Goal: Task Accomplishment & Management: Complete application form

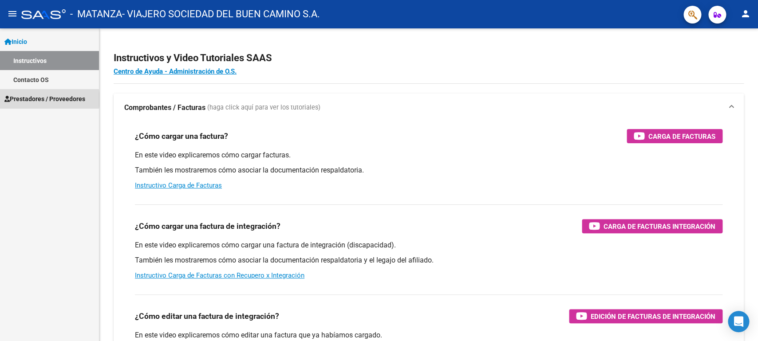
click at [44, 99] on span "Prestadores / Proveedores" at bounding box center [44, 99] width 81 height 10
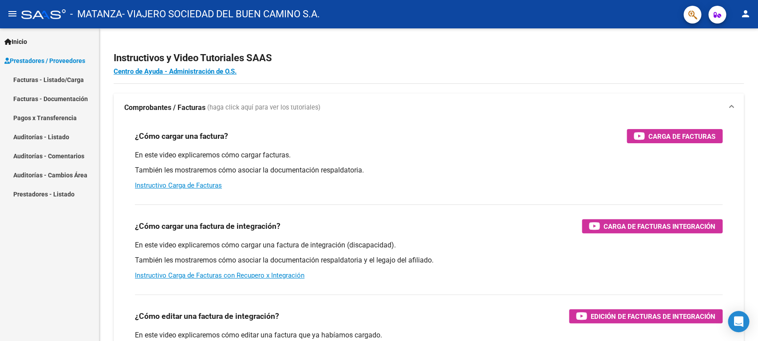
click at [66, 78] on link "Facturas - Listado/Carga" at bounding box center [49, 79] width 99 height 19
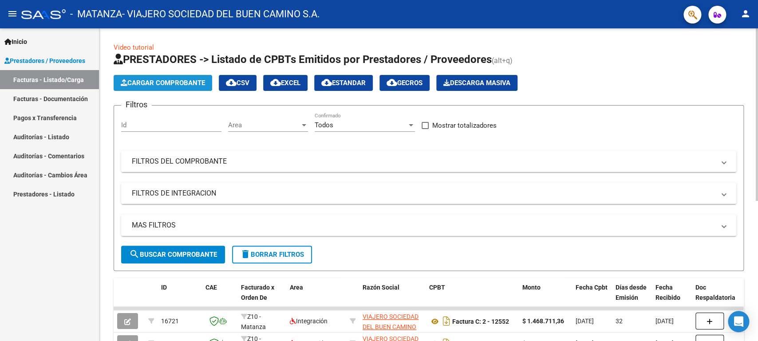
click at [167, 81] on span "Cargar Comprobante" at bounding box center [163, 83] width 84 height 8
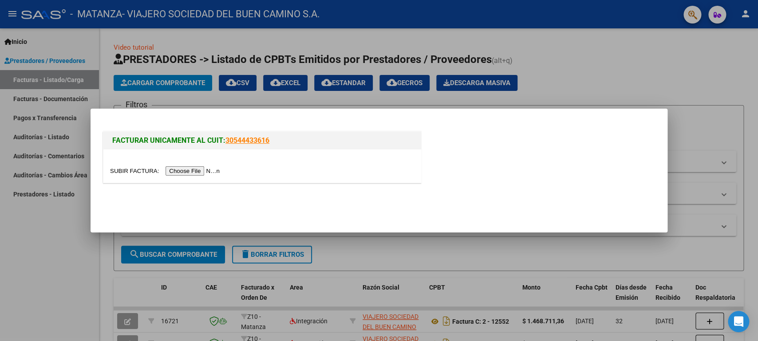
click at [120, 174] on input "file" at bounding box center [166, 171] width 112 height 9
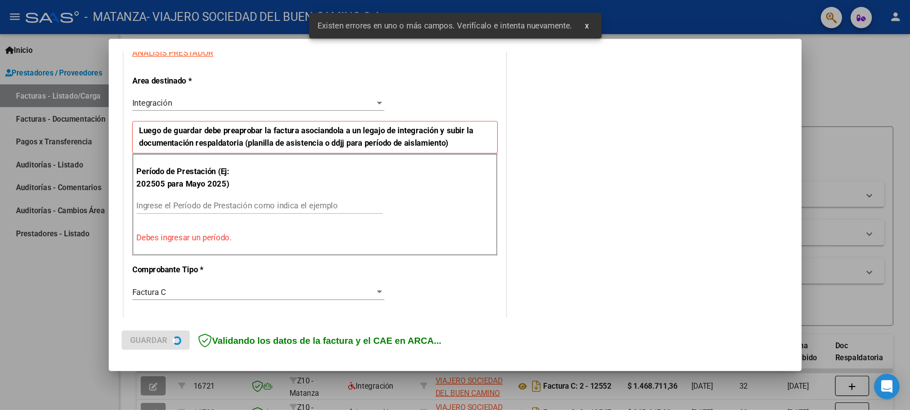
scroll to position [174, 0]
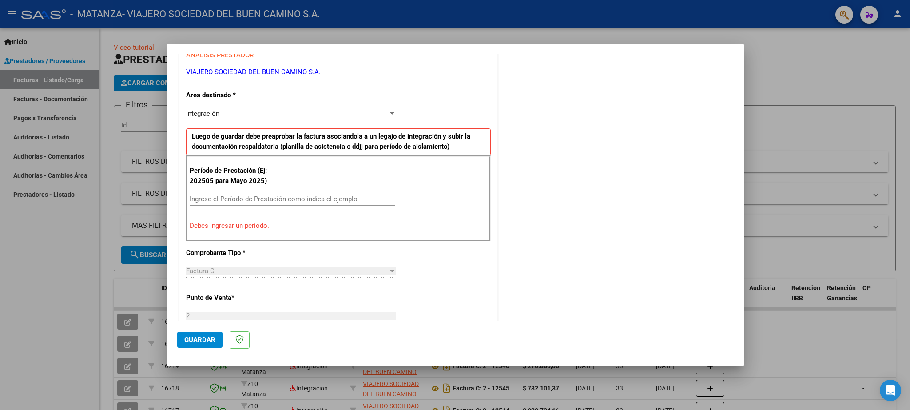
click at [217, 199] on input "Ingrese el Período de Prestación como indica el ejemplo" at bounding box center [292, 199] width 205 height 8
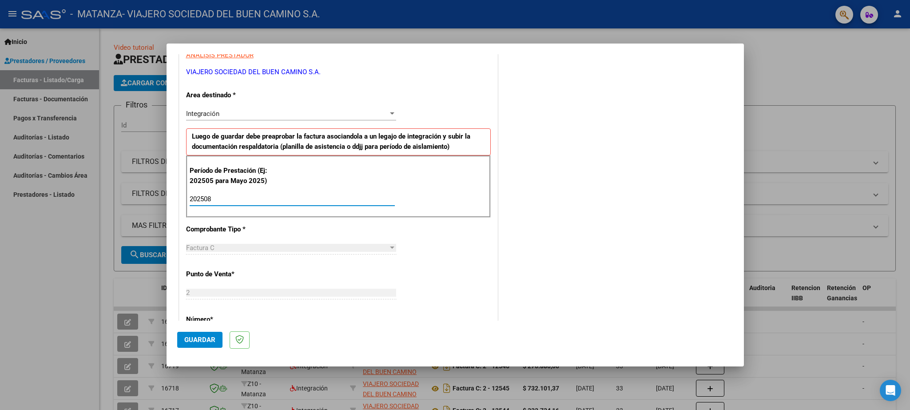
scroll to position [329, 0]
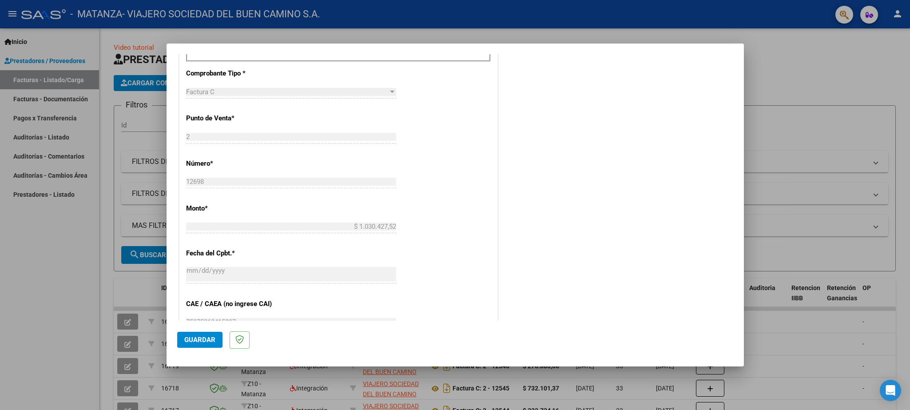
type input "202508"
click at [194, 335] on button "Guardar" at bounding box center [199, 340] width 45 height 16
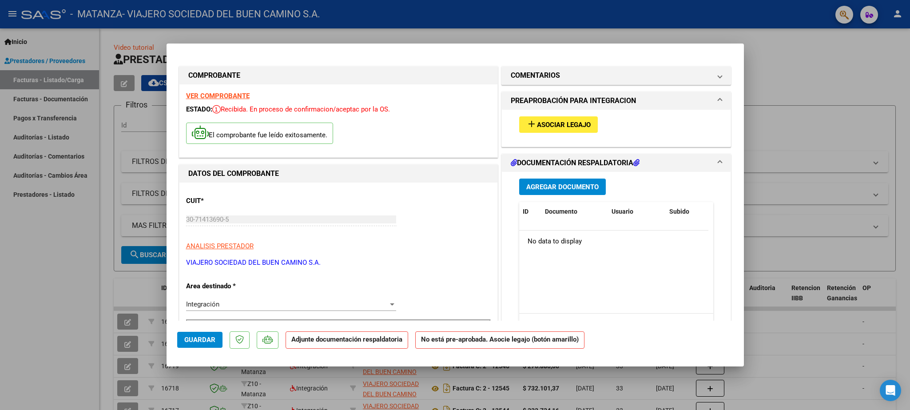
click at [519, 119] on button "add Asociar Legajo" at bounding box center [558, 124] width 79 height 16
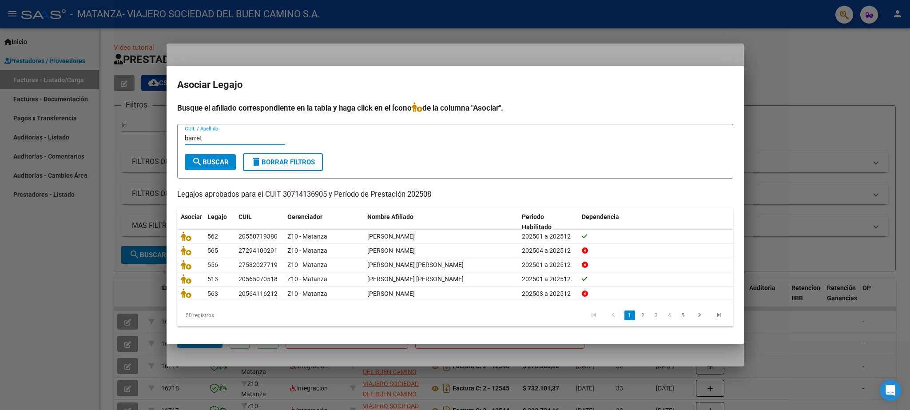
type input "barret"
click at [213, 154] on button "search Buscar" at bounding box center [210, 162] width 51 height 16
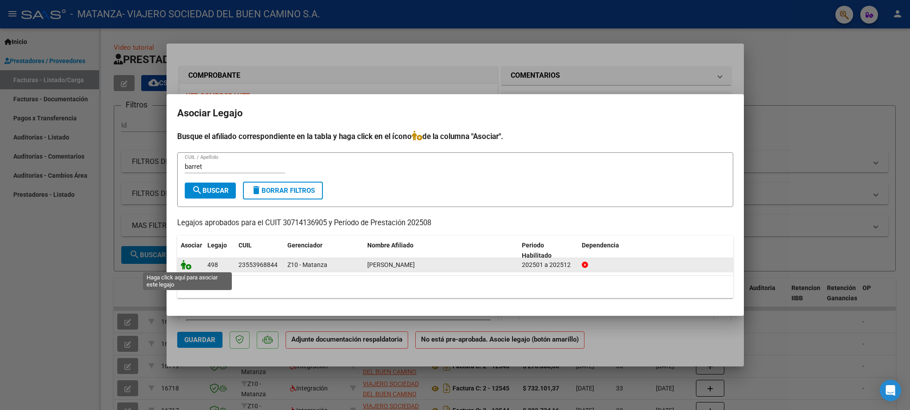
click at [182, 264] on icon at bounding box center [186, 265] width 11 height 10
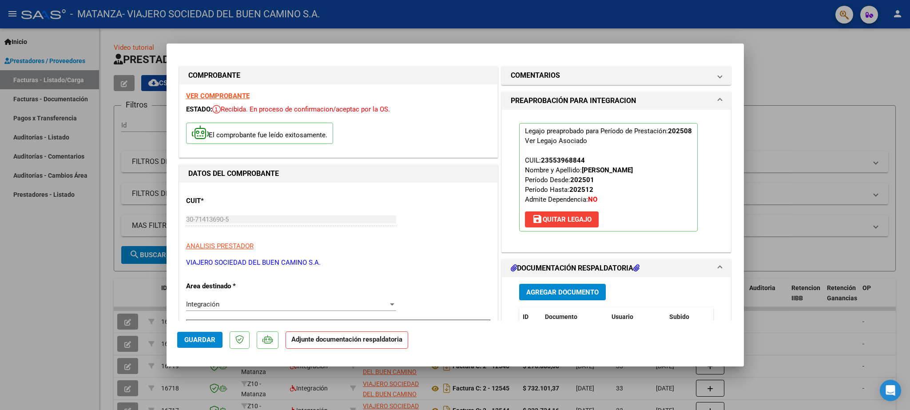
click at [197, 341] on span "Guardar" at bounding box center [199, 340] width 31 height 8
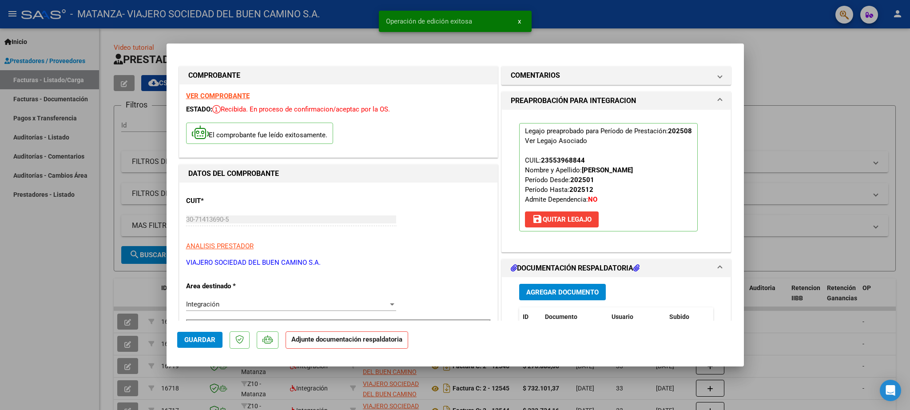
click at [211, 340] on span "Guardar" at bounding box center [199, 340] width 31 height 8
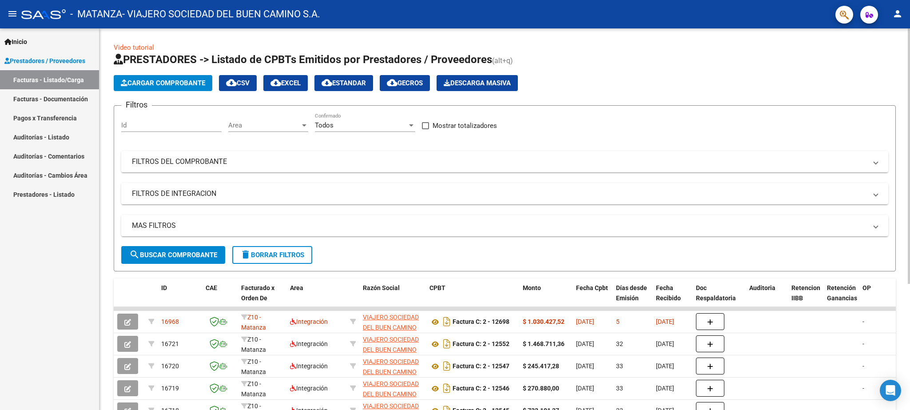
click at [177, 81] on span "Cargar Comprobante" at bounding box center [163, 83] width 84 height 8
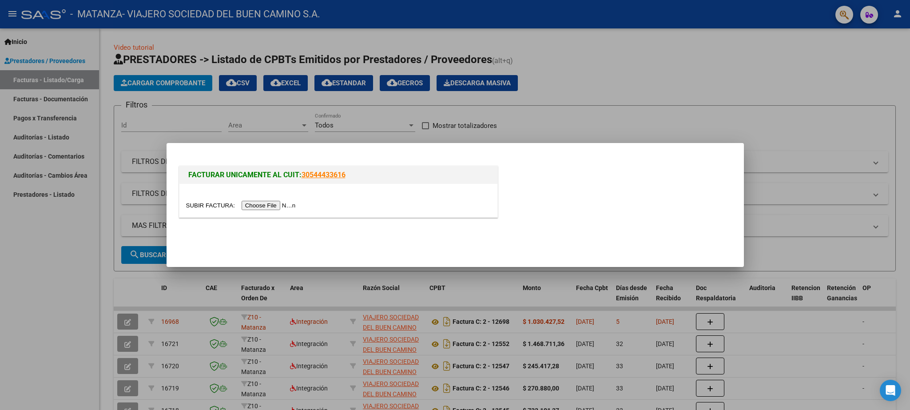
click at [202, 209] on input "file" at bounding box center [242, 205] width 112 height 9
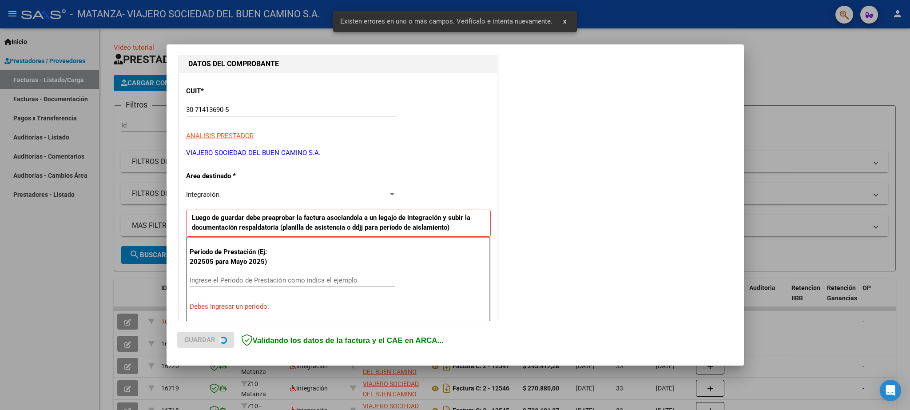
scroll to position [245, 0]
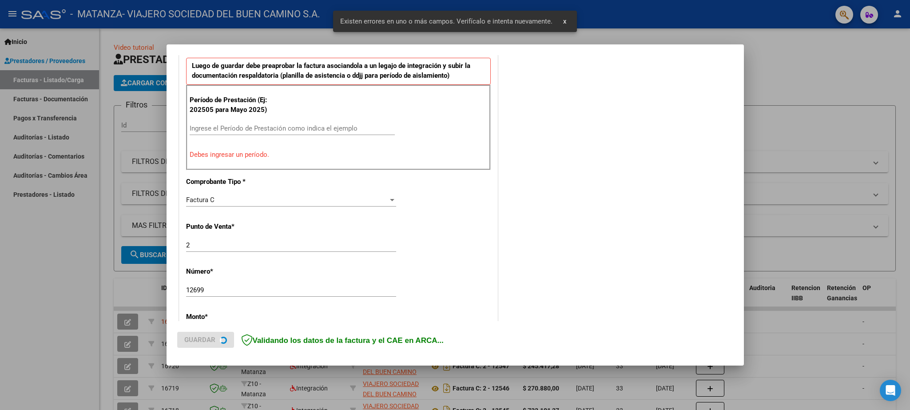
click at [245, 134] on div "Ingrese el Período de Prestación como indica el ejemplo" at bounding box center [292, 128] width 205 height 13
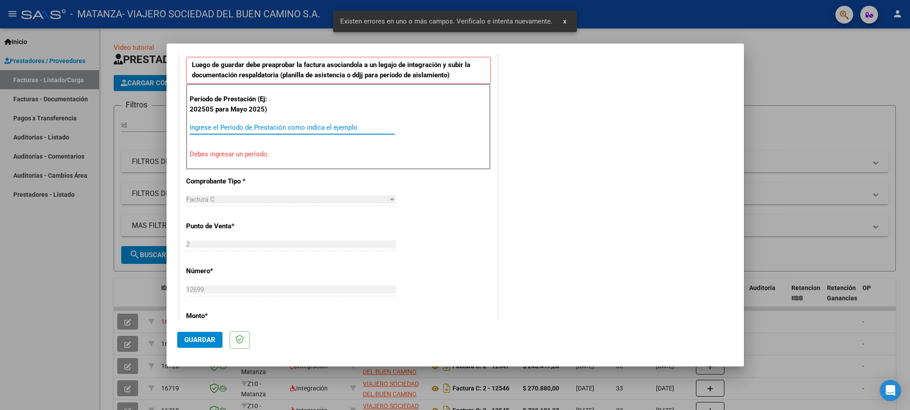
paste input "202508"
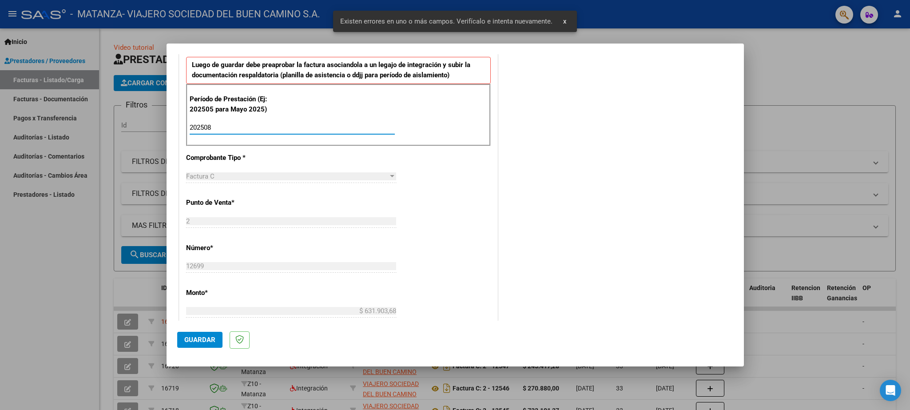
type input "202508"
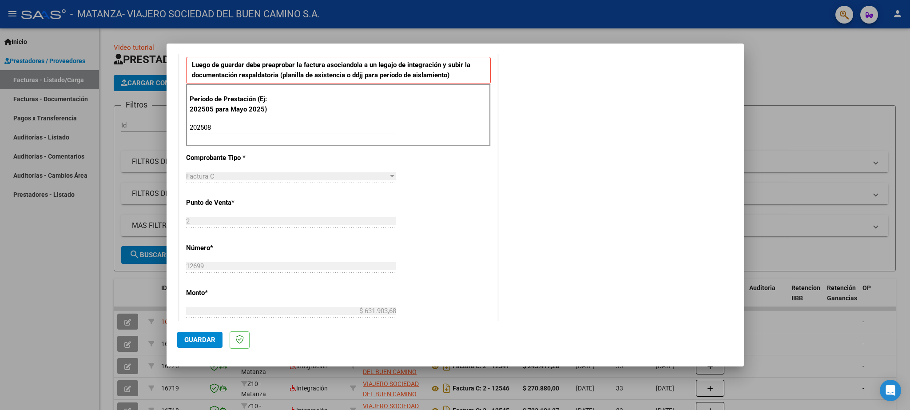
click at [514, 247] on div "COMENTARIOS Comentarios del Prestador / Gerenciador:" at bounding box center [617, 205] width 234 height 772
click at [191, 340] on span "Guardar" at bounding box center [199, 340] width 31 height 8
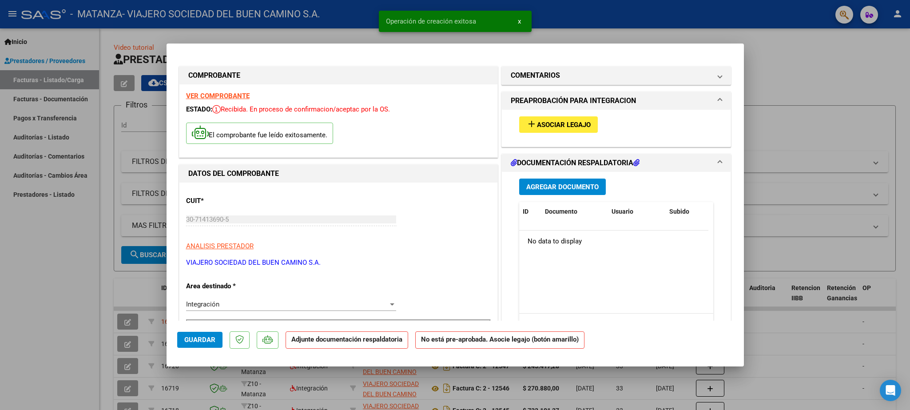
click at [526, 121] on mat-icon "add" at bounding box center [531, 124] width 11 height 11
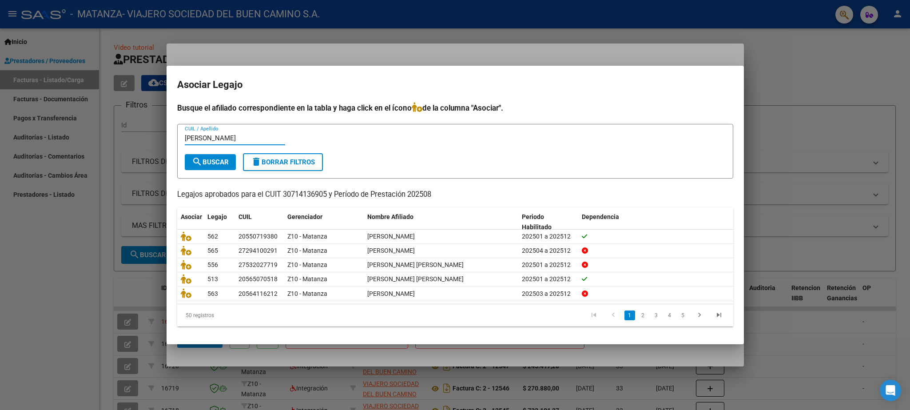
type input "[PERSON_NAME]"
click at [218, 155] on button "search Buscar" at bounding box center [210, 162] width 51 height 16
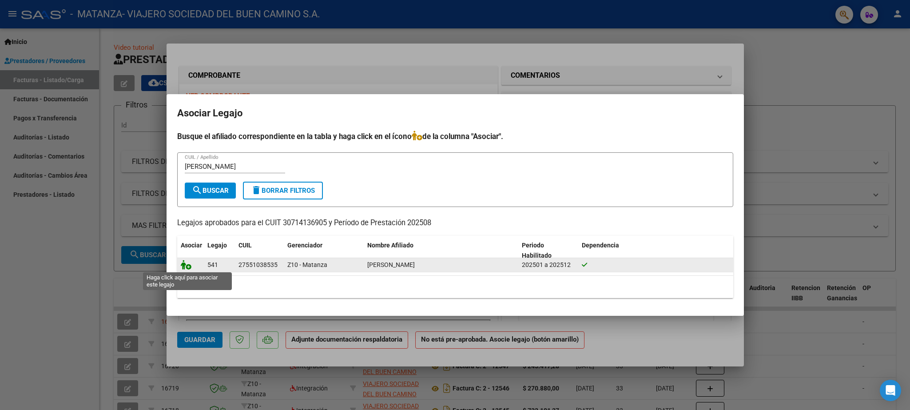
click at [185, 267] on icon at bounding box center [186, 265] width 11 height 10
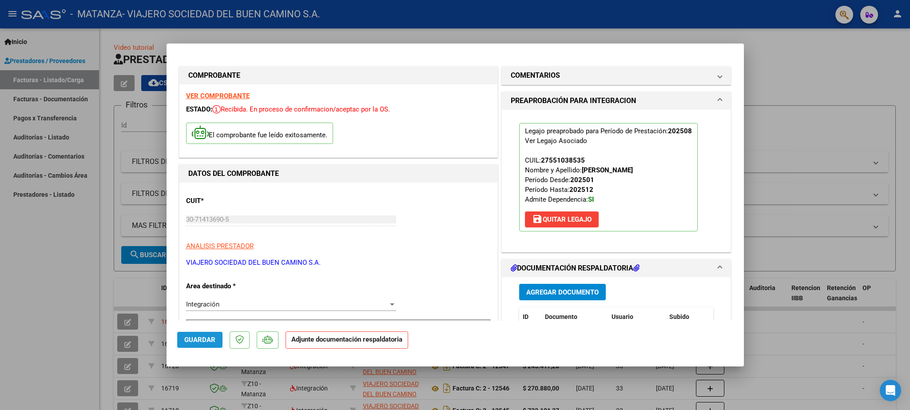
click at [202, 339] on span "Guardar" at bounding box center [199, 340] width 31 height 8
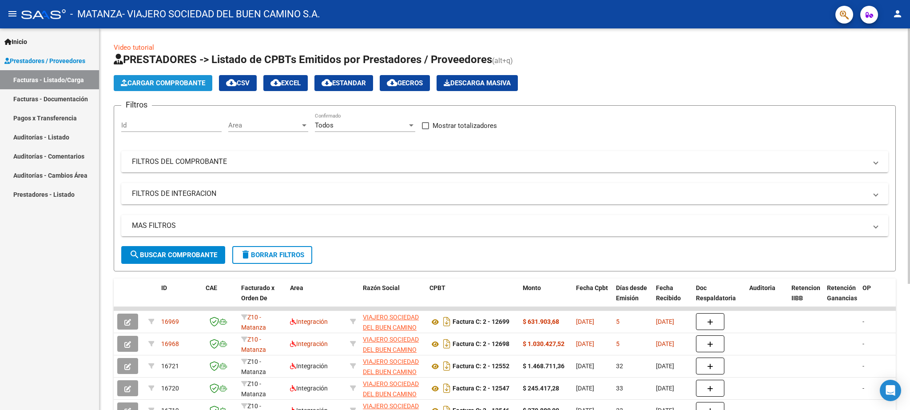
click at [179, 82] on span "Cargar Comprobante" at bounding box center [163, 83] width 84 height 8
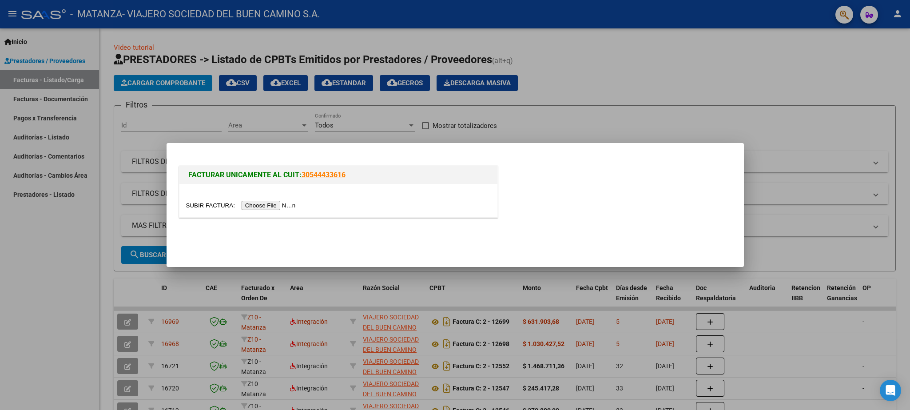
click at [194, 202] on input "file" at bounding box center [242, 205] width 112 height 9
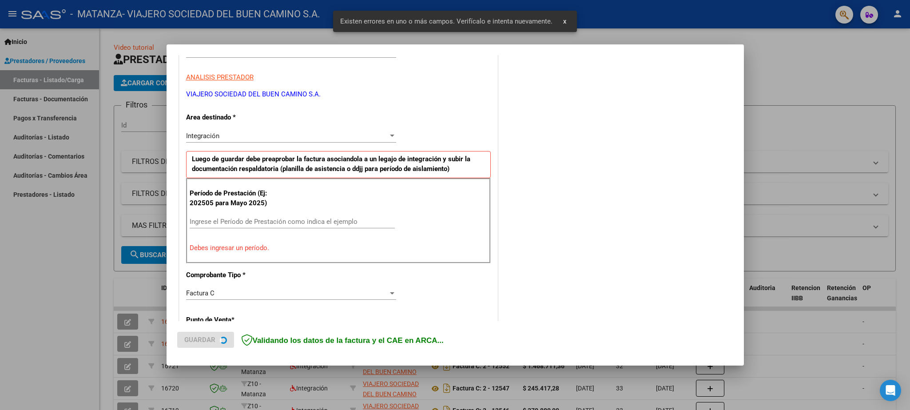
scroll to position [152, 0]
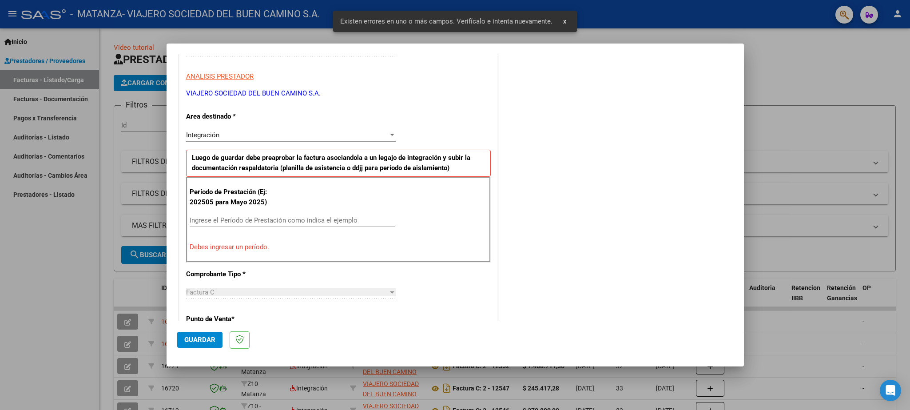
click at [234, 224] on input "Ingrese el Período de Prestación como indica el ejemplo" at bounding box center [292, 220] width 205 height 8
paste input "202508"
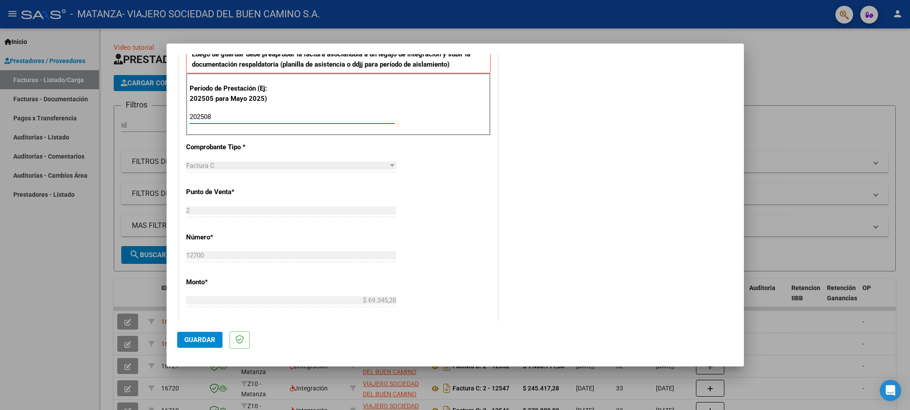
scroll to position [256, 0]
type input "202508"
click at [206, 337] on span "Guardar" at bounding box center [199, 340] width 31 height 8
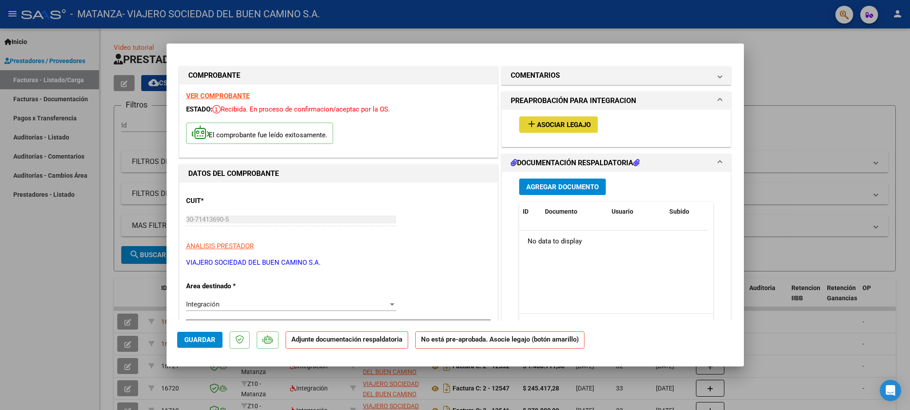
click at [537, 125] on span "Asociar Legajo" at bounding box center [564, 125] width 54 height 8
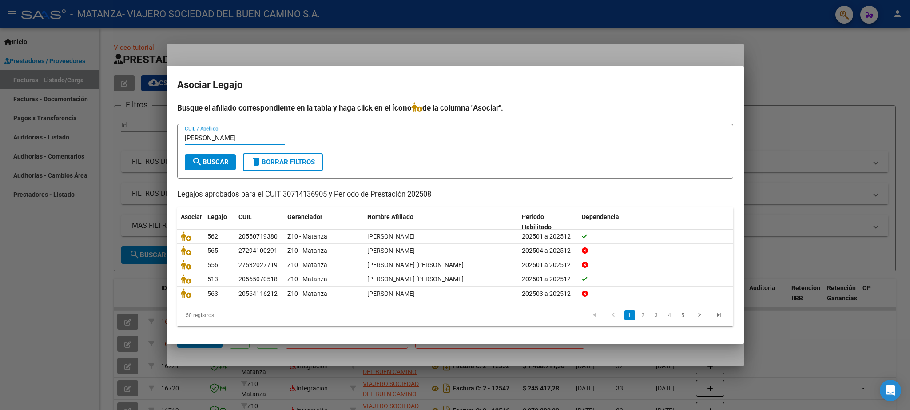
type input "[PERSON_NAME]"
click at [206, 159] on span "search Buscar" at bounding box center [210, 162] width 37 height 8
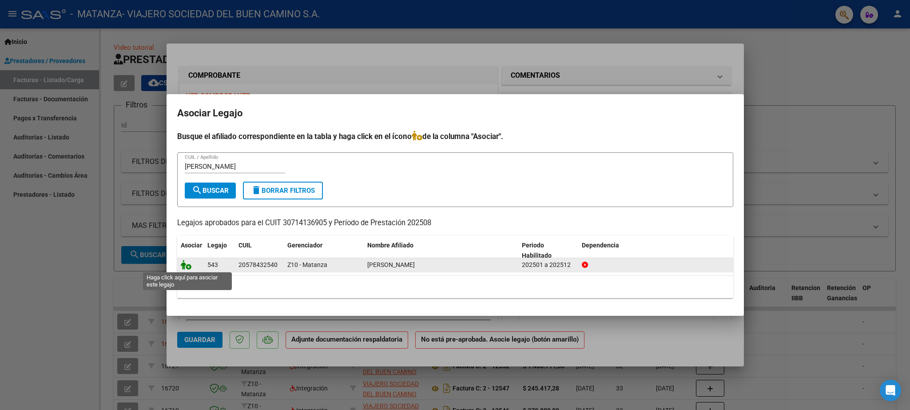
click at [184, 268] on icon at bounding box center [186, 265] width 11 height 10
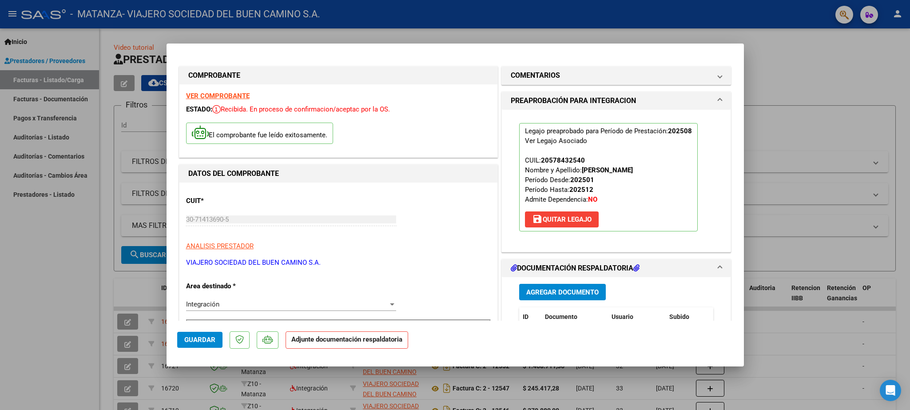
click at [202, 337] on span "Guardar" at bounding box center [199, 340] width 31 height 8
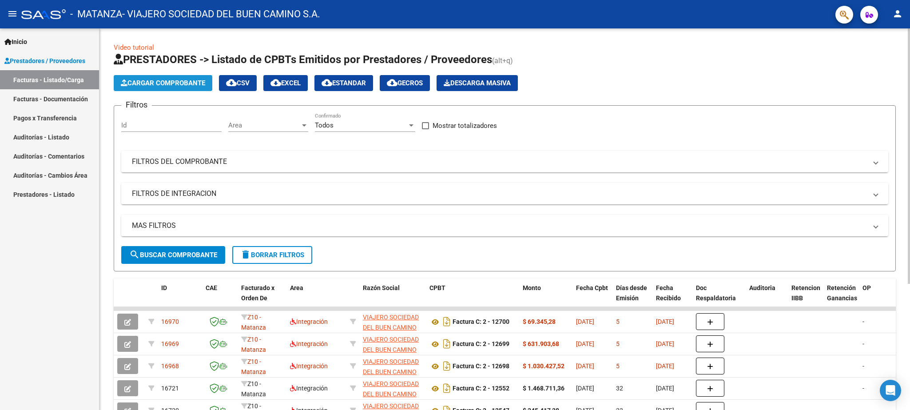
click at [180, 85] on span "Cargar Comprobante" at bounding box center [163, 83] width 84 height 8
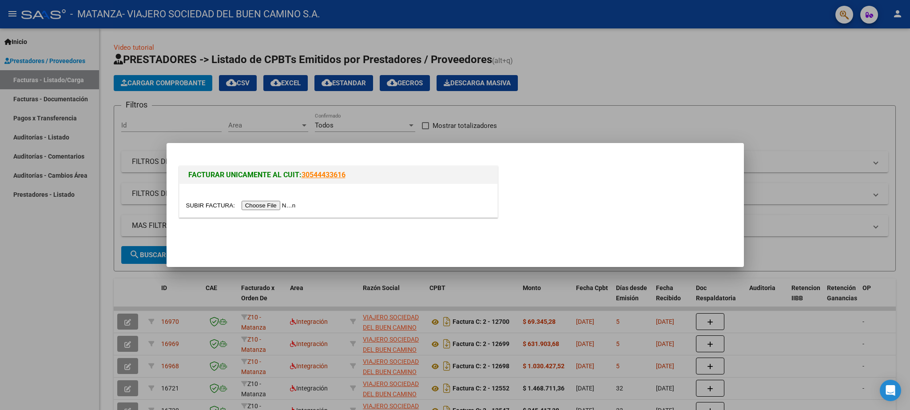
click at [197, 204] on input "file" at bounding box center [242, 205] width 112 height 9
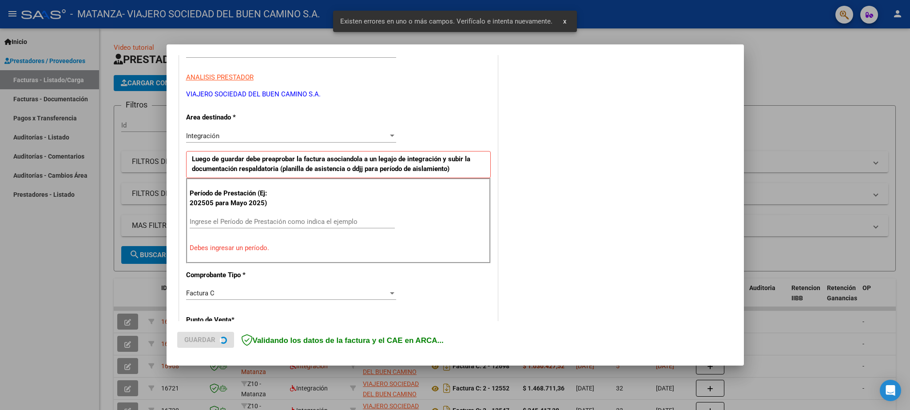
scroll to position [152, 0]
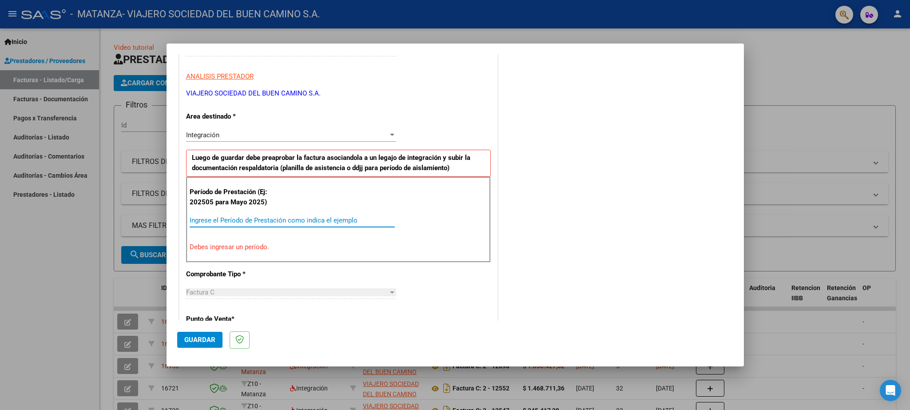
click at [214, 224] on input "Ingrese el Período de Prestación como indica el ejemplo" at bounding box center [292, 220] width 205 height 8
paste input "202508"
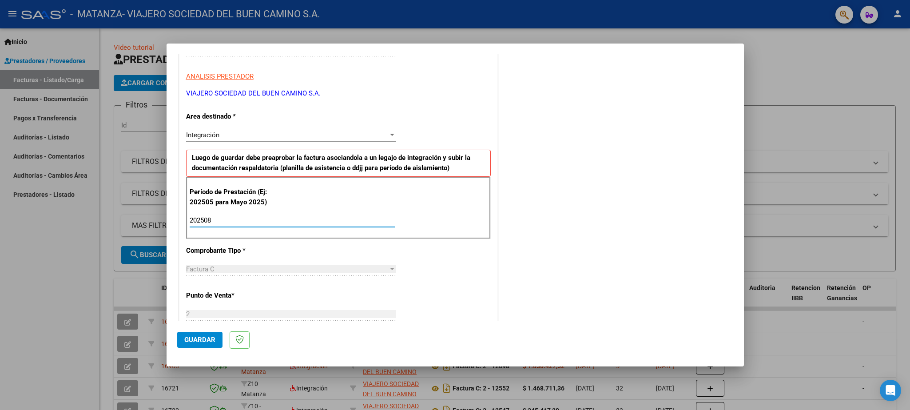
type input "202508"
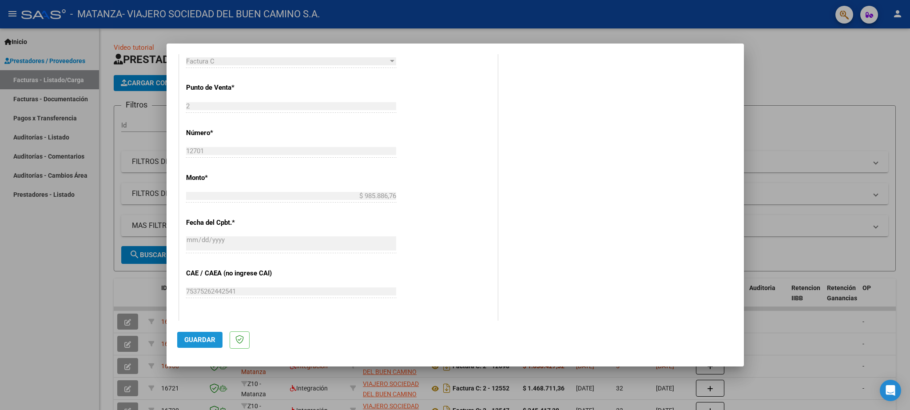
click at [209, 341] on span "Guardar" at bounding box center [199, 340] width 31 height 8
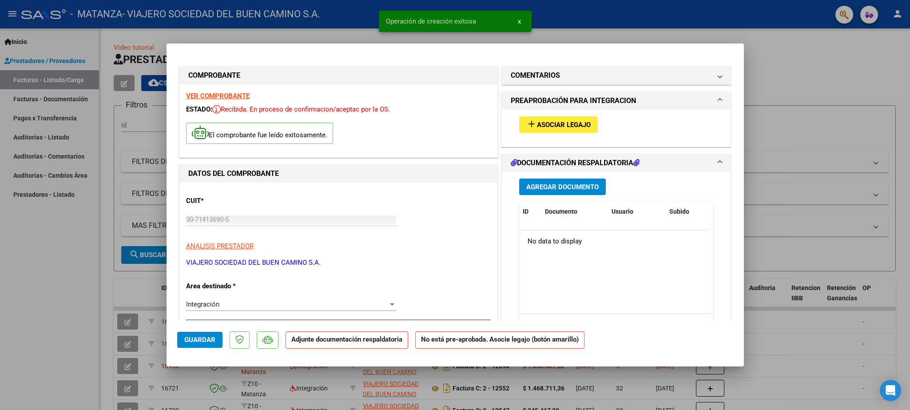
click at [551, 125] on span "Asociar Legajo" at bounding box center [564, 125] width 54 height 8
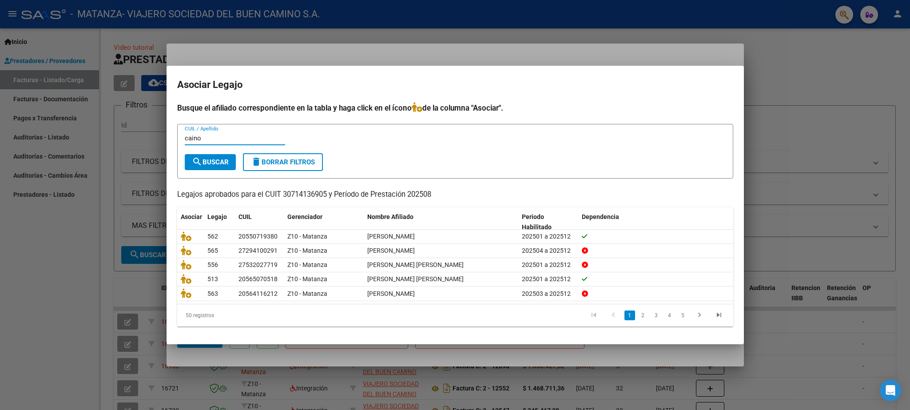
type input "caino"
click at [214, 161] on span "search Buscar" at bounding box center [210, 162] width 37 height 8
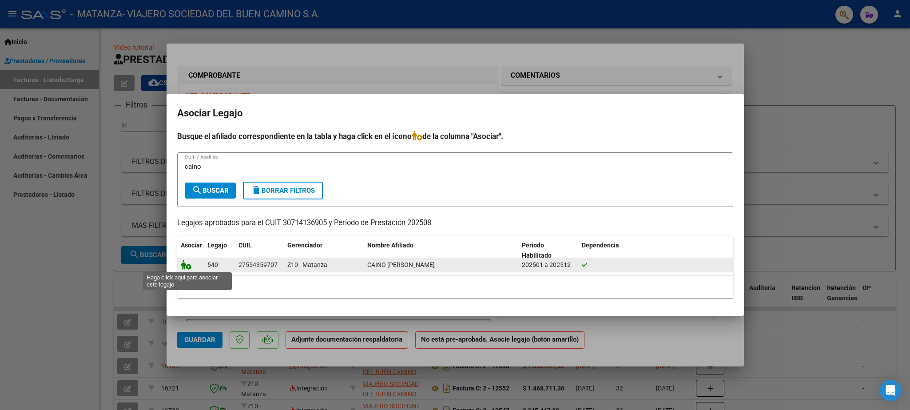
click at [186, 266] on icon at bounding box center [186, 265] width 11 height 10
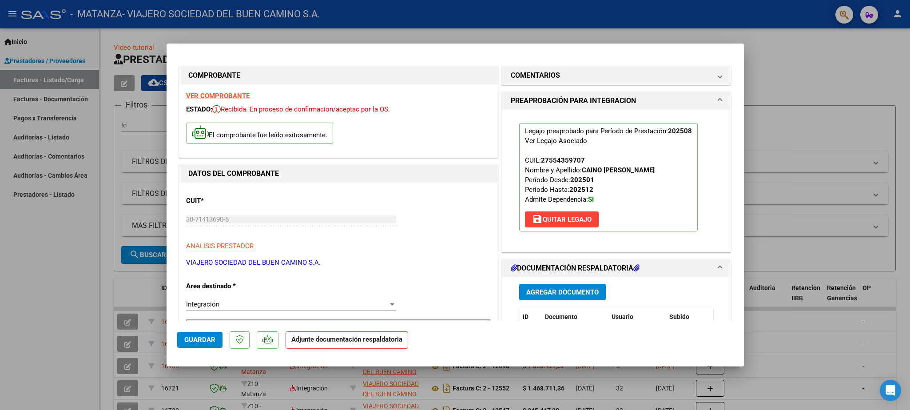
click at [197, 338] on span "Guardar" at bounding box center [199, 340] width 31 height 8
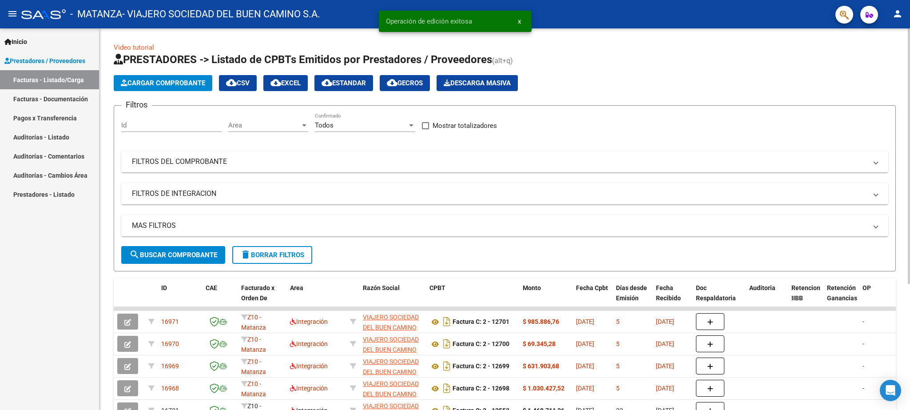
click at [180, 83] on span "Cargar Comprobante" at bounding box center [163, 83] width 84 height 8
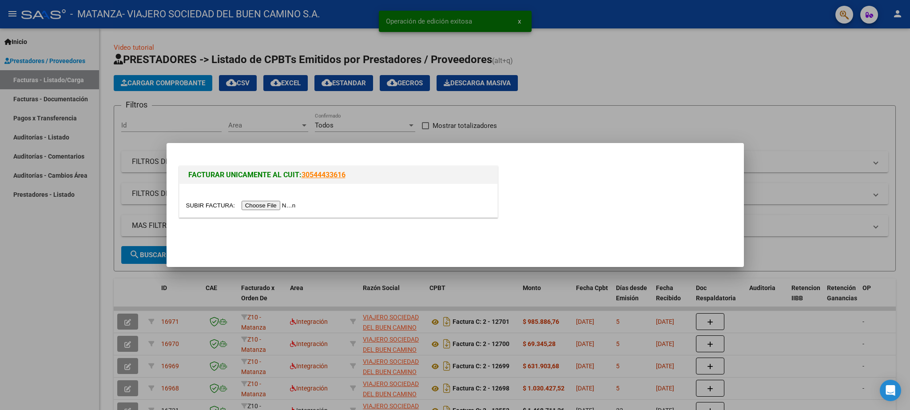
click at [193, 209] on input "file" at bounding box center [242, 205] width 112 height 9
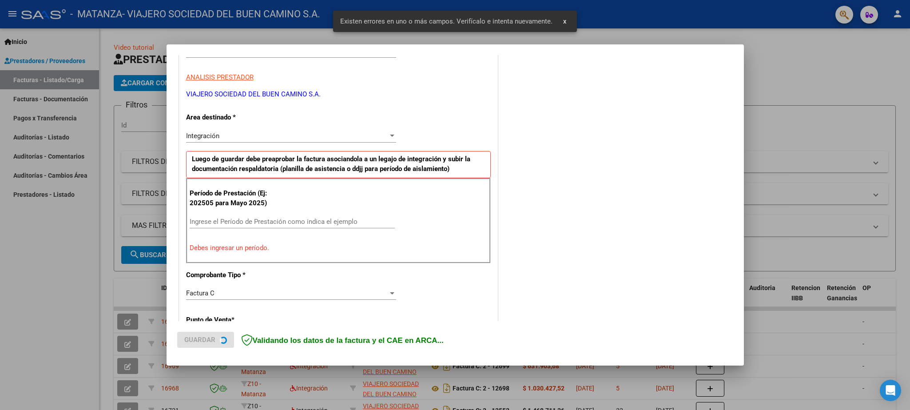
scroll to position [152, 0]
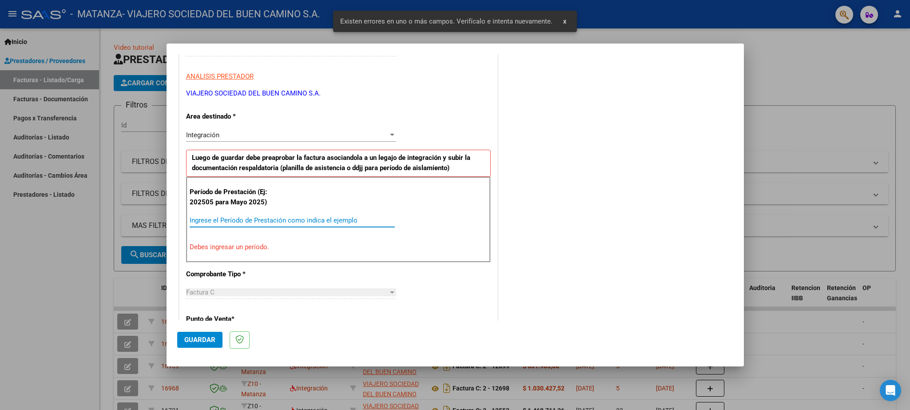
click at [253, 217] on input "Ingrese el Período de Prestación como indica el ejemplo" at bounding box center [292, 220] width 205 height 8
paste input "202508"
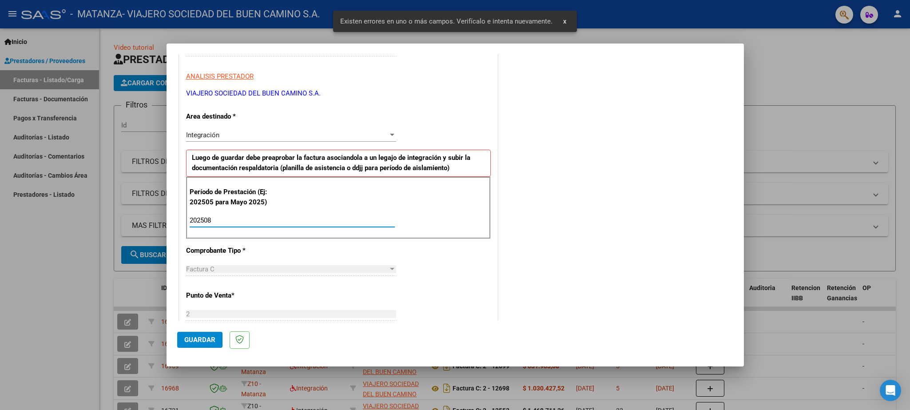
type input "202508"
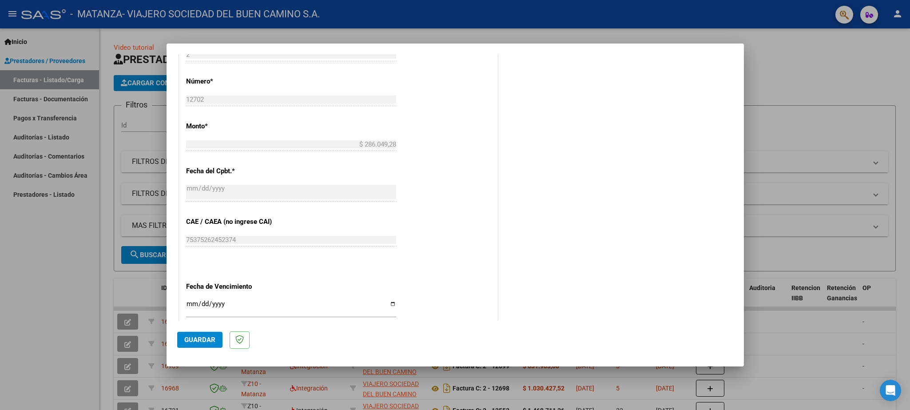
scroll to position [412, 0]
click at [198, 338] on span "Guardar" at bounding box center [199, 340] width 31 height 8
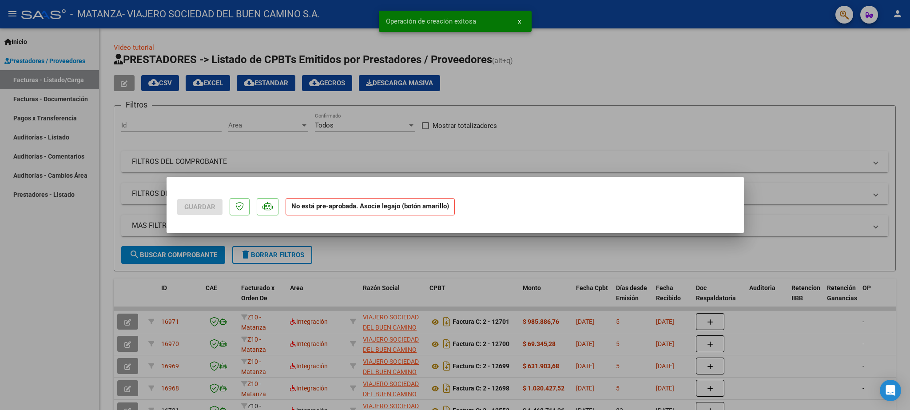
scroll to position [0, 0]
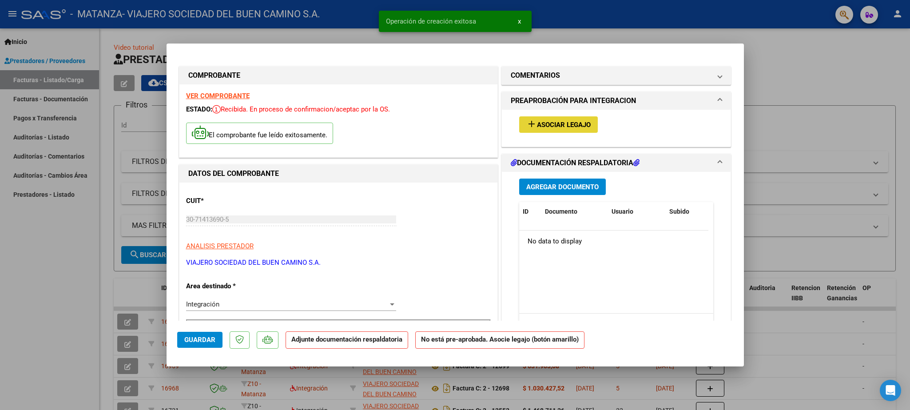
click at [563, 127] on span "Asociar Legajo" at bounding box center [564, 125] width 54 height 8
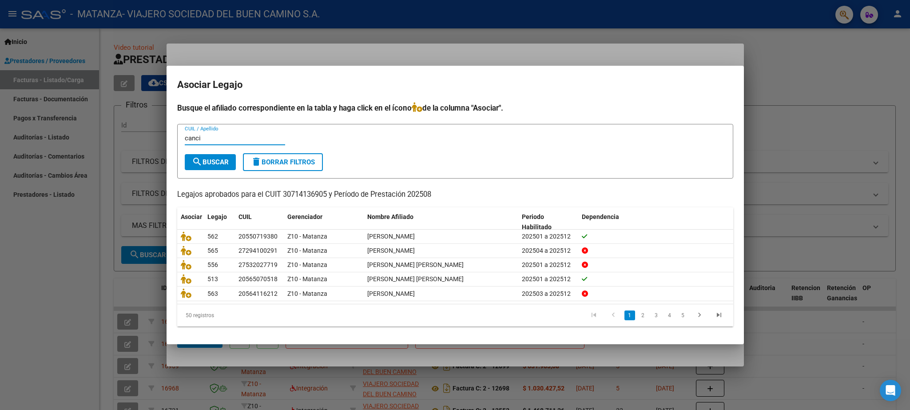
type input "canci"
click at [212, 167] on button "search Buscar" at bounding box center [210, 162] width 51 height 16
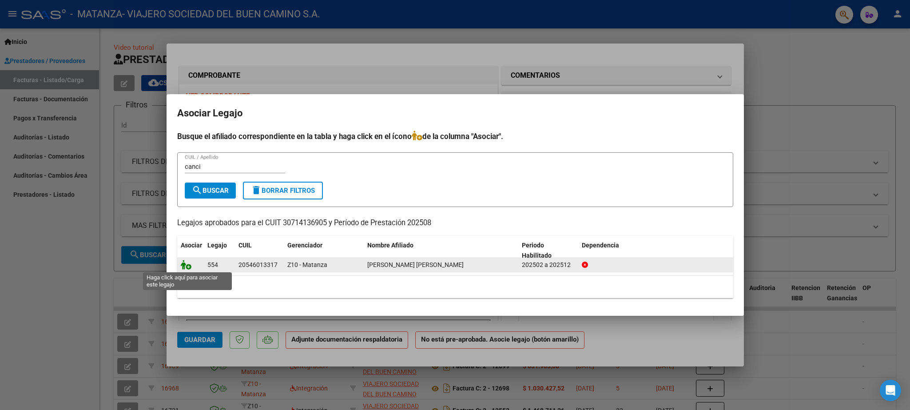
click at [185, 268] on icon at bounding box center [186, 265] width 11 height 10
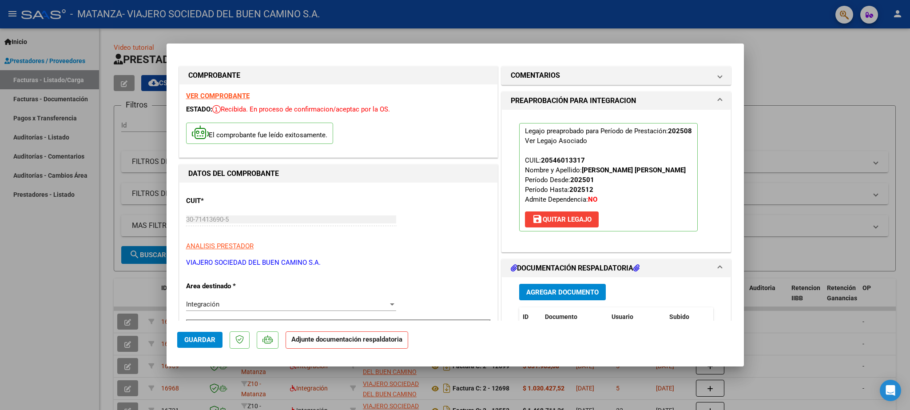
click at [199, 334] on button "Guardar" at bounding box center [199, 340] width 45 height 16
click at [195, 333] on button "Guardar" at bounding box center [199, 340] width 45 height 16
click at [205, 338] on span "Guardar" at bounding box center [199, 340] width 31 height 8
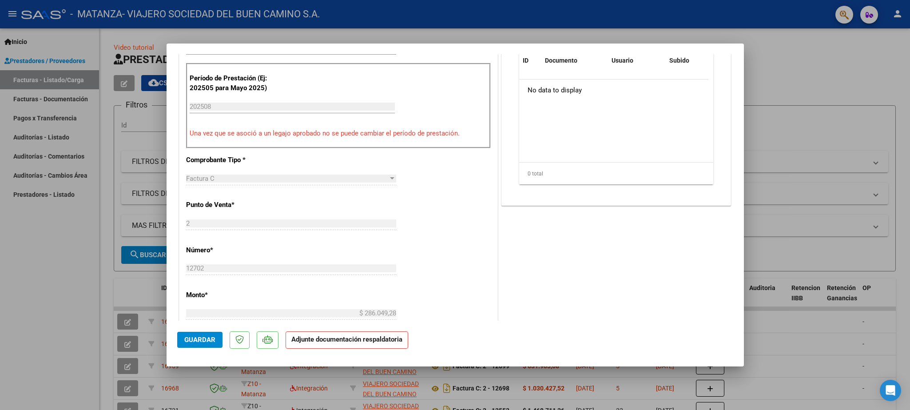
scroll to position [312, 0]
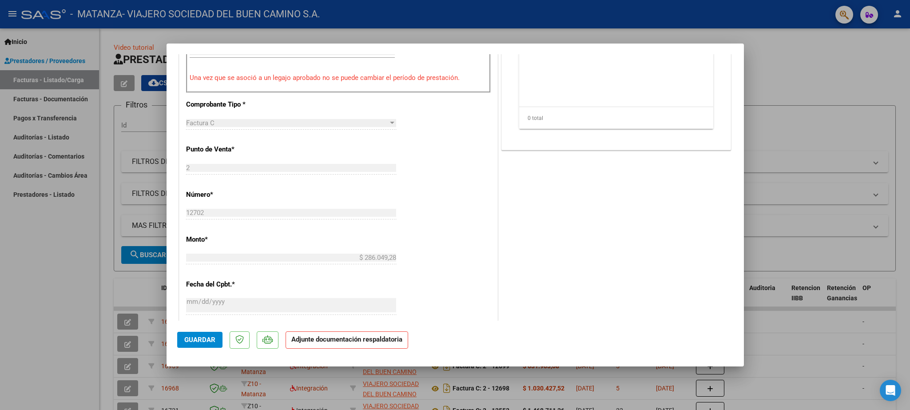
click at [205, 340] on span "Guardar" at bounding box center [199, 340] width 31 height 8
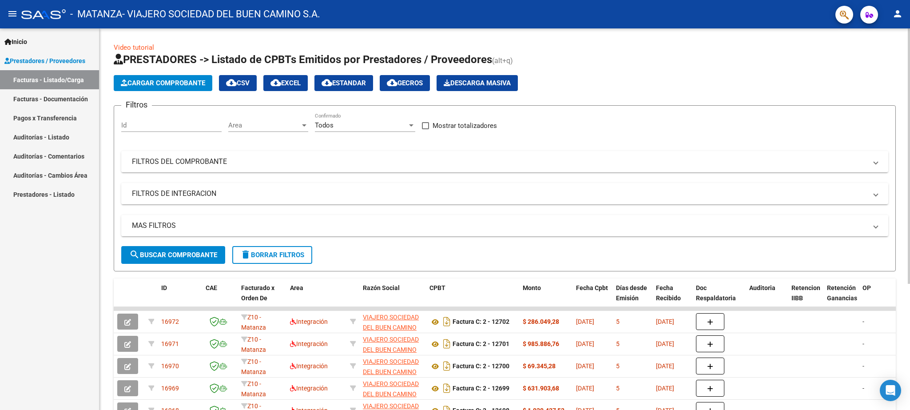
click at [183, 85] on span "Cargar Comprobante" at bounding box center [163, 83] width 84 height 8
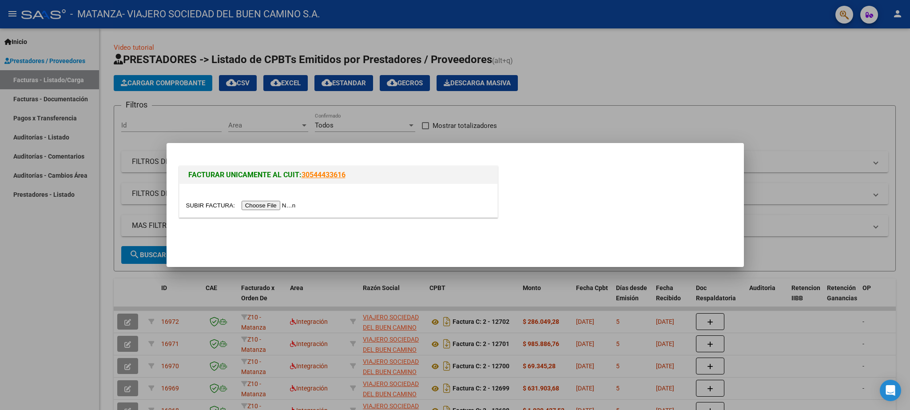
click at [197, 203] on input "file" at bounding box center [242, 205] width 112 height 9
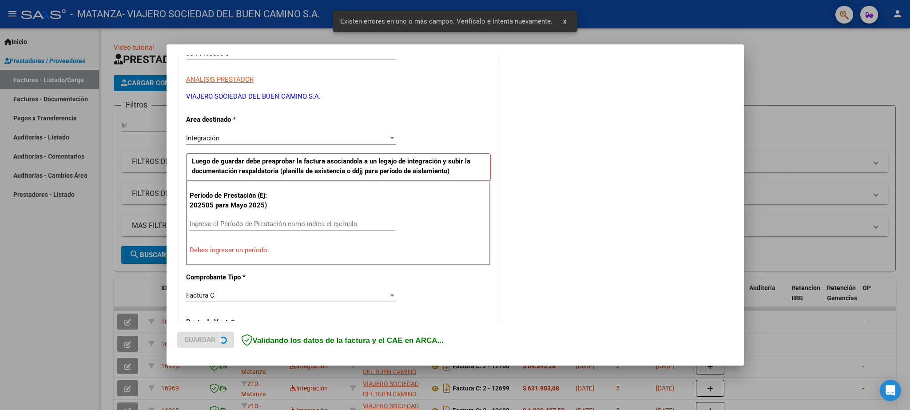
scroll to position [250, 0]
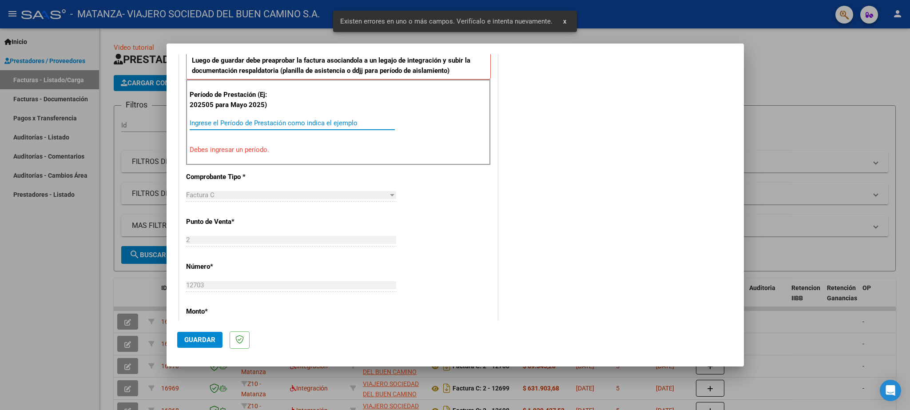
click at [228, 120] on input "Ingrese el Período de Prestación como indica el ejemplo" at bounding box center [292, 123] width 205 height 8
paste input "202508"
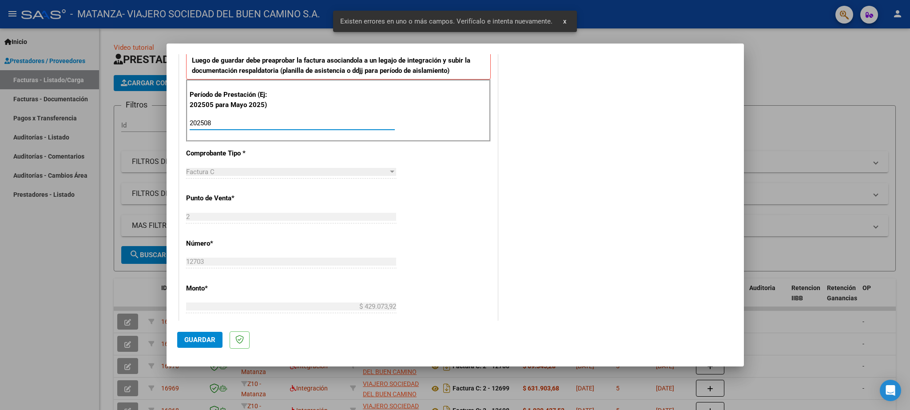
type input "202508"
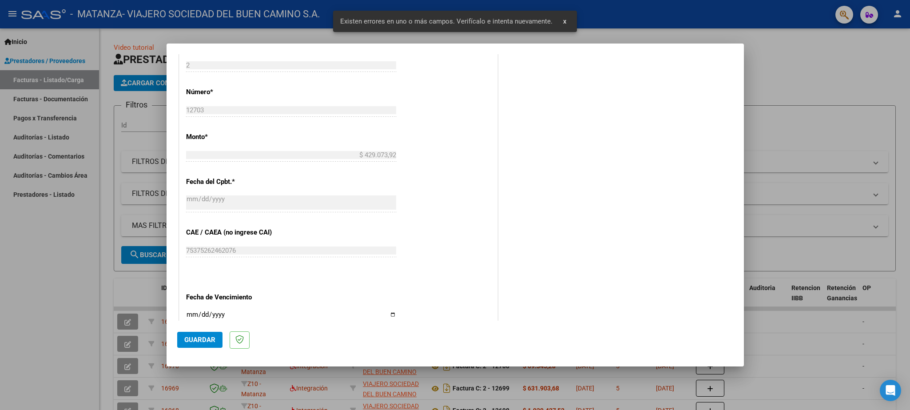
scroll to position [405, 0]
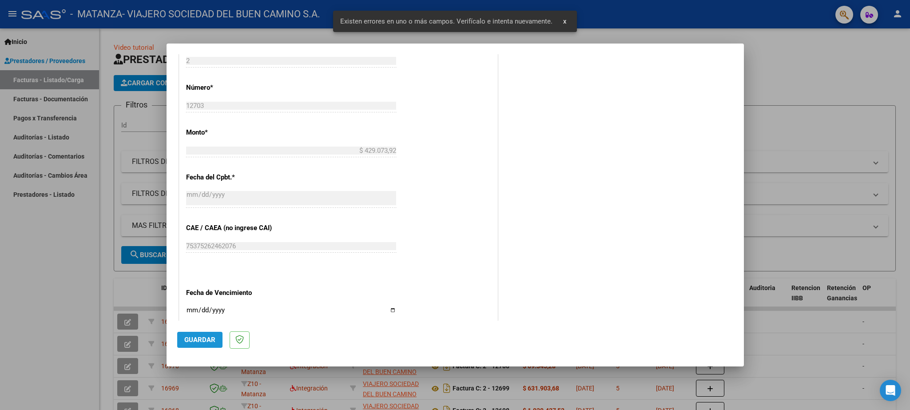
click at [201, 335] on button "Guardar" at bounding box center [199, 340] width 45 height 16
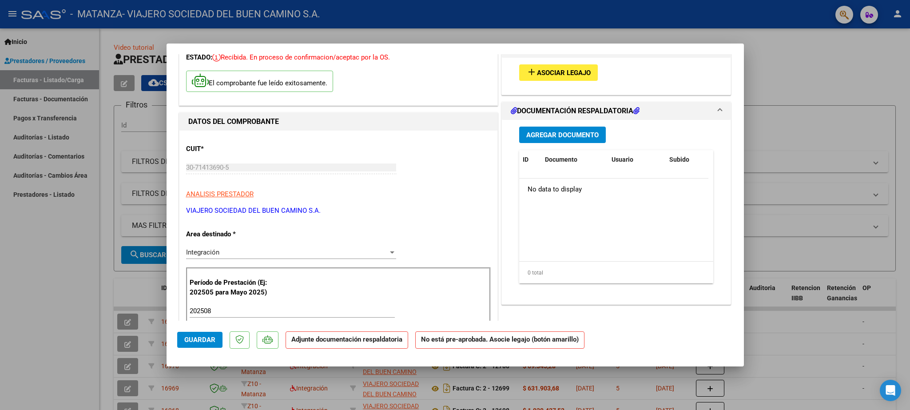
scroll to position [0, 0]
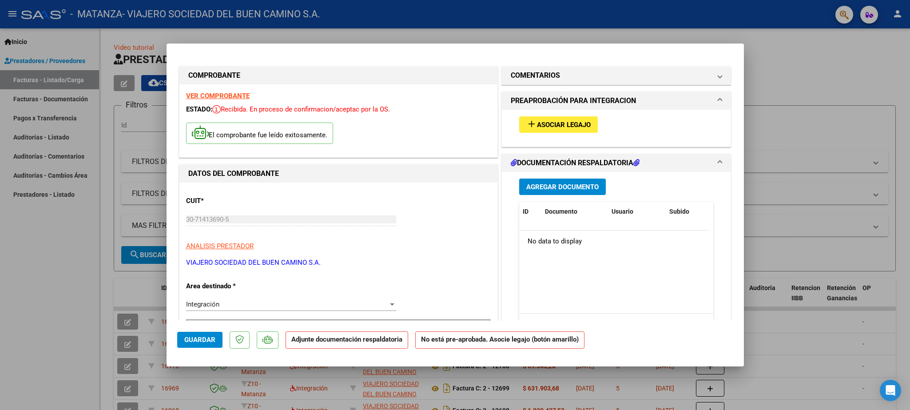
click at [551, 121] on span "Asociar Legajo" at bounding box center [564, 125] width 54 height 8
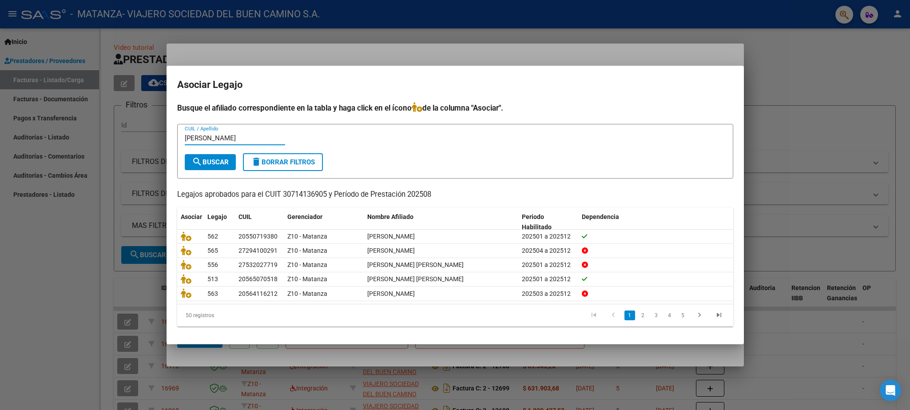
type input "[PERSON_NAME]"
click at [209, 158] on span "search Buscar" at bounding box center [210, 162] width 37 height 8
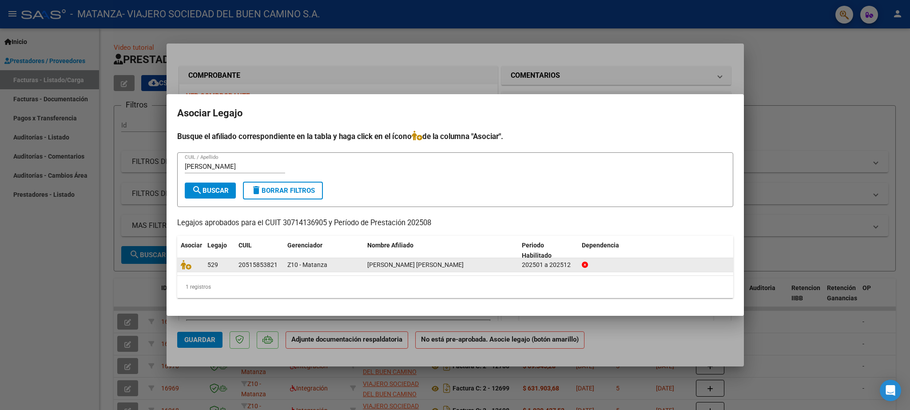
click at [179, 264] on datatable-body-cell at bounding box center [190, 265] width 27 height 14
click at [186, 264] on icon at bounding box center [186, 265] width 11 height 10
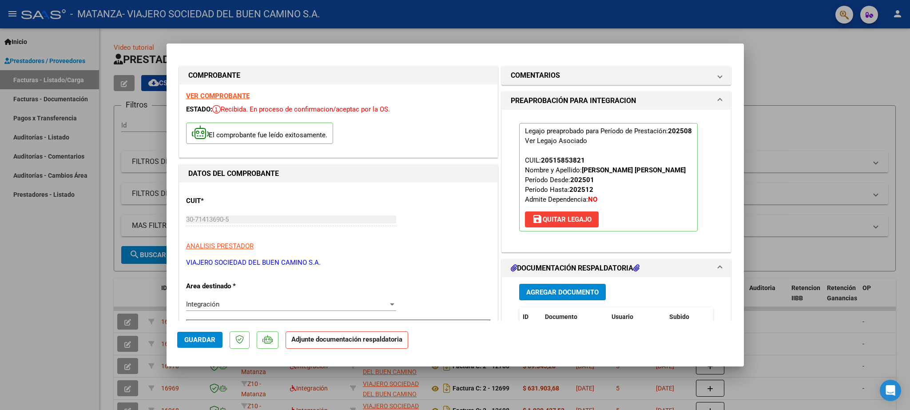
click at [209, 338] on span "Guardar" at bounding box center [199, 340] width 31 height 8
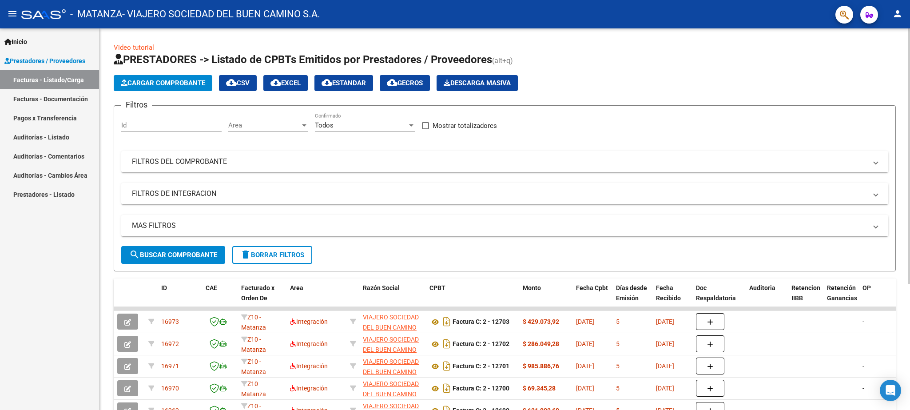
click at [182, 79] on button "Cargar Comprobante" at bounding box center [163, 83] width 99 height 16
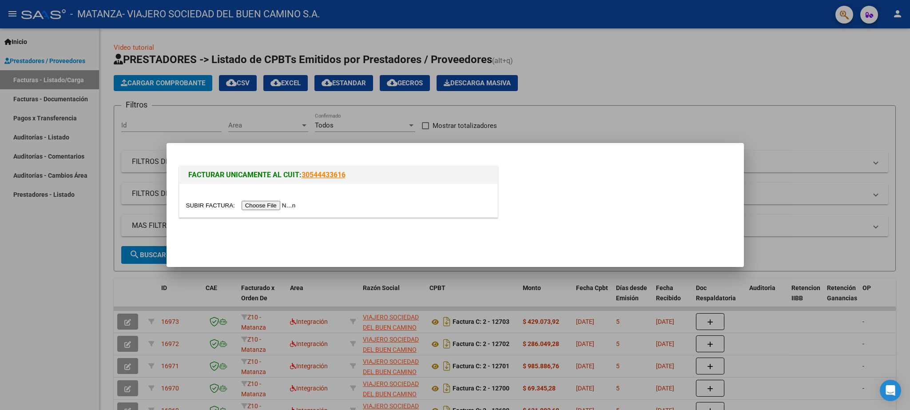
click at [200, 205] on input "file" at bounding box center [242, 205] width 112 height 9
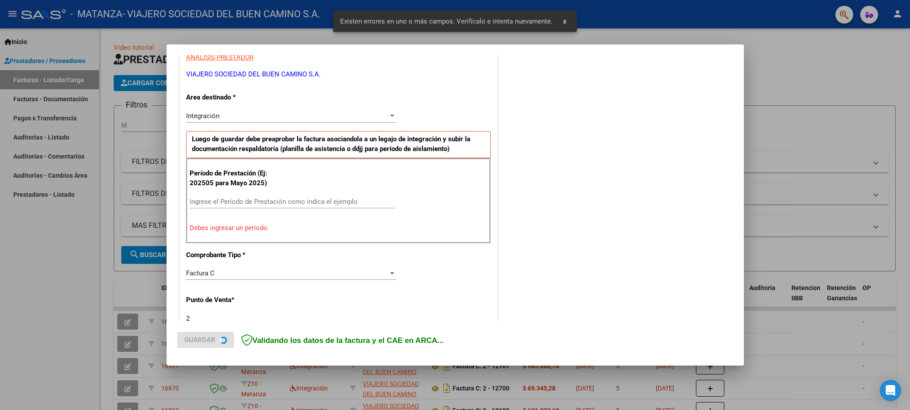
scroll to position [175, 0]
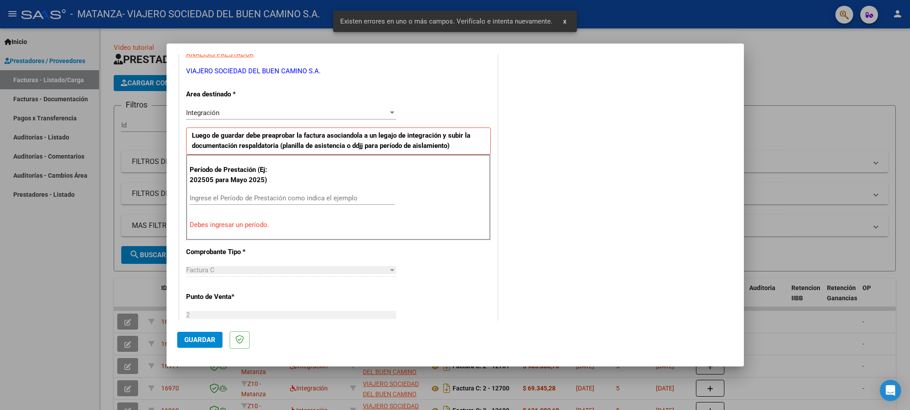
click at [226, 202] on input "Ingrese el Período de Prestación como indica el ejemplo" at bounding box center [292, 198] width 205 height 8
paste input "202508"
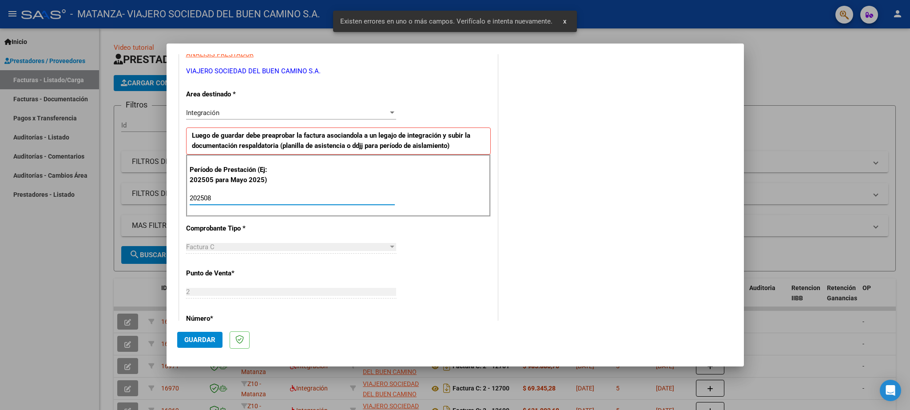
type input "202508"
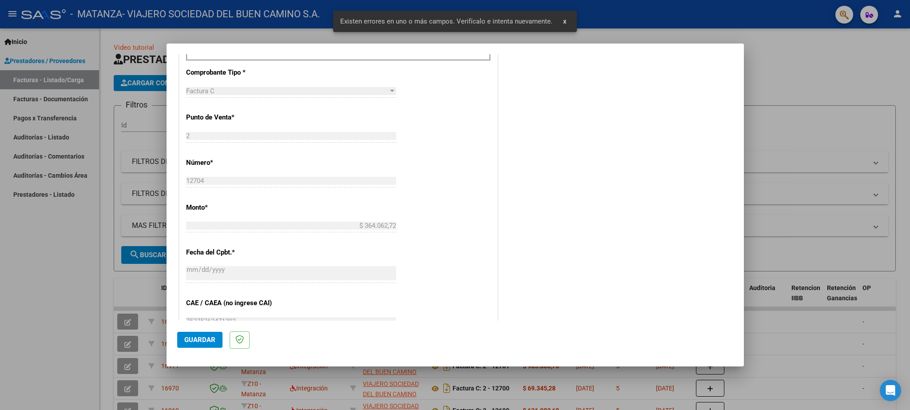
click at [193, 336] on span "Guardar" at bounding box center [199, 340] width 31 height 8
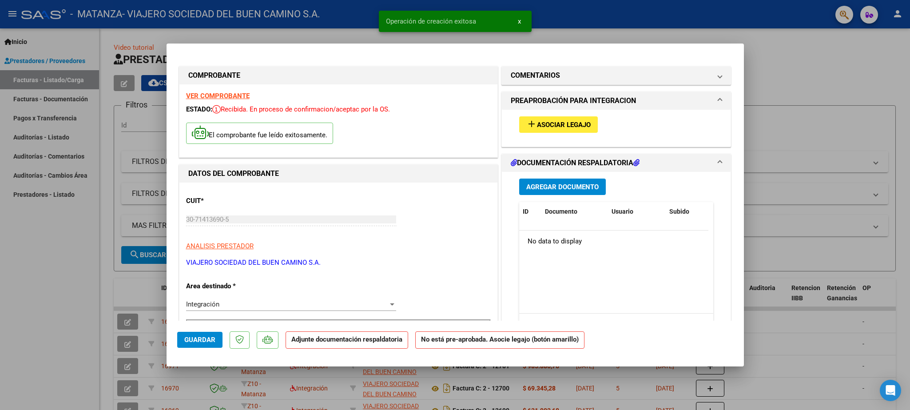
click at [563, 121] on span "Asociar Legajo" at bounding box center [564, 125] width 54 height 8
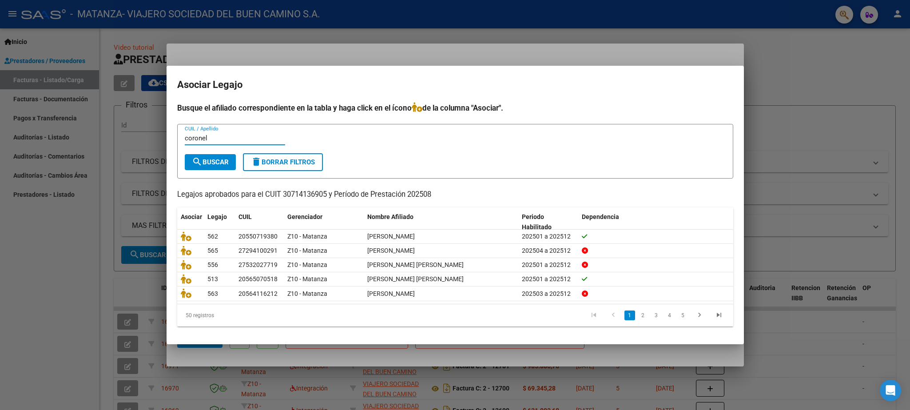
type input "coronel"
click at [213, 159] on span "search Buscar" at bounding box center [210, 162] width 37 height 8
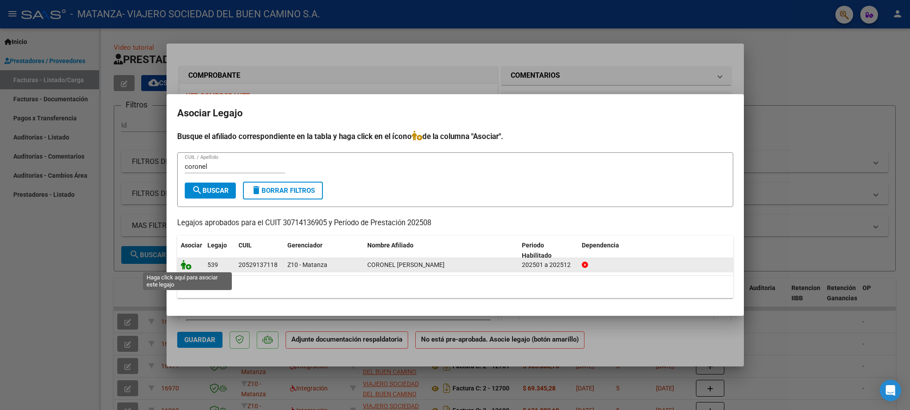
click at [181, 262] on icon at bounding box center [186, 265] width 11 height 10
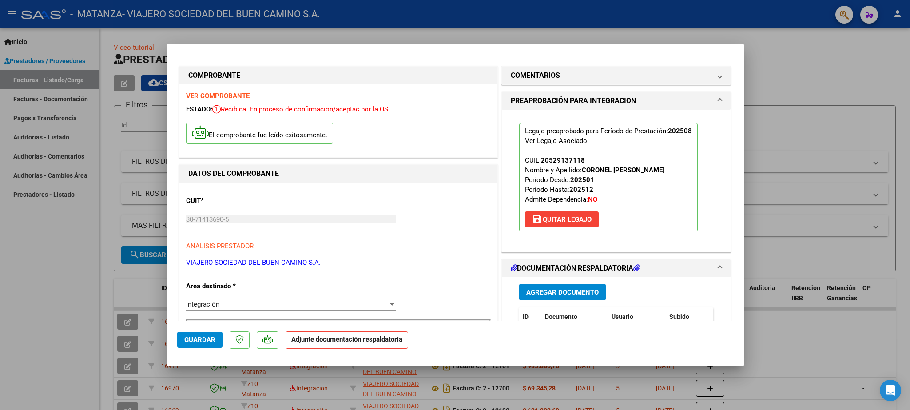
click at [202, 341] on span "Guardar" at bounding box center [199, 340] width 31 height 8
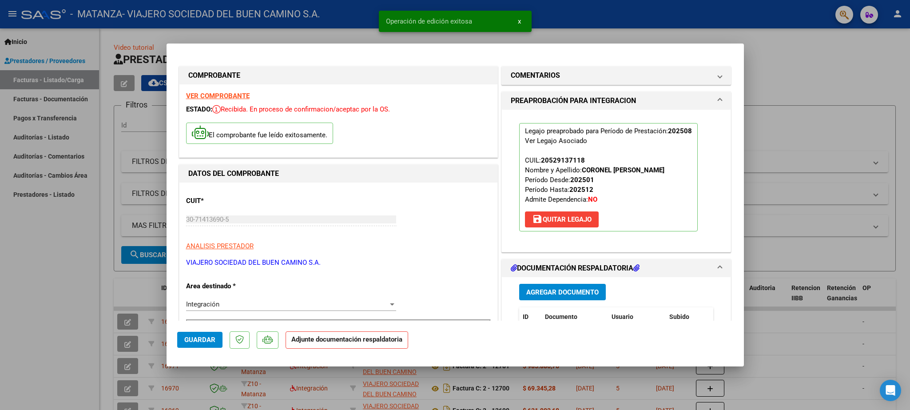
click at [213, 341] on span "Guardar" at bounding box center [199, 340] width 31 height 8
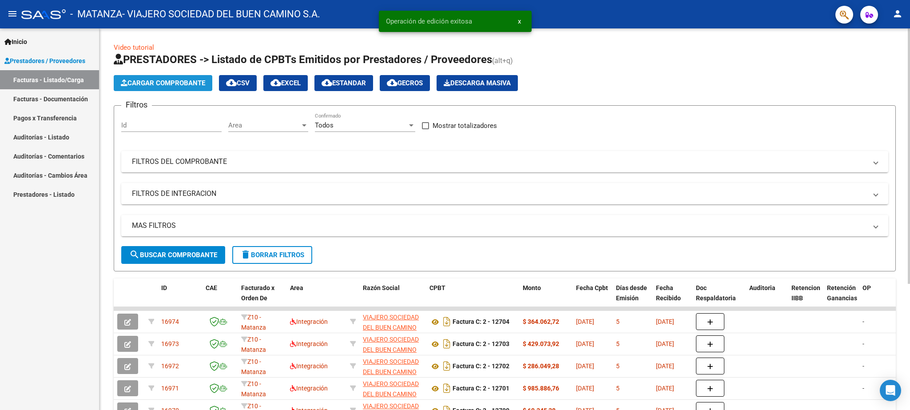
click at [174, 85] on span "Cargar Comprobante" at bounding box center [163, 83] width 84 height 8
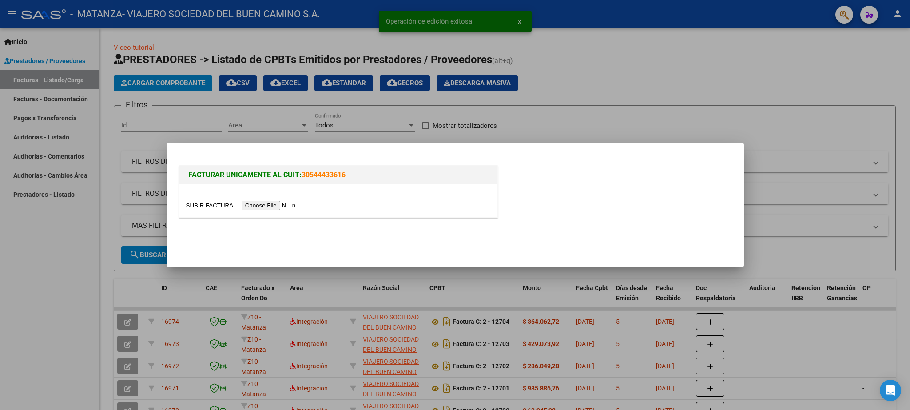
click at [195, 205] on input "file" at bounding box center [242, 205] width 112 height 9
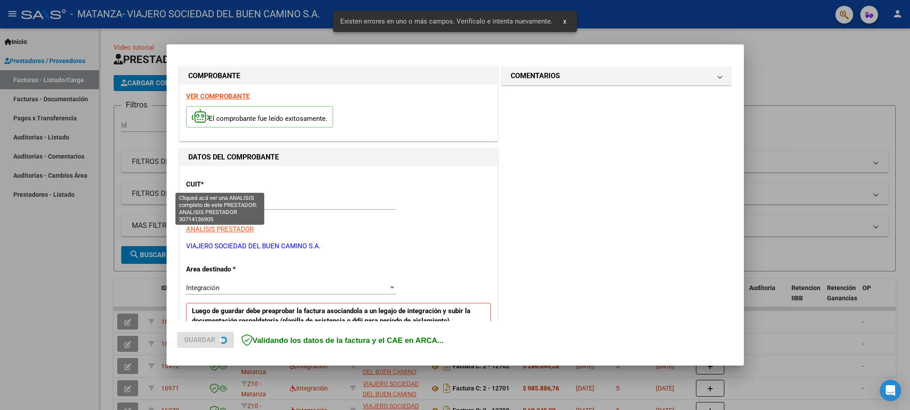
scroll to position [250, 0]
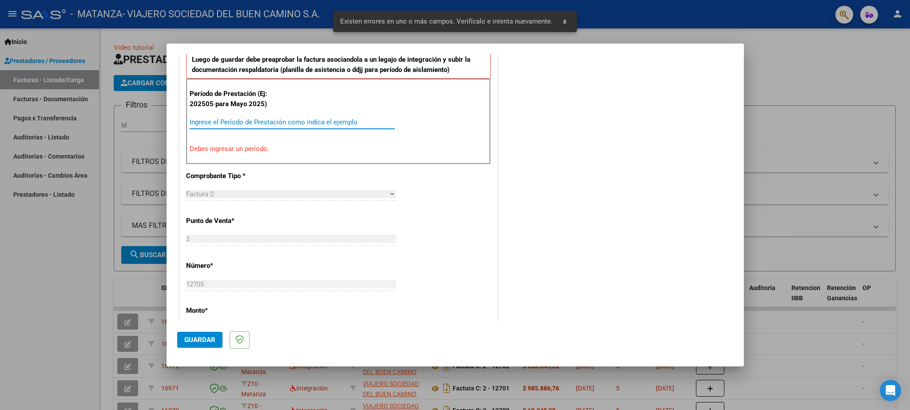
click at [227, 125] on input "Ingrese el Período de Prestación como indica el ejemplo" at bounding box center [292, 122] width 205 height 8
paste input "202508"
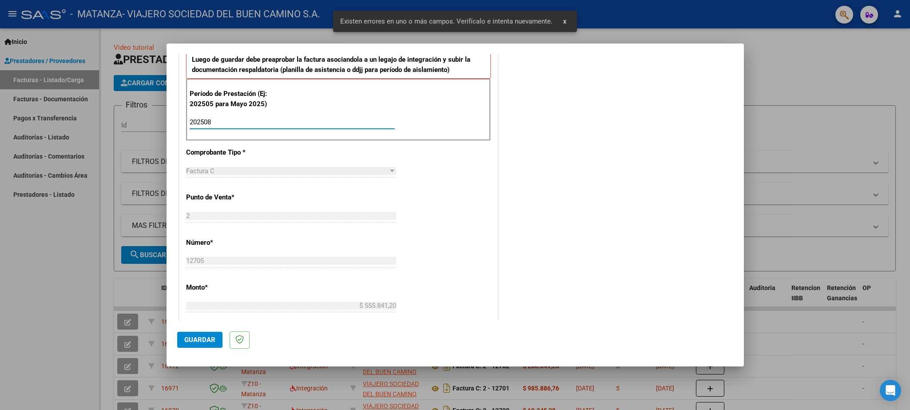
type input "202508"
click at [206, 341] on span "Guardar" at bounding box center [199, 340] width 31 height 8
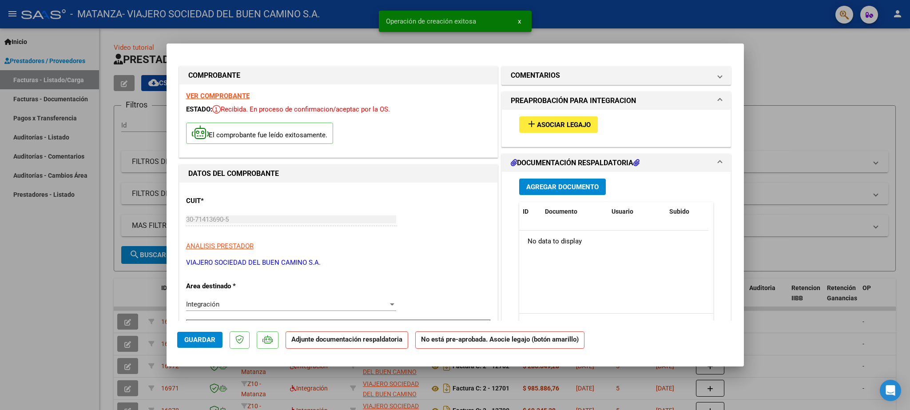
click at [537, 126] on span "Asociar Legajo" at bounding box center [564, 125] width 54 height 8
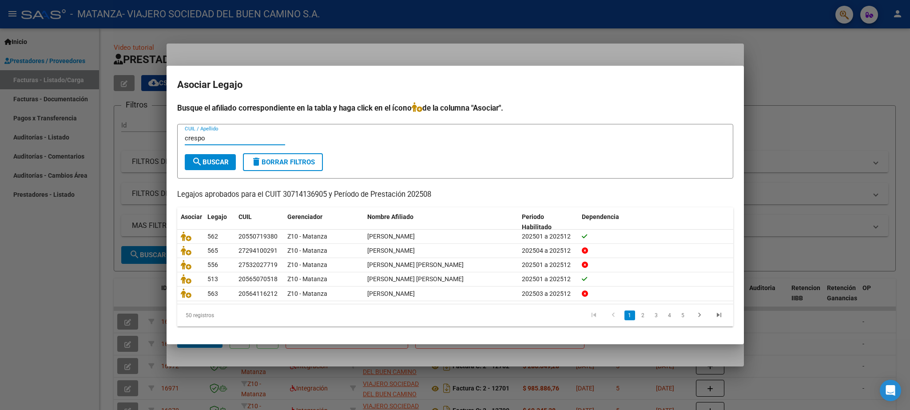
type input "crespo"
click at [226, 159] on span "search Buscar" at bounding box center [210, 162] width 37 height 8
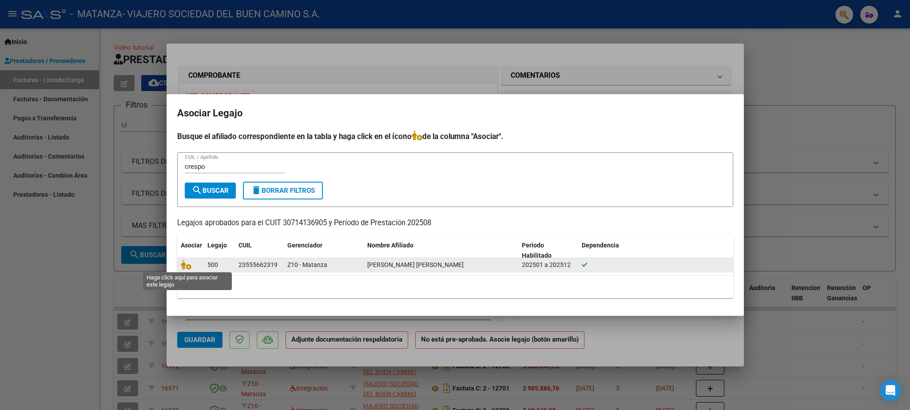
click at [191, 264] on span at bounding box center [187, 265] width 13 height 7
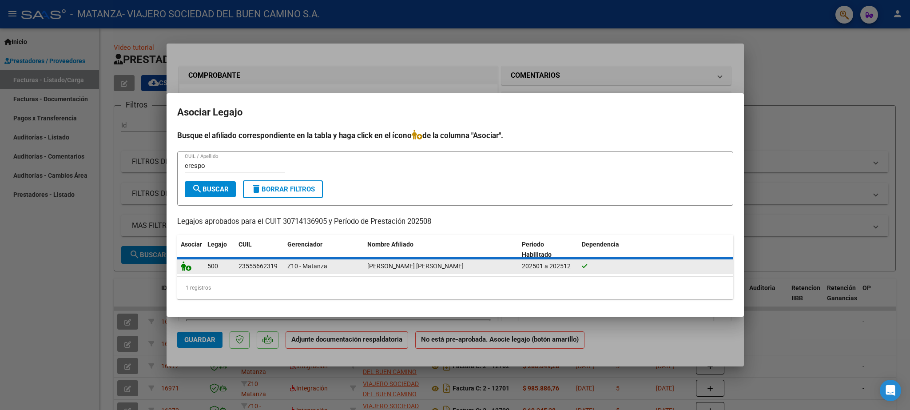
click at [185, 264] on icon at bounding box center [186, 266] width 11 height 10
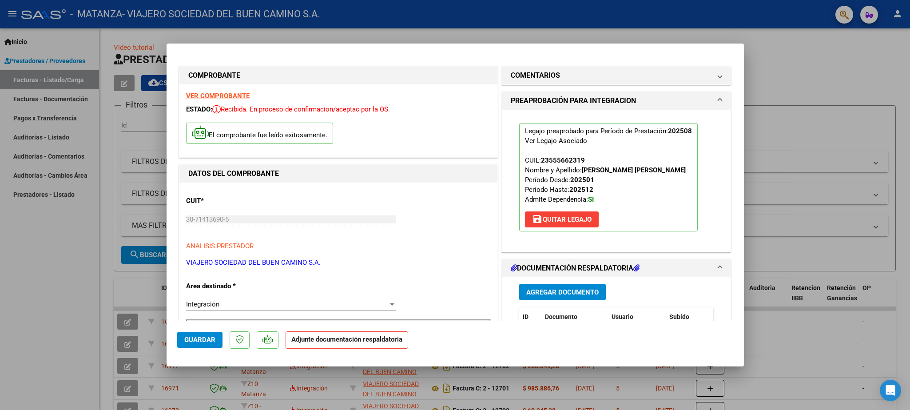
click at [212, 340] on span "Guardar" at bounding box center [199, 340] width 31 height 8
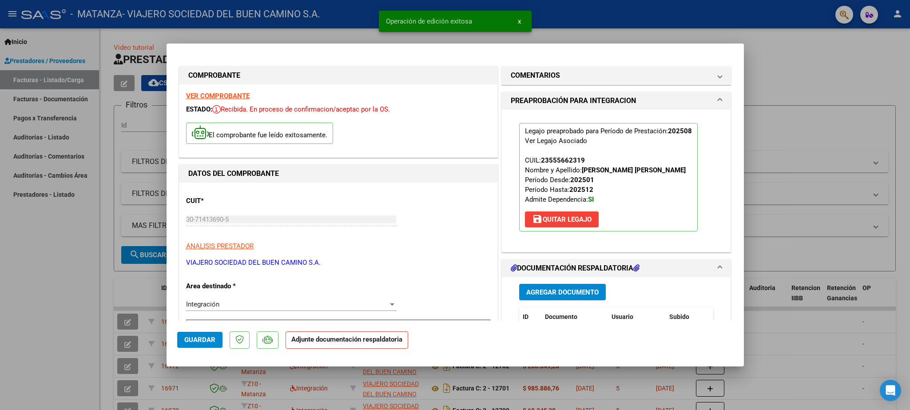
click at [212, 340] on span "Guardar" at bounding box center [199, 340] width 31 height 8
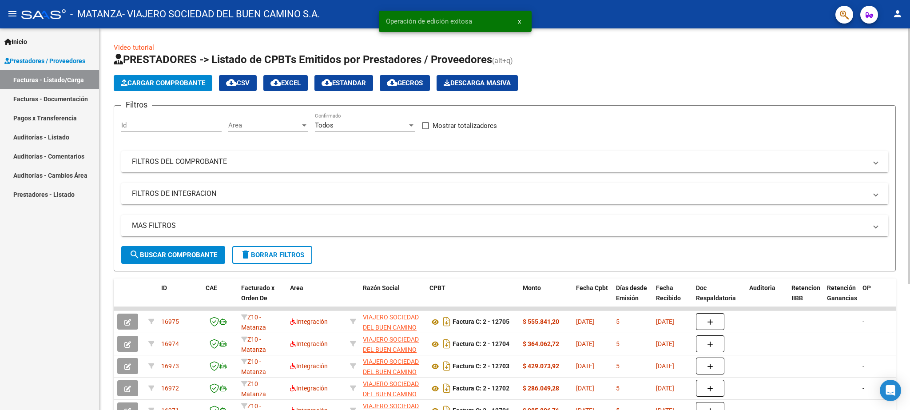
click at [179, 81] on span "Cargar Comprobante" at bounding box center [163, 83] width 84 height 8
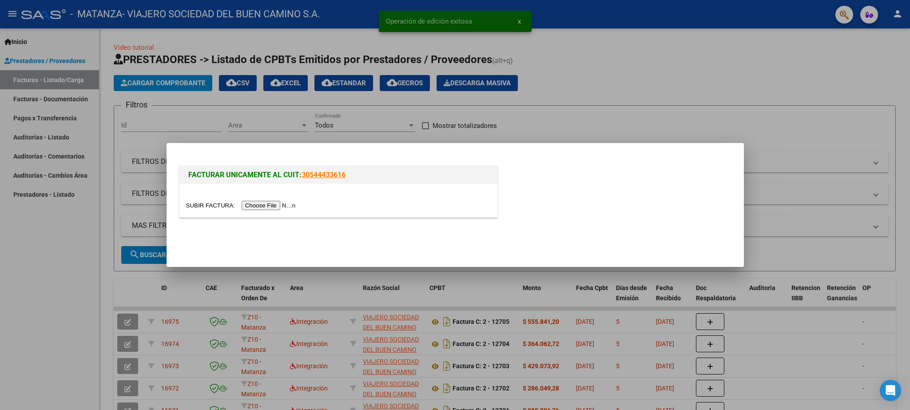
click at [206, 200] on div at bounding box center [338, 200] width 318 height 33
click at [210, 205] on input "file" at bounding box center [242, 205] width 112 height 9
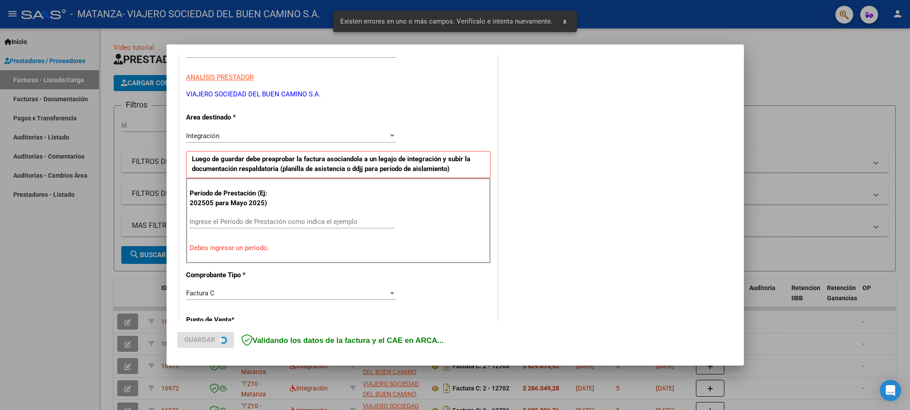
scroll to position [152, 0]
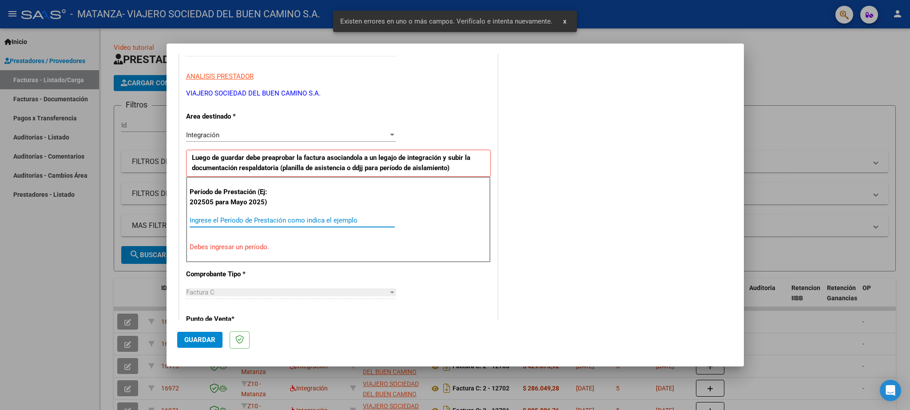
click at [220, 221] on input "Ingrese el Período de Prestación como indica el ejemplo" at bounding box center [292, 220] width 205 height 8
paste input "202508"
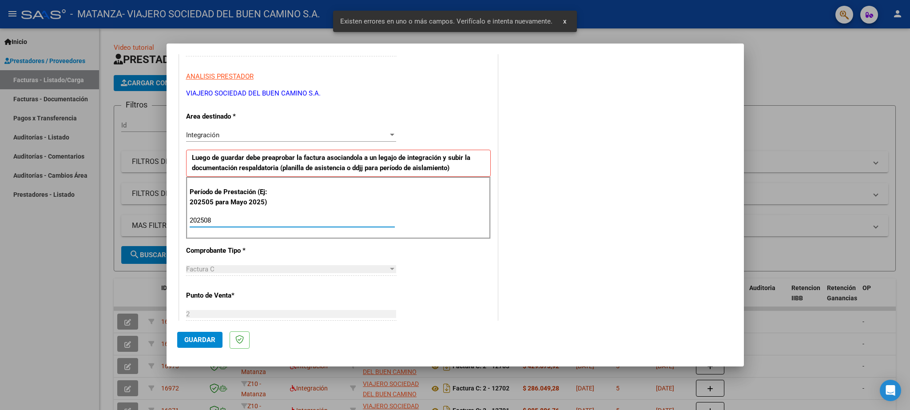
type input "202508"
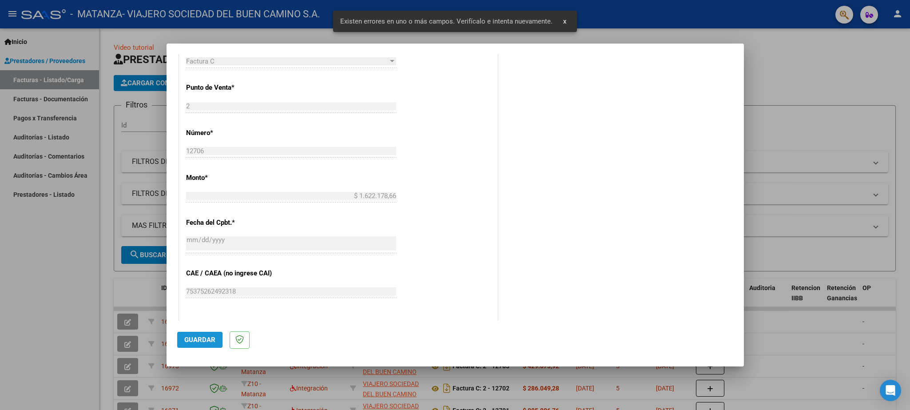
click at [198, 340] on span "Guardar" at bounding box center [199, 340] width 31 height 8
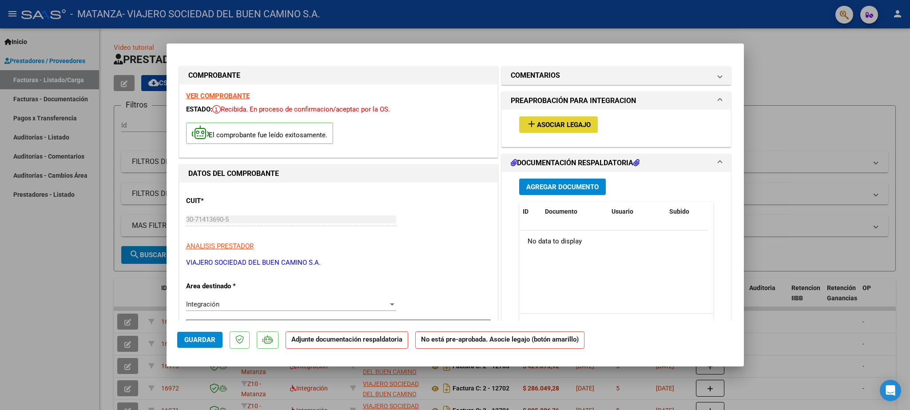
click at [534, 119] on button "add Asociar Legajo" at bounding box center [558, 124] width 79 height 16
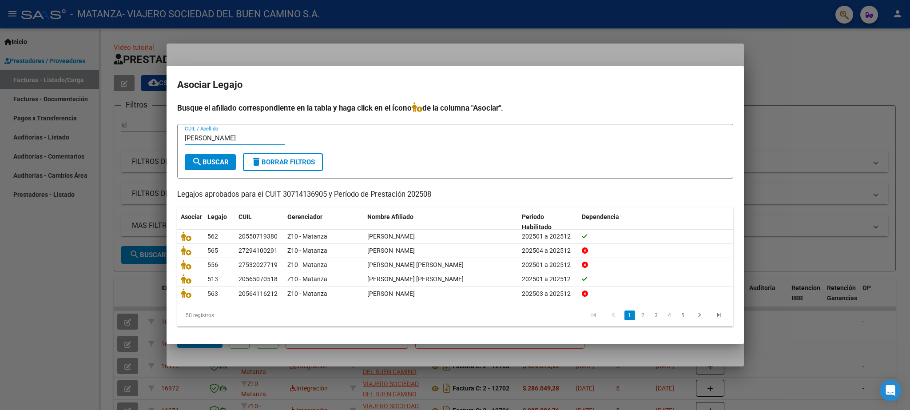
type input "[PERSON_NAME]"
click at [209, 163] on span "search Buscar" at bounding box center [210, 162] width 37 height 8
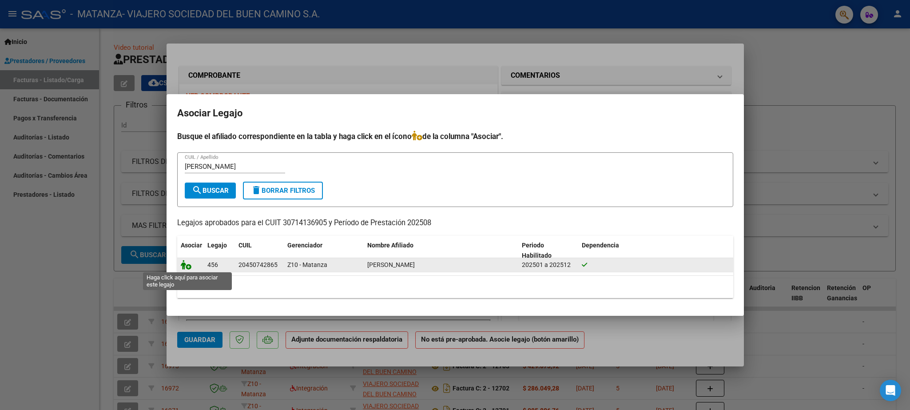
click at [186, 264] on icon at bounding box center [186, 265] width 11 height 10
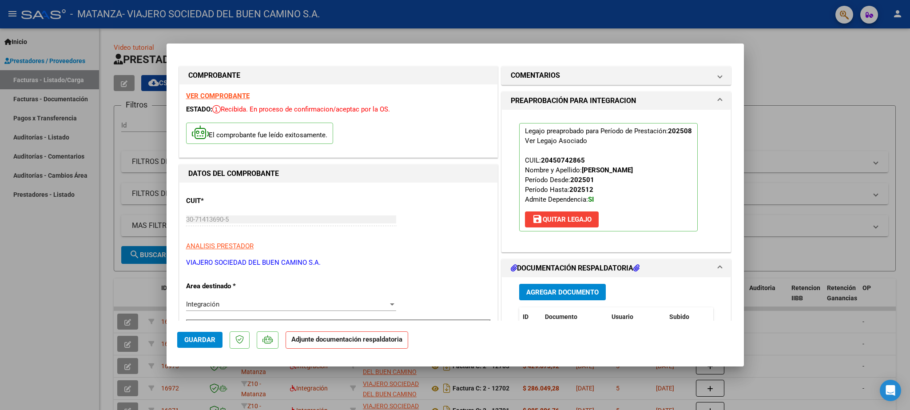
click at [199, 333] on button "Guardar" at bounding box center [199, 340] width 45 height 16
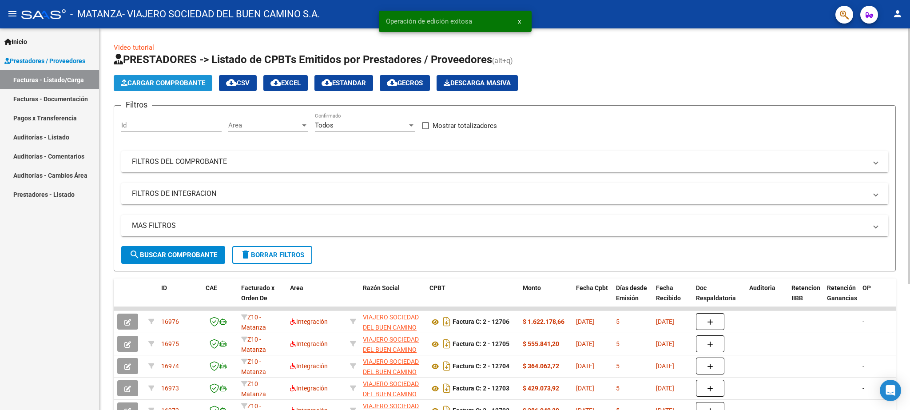
click at [179, 83] on span "Cargar Comprobante" at bounding box center [163, 83] width 84 height 8
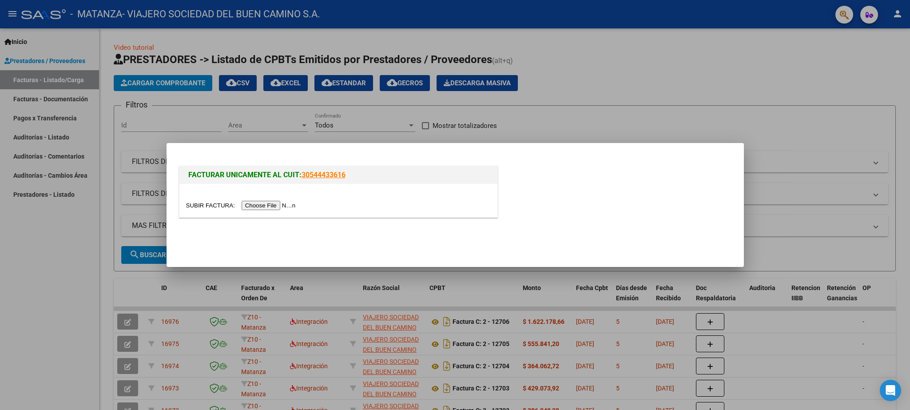
click at [204, 209] on input "file" at bounding box center [242, 205] width 112 height 9
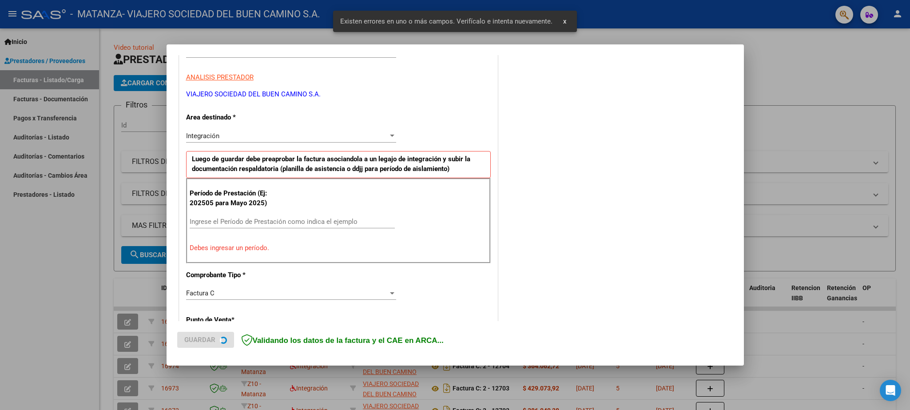
scroll to position [152, 0]
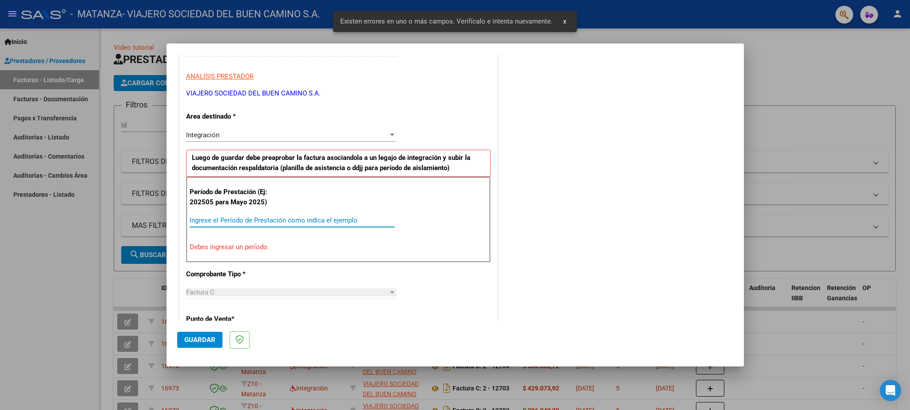
click at [244, 219] on input "Ingrese el Período de Prestación como indica el ejemplo" at bounding box center [292, 220] width 205 height 8
paste input "202508"
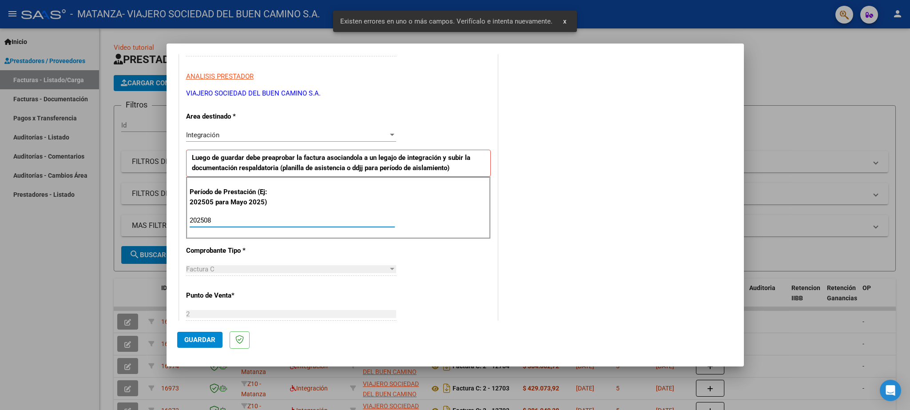
type input "202508"
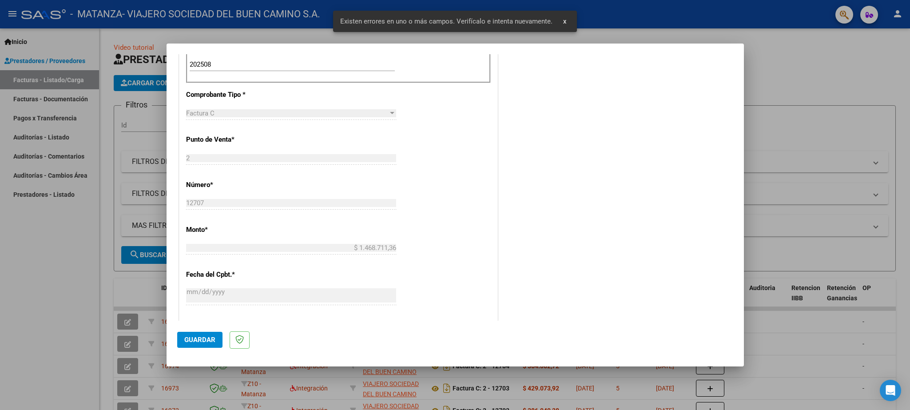
click at [210, 338] on span "Guardar" at bounding box center [199, 340] width 31 height 8
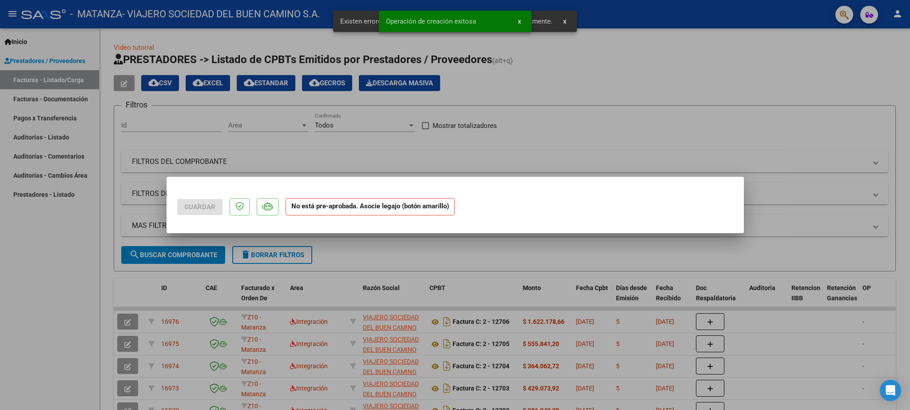
scroll to position [0, 0]
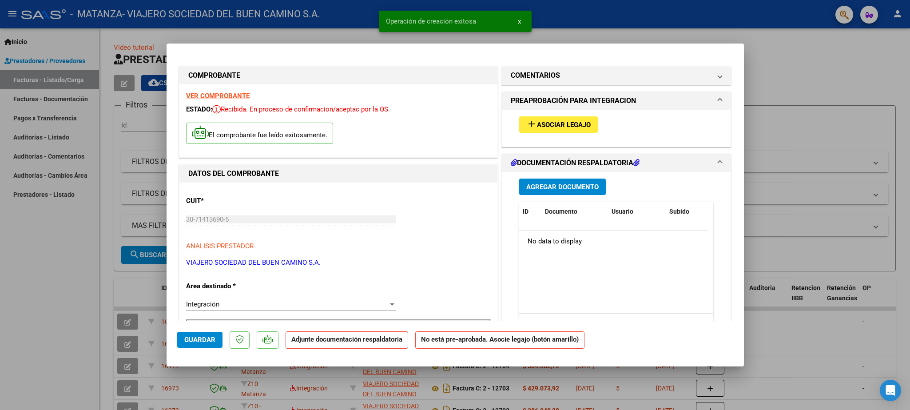
click at [537, 123] on span "Asociar Legajo" at bounding box center [564, 125] width 54 height 8
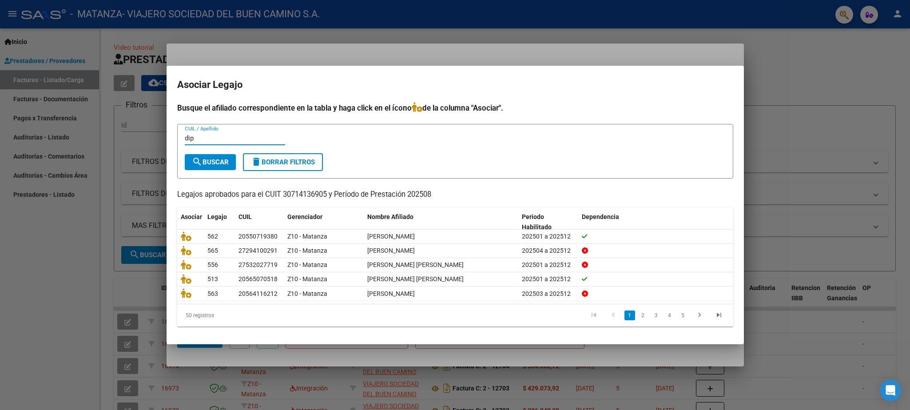
type input "dip"
click at [210, 163] on span "search Buscar" at bounding box center [210, 162] width 37 height 8
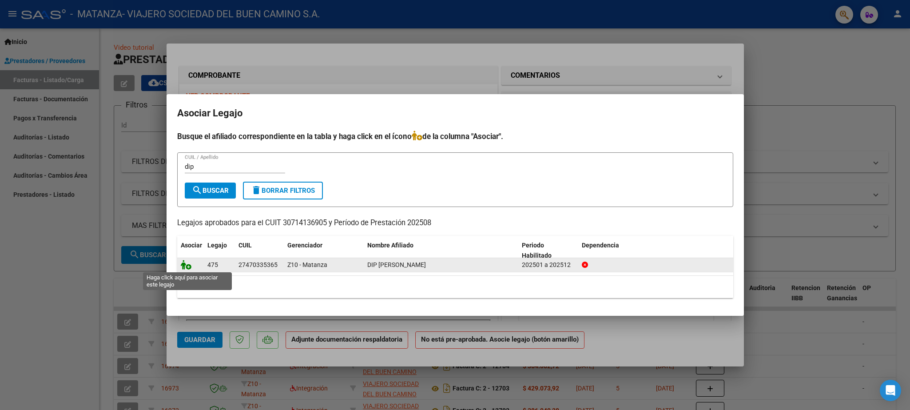
click at [184, 266] on icon at bounding box center [186, 265] width 11 height 10
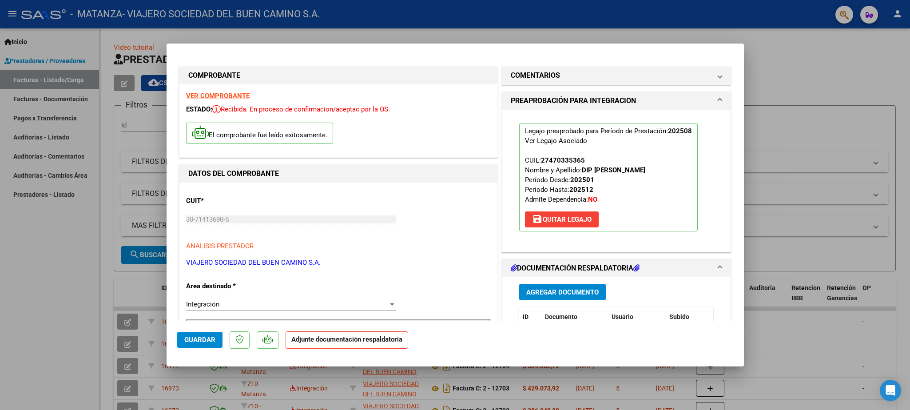
click at [198, 338] on span "Guardar" at bounding box center [199, 340] width 31 height 8
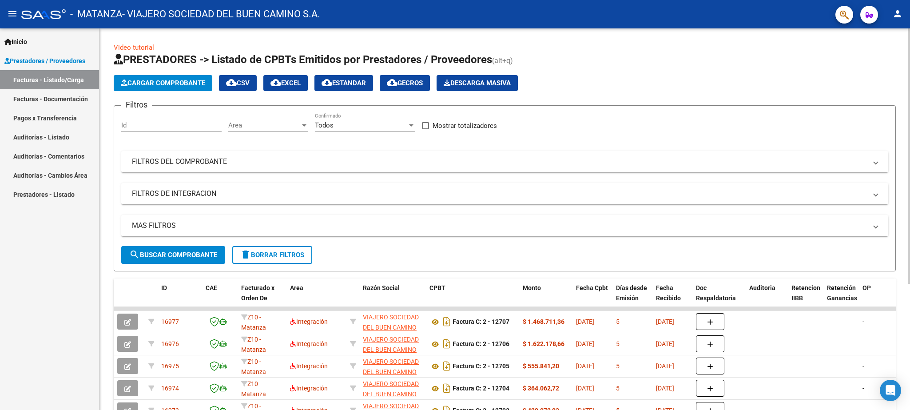
click at [179, 81] on span "Cargar Comprobante" at bounding box center [163, 83] width 84 height 8
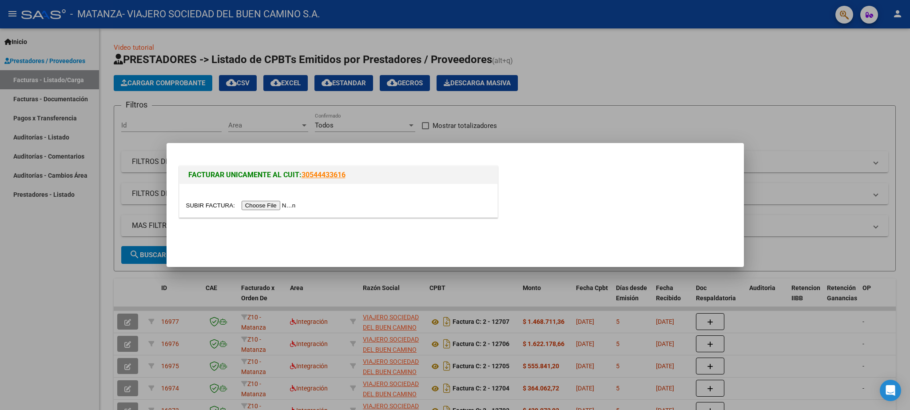
click at [206, 205] on input "file" at bounding box center [242, 205] width 112 height 9
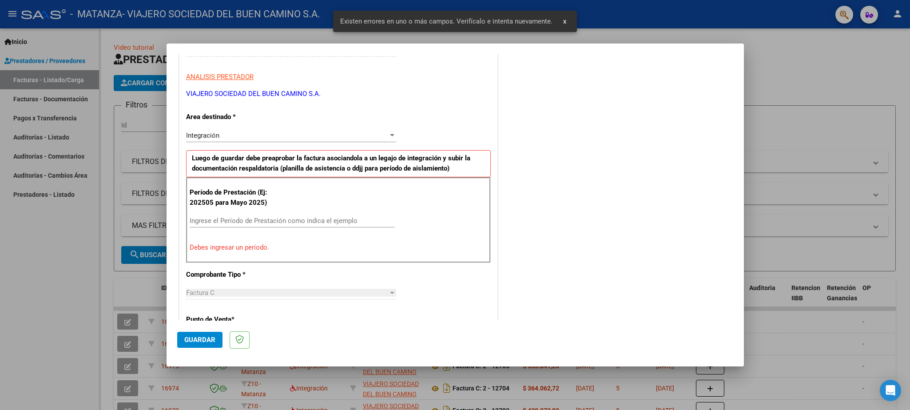
scroll to position [152, 0]
click at [234, 220] on input "Ingrese el Período de Prestación como indica el ejemplo" at bounding box center [292, 220] width 205 height 8
paste input "202508"
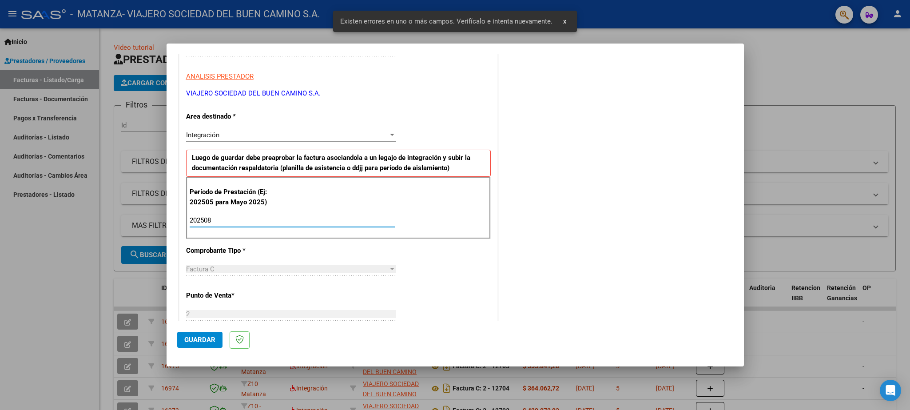
type input "202508"
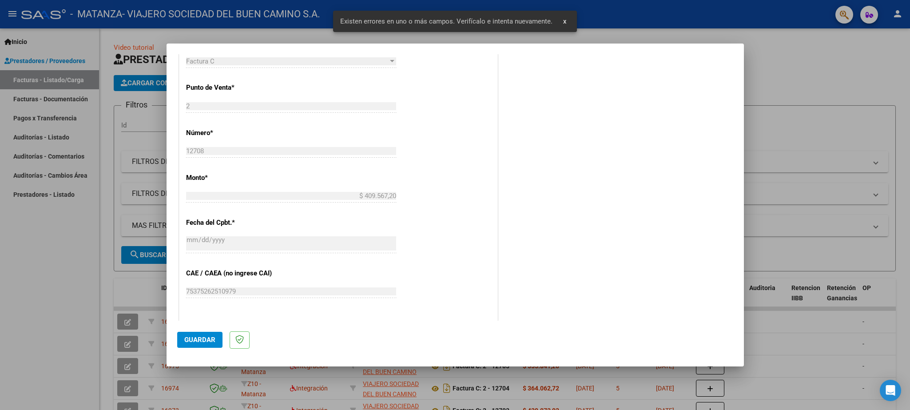
click at [201, 338] on span "Guardar" at bounding box center [199, 340] width 31 height 8
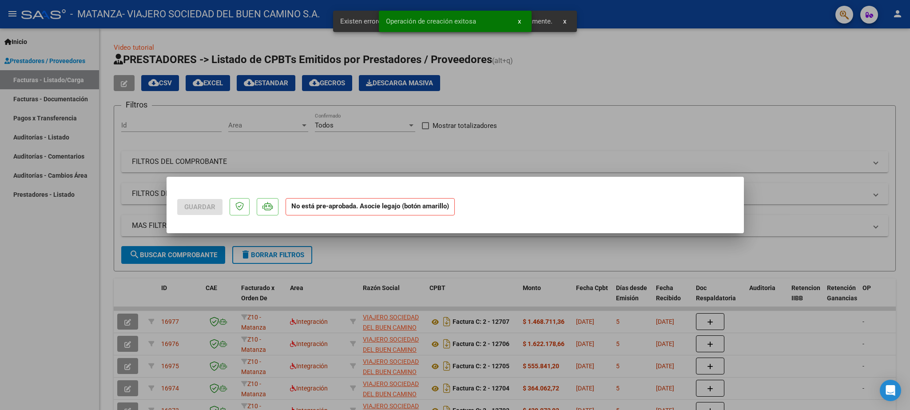
scroll to position [0, 0]
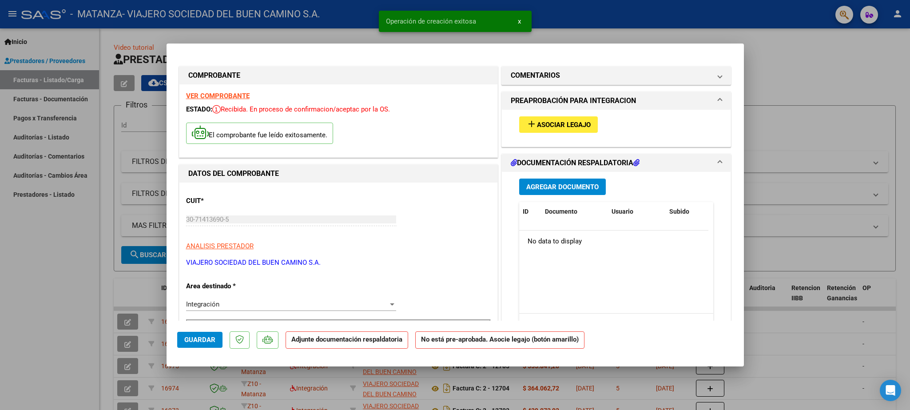
click at [547, 116] on div "add Asociar Legajo" at bounding box center [616, 125] width 208 height 30
click at [539, 122] on span "Asociar Legajo" at bounding box center [564, 125] width 54 height 8
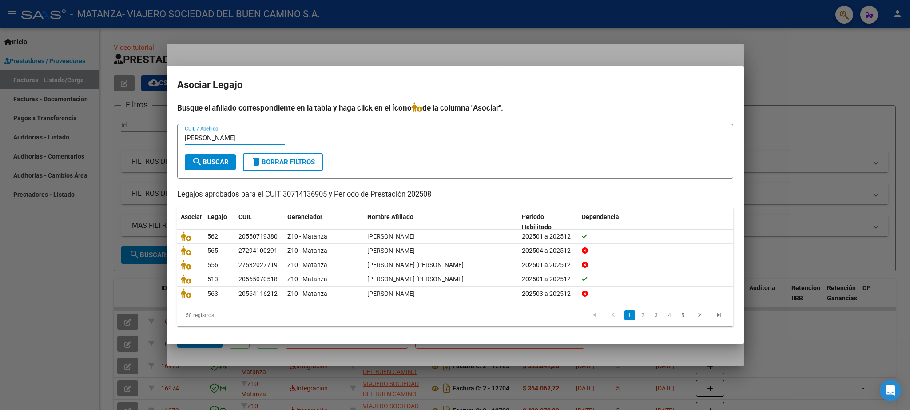
type input "[PERSON_NAME]"
click at [202, 159] on mat-icon "search" at bounding box center [197, 161] width 11 height 11
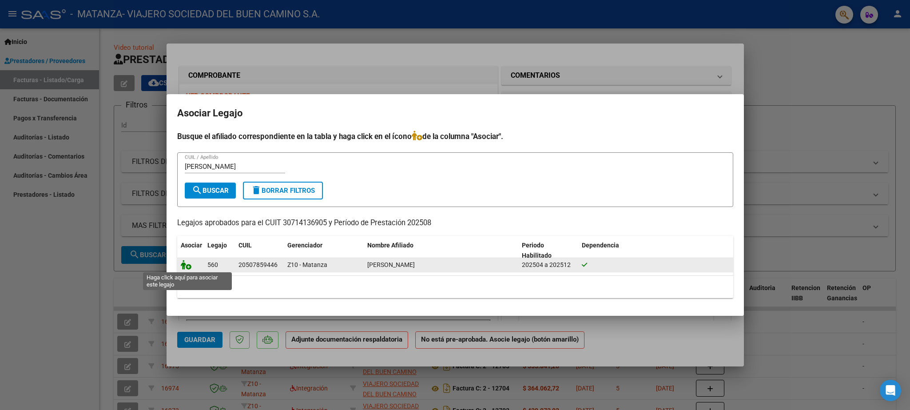
click at [186, 265] on icon at bounding box center [186, 265] width 11 height 10
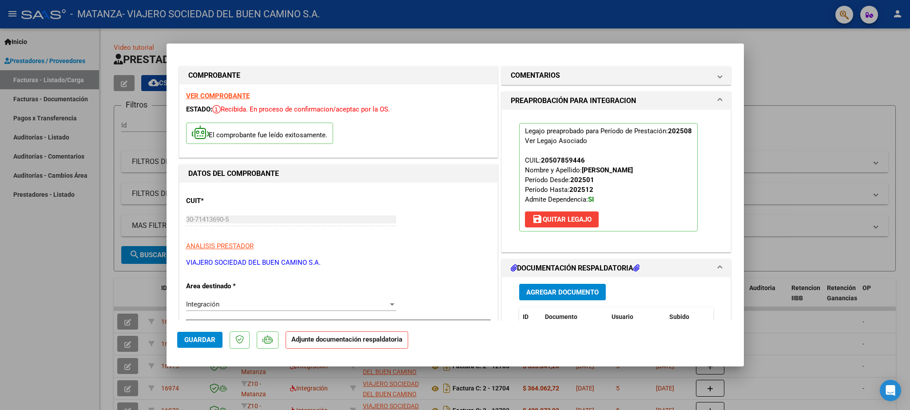
click at [202, 336] on span "Guardar" at bounding box center [199, 340] width 31 height 8
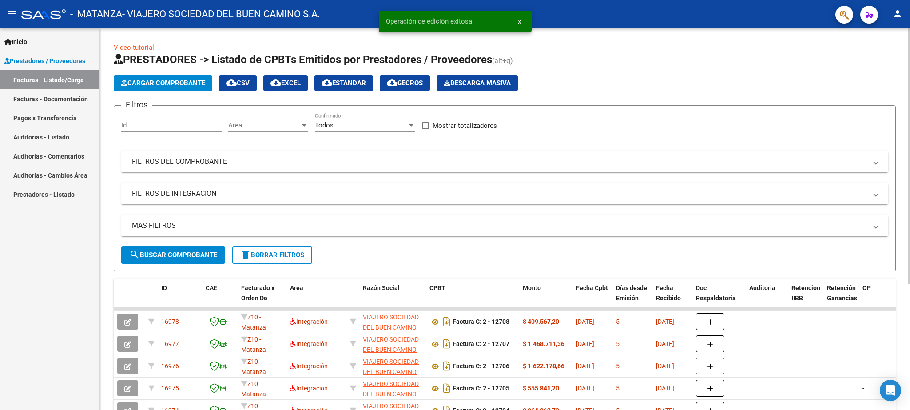
click at [175, 83] on span "Cargar Comprobante" at bounding box center [163, 83] width 84 height 8
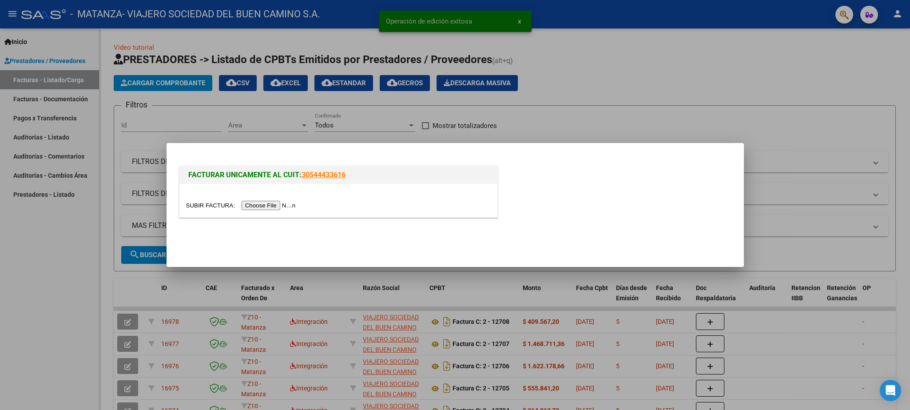
click at [199, 208] on input "file" at bounding box center [242, 205] width 112 height 9
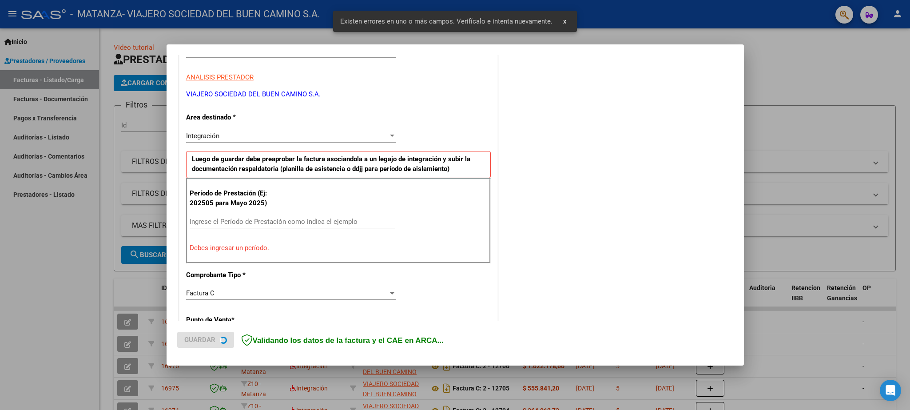
scroll to position [152, 0]
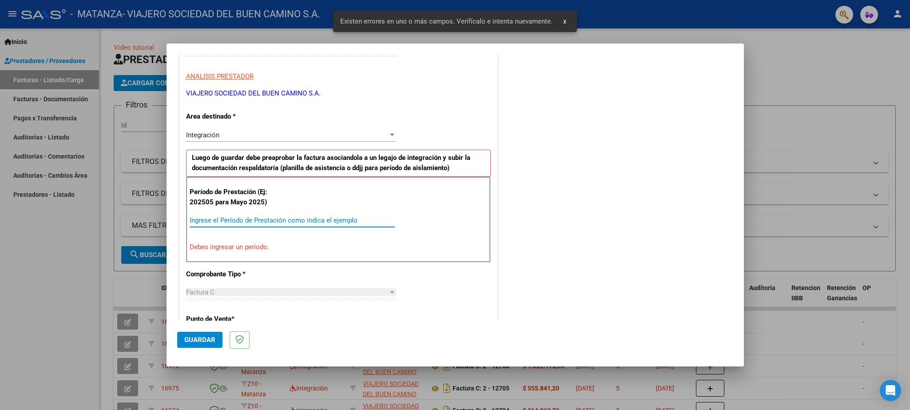
click at [225, 218] on input "Ingrese el Período de Prestación como indica el ejemplo" at bounding box center [292, 220] width 205 height 8
paste input "202508"
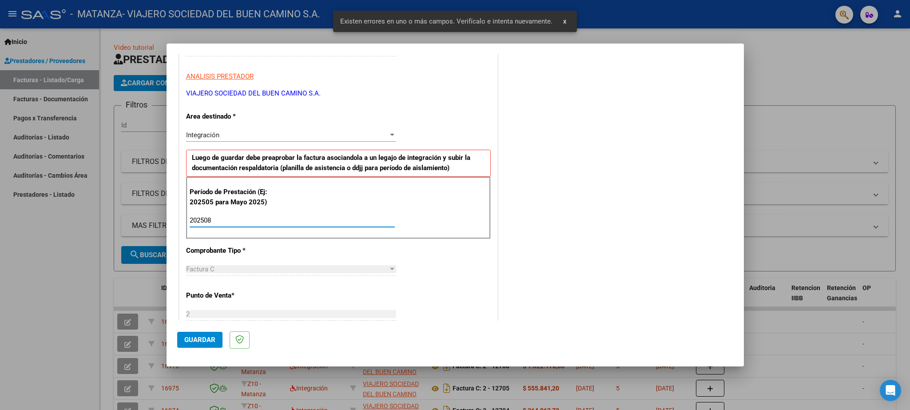
type input "202508"
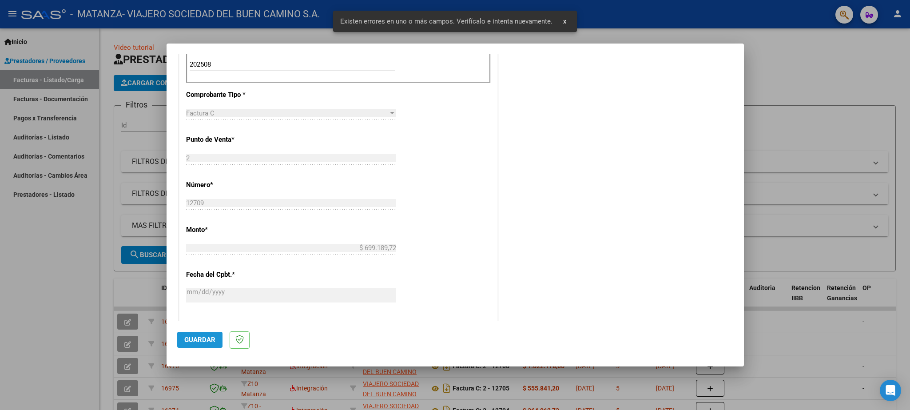
click at [199, 339] on span "Guardar" at bounding box center [199, 340] width 31 height 8
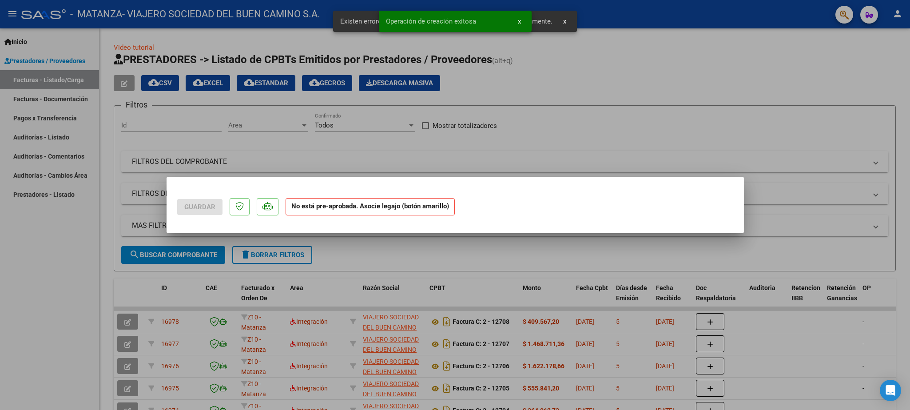
scroll to position [0, 0]
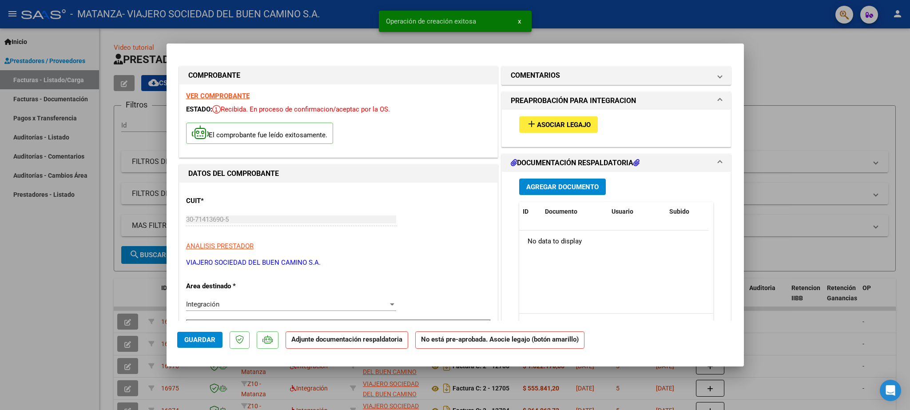
click at [536, 120] on button "add Asociar Legajo" at bounding box center [558, 124] width 79 height 16
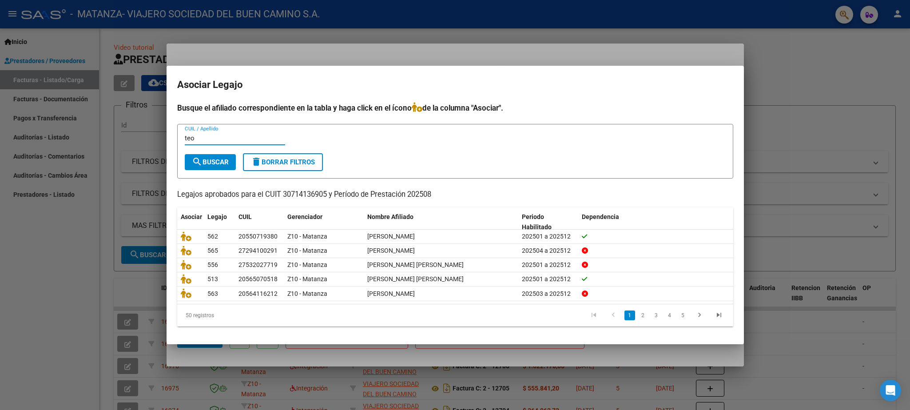
type input "teo"
click at [220, 162] on span "search Buscar" at bounding box center [210, 162] width 37 height 8
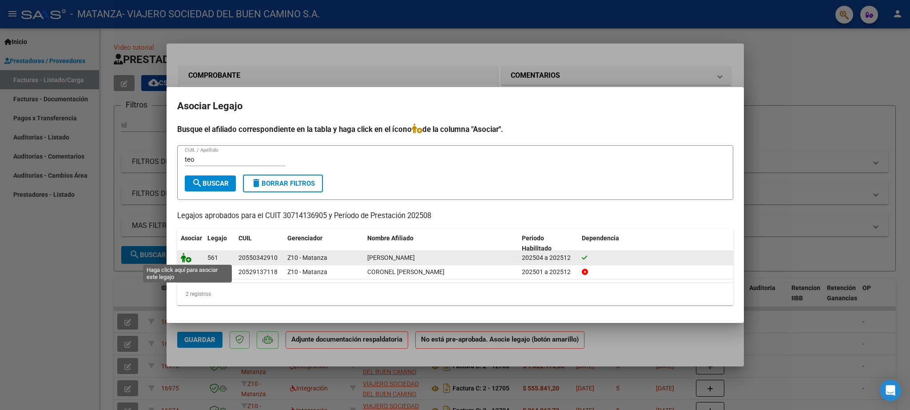
click at [186, 258] on icon at bounding box center [186, 258] width 11 height 10
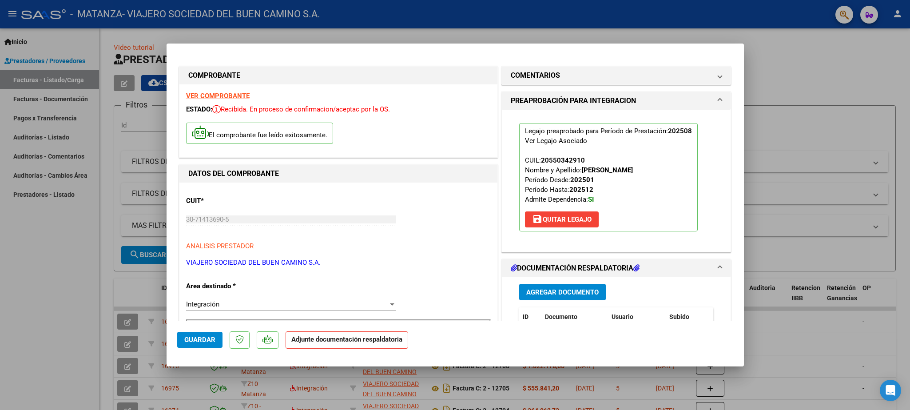
click at [199, 338] on span "Guardar" at bounding box center [199, 340] width 31 height 8
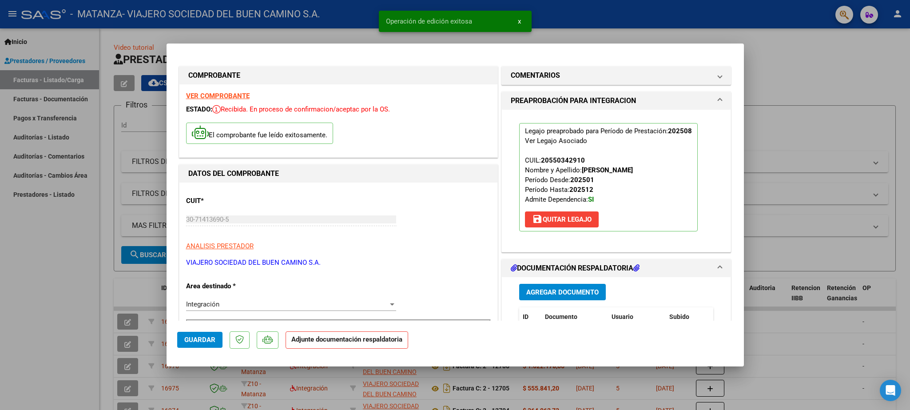
type input "$ 0,00"
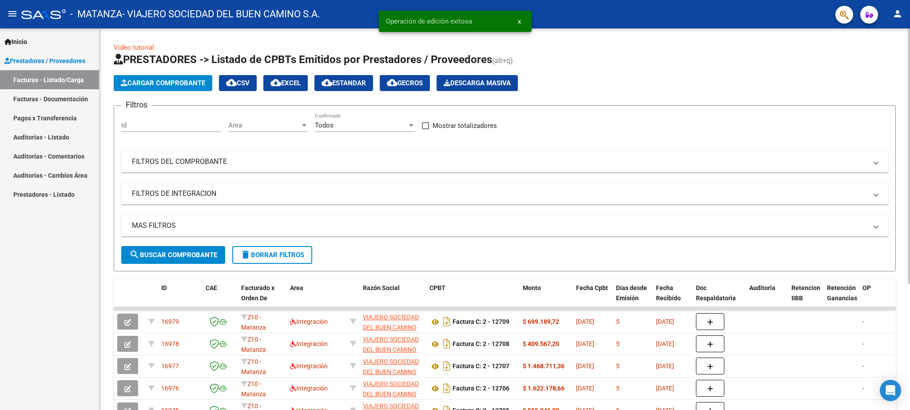
click at [189, 83] on span "Cargar Comprobante" at bounding box center [163, 83] width 84 height 8
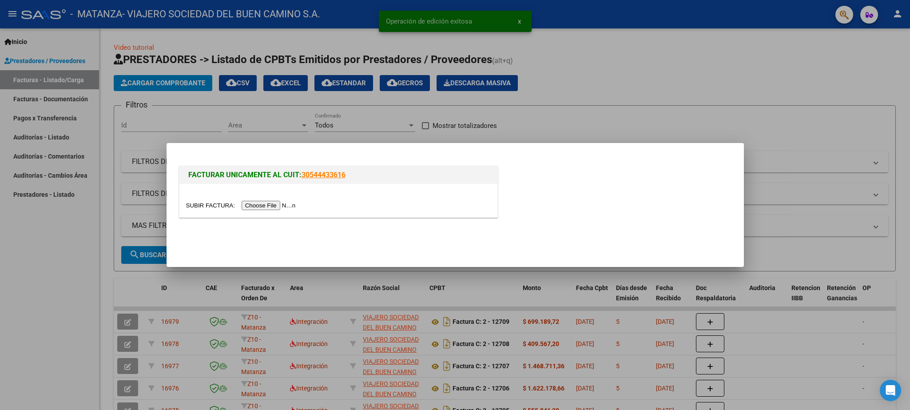
click at [205, 204] on input "file" at bounding box center [242, 205] width 112 height 9
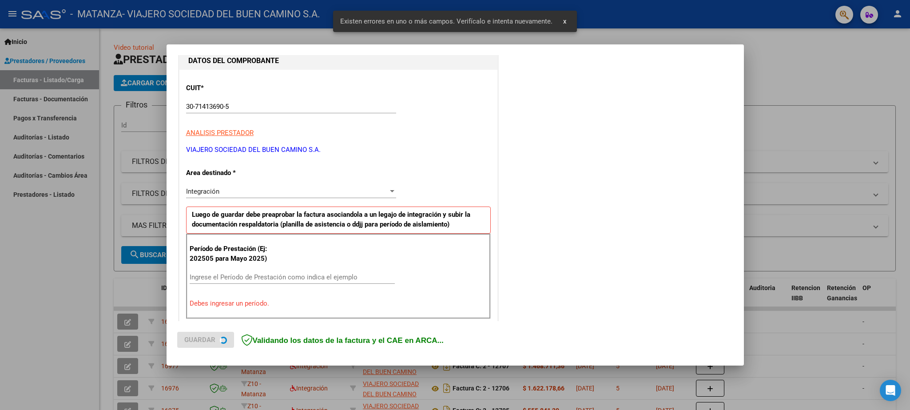
scroll to position [287, 0]
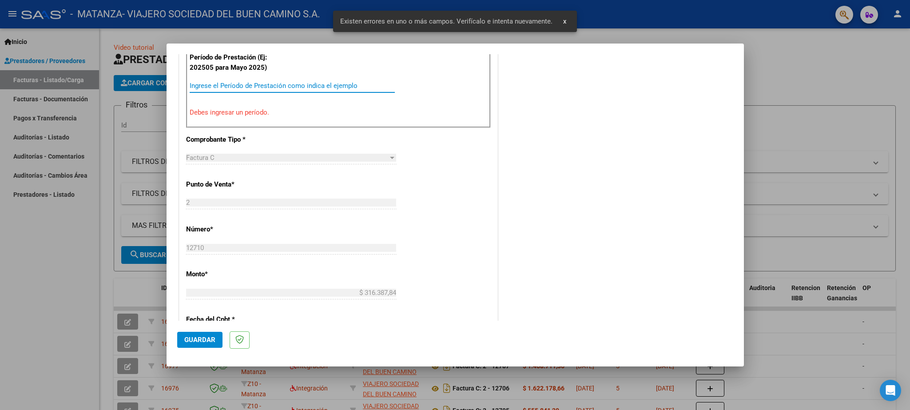
click at [215, 84] on input "Ingrese el Período de Prestación como indica el ejemplo" at bounding box center [292, 86] width 205 height 8
paste input "202508"
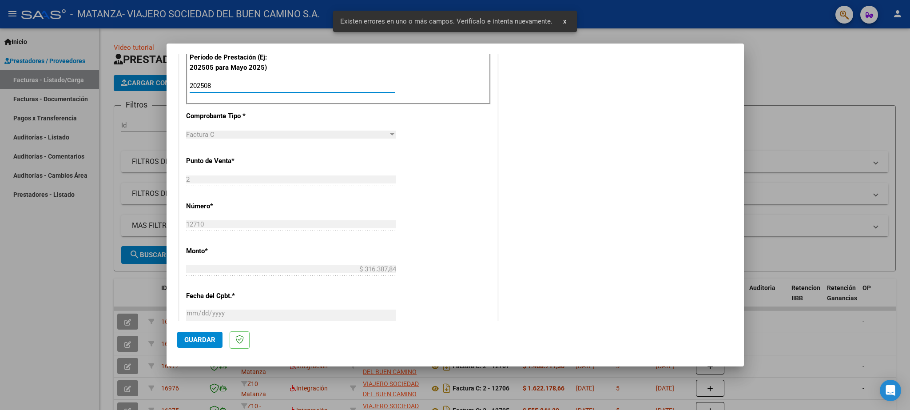
type input "202508"
click at [197, 338] on span "Guardar" at bounding box center [199, 340] width 31 height 8
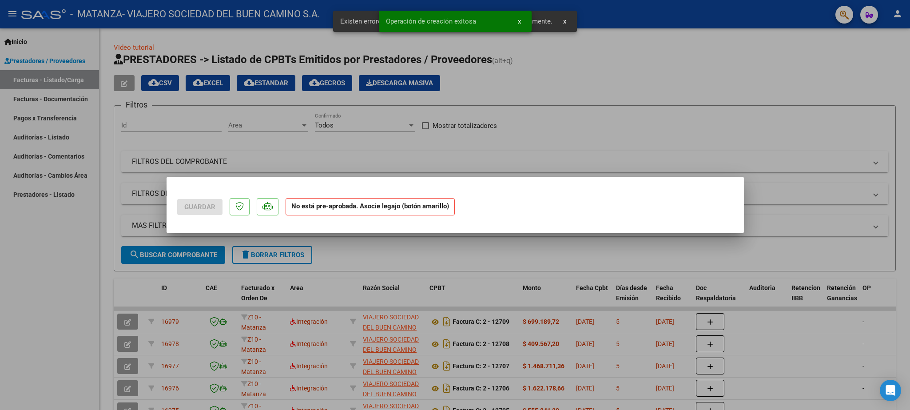
scroll to position [0, 0]
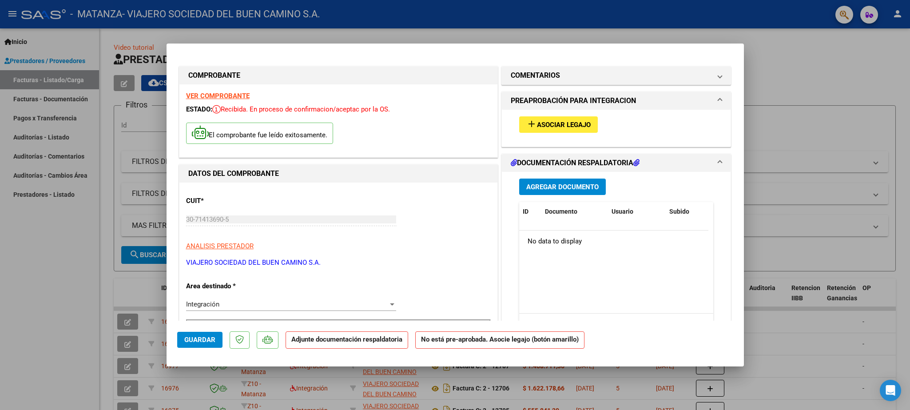
click at [544, 127] on span "Asociar Legajo" at bounding box center [564, 125] width 54 height 8
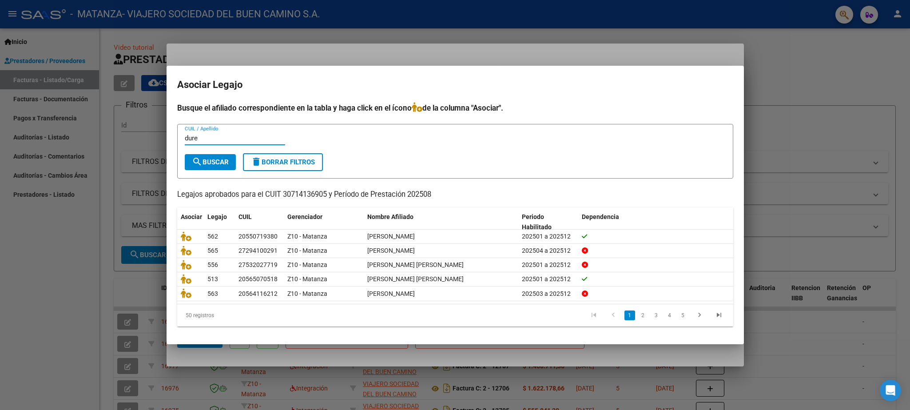
type input "dure"
click at [208, 163] on span "search Buscar" at bounding box center [210, 162] width 37 height 8
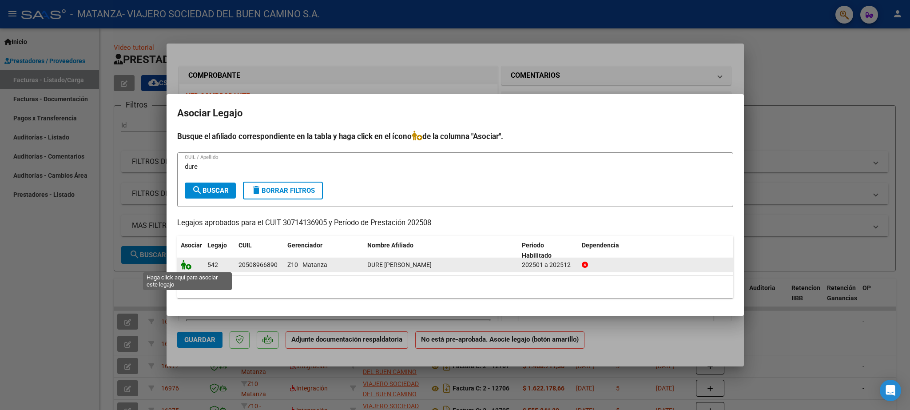
click at [186, 267] on icon at bounding box center [186, 265] width 11 height 10
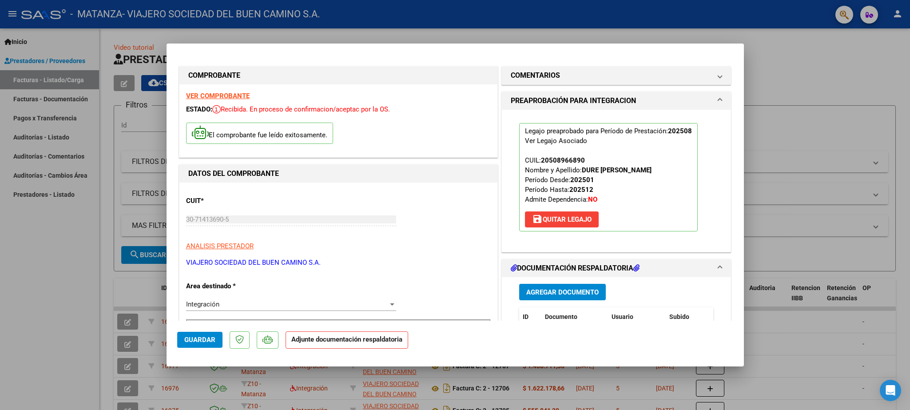
click at [209, 338] on span "Guardar" at bounding box center [199, 340] width 31 height 8
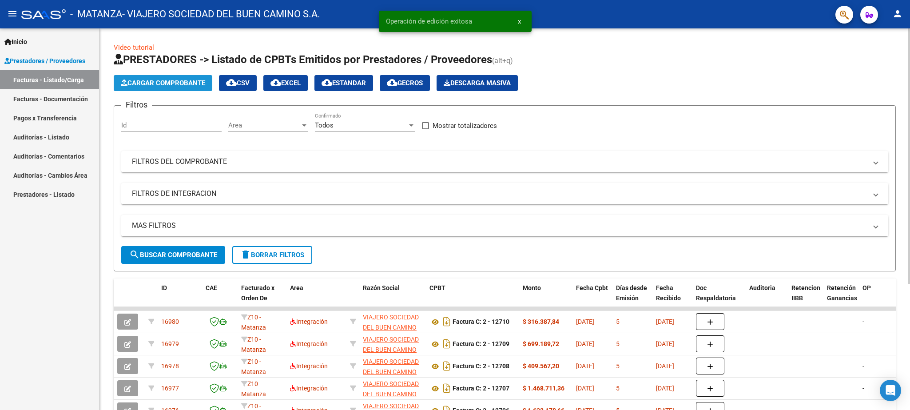
click at [174, 80] on span "Cargar Comprobante" at bounding box center [163, 83] width 84 height 8
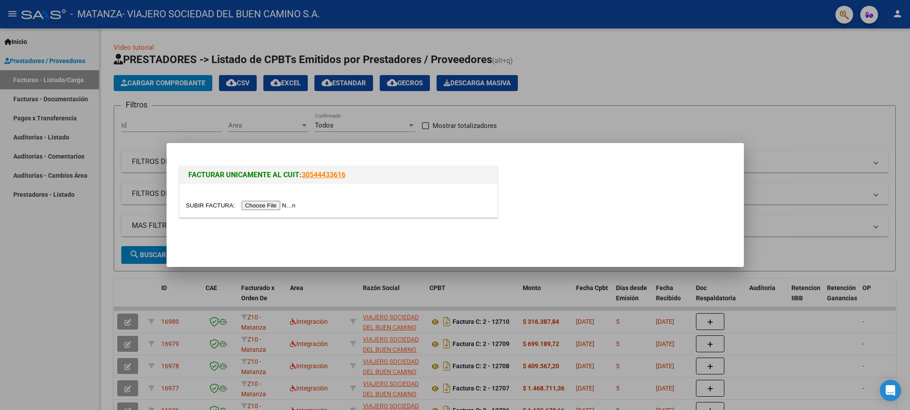
click at [202, 206] on input "file" at bounding box center [242, 205] width 112 height 9
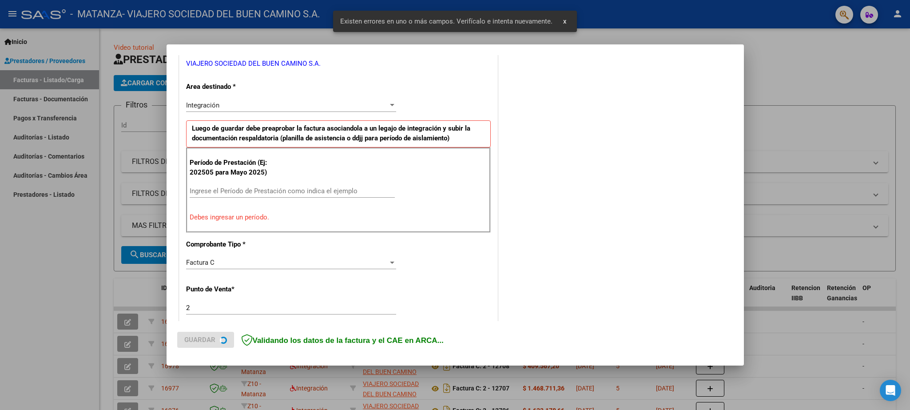
scroll to position [199, 0]
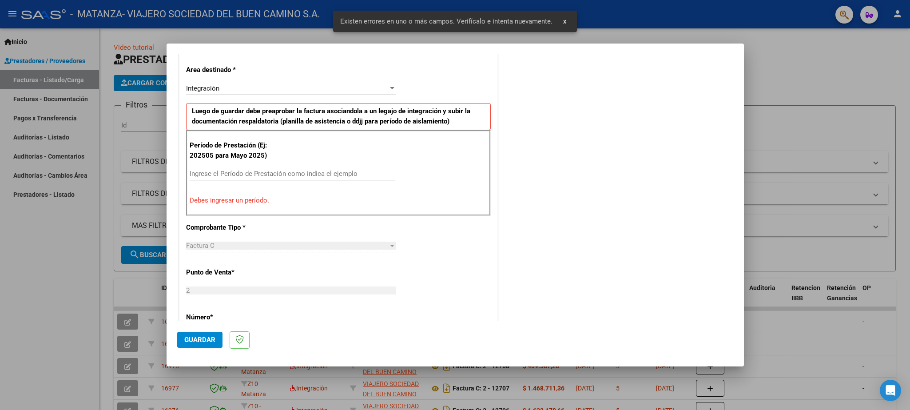
click at [211, 175] on input "Ingrese el Período de Prestación como indica el ejemplo" at bounding box center [292, 174] width 205 height 8
paste input "202508"
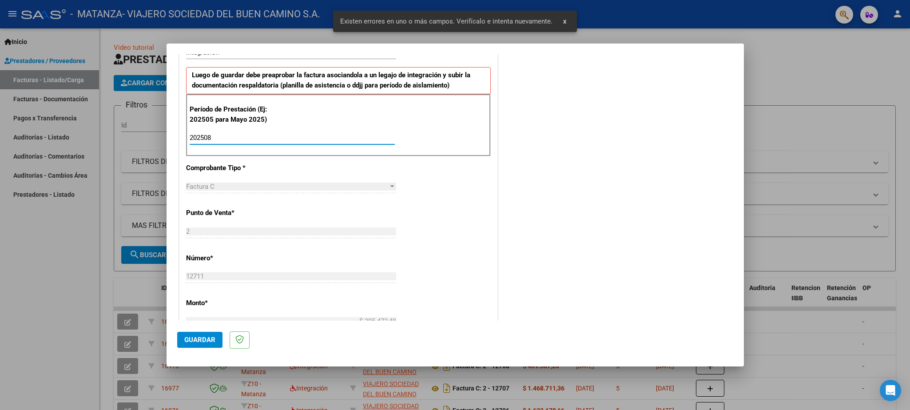
scroll to position [251, 0]
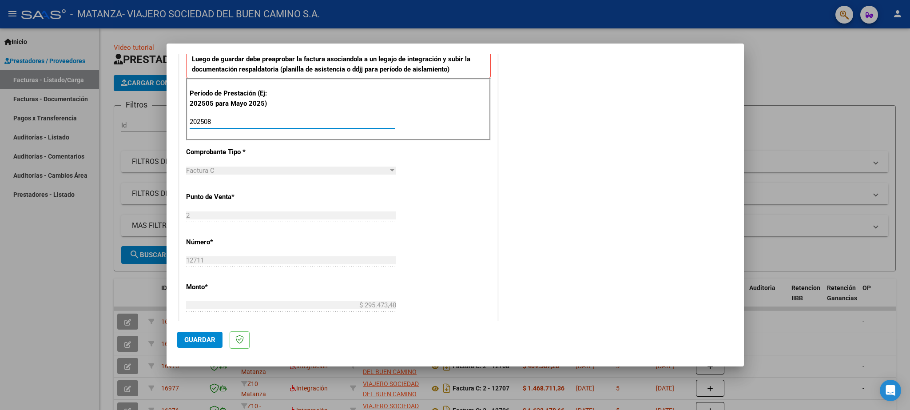
type input "202508"
click at [193, 339] on span "Guardar" at bounding box center [199, 340] width 31 height 8
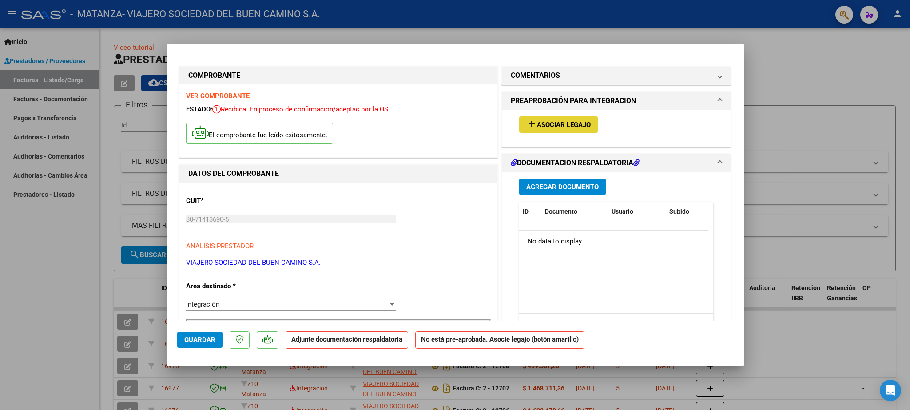
click at [564, 124] on span "Asociar Legajo" at bounding box center [564, 125] width 54 height 8
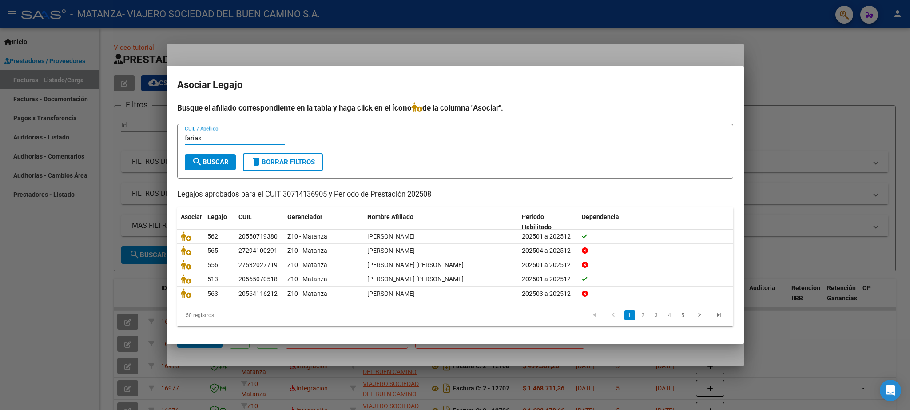
type input "farias"
click at [220, 161] on span "search Buscar" at bounding box center [210, 162] width 37 height 8
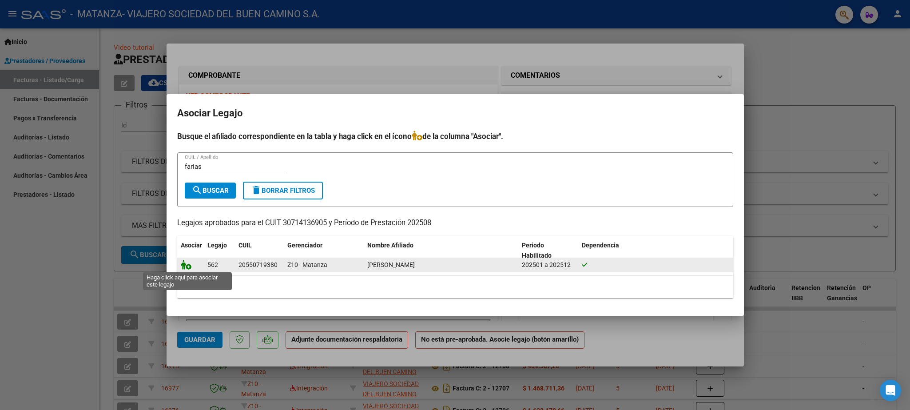
click at [185, 265] on icon at bounding box center [186, 265] width 11 height 10
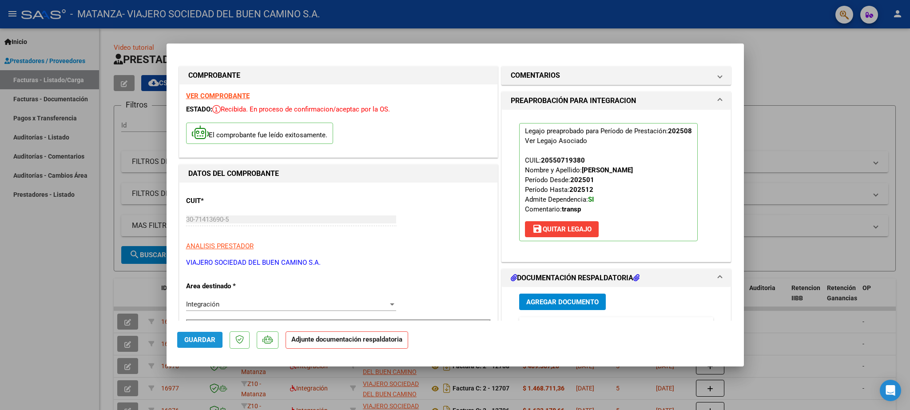
click at [197, 338] on span "Guardar" at bounding box center [199, 340] width 31 height 8
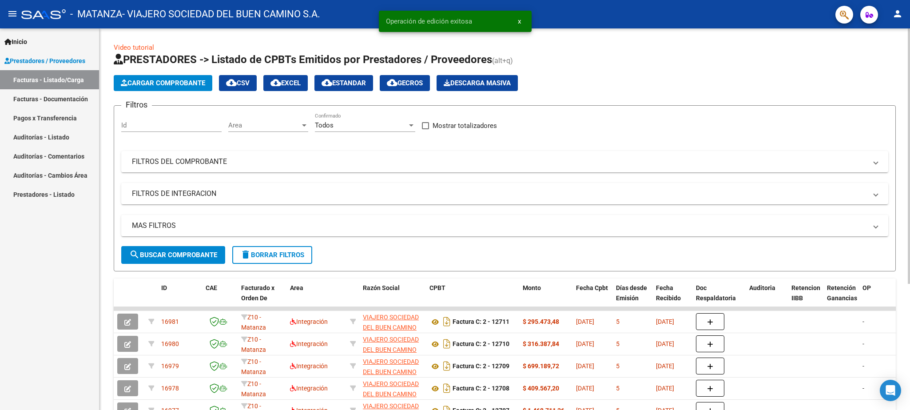
click at [173, 83] on span "Cargar Comprobante" at bounding box center [163, 83] width 84 height 8
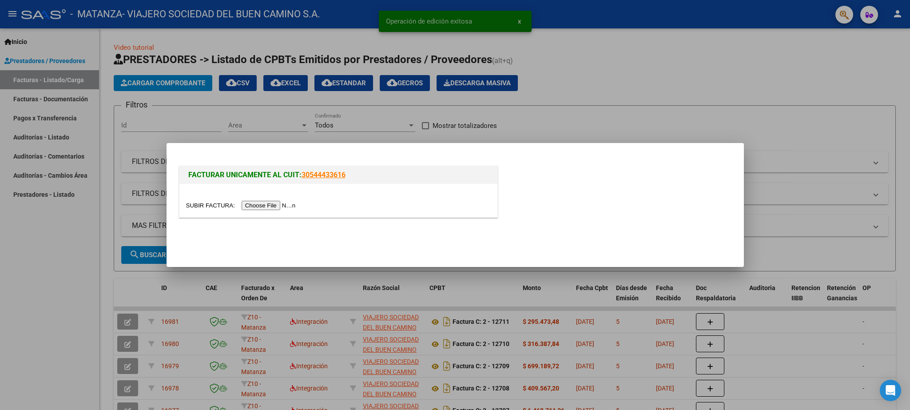
click at [201, 205] on input "file" at bounding box center [242, 205] width 112 height 9
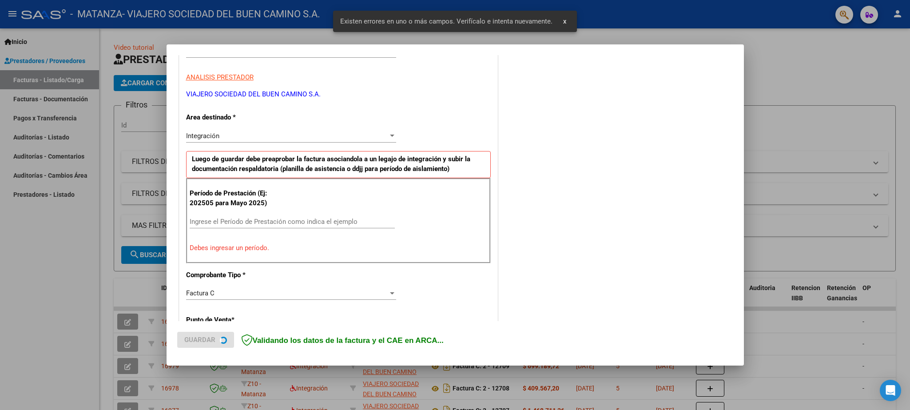
scroll to position [152, 0]
click at [234, 220] on input "Ingrese el Período de Prestación como indica el ejemplo" at bounding box center [292, 221] width 205 height 8
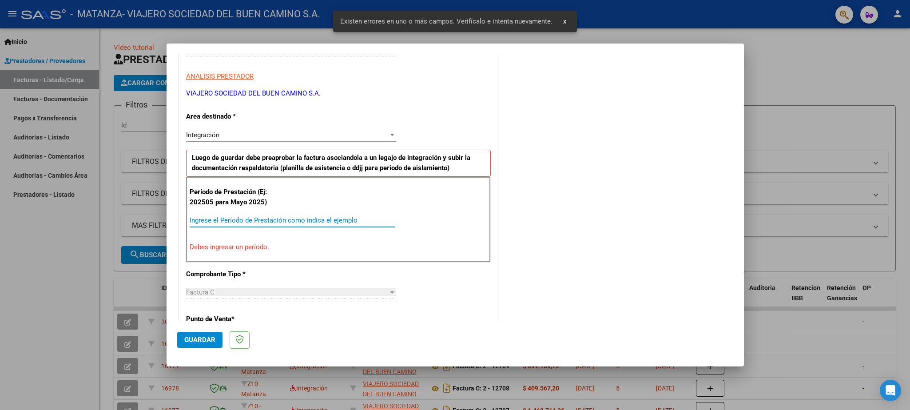
paste input "202508"
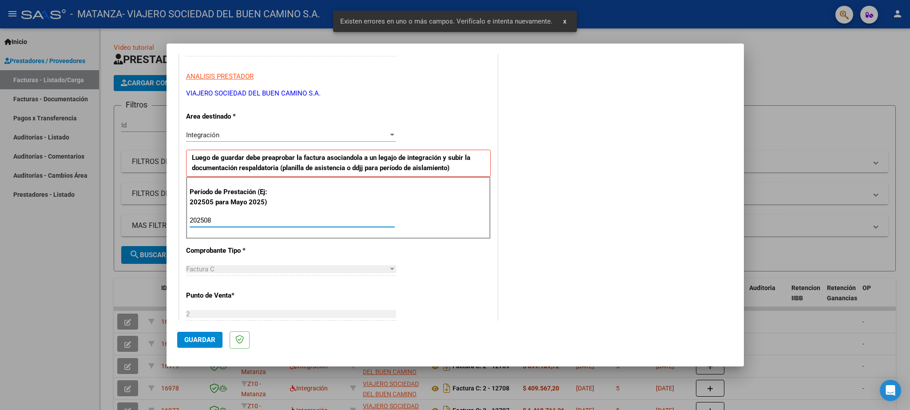
type input "202508"
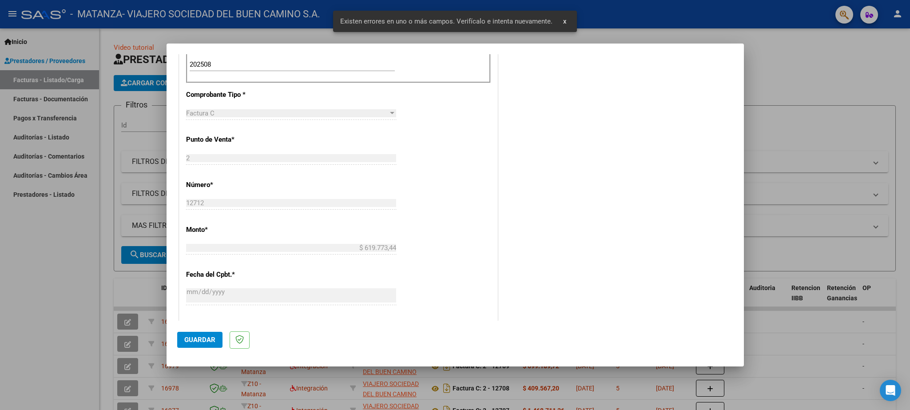
click at [191, 340] on span "Guardar" at bounding box center [199, 340] width 31 height 8
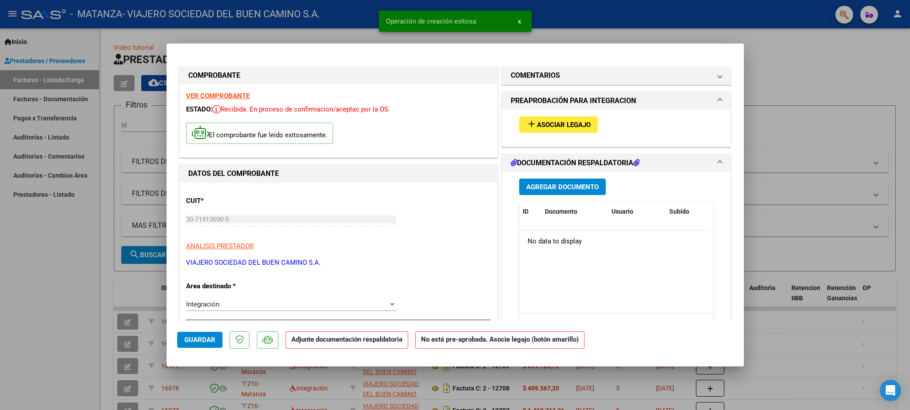
click at [541, 121] on span "Asociar Legajo" at bounding box center [564, 125] width 54 height 8
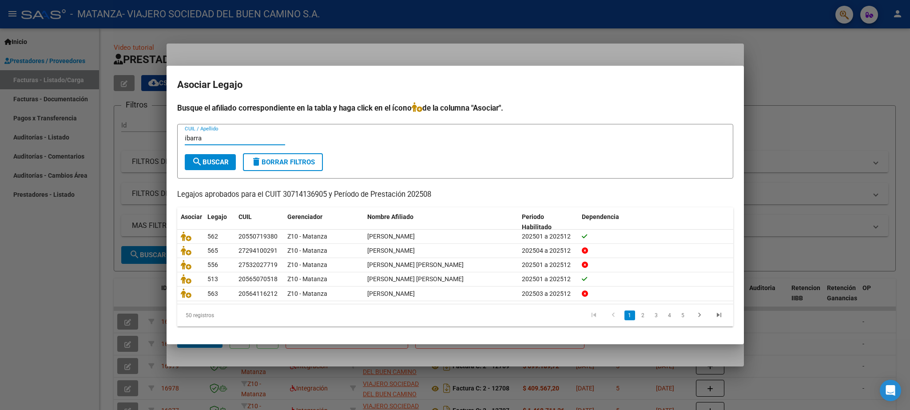
type input "ibarra"
click at [214, 161] on span "search Buscar" at bounding box center [210, 162] width 37 height 8
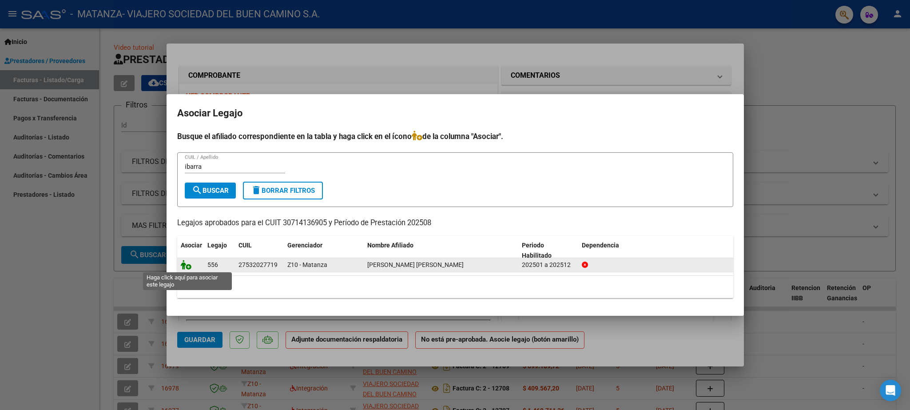
click at [185, 268] on icon at bounding box center [186, 265] width 11 height 10
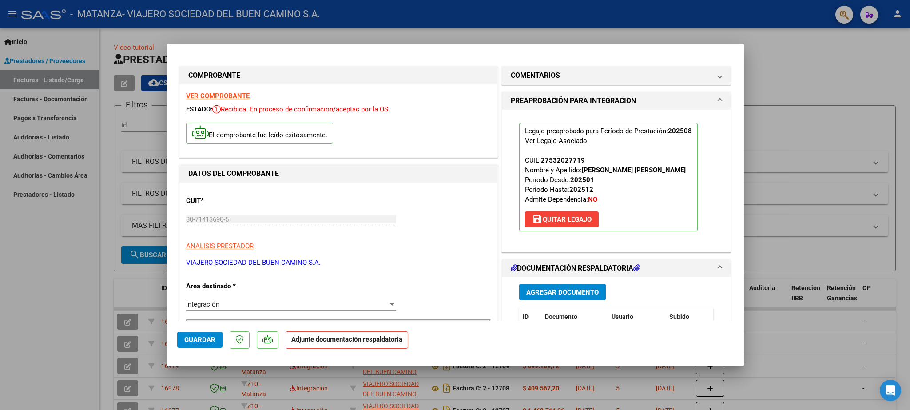
click at [197, 337] on span "Guardar" at bounding box center [199, 340] width 31 height 8
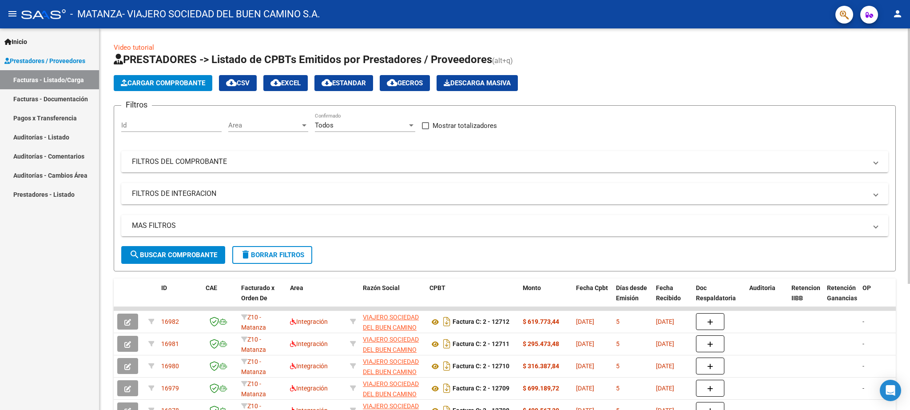
click at [169, 81] on span "Cargar Comprobante" at bounding box center [163, 83] width 84 height 8
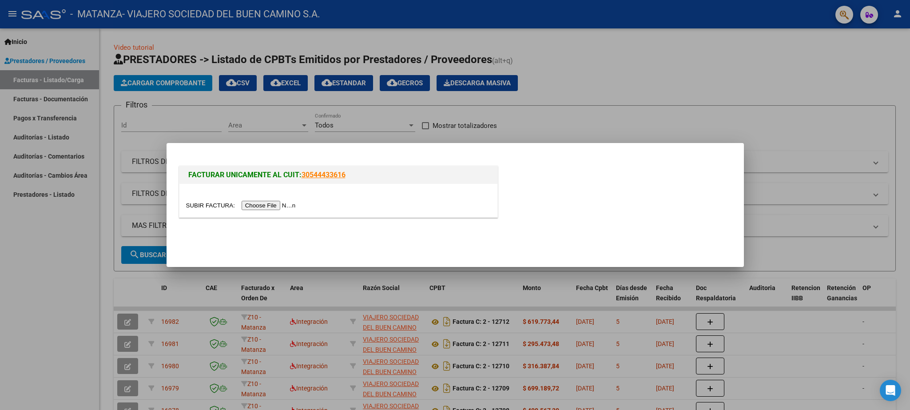
click at [193, 206] on input "file" at bounding box center [242, 205] width 112 height 9
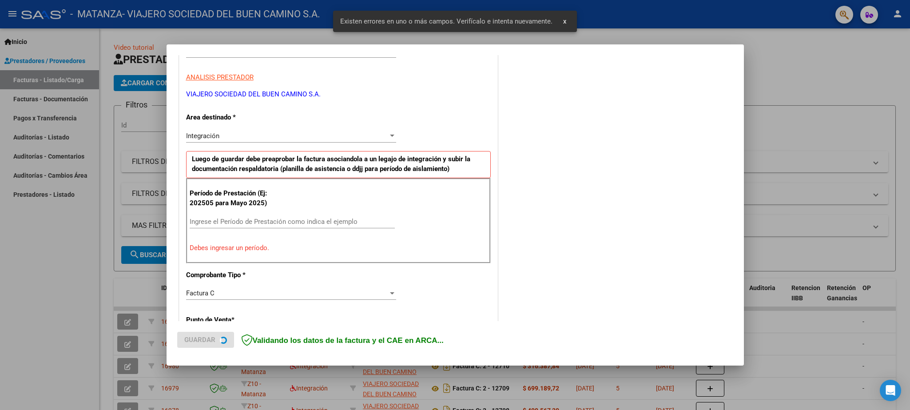
scroll to position [152, 0]
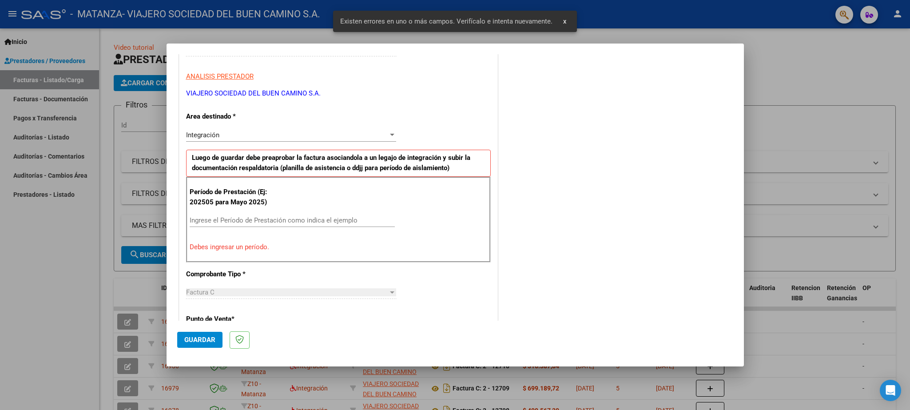
click at [218, 221] on input "Ingrese el Período de Prestación como indica el ejemplo" at bounding box center [292, 220] width 205 height 8
paste input "202508"
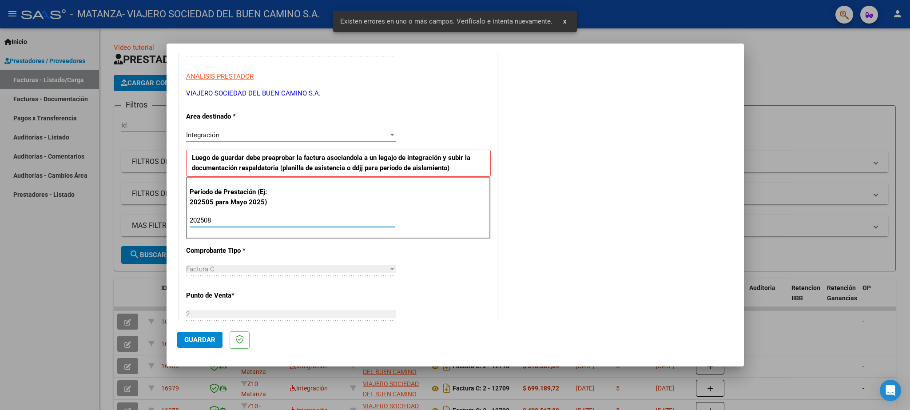
type input "202508"
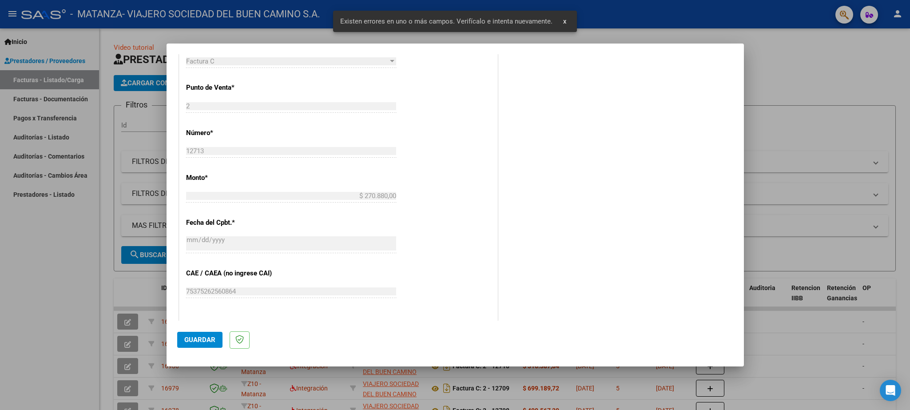
click at [195, 341] on span "Guardar" at bounding box center [199, 340] width 31 height 8
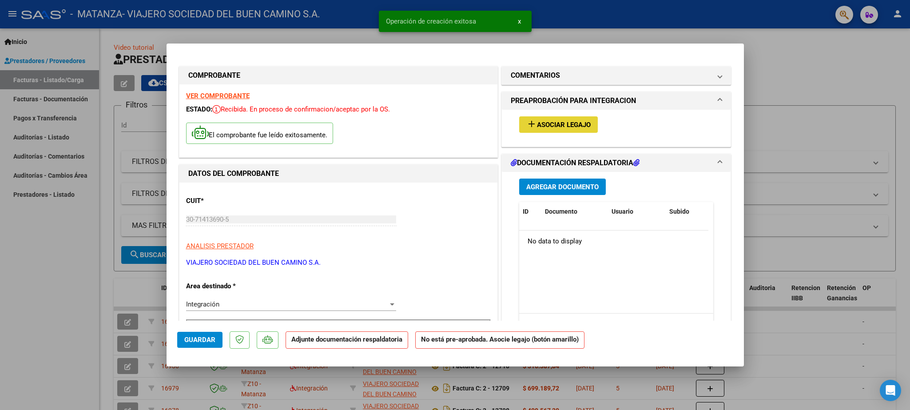
click at [526, 128] on mat-icon "add" at bounding box center [531, 124] width 11 height 11
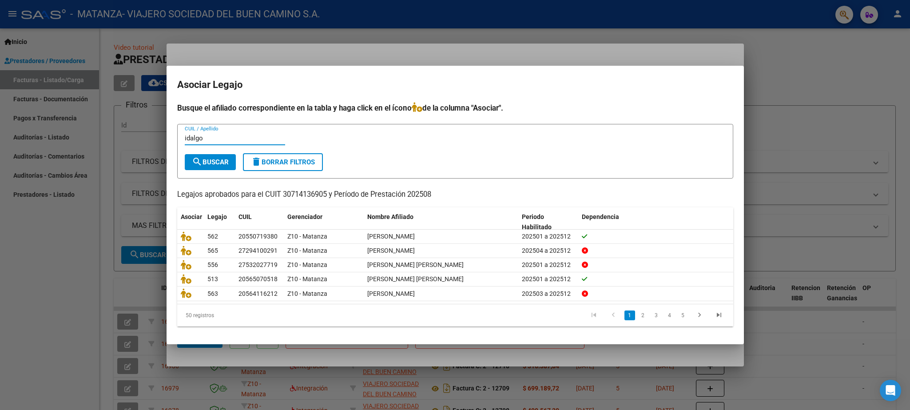
type input "idalgo"
click at [209, 160] on span "search Buscar" at bounding box center [210, 162] width 37 height 8
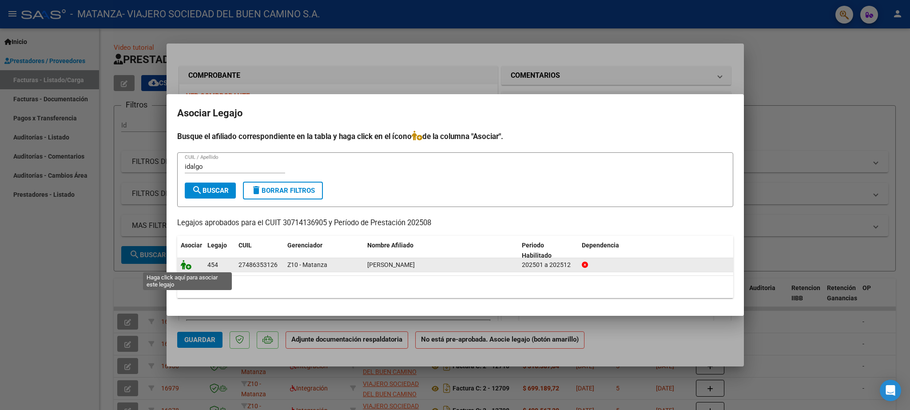
click at [182, 266] on icon at bounding box center [186, 265] width 11 height 10
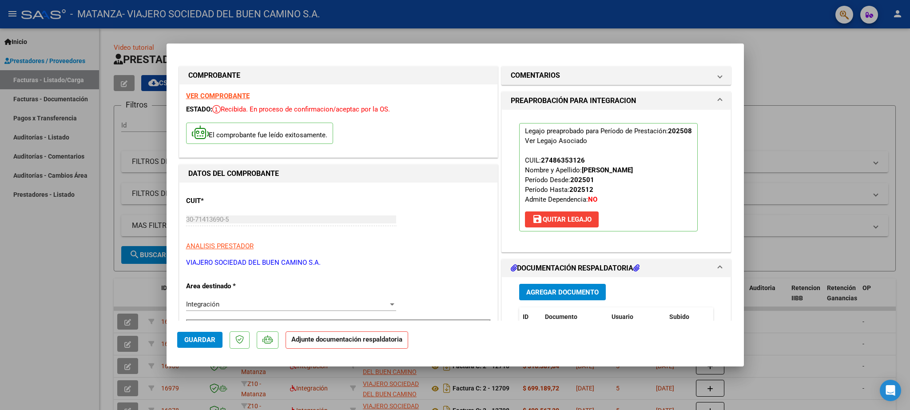
drag, startPoint x: 200, startPoint y: 339, endPoint x: 204, endPoint y: 337, distance: 4.8
click at [203, 338] on span "Guardar" at bounding box center [199, 340] width 31 height 8
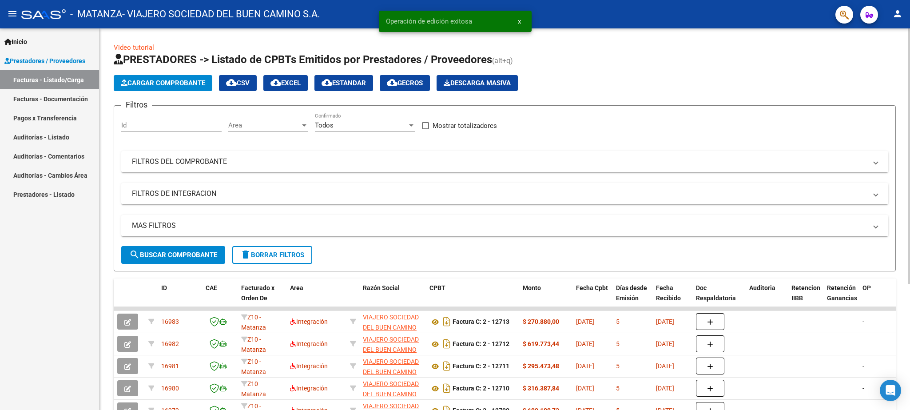
click at [154, 77] on button "Cargar Comprobante" at bounding box center [163, 83] width 99 height 16
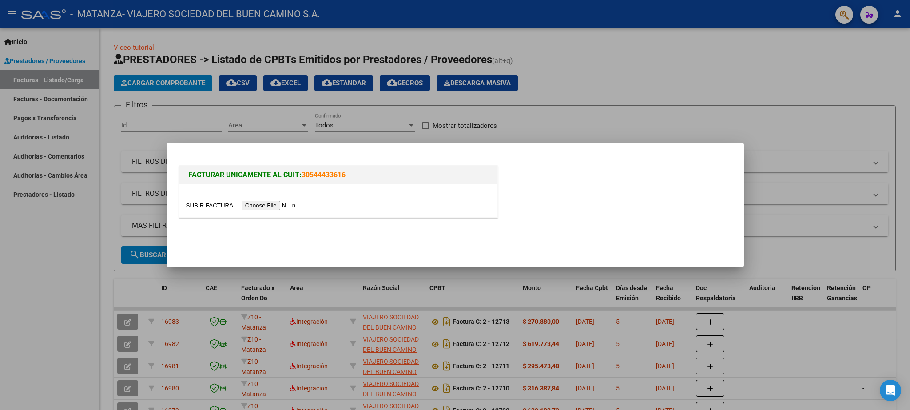
click at [208, 202] on input "file" at bounding box center [242, 205] width 112 height 9
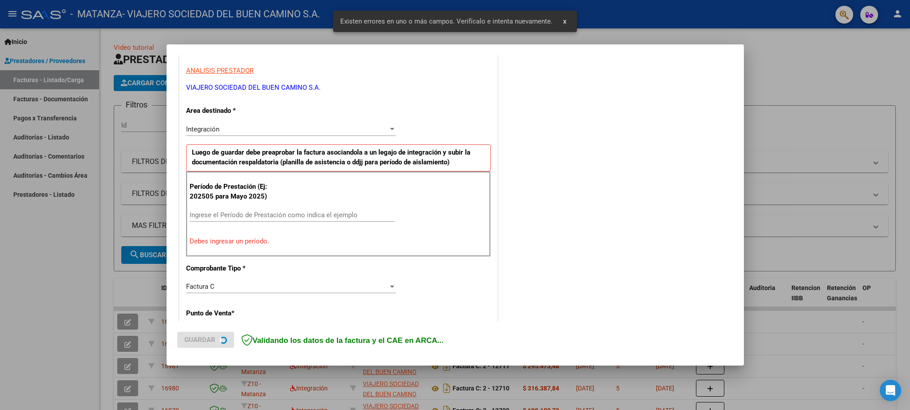
scroll to position [164, 0]
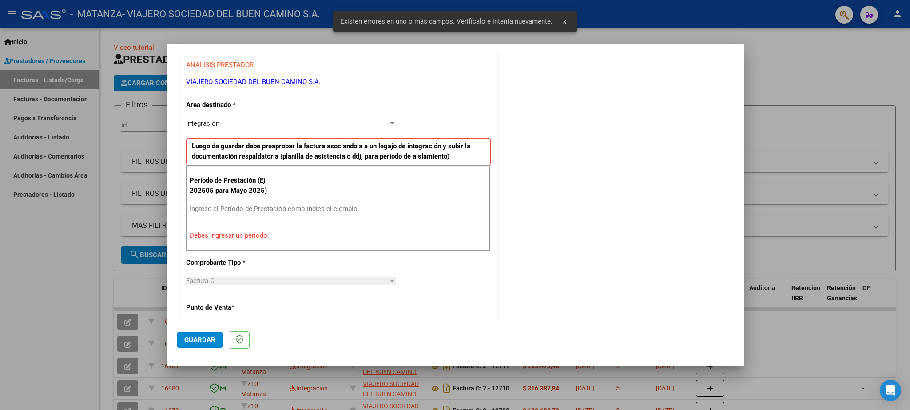
click at [223, 212] on input "Ingrese el Período de Prestación como indica el ejemplo" at bounding box center [292, 209] width 205 height 8
paste input "202508"
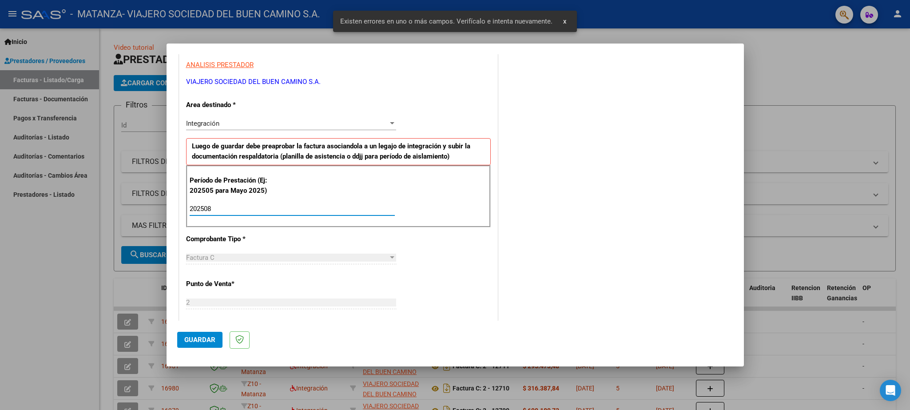
type input "202508"
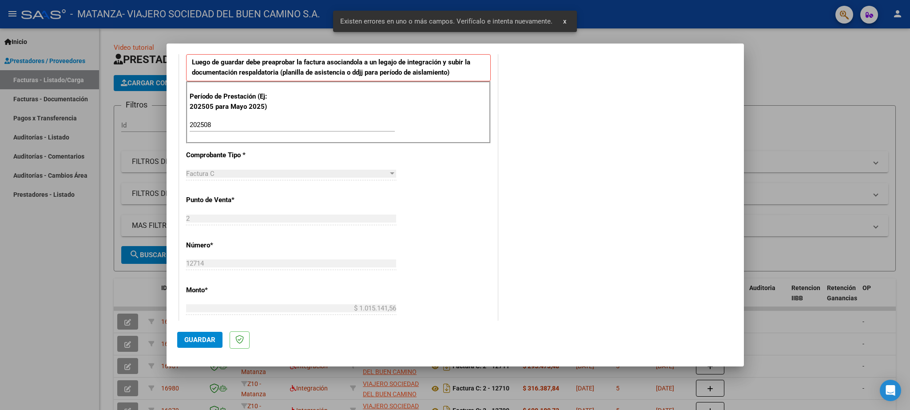
scroll to position [268, 0]
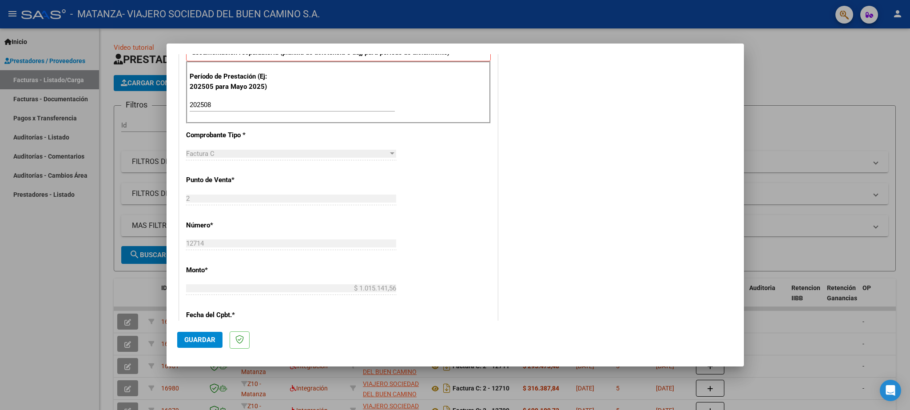
click at [212, 339] on span "Guardar" at bounding box center [199, 340] width 31 height 8
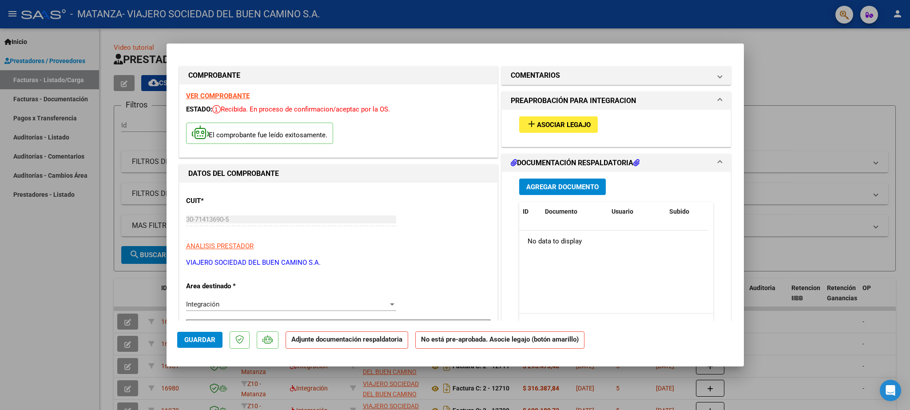
click at [557, 126] on span "Asociar Legajo" at bounding box center [564, 125] width 54 height 8
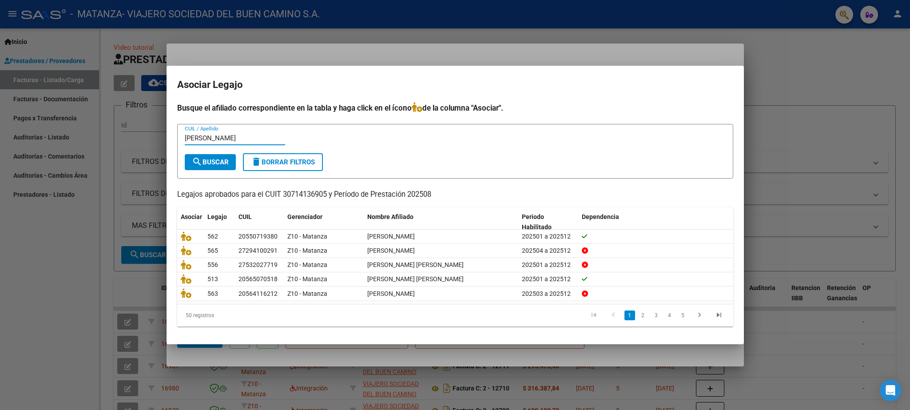
type input "[PERSON_NAME]"
click at [210, 163] on span "search Buscar" at bounding box center [210, 162] width 37 height 8
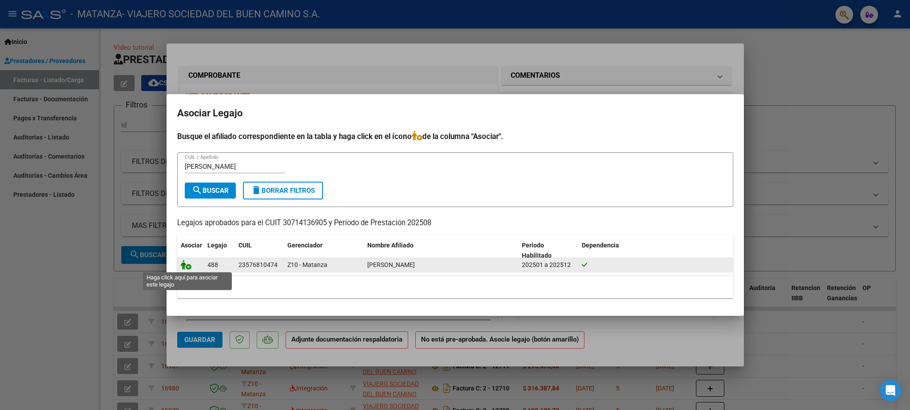
click at [182, 266] on icon at bounding box center [186, 265] width 11 height 10
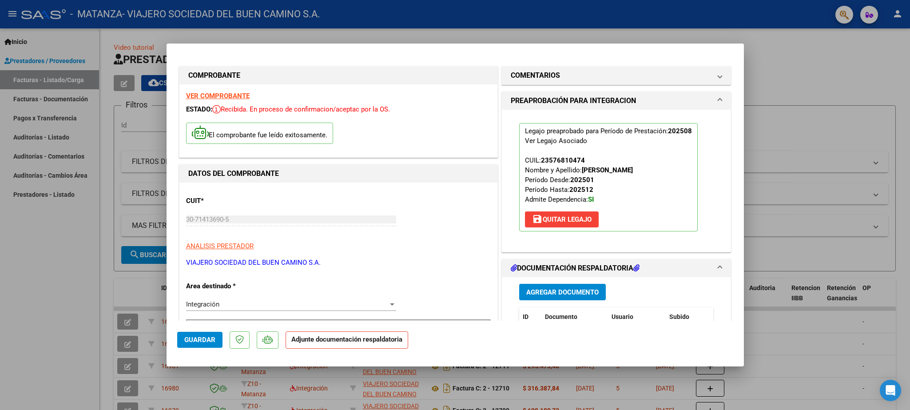
click at [201, 341] on span "Guardar" at bounding box center [199, 340] width 31 height 8
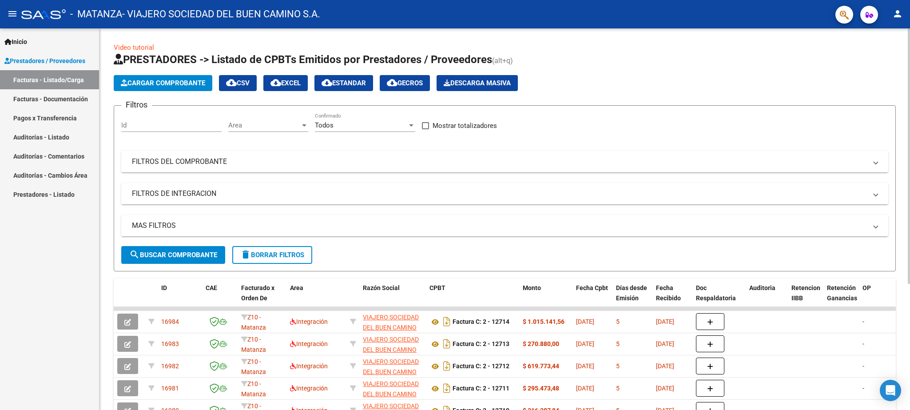
click at [163, 83] on span "Cargar Comprobante" at bounding box center [163, 83] width 84 height 8
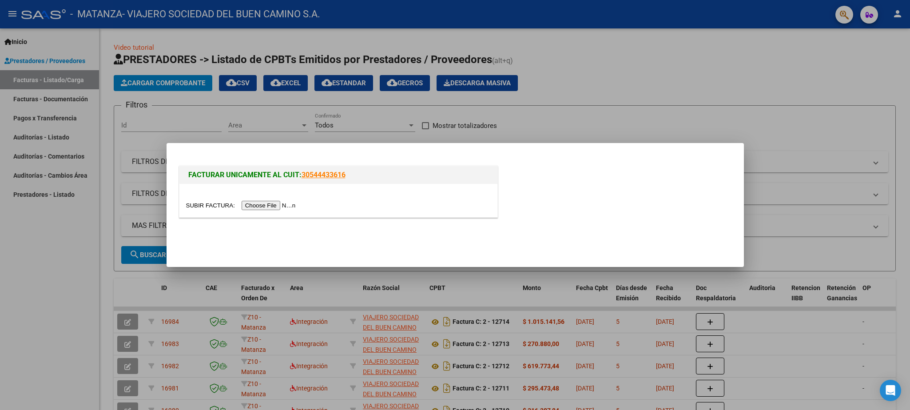
click at [205, 205] on input "file" at bounding box center [242, 205] width 112 height 9
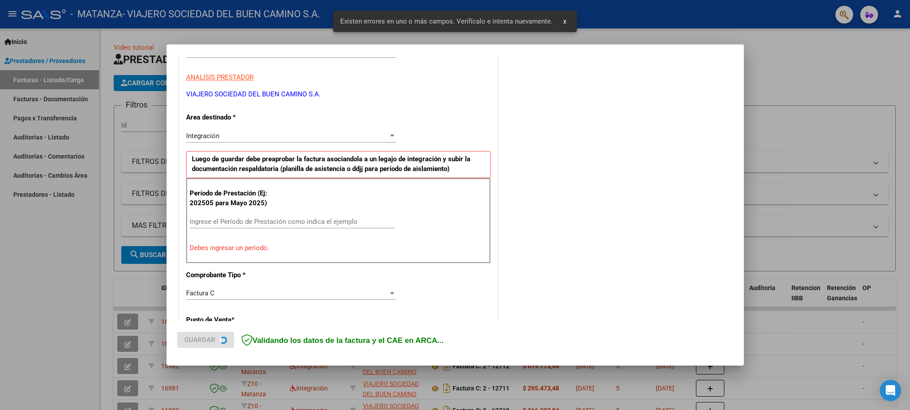
scroll to position [152, 0]
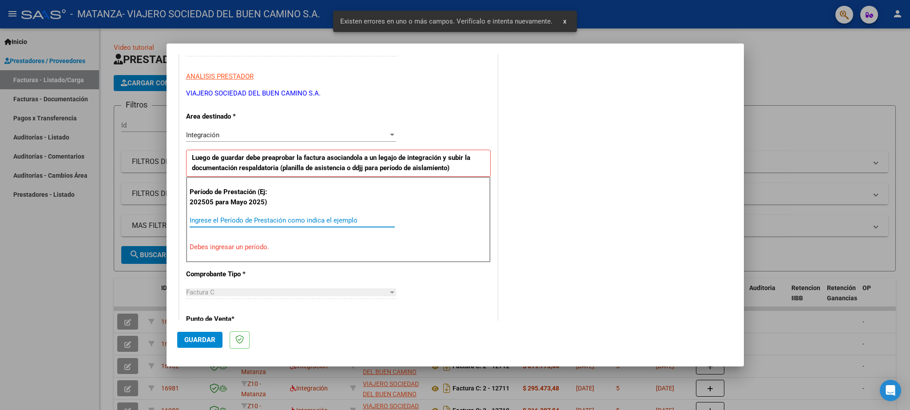
click at [222, 218] on input "Ingrese el Período de Prestación como indica el ejemplo" at bounding box center [292, 220] width 205 height 8
paste input "202508"
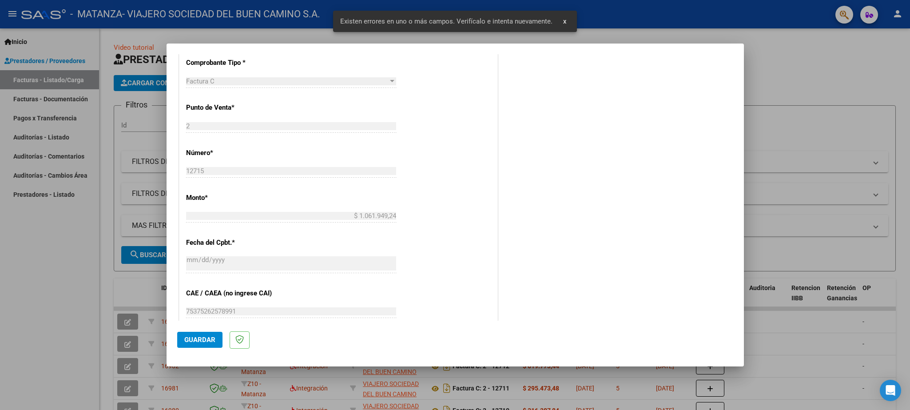
scroll to position [360, 0]
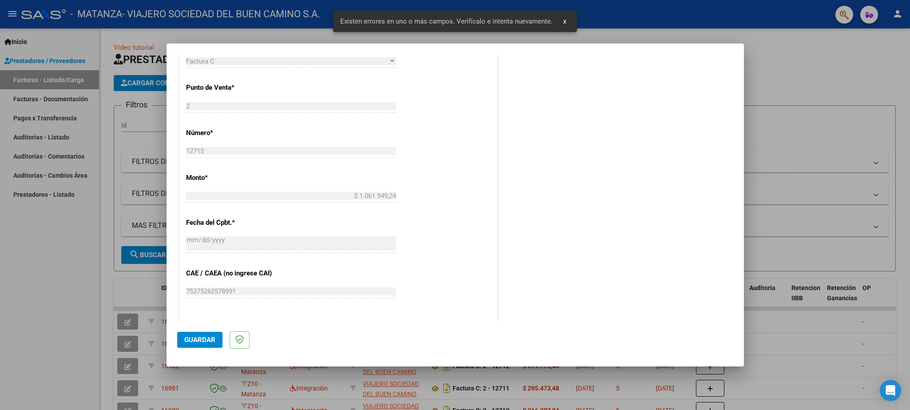
type input "202508"
click at [210, 340] on span "Guardar" at bounding box center [199, 340] width 31 height 8
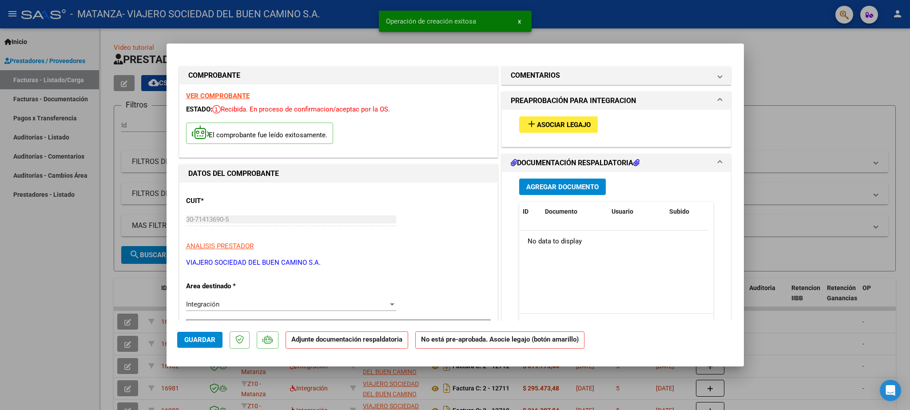
click at [546, 126] on span "Asociar Legajo" at bounding box center [564, 125] width 54 height 8
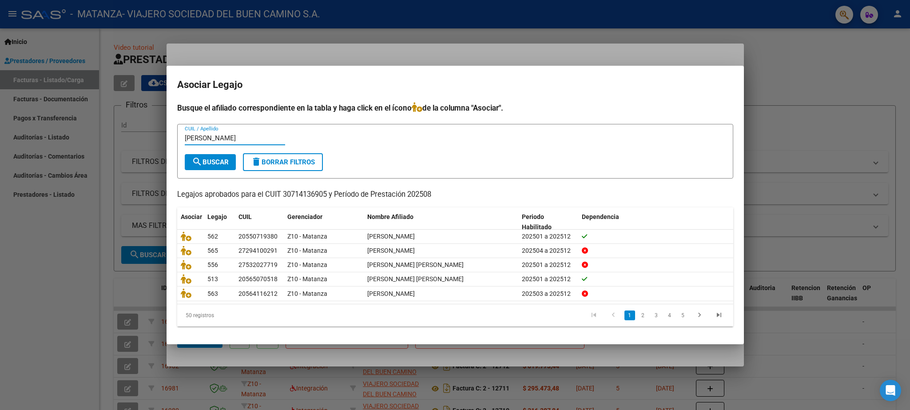
type input "[PERSON_NAME]"
click at [210, 163] on span "search Buscar" at bounding box center [210, 162] width 37 height 8
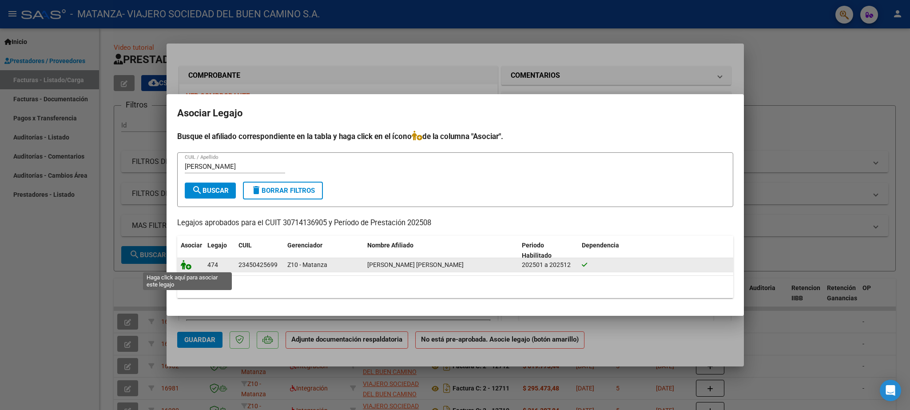
click at [184, 267] on icon at bounding box center [186, 265] width 11 height 10
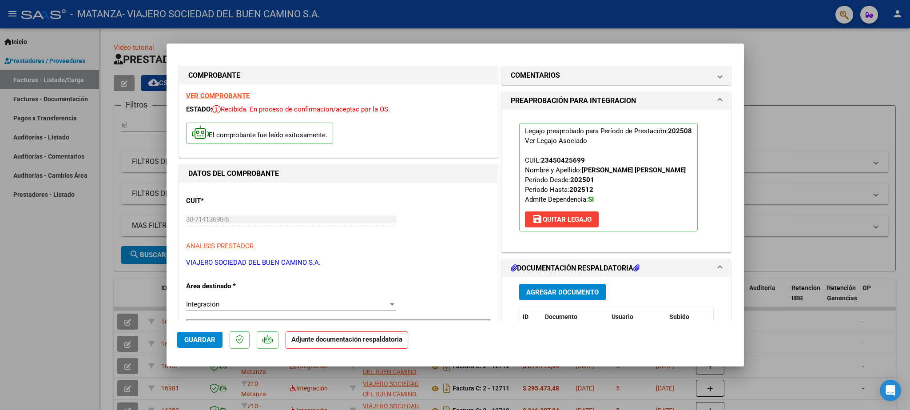
click at [198, 335] on button "Guardar" at bounding box center [199, 340] width 45 height 16
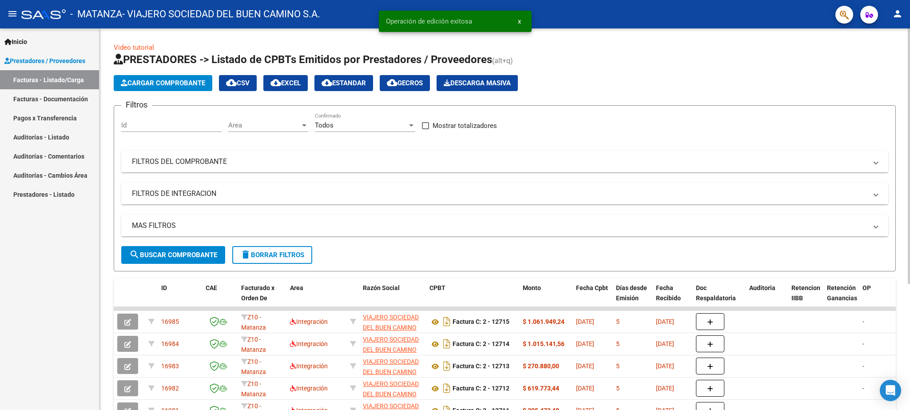
click at [150, 83] on span "Cargar Comprobante" at bounding box center [163, 83] width 84 height 8
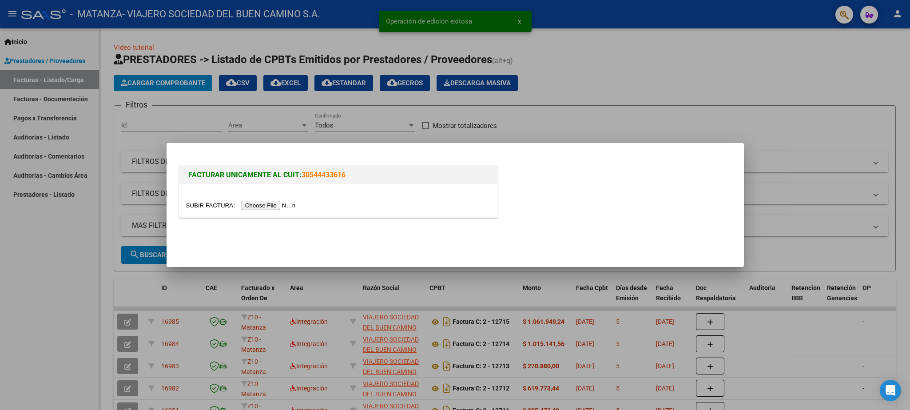
click at [198, 205] on input "file" at bounding box center [242, 205] width 112 height 9
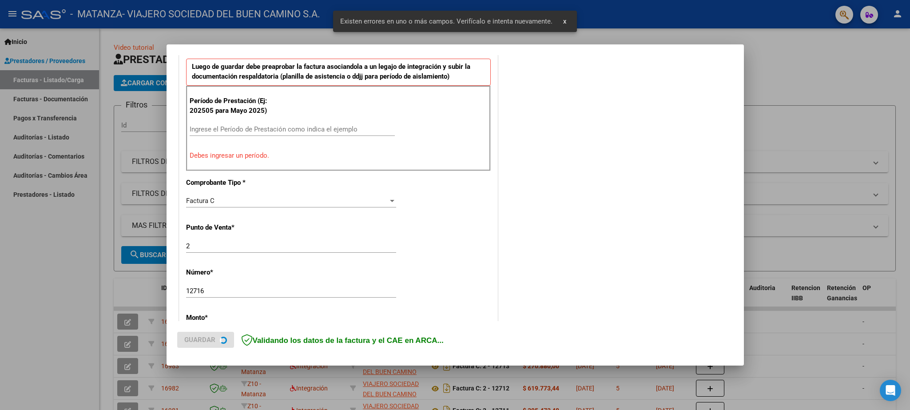
scroll to position [248, 0]
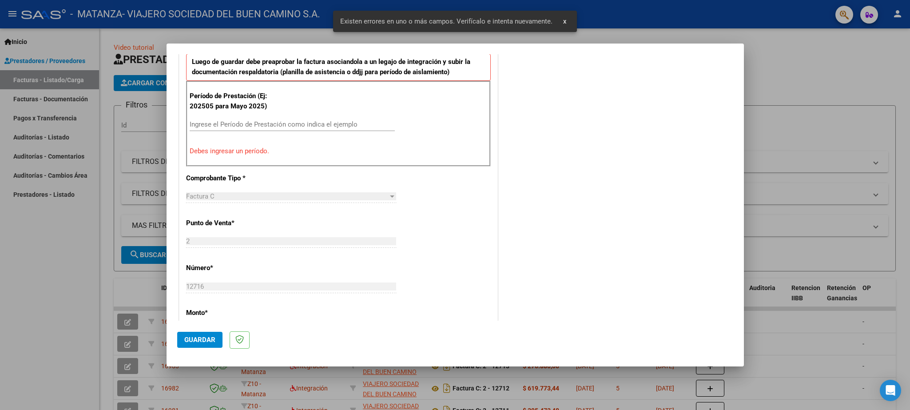
click at [253, 122] on input "Ingrese el Período de Prestación como indica el ejemplo" at bounding box center [292, 124] width 205 height 8
paste input "202508"
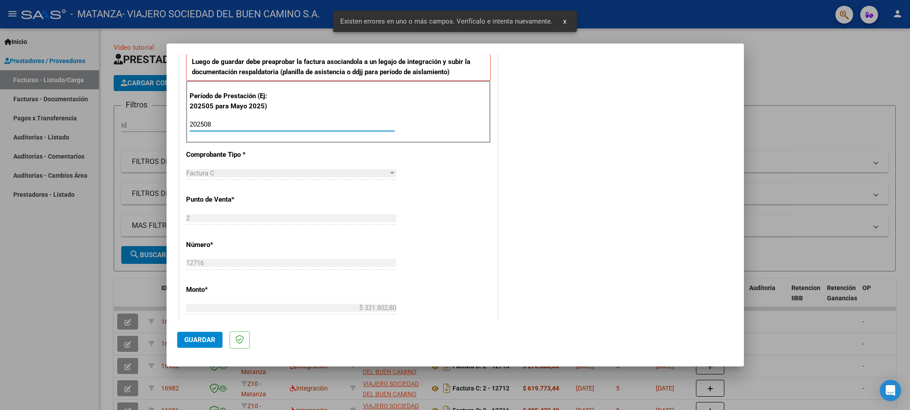
type input "202508"
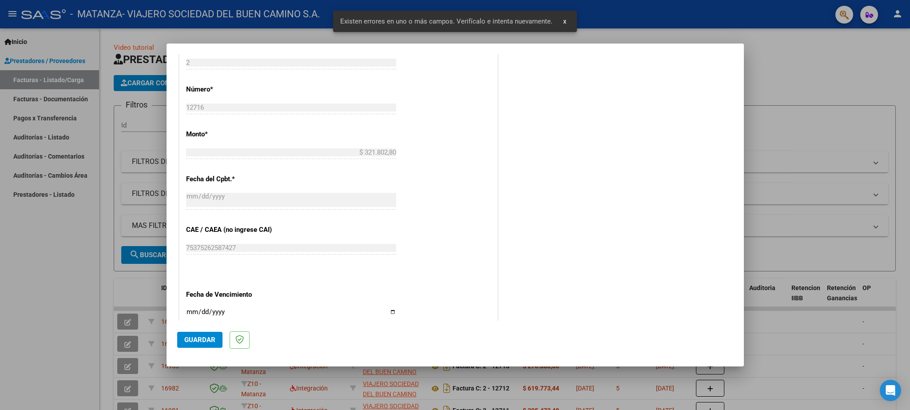
scroll to position [404, 0]
click at [202, 338] on span "Guardar" at bounding box center [199, 340] width 31 height 8
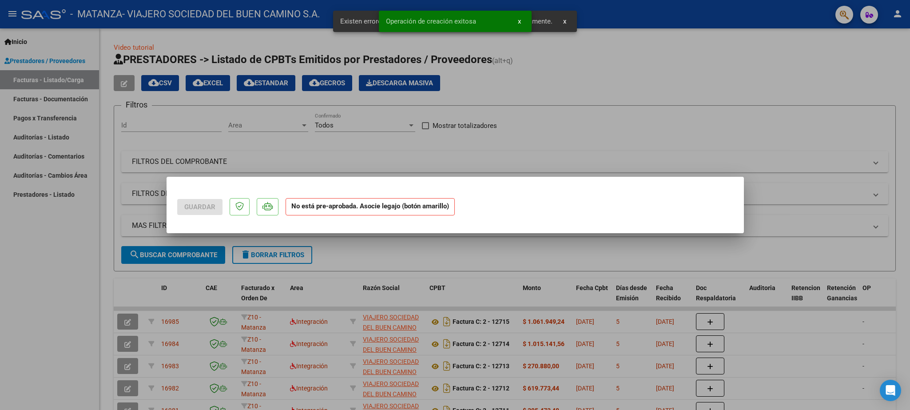
scroll to position [0, 0]
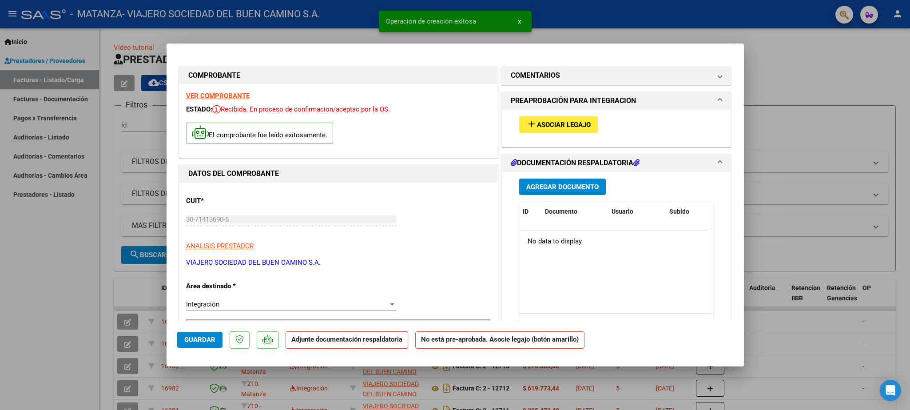
click at [538, 118] on button "add Asociar Legajo" at bounding box center [558, 124] width 79 height 16
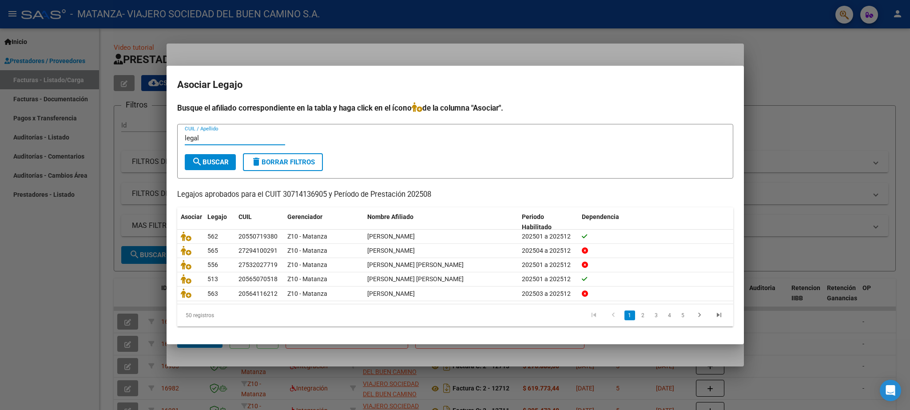
type input "legal"
click at [199, 160] on mat-icon "search" at bounding box center [197, 161] width 11 height 11
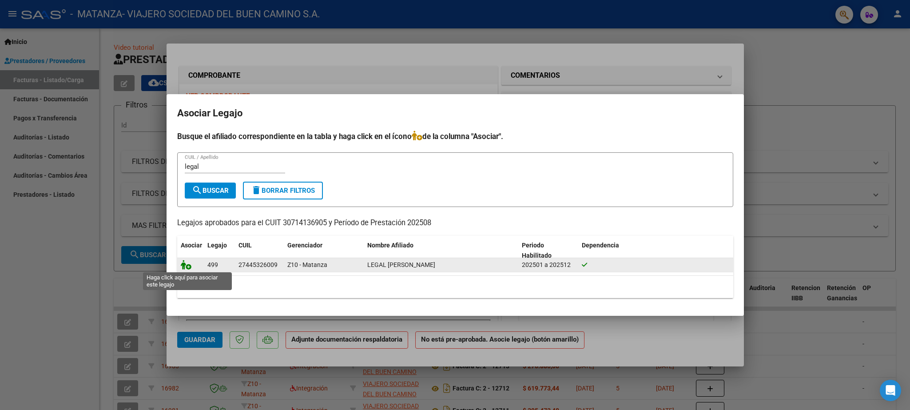
click at [182, 266] on icon at bounding box center [186, 265] width 11 height 10
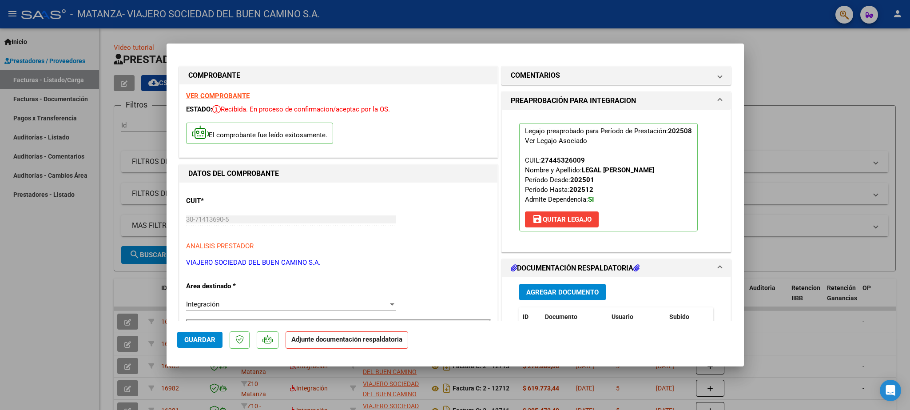
click at [201, 338] on span "Guardar" at bounding box center [199, 340] width 31 height 8
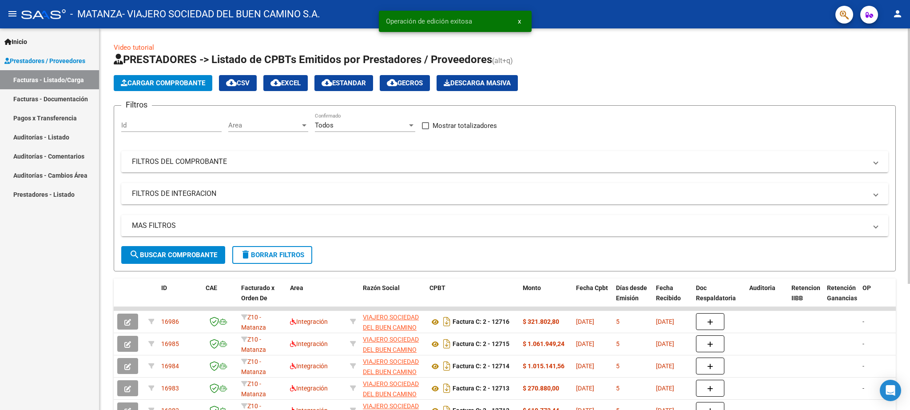
click at [175, 81] on span "Cargar Comprobante" at bounding box center [163, 83] width 84 height 8
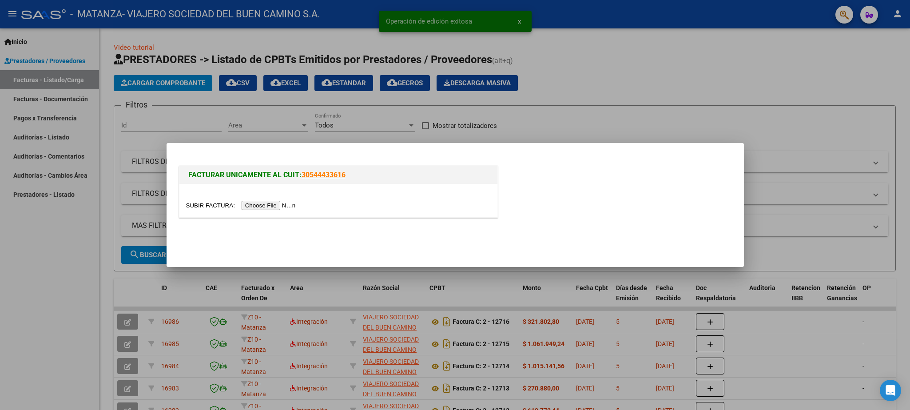
click at [202, 203] on input "file" at bounding box center [242, 205] width 112 height 9
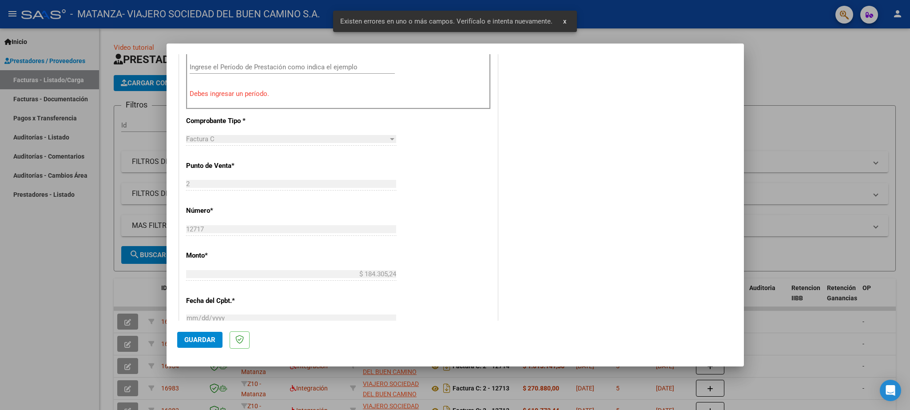
scroll to position [254, 0]
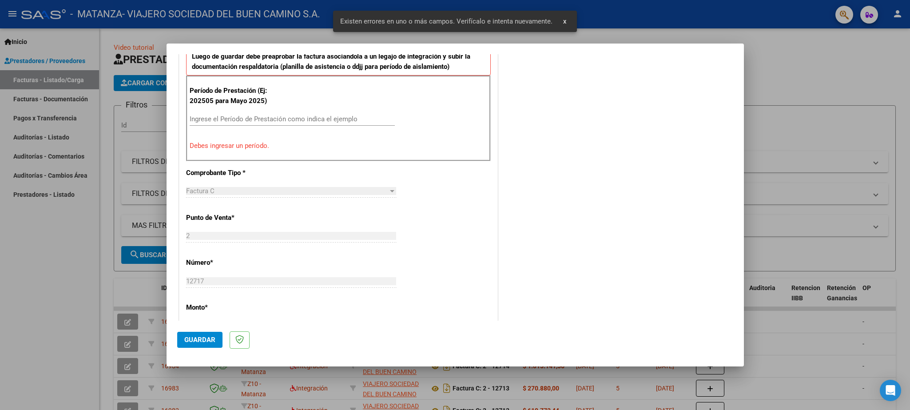
click at [226, 119] on input "Ingrese el Período de Prestación como indica el ejemplo" at bounding box center [292, 119] width 205 height 8
paste input "202508"
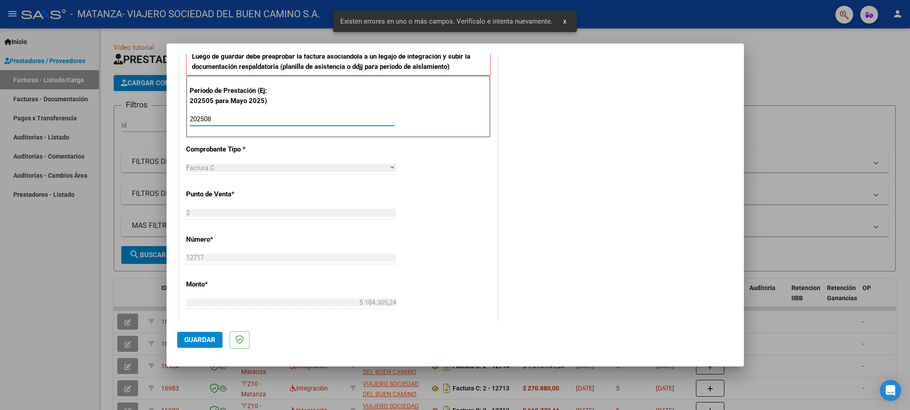
type input "202508"
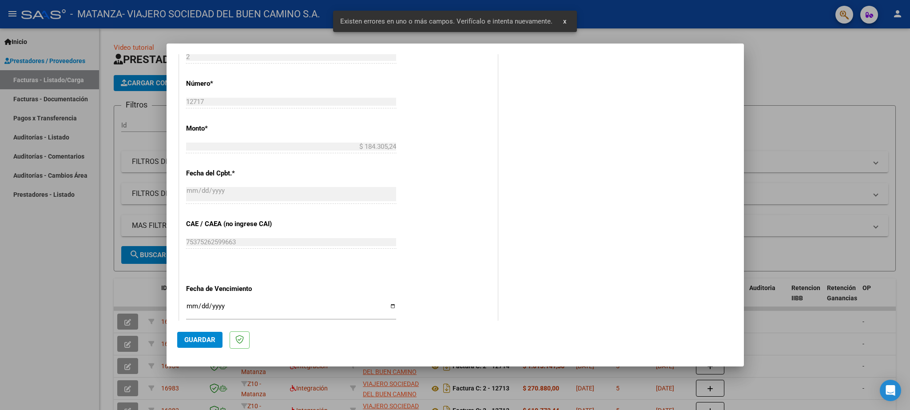
click at [200, 338] on span "Guardar" at bounding box center [199, 340] width 31 height 8
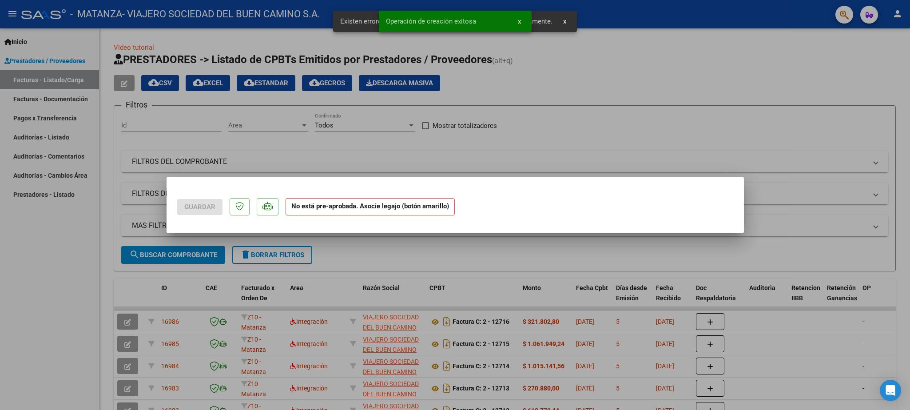
scroll to position [0, 0]
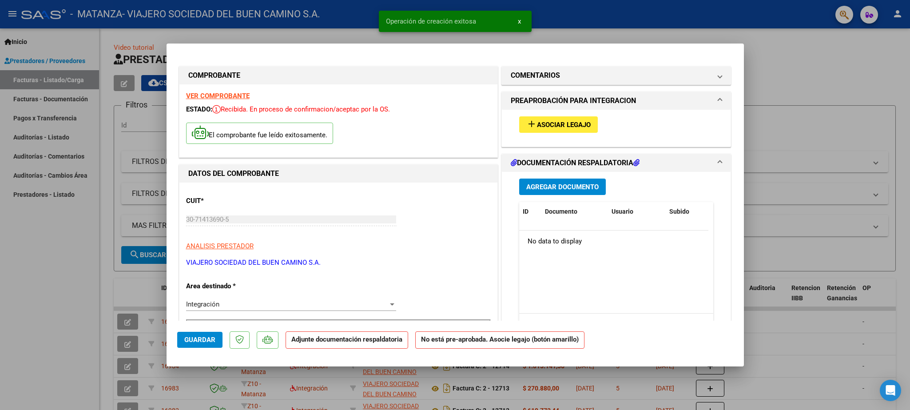
click at [546, 129] on span "Asociar Legajo" at bounding box center [564, 125] width 54 height 8
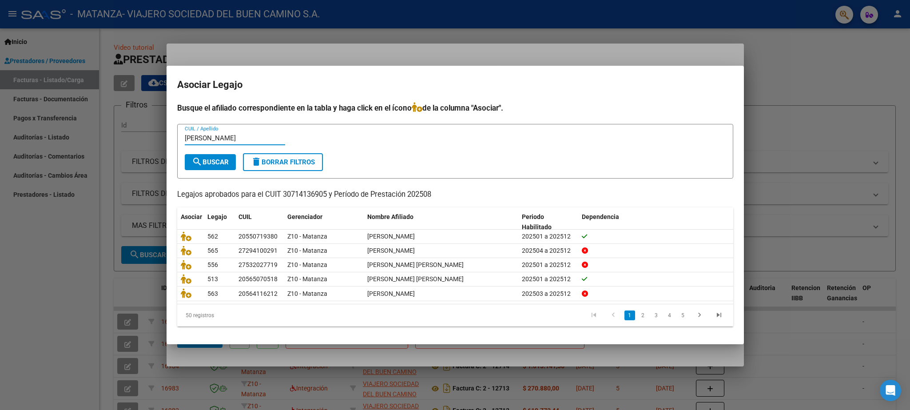
type input "[PERSON_NAME]"
click at [217, 156] on button "search Buscar" at bounding box center [210, 162] width 51 height 16
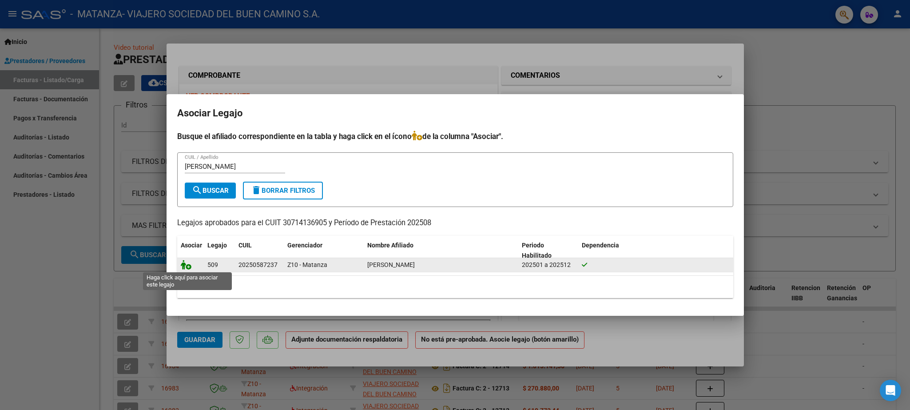
click at [185, 262] on icon at bounding box center [186, 265] width 11 height 10
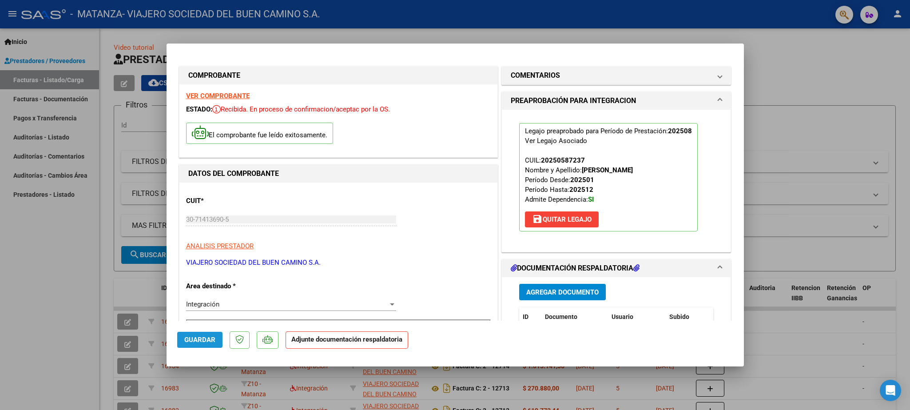
click at [202, 338] on span "Guardar" at bounding box center [199, 340] width 31 height 8
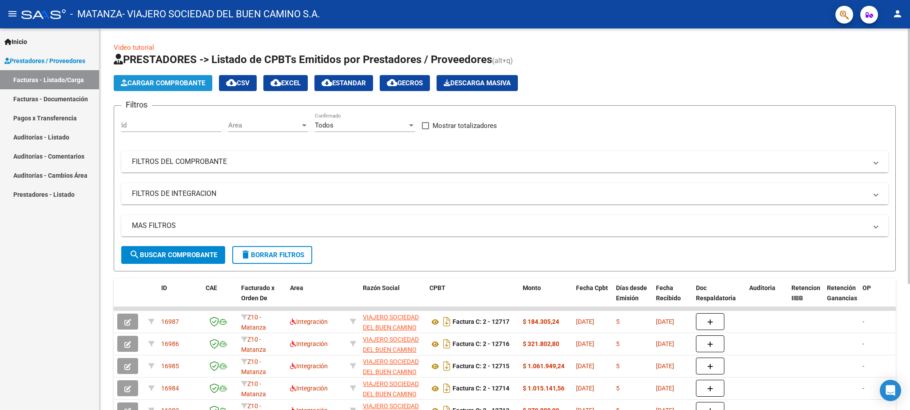
click at [161, 85] on span "Cargar Comprobante" at bounding box center [163, 83] width 84 height 8
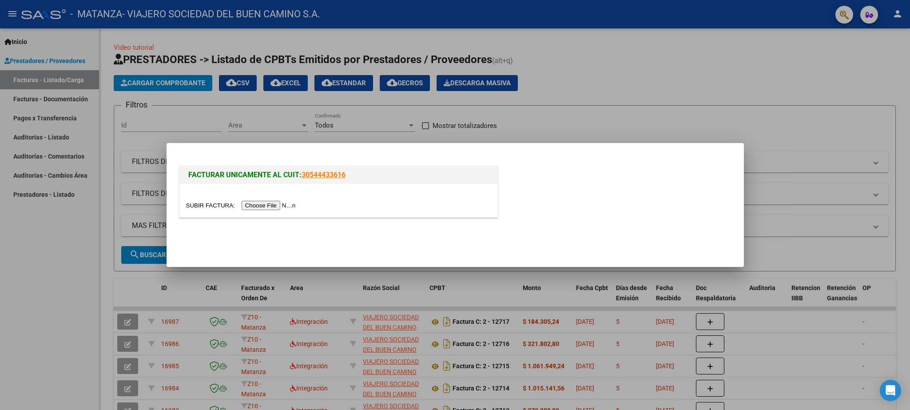
click at [201, 205] on input "file" at bounding box center [242, 205] width 112 height 9
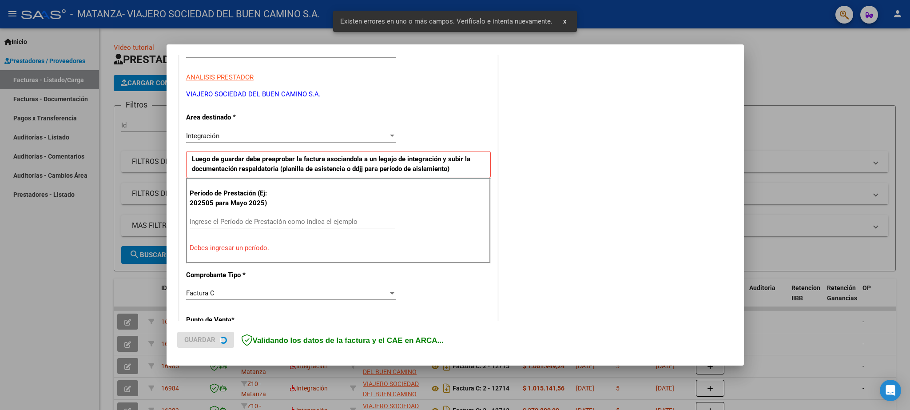
scroll to position [152, 0]
click at [227, 222] on input "Ingrese el Período de Prestación como indica el ejemplo" at bounding box center [292, 221] width 205 height 8
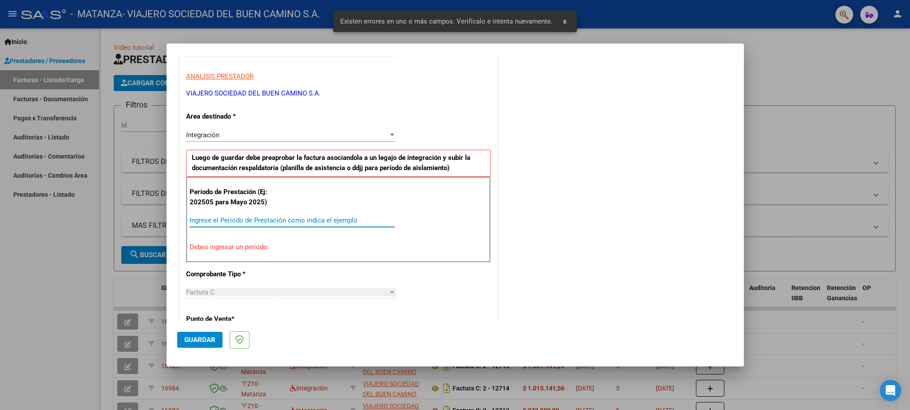
paste input "202508"
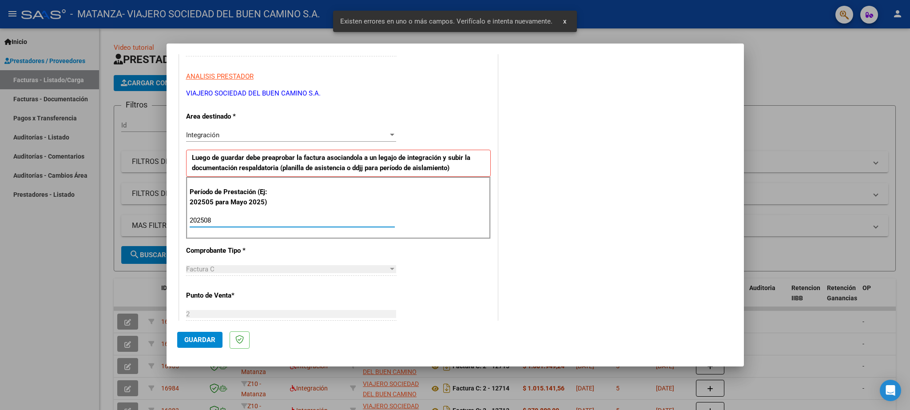
type input "202508"
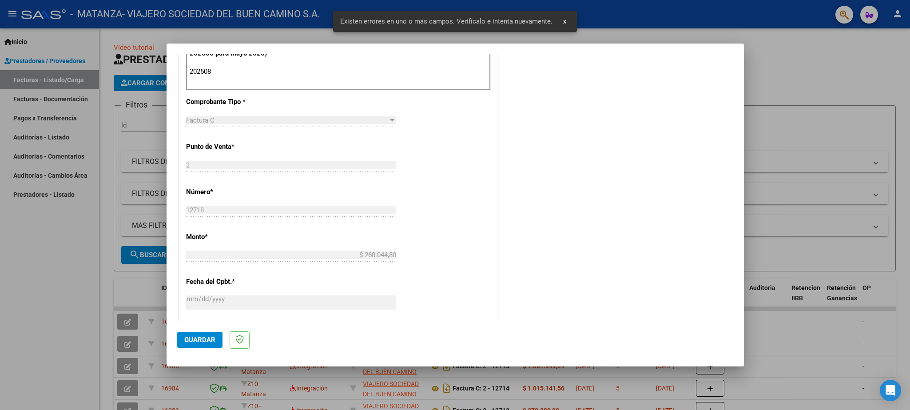
scroll to position [308, 0]
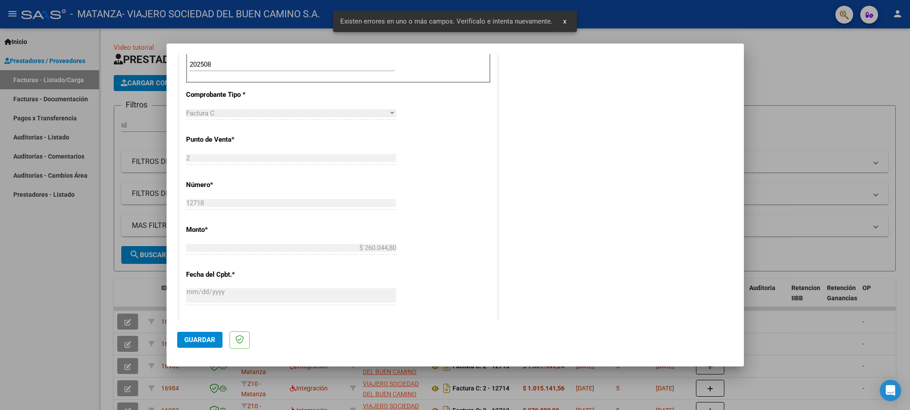
click at [197, 338] on span "Guardar" at bounding box center [199, 340] width 31 height 8
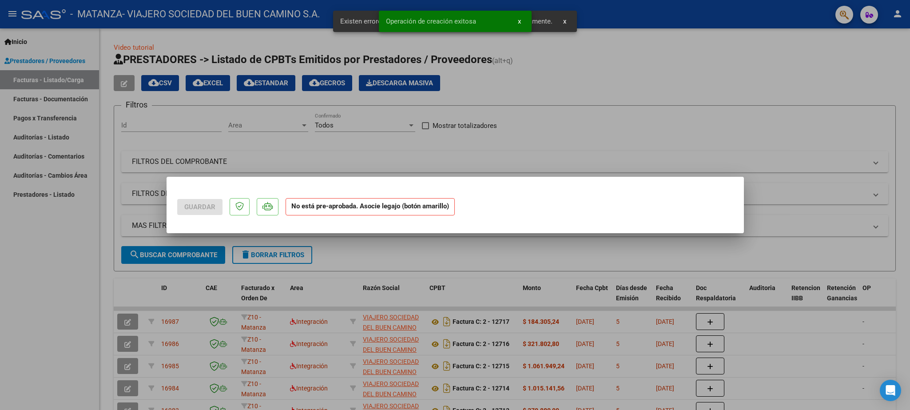
scroll to position [0, 0]
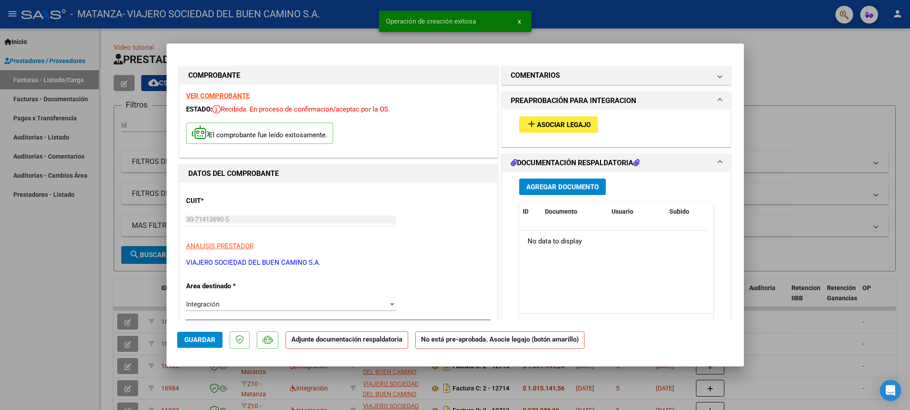
click at [541, 125] on span "Asociar Legajo" at bounding box center [564, 125] width 54 height 8
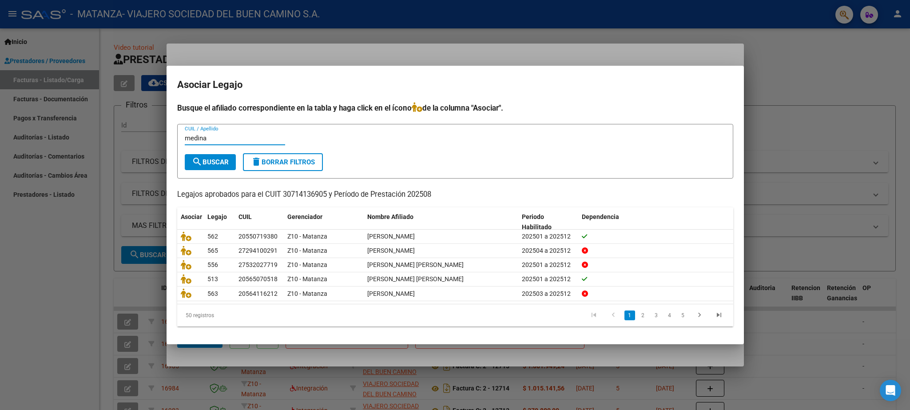
type input "medina"
click at [210, 163] on span "search Buscar" at bounding box center [210, 162] width 37 height 8
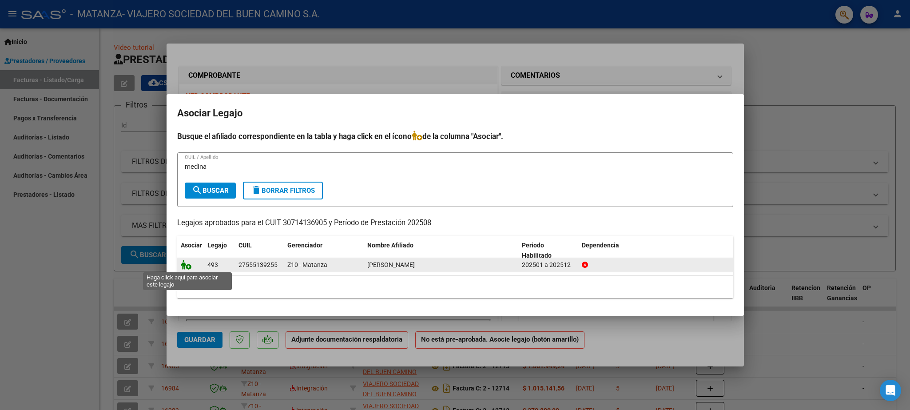
click at [185, 263] on icon at bounding box center [186, 265] width 11 height 10
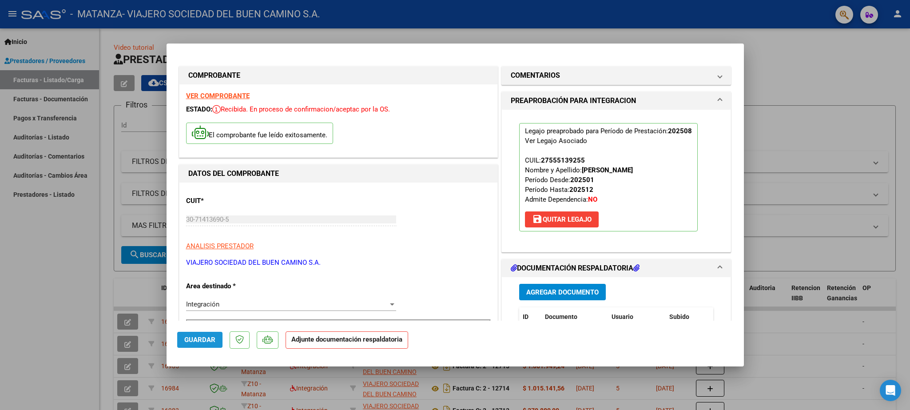
click at [205, 340] on span "Guardar" at bounding box center [199, 340] width 31 height 8
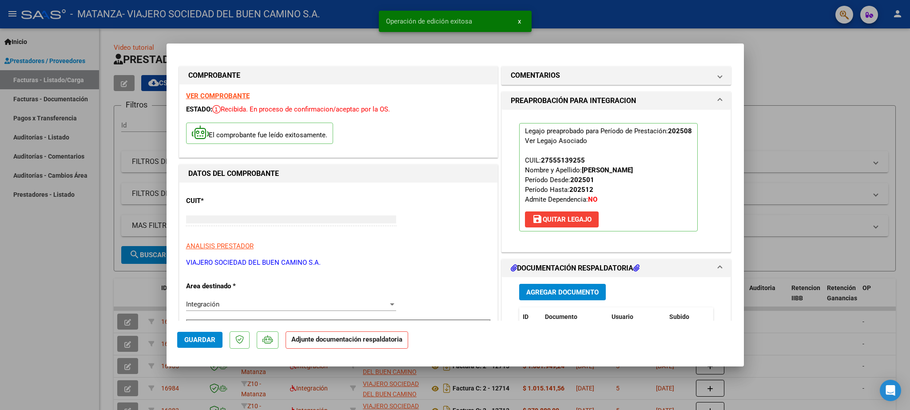
type input "$ 0,00"
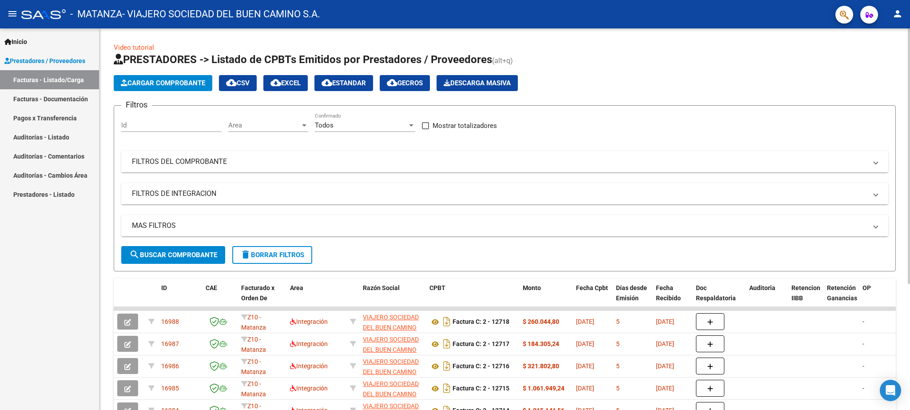
click at [166, 83] on span "Cargar Comprobante" at bounding box center [163, 83] width 84 height 8
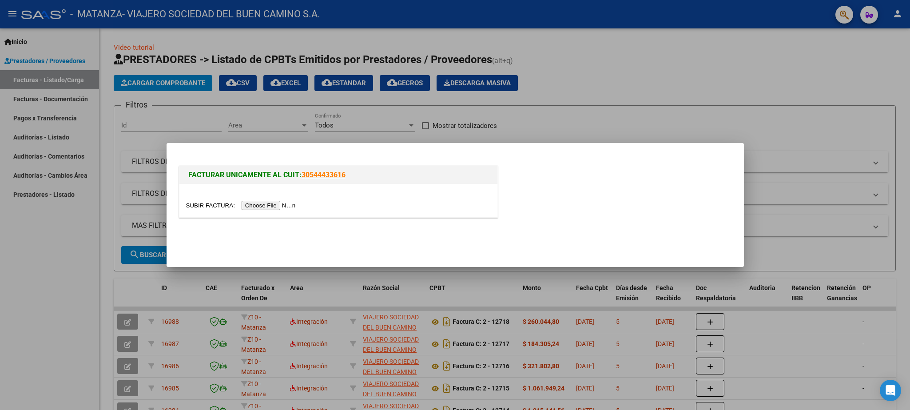
click at [204, 206] on input "file" at bounding box center [242, 205] width 112 height 9
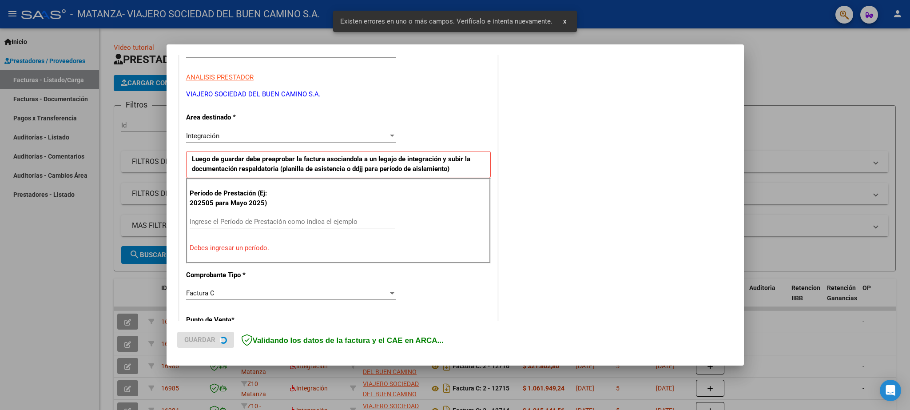
scroll to position [152, 0]
click at [245, 223] on input "Ingrese el Período de Prestación como indica el ejemplo" at bounding box center [292, 221] width 205 height 8
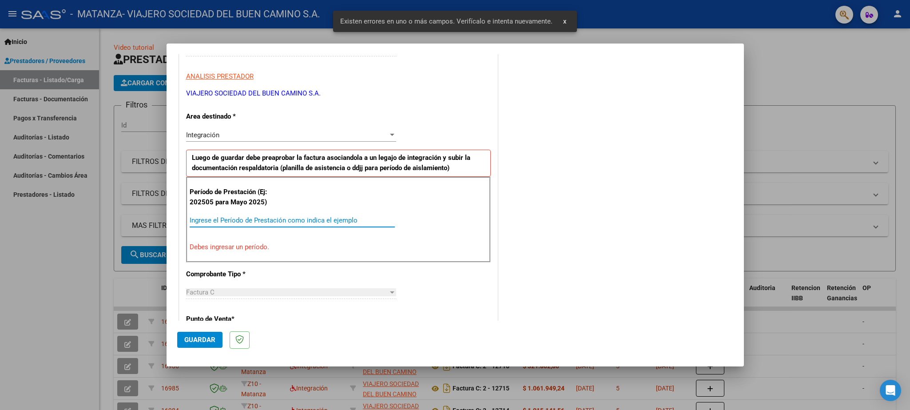
paste input "202508"
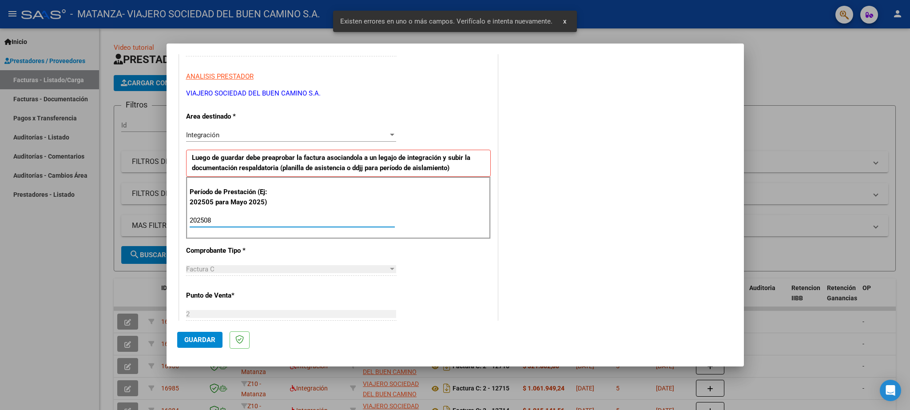
type input "202508"
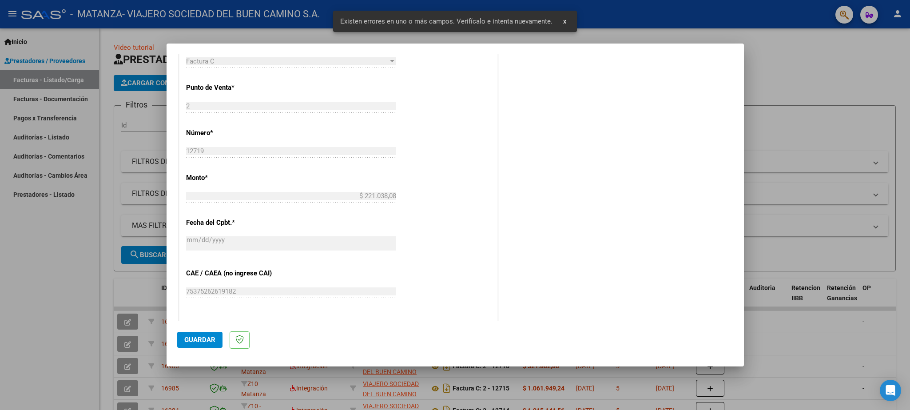
click at [201, 334] on button "Guardar" at bounding box center [199, 340] width 45 height 16
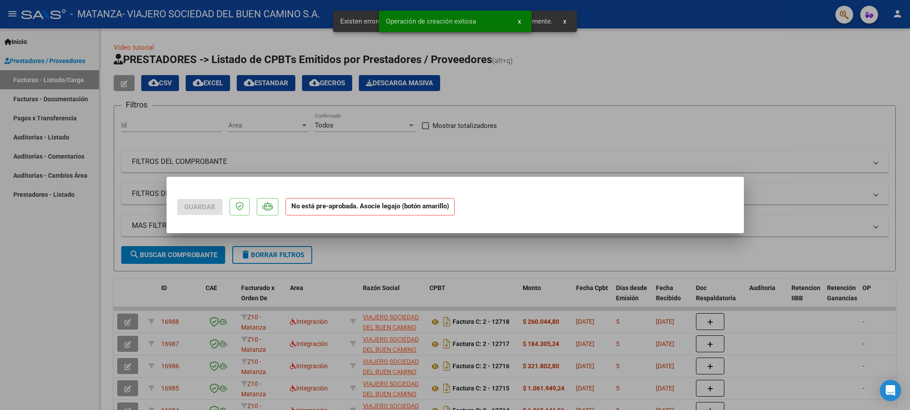
scroll to position [0, 0]
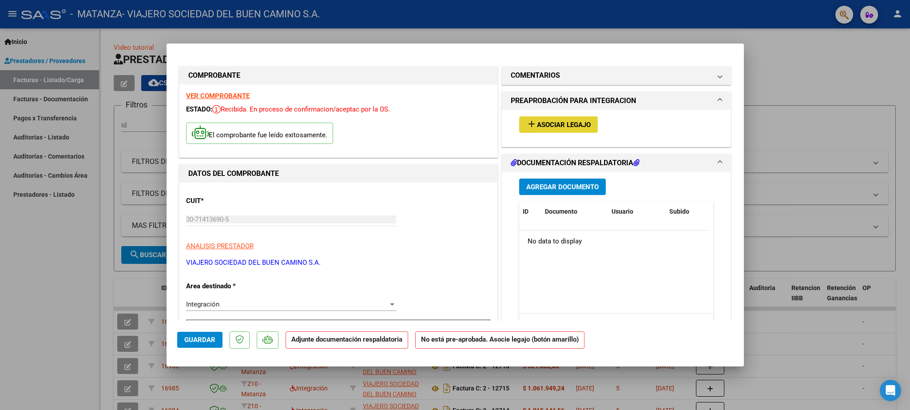
click at [561, 128] on span "Asociar Legajo" at bounding box center [564, 125] width 54 height 8
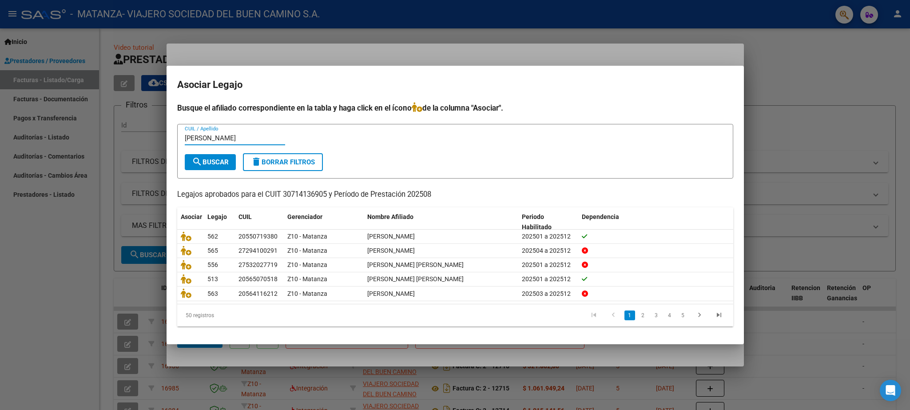
type input "[PERSON_NAME]"
click at [193, 157] on mat-icon "search" at bounding box center [197, 161] width 11 height 11
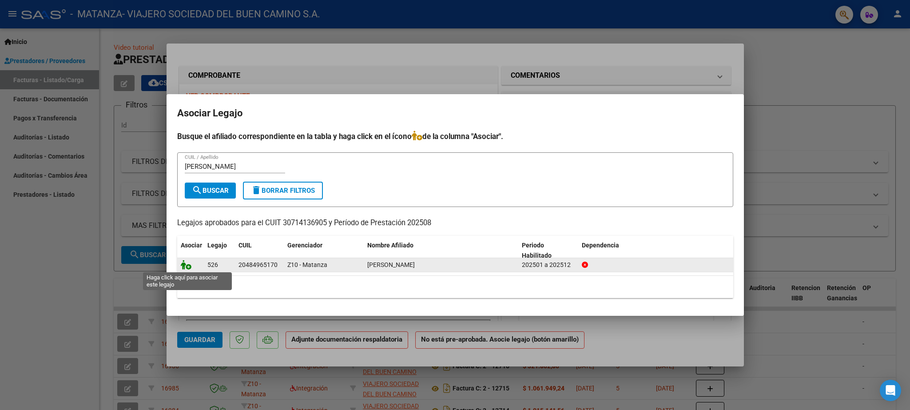
click at [185, 269] on icon at bounding box center [186, 265] width 11 height 10
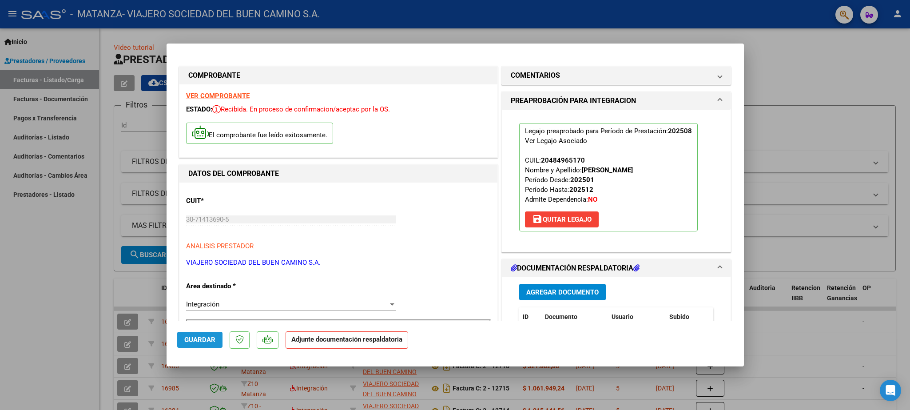
click at [198, 337] on span "Guardar" at bounding box center [199, 340] width 31 height 8
click at [197, 335] on button "Guardar" at bounding box center [199, 340] width 45 height 16
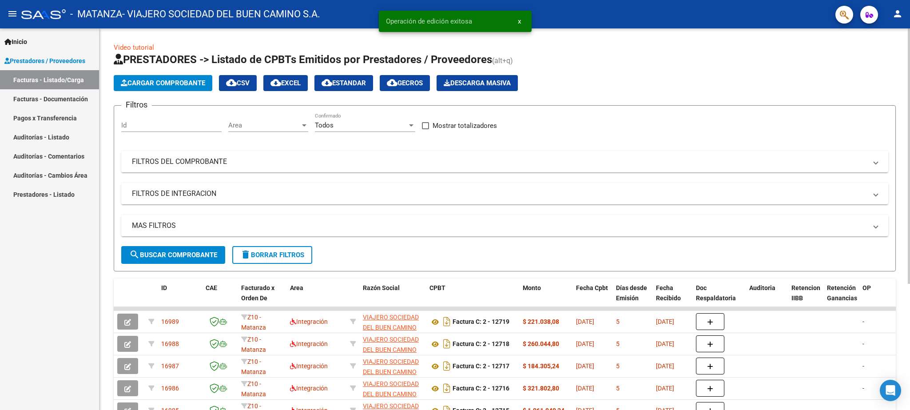
click at [186, 85] on span "Cargar Comprobante" at bounding box center [163, 83] width 84 height 8
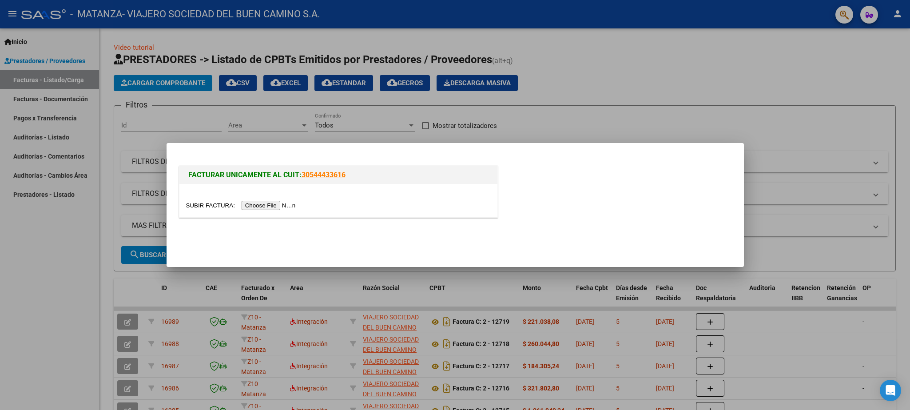
click at [200, 200] on div at bounding box center [338, 200] width 318 height 33
click at [200, 204] on input "file" at bounding box center [242, 205] width 112 height 9
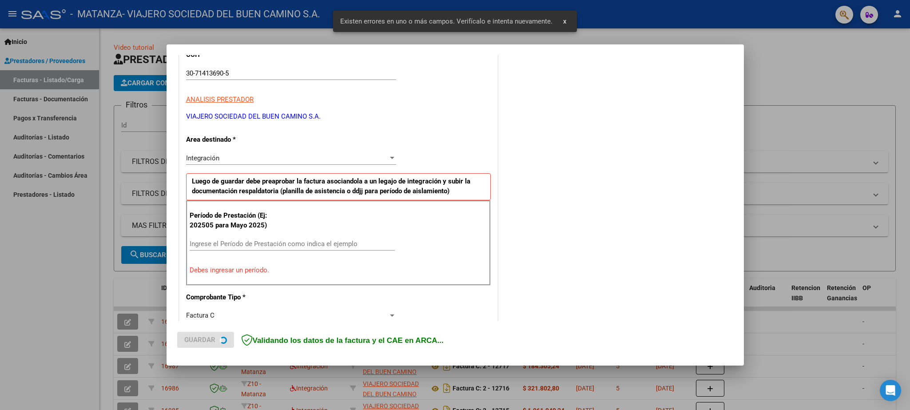
scroll to position [226, 0]
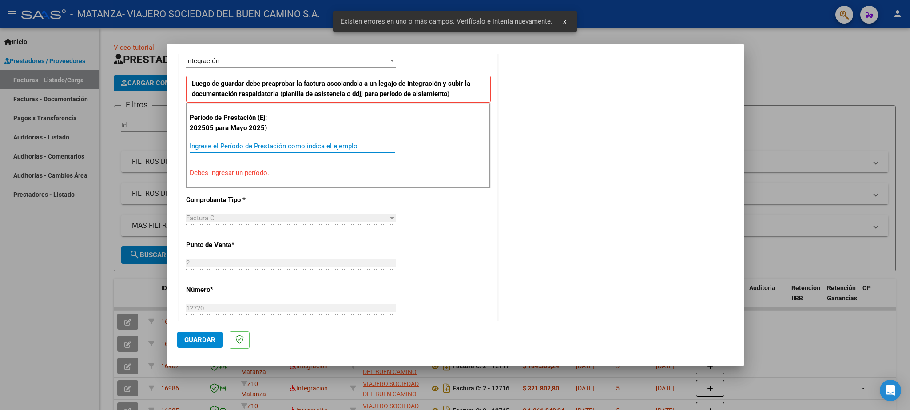
click at [228, 146] on input "Ingrese el Período de Prestación como indica el ejemplo" at bounding box center [292, 146] width 205 height 8
paste input "202508"
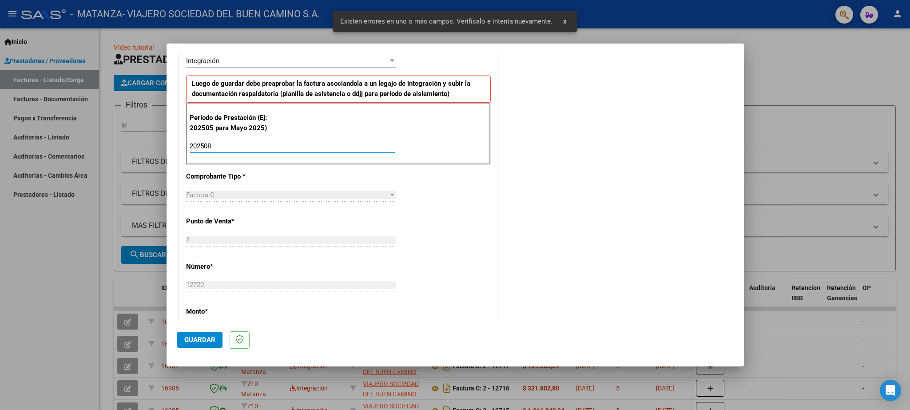
type input "202508"
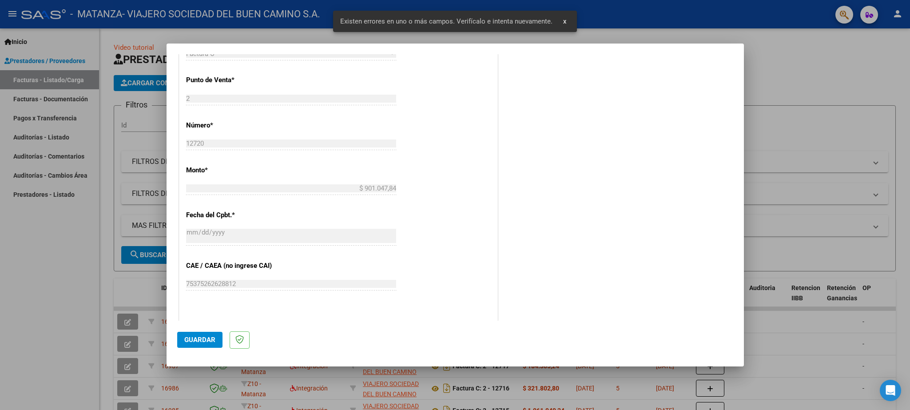
scroll to position [382, 0]
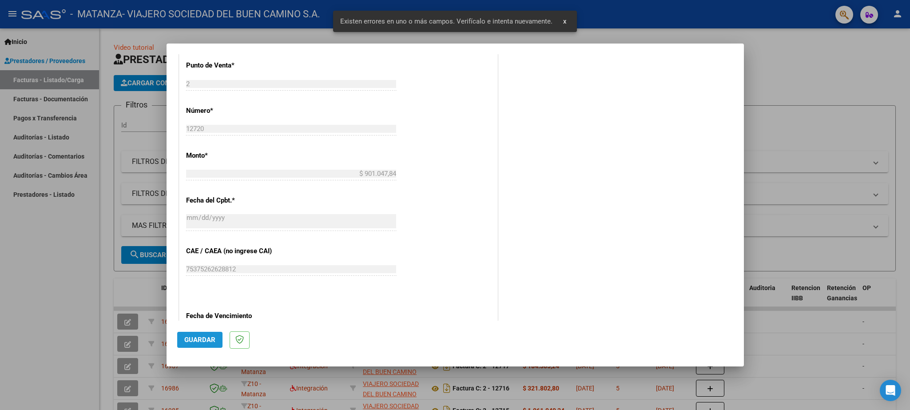
click at [210, 340] on span "Guardar" at bounding box center [199, 340] width 31 height 8
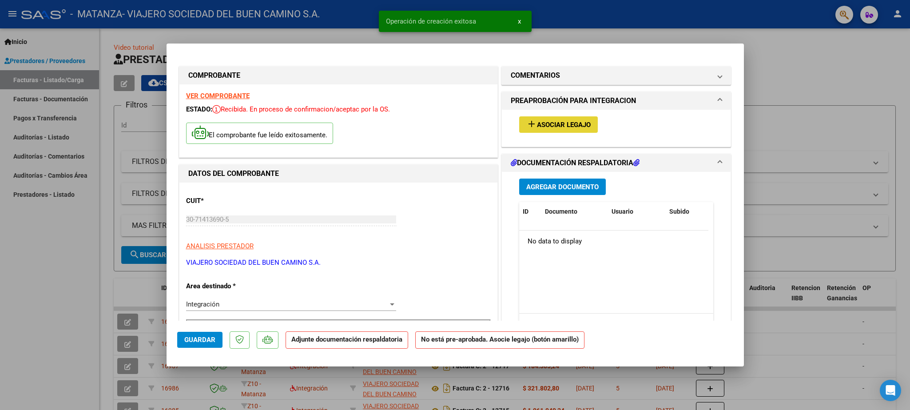
click at [547, 123] on span "Asociar Legajo" at bounding box center [564, 125] width 54 height 8
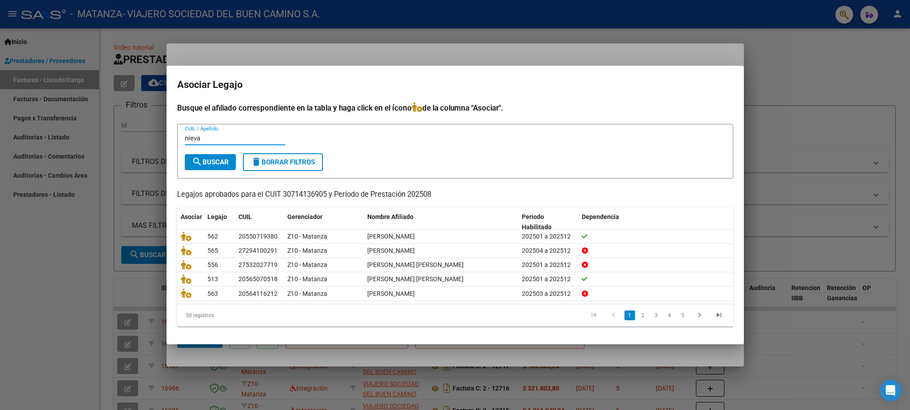
type input "nieva"
click at [204, 157] on button "search Buscar" at bounding box center [210, 162] width 51 height 16
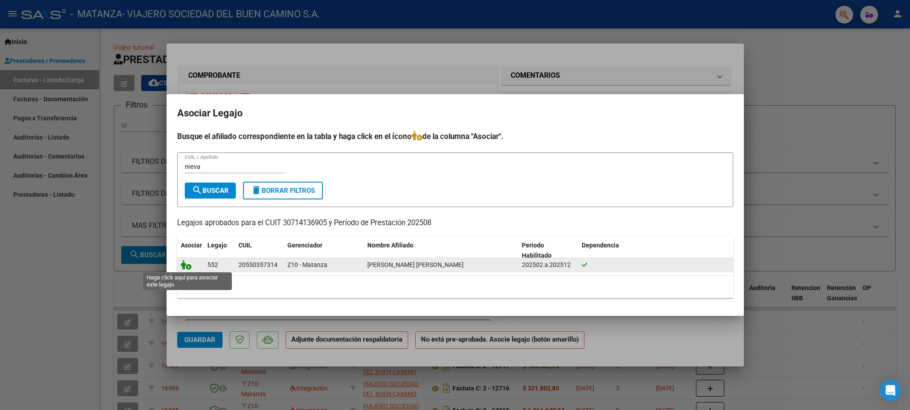
click at [186, 267] on icon at bounding box center [186, 265] width 11 height 10
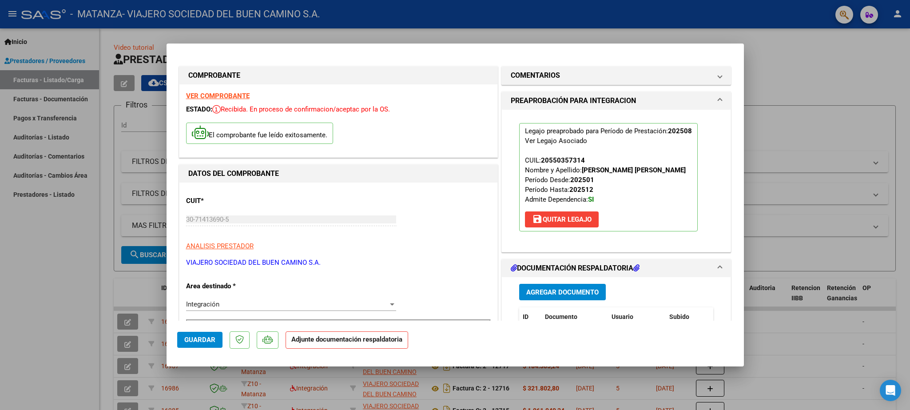
click at [199, 341] on span "Guardar" at bounding box center [199, 340] width 31 height 8
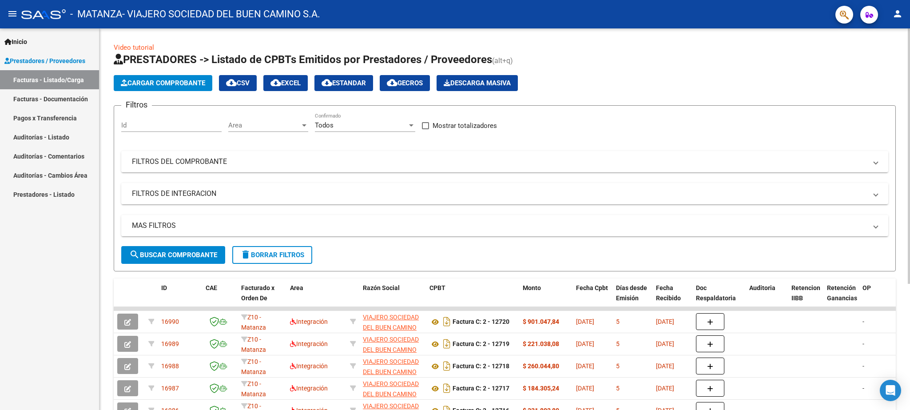
click at [181, 85] on span "Cargar Comprobante" at bounding box center [163, 83] width 84 height 8
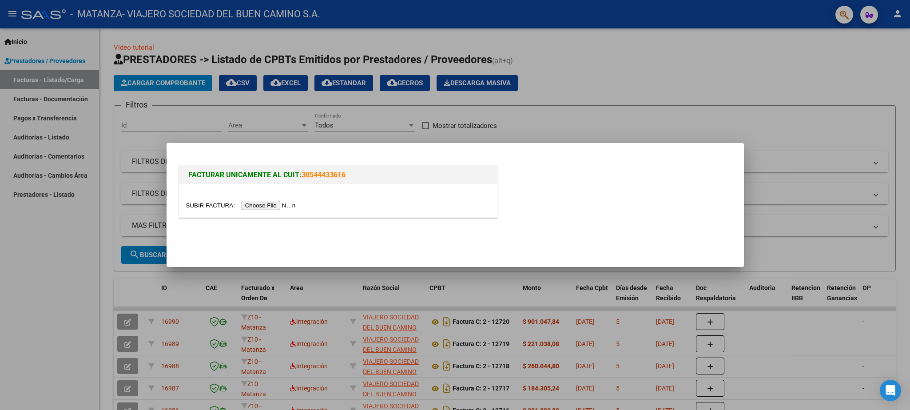
click at [207, 199] on div at bounding box center [338, 200] width 318 height 33
click at [207, 202] on input "file" at bounding box center [242, 205] width 112 height 9
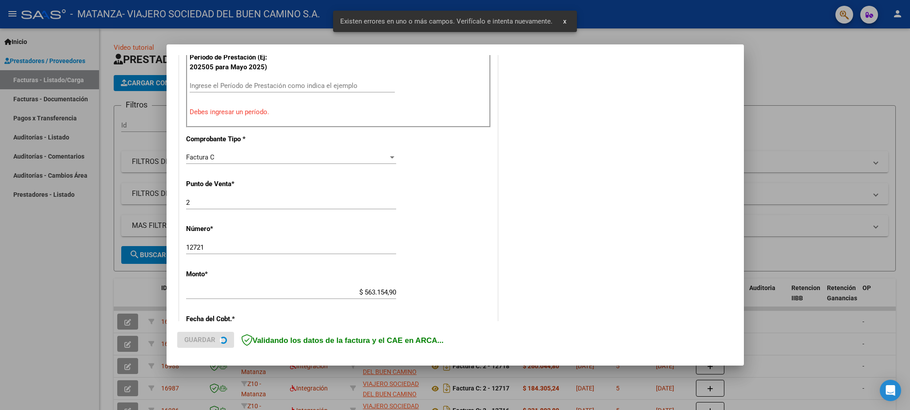
scroll to position [300, 0]
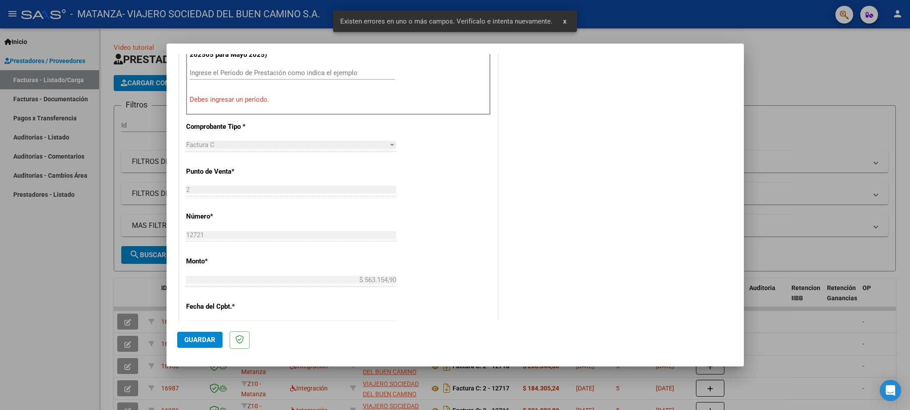
click at [244, 71] on input "Ingrese el Período de Prestación como indica el ejemplo" at bounding box center [292, 73] width 205 height 8
paste input "202508"
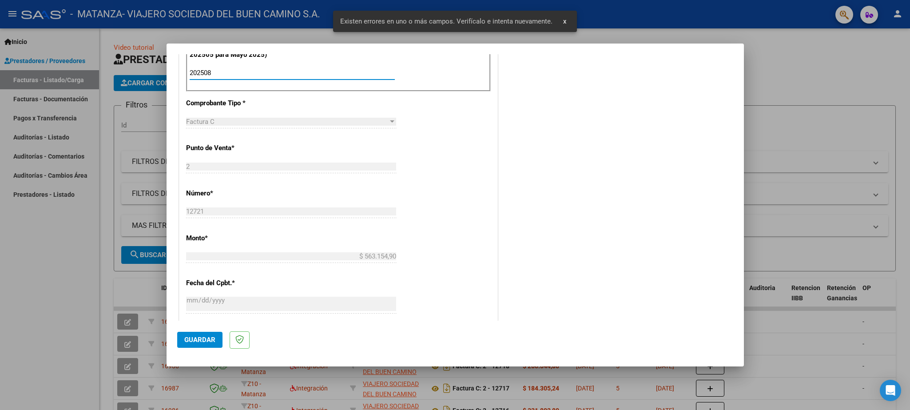
type input "202508"
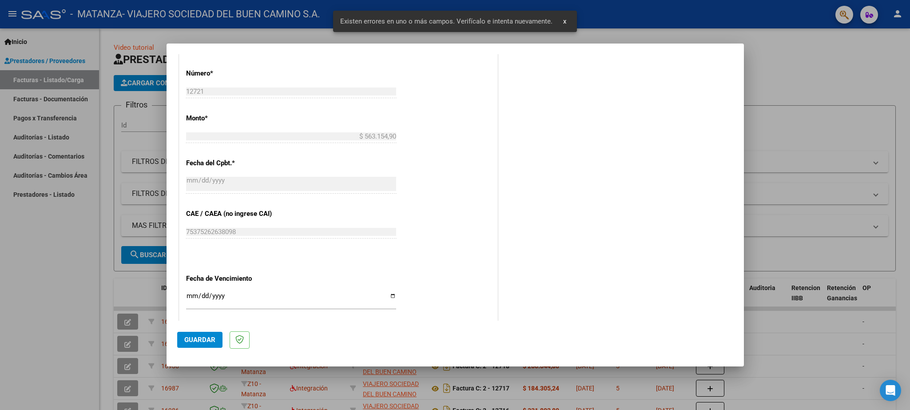
scroll to position [456, 0]
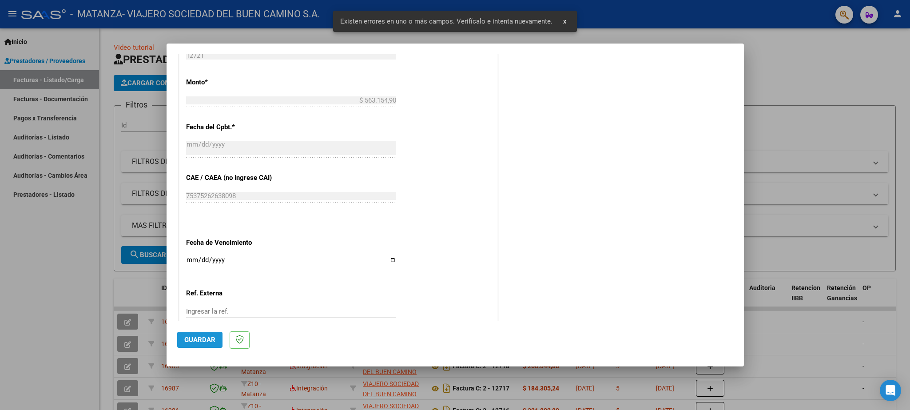
click at [200, 337] on span "Guardar" at bounding box center [199, 340] width 31 height 8
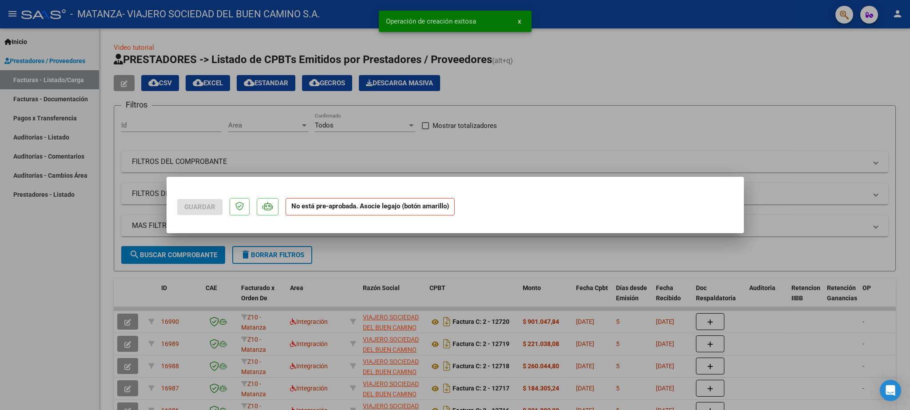
scroll to position [0, 0]
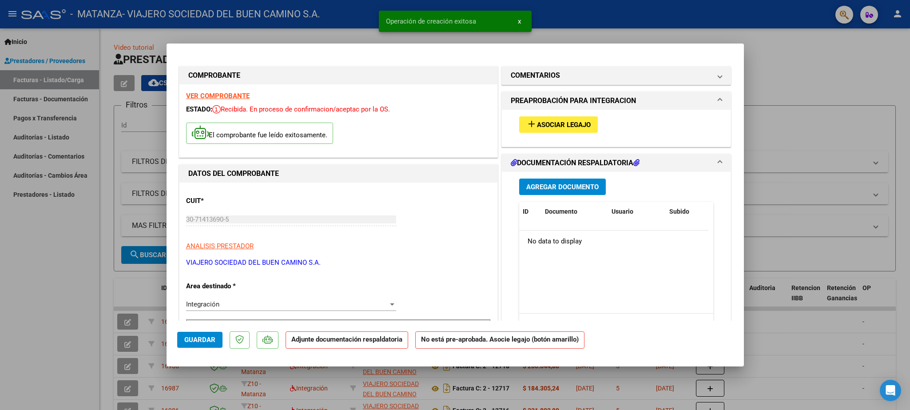
click at [528, 119] on mat-icon "add" at bounding box center [531, 124] width 11 height 11
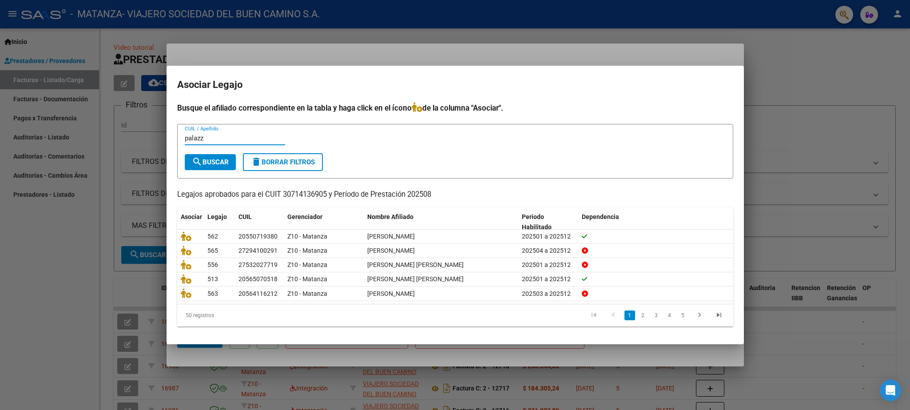
type input "palazz"
click at [214, 155] on button "search Buscar" at bounding box center [210, 162] width 51 height 16
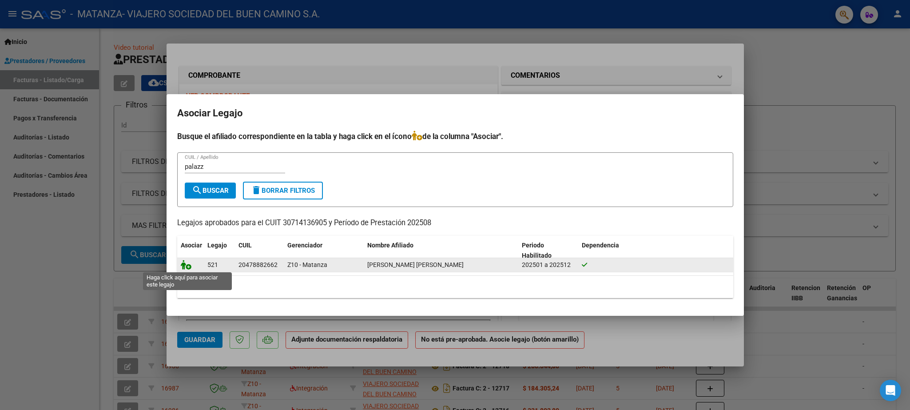
click at [182, 268] on icon at bounding box center [186, 265] width 11 height 10
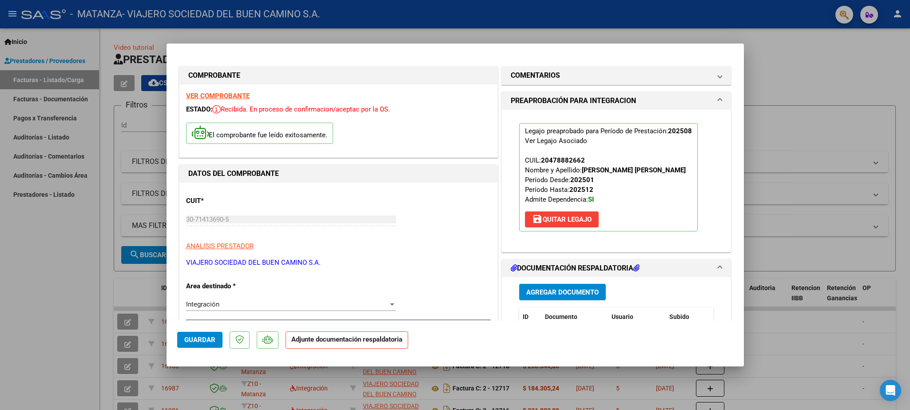
click at [198, 338] on span "Guardar" at bounding box center [199, 340] width 31 height 8
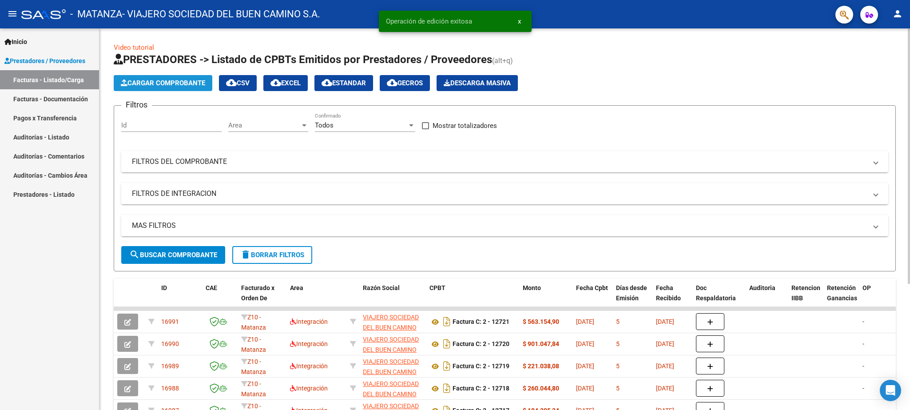
click at [183, 79] on span "Cargar Comprobante" at bounding box center [163, 83] width 84 height 8
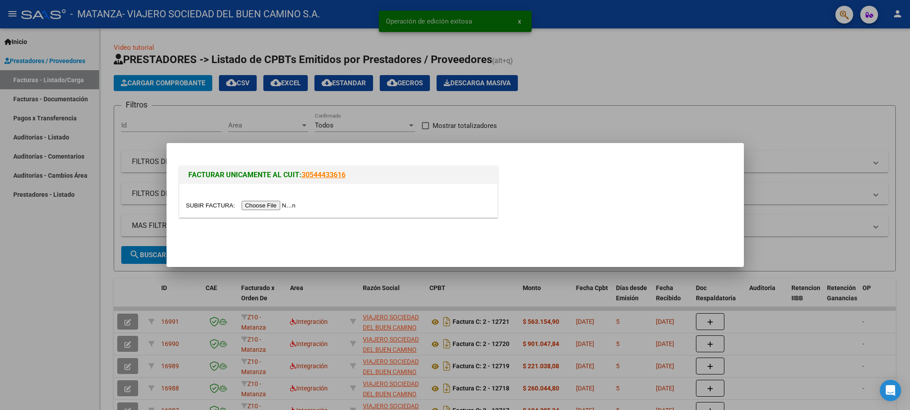
click at [210, 206] on input "file" at bounding box center [242, 205] width 112 height 9
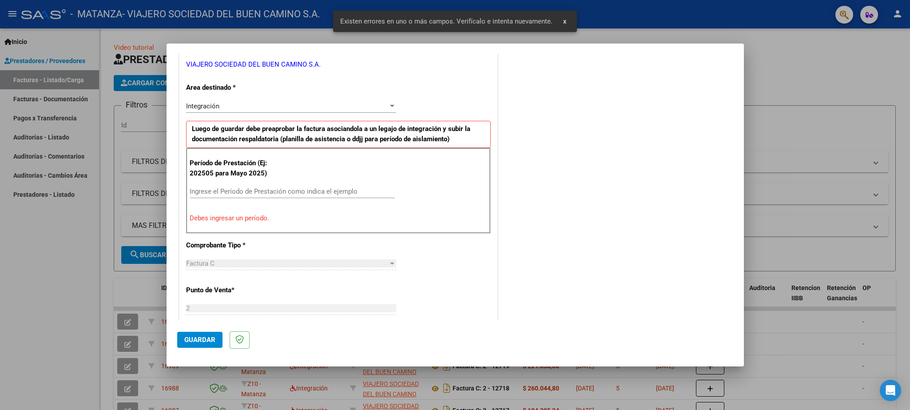
scroll to position [204, 0]
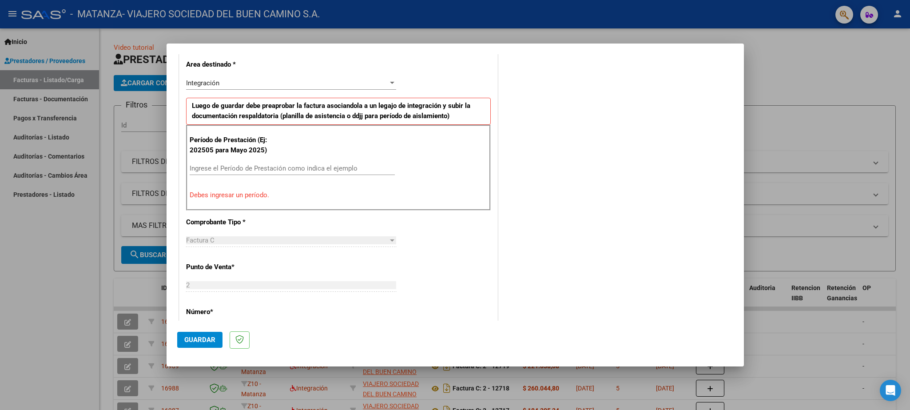
click at [254, 169] on input "Ingrese el Período de Prestación como indica el ejemplo" at bounding box center [292, 168] width 205 height 8
paste input "202508"
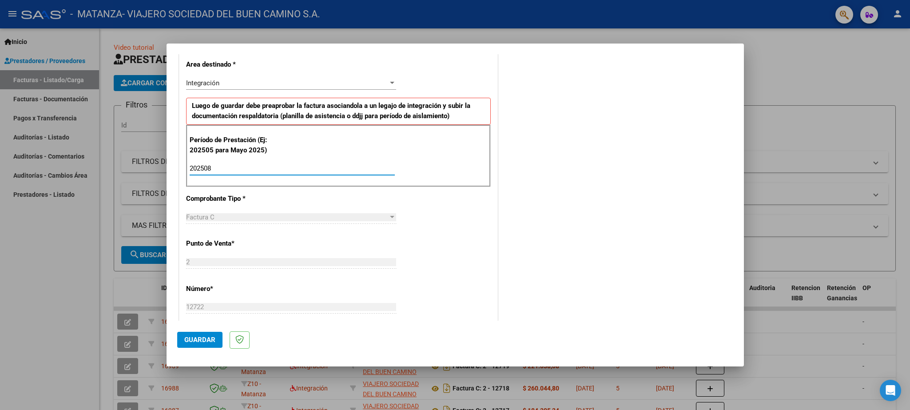
type input "202508"
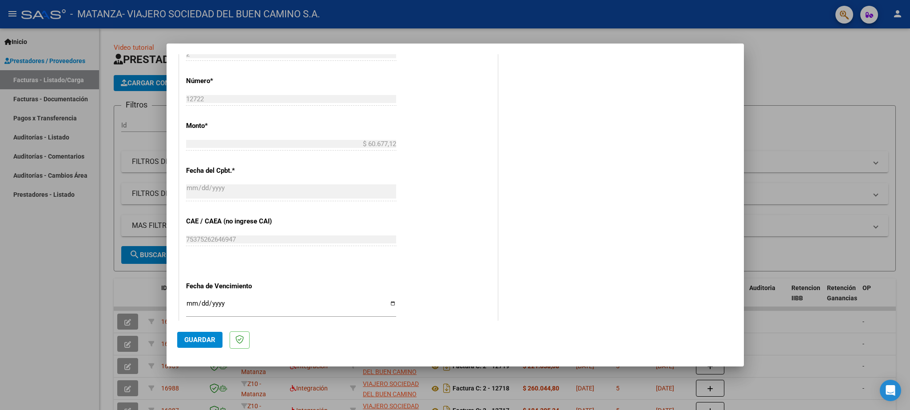
click at [198, 341] on span "Guardar" at bounding box center [199, 340] width 31 height 8
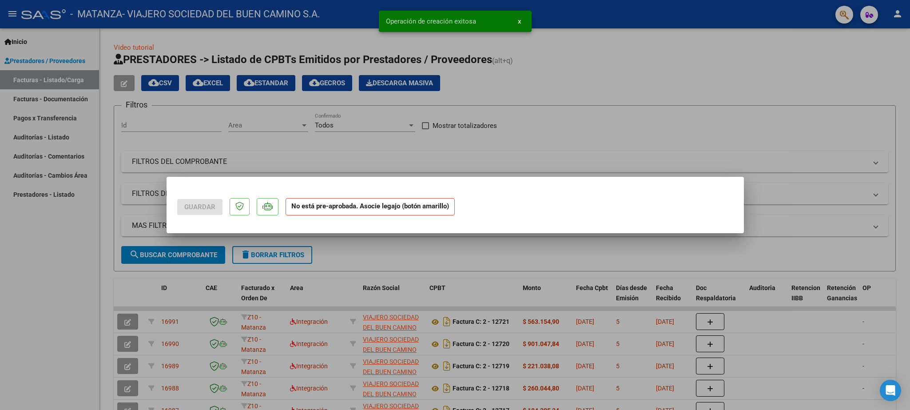
scroll to position [0, 0]
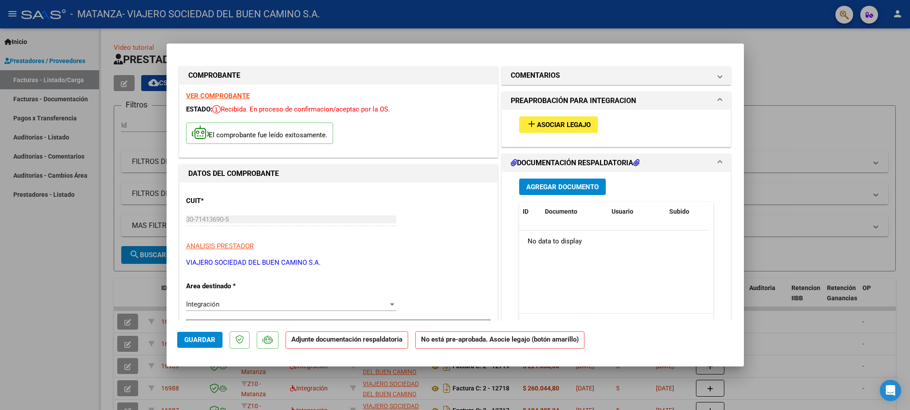
click at [553, 117] on button "add Asociar Legajo" at bounding box center [558, 124] width 79 height 16
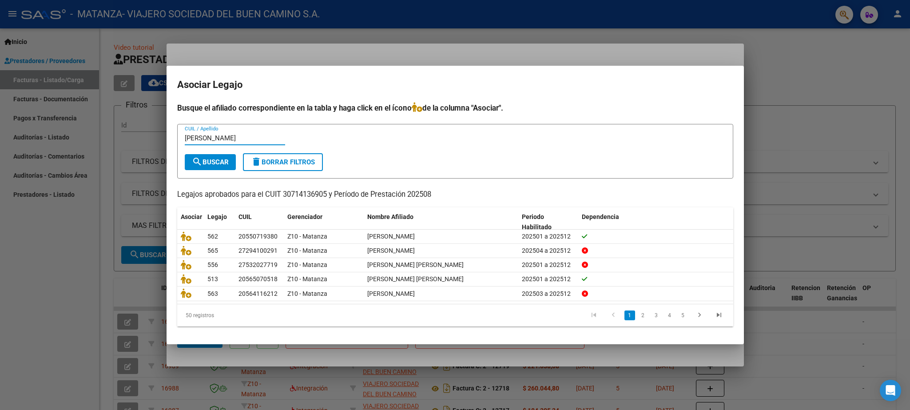
type input "[PERSON_NAME]"
click at [216, 156] on button "search Buscar" at bounding box center [210, 162] width 51 height 16
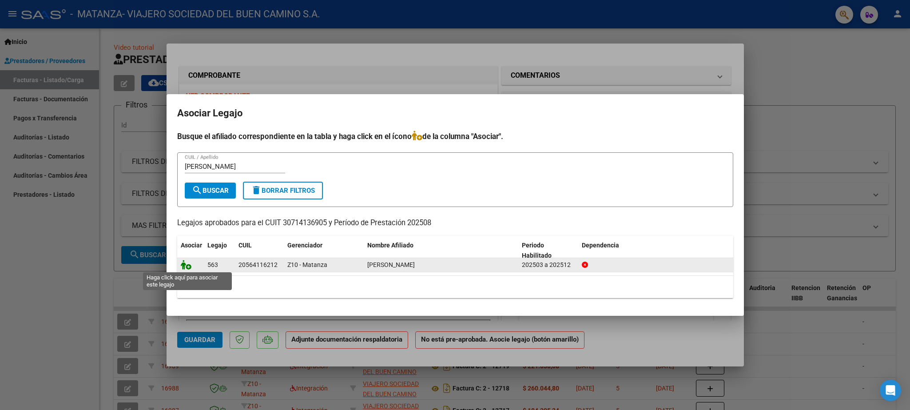
click at [186, 266] on icon at bounding box center [186, 265] width 11 height 10
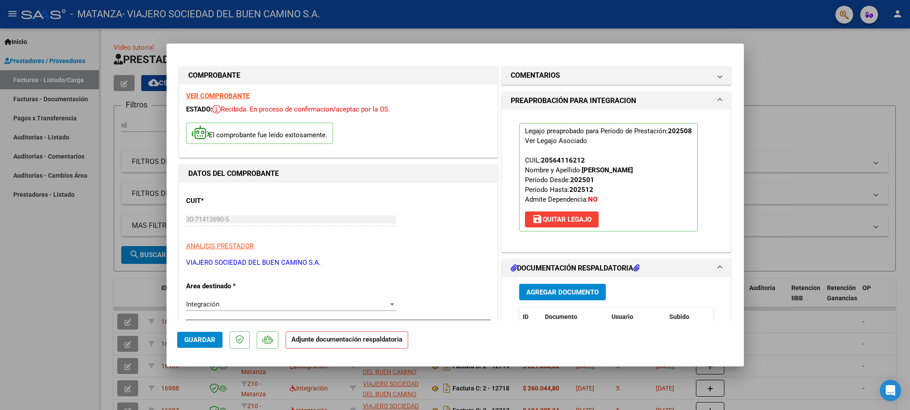
click at [210, 333] on button "Guardar" at bounding box center [199, 340] width 45 height 16
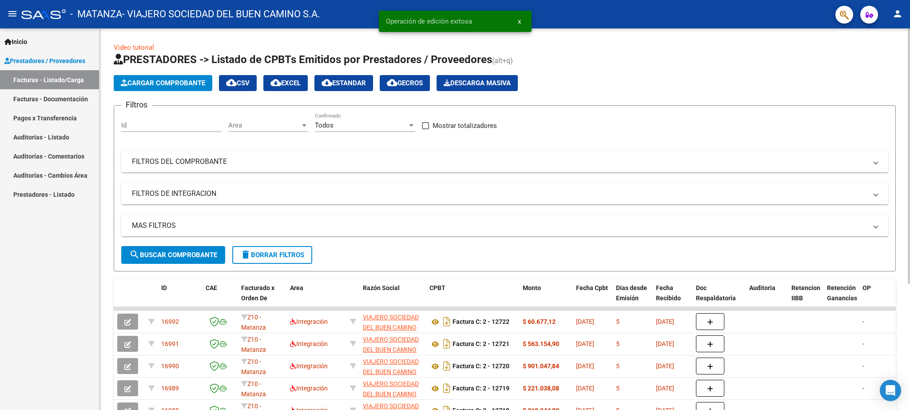
click at [177, 77] on button "Cargar Comprobante" at bounding box center [163, 83] width 99 height 16
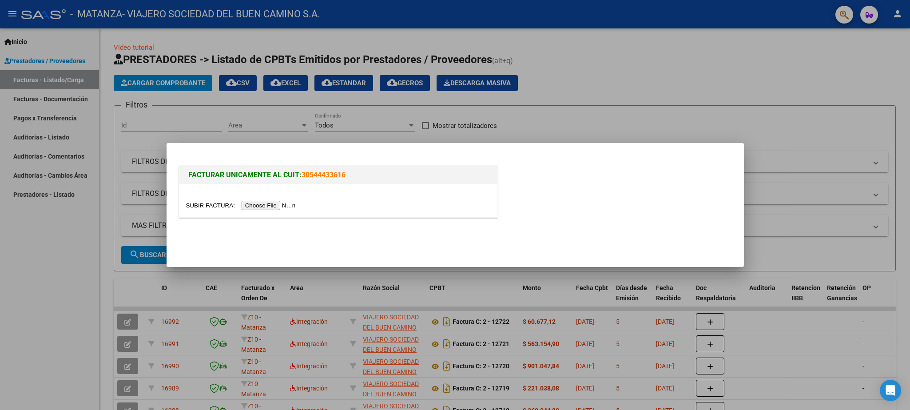
click at [197, 205] on input "file" at bounding box center [242, 205] width 112 height 9
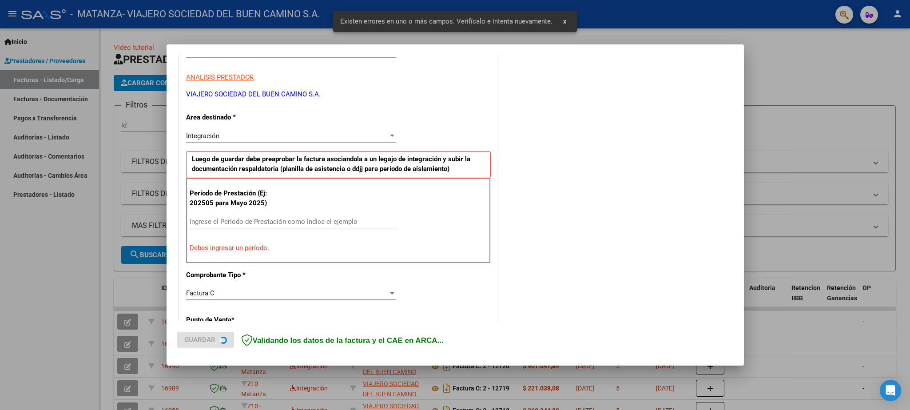
scroll to position [152, 0]
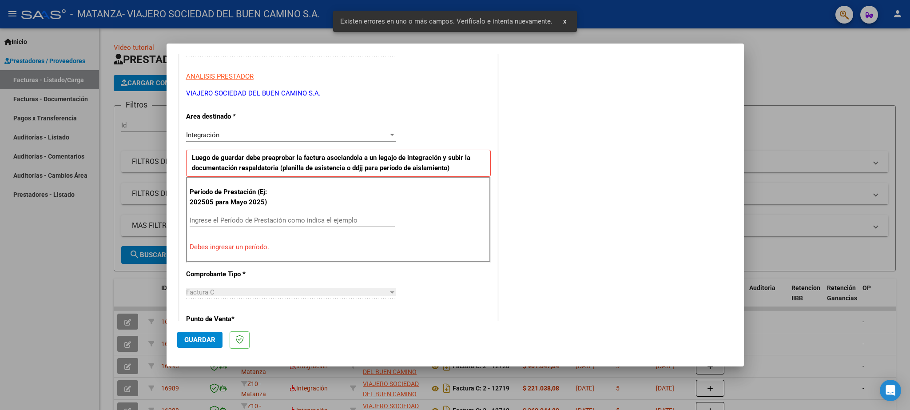
click at [222, 223] on input "Ingrese el Período de Prestación como indica el ejemplo" at bounding box center [292, 220] width 205 height 8
paste input "202508"
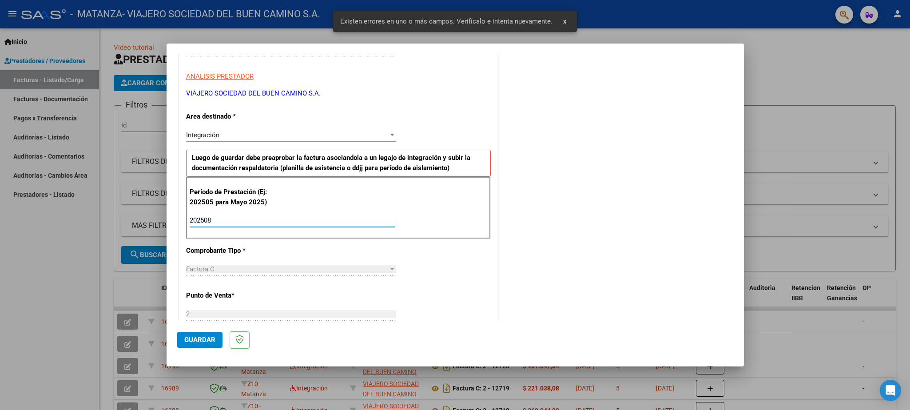
type input "202508"
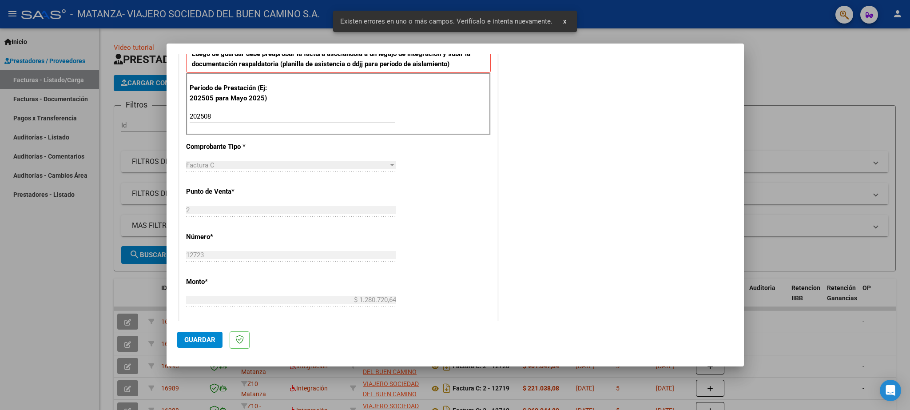
scroll to position [360, 0]
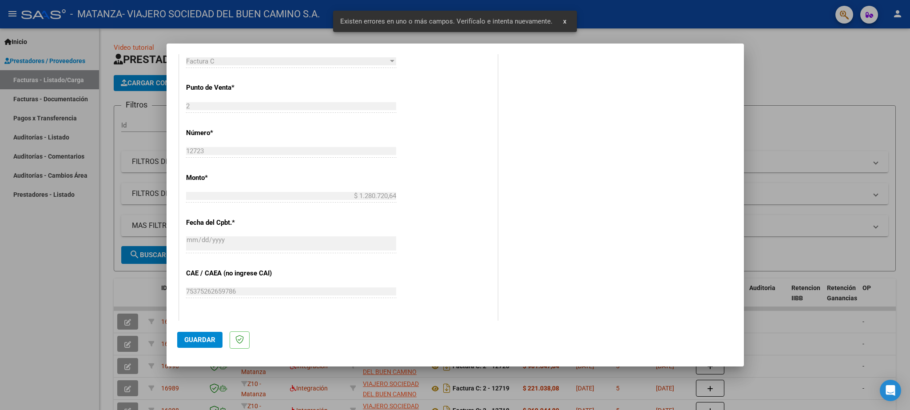
click at [206, 338] on span "Guardar" at bounding box center [199, 340] width 31 height 8
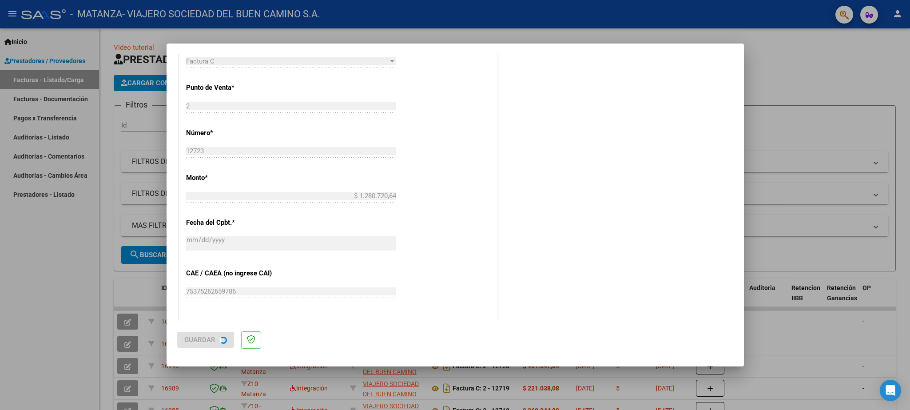
scroll to position [0, 0]
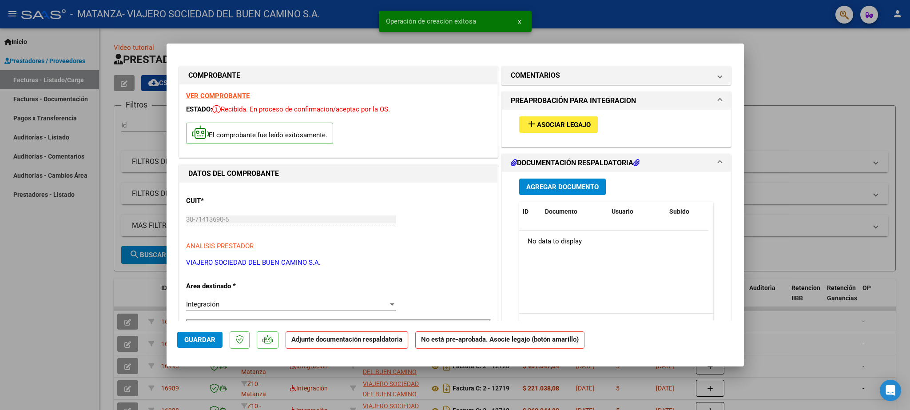
click at [538, 117] on button "add Asociar Legajo" at bounding box center [558, 124] width 79 height 16
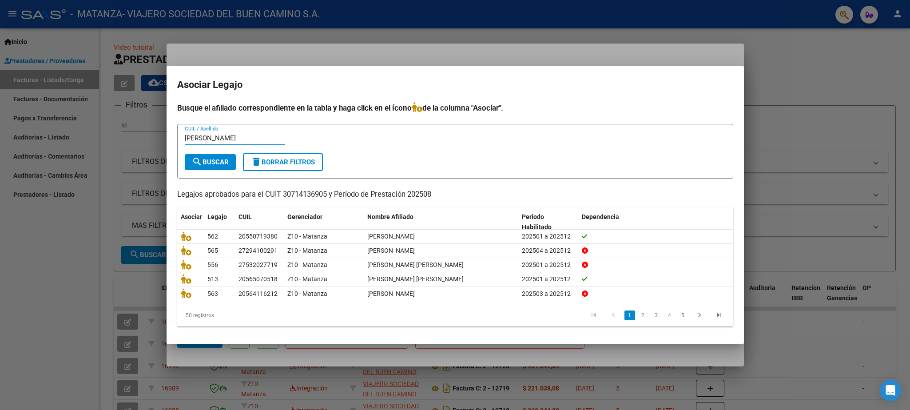
type input "[PERSON_NAME]"
click at [202, 164] on mat-icon "search" at bounding box center [197, 161] width 11 height 11
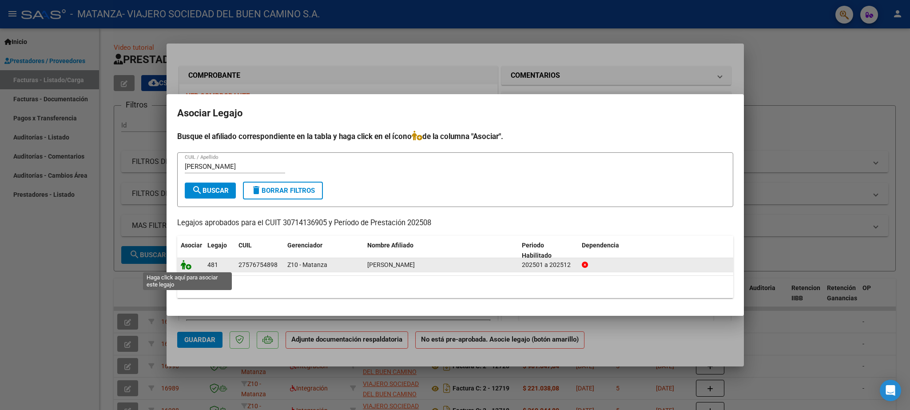
click at [185, 263] on icon at bounding box center [186, 265] width 11 height 10
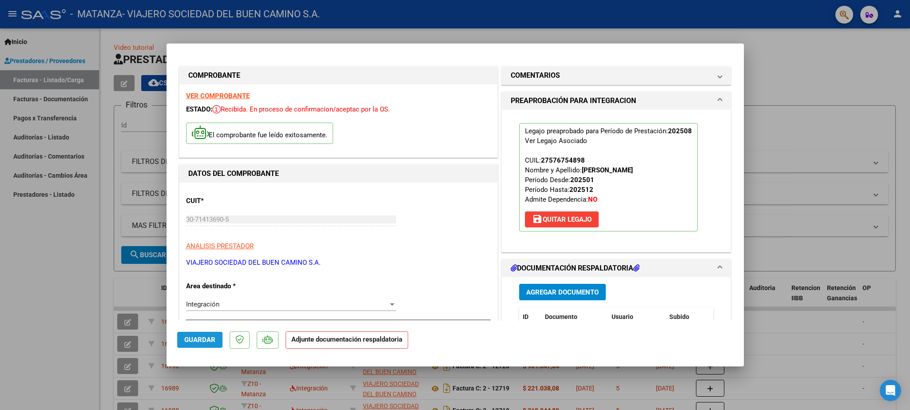
click at [202, 341] on span "Guardar" at bounding box center [199, 340] width 31 height 8
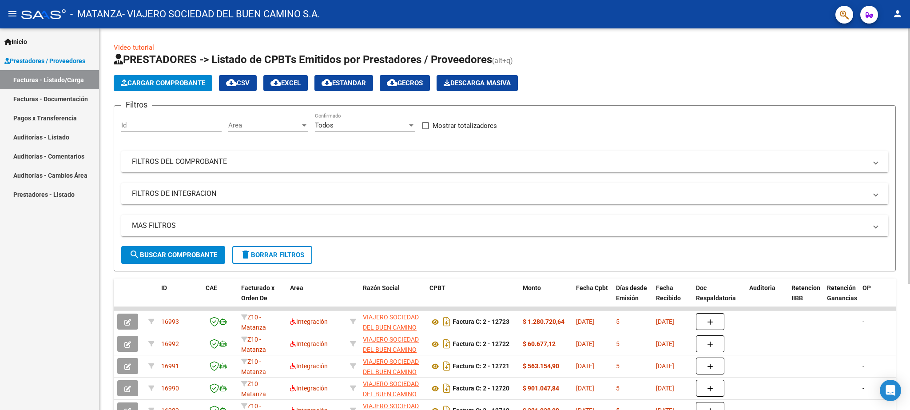
click at [157, 82] on span "Cargar Comprobante" at bounding box center [163, 83] width 84 height 8
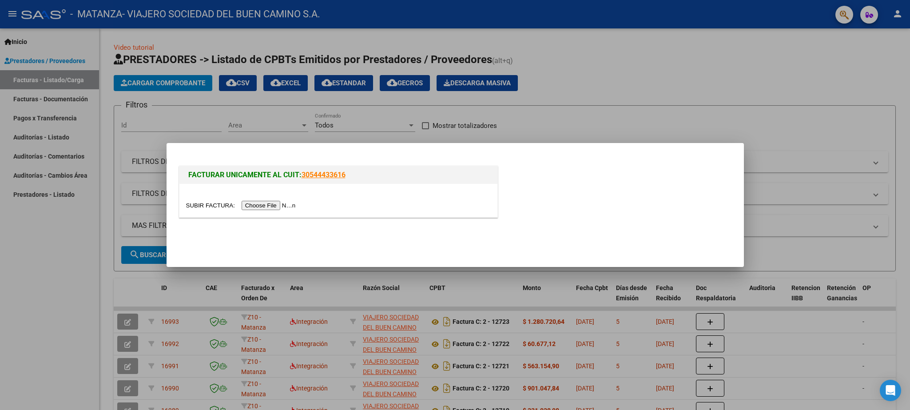
click at [202, 206] on input "file" at bounding box center [242, 205] width 112 height 9
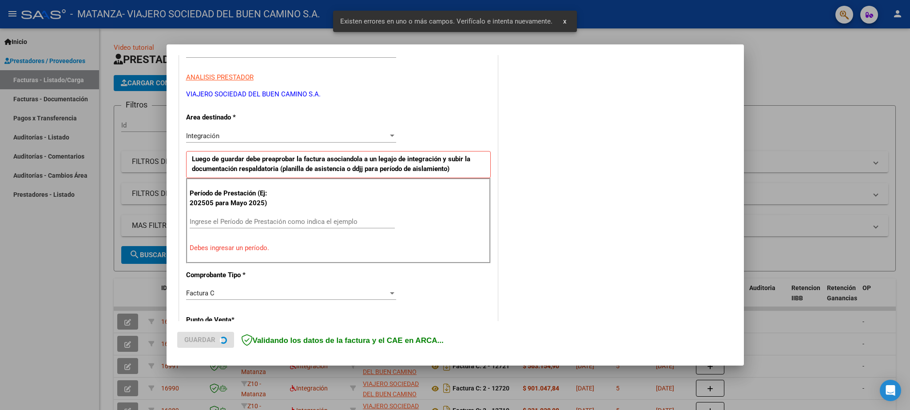
scroll to position [152, 0]
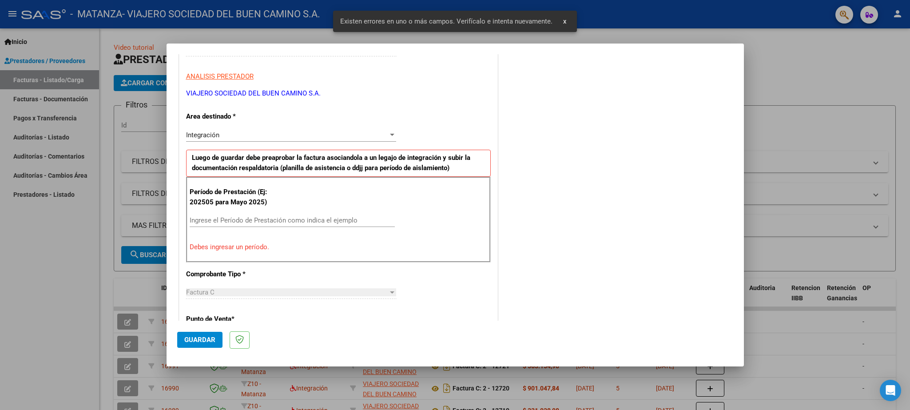
click at [214, 219] on input "Ingrese el Período de Prestación como indica el ejemplo" at bounding box center [292, 220] width 205 height 8
paste input "202508"
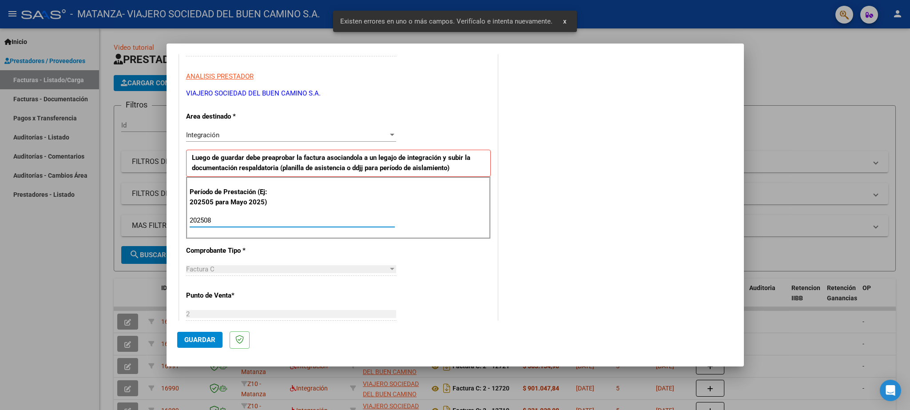
scroll to position [360, 0]
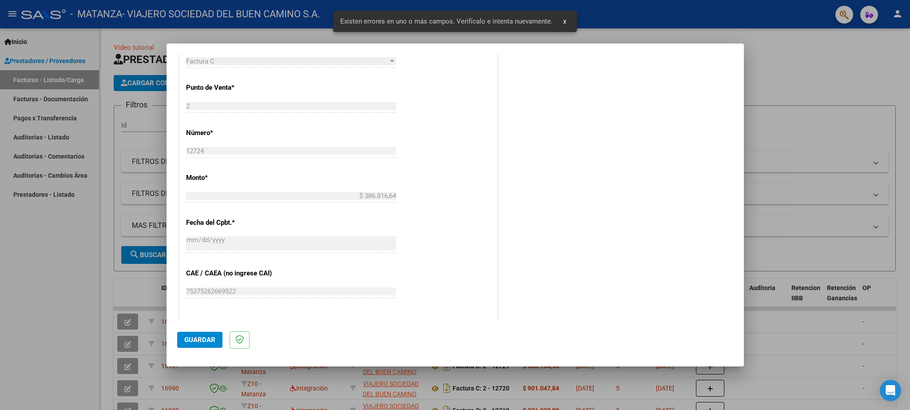
type input "202508"
click at [201, 338] on span "Guardar" at bounding box center [199, 340] width 31 height 8
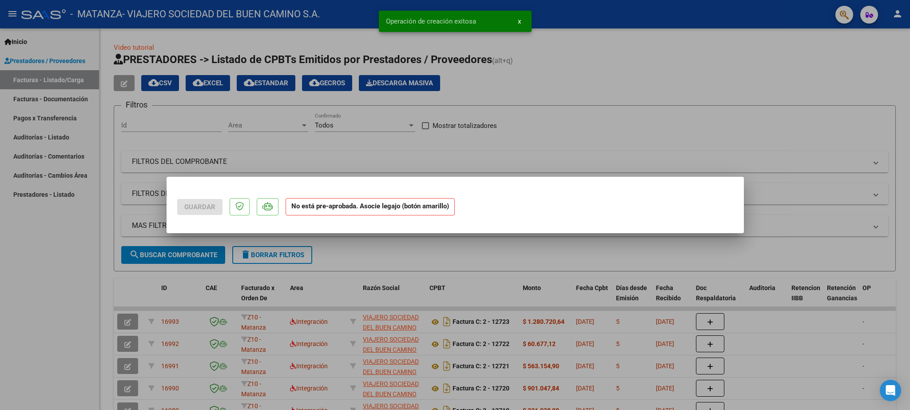
scroll to position [0, 0]
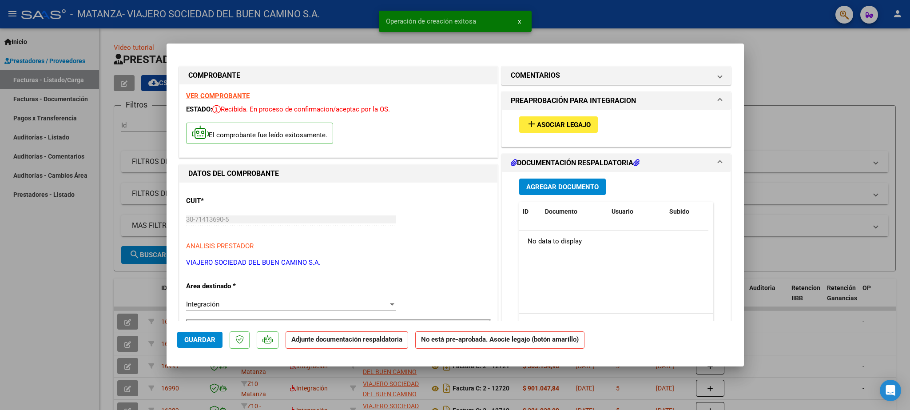
click at [543, 127] on span "Asociar Legajo" at bounding box center [564, 125] width 54 height 8
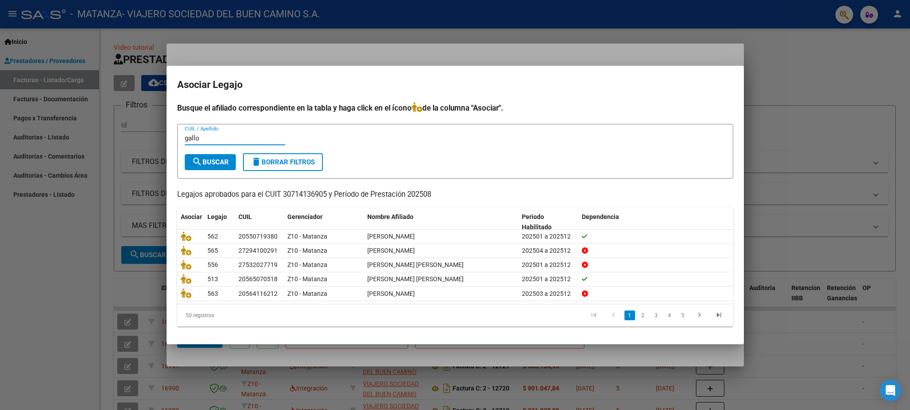
type input "gallo"
click at [204, 157] on button "search Buscar" at bounding box center [210, 162] width 51 height 16
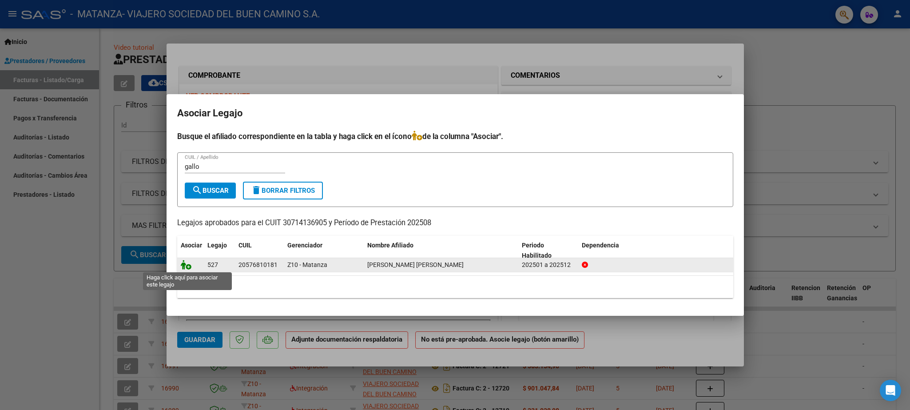
click at [181, 262] on icon at bounding box center [186, 265] width 11 height 10
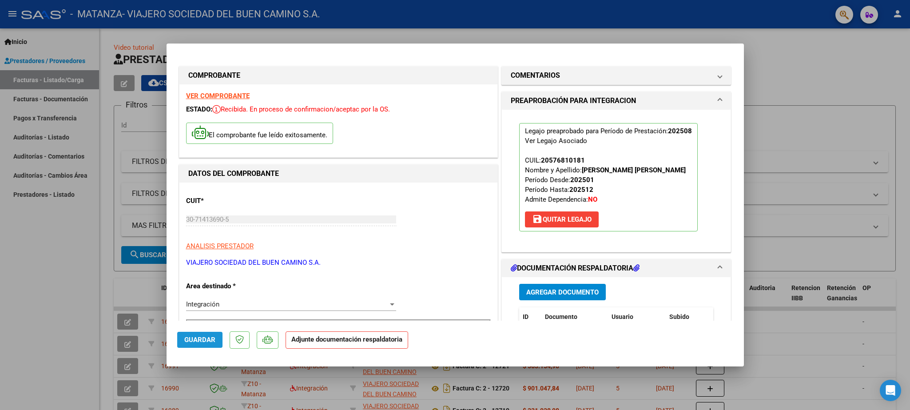
click at [203, 341] on span "Guardar" at bounding box center [199, 340] width 31 height 8
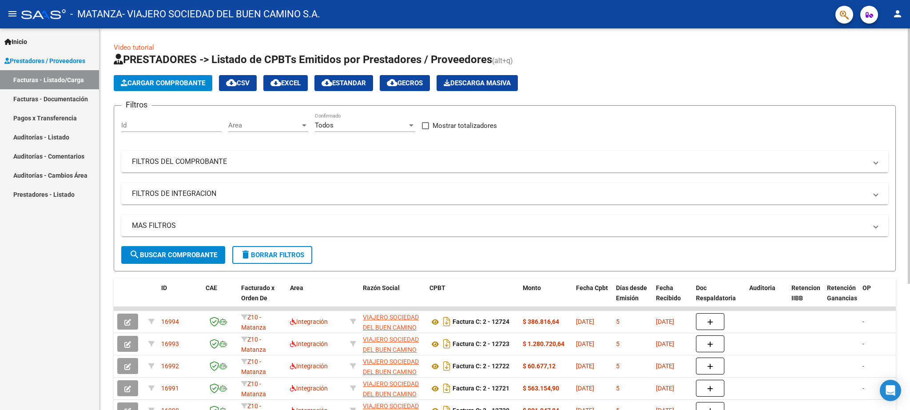
click at [163, 83] on span "Cargar Comprobante" at bounding box center [163, 83] width 84 height 8
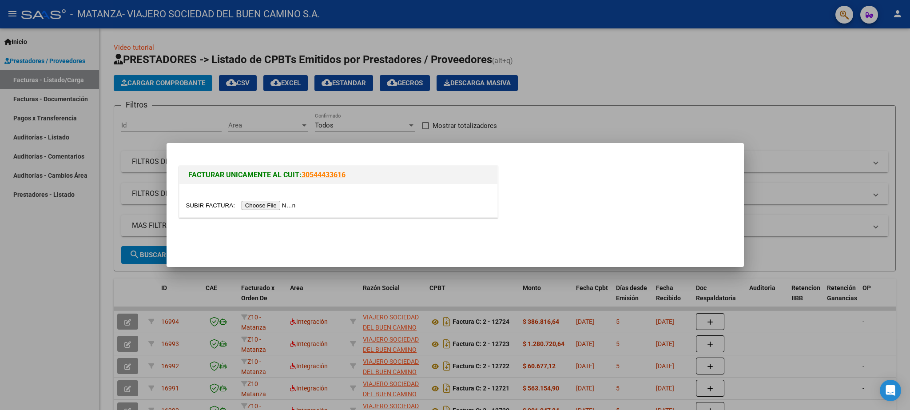
click at [198, 204] on input "file" at bounding box center [242, 205] width 112 height 9
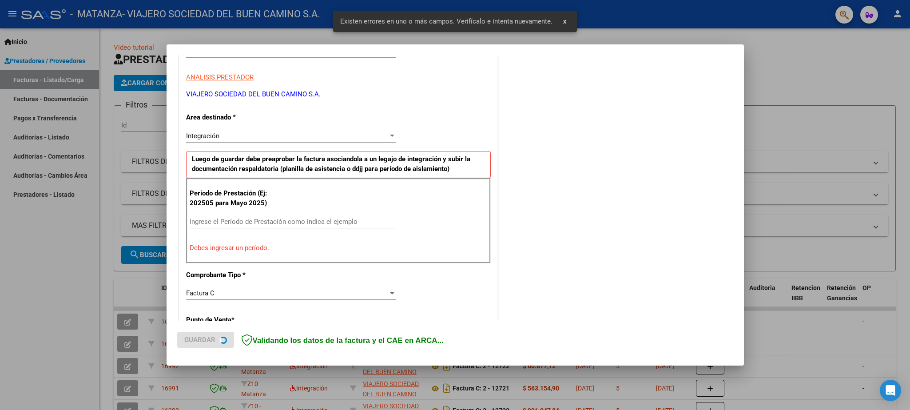
scroll to position [152, 0]
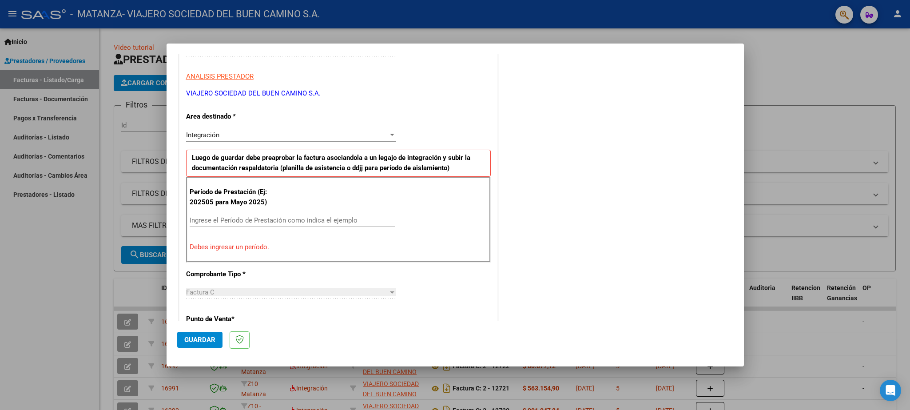
click at [217, 220] on input "Ingrese el Período de Prestación como indica el ejemplo" at bounding box center [292, 220] width 205 height 8
paste input "202508"
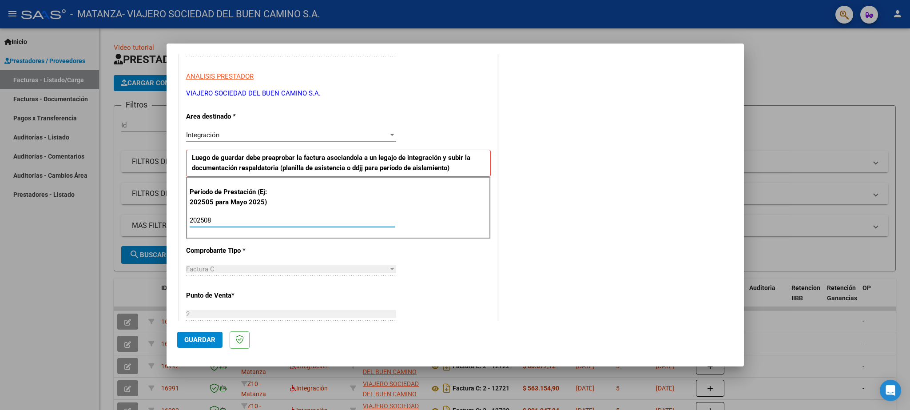
type input "202508"
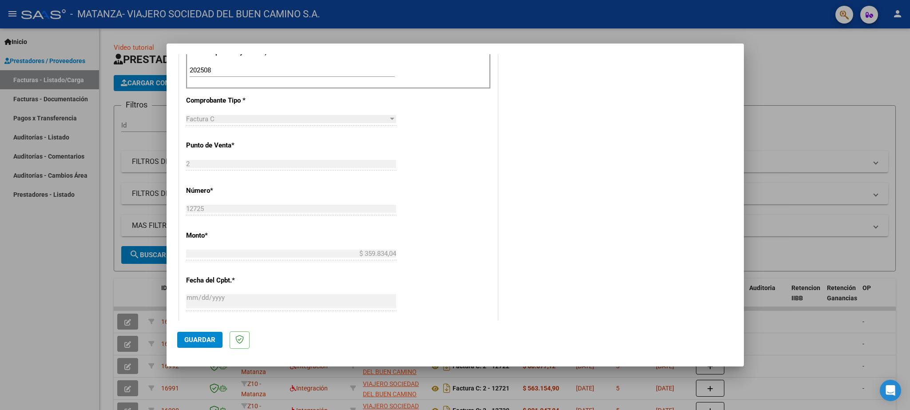
scroll to position [308, 0]
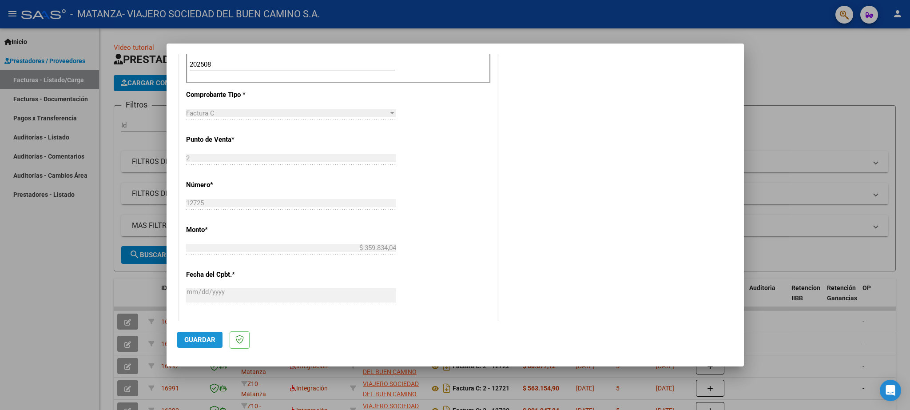
click at [192, 334] on button "Guardar" at bounding box center [199, 340] width 45 height 16
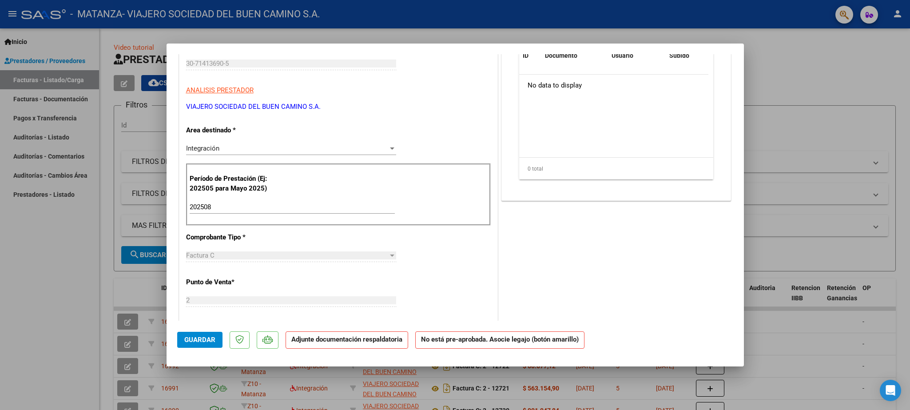
scroll to position [52, 0]
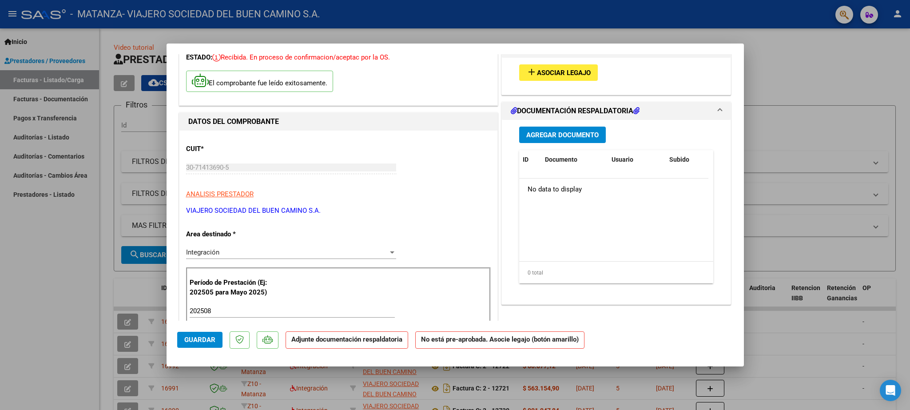
click at [544, 74] on span "Asociar Legajo" at bounding box center [564, 73] width 54 height 8
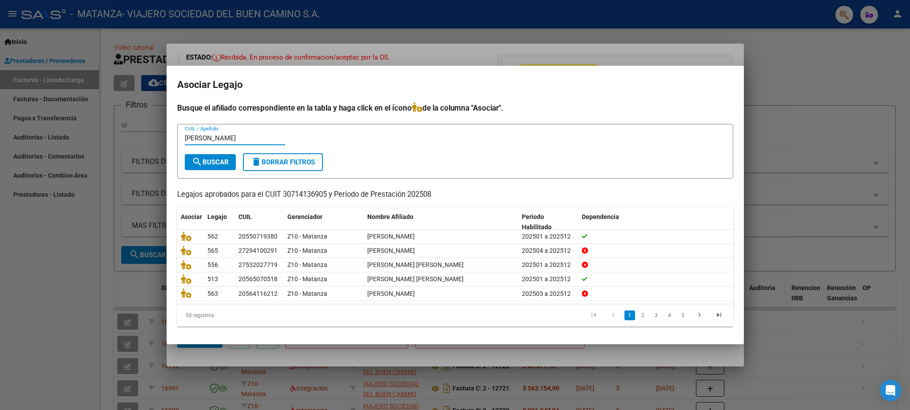
type input "[PERSON_NAME]"
click at [213, 162] on span "search Buscar" at bounding box center [210, 162] width 37 height 8
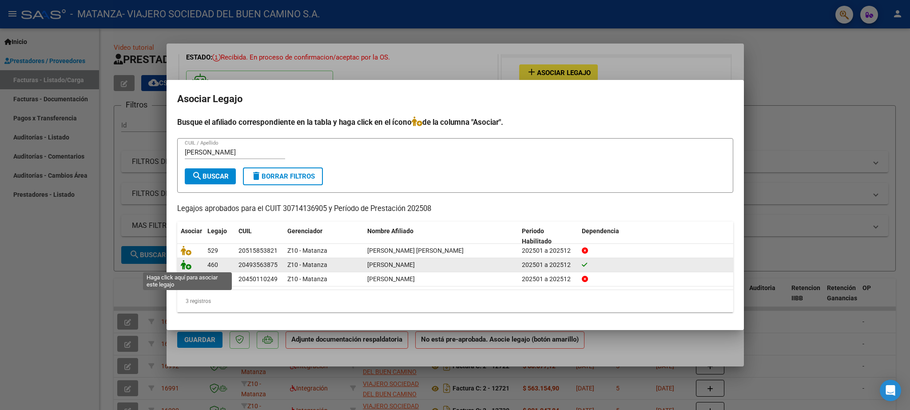
click at [189, 265] on icon at bounding box center [186, 265] width 11 height 10
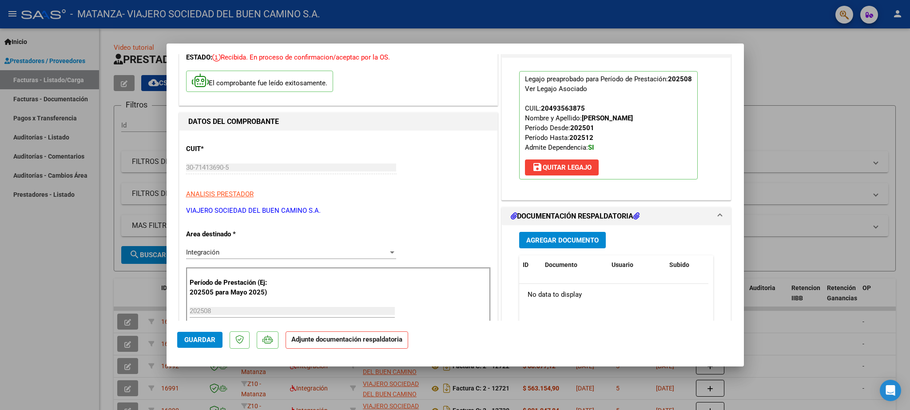
click at [192, 337] on span "Guardar" at bounding box center [199, 340] width 31 height 8
click at [193, 337] on span "Guardar" at bounding box center [199, 340] width 31 height 8
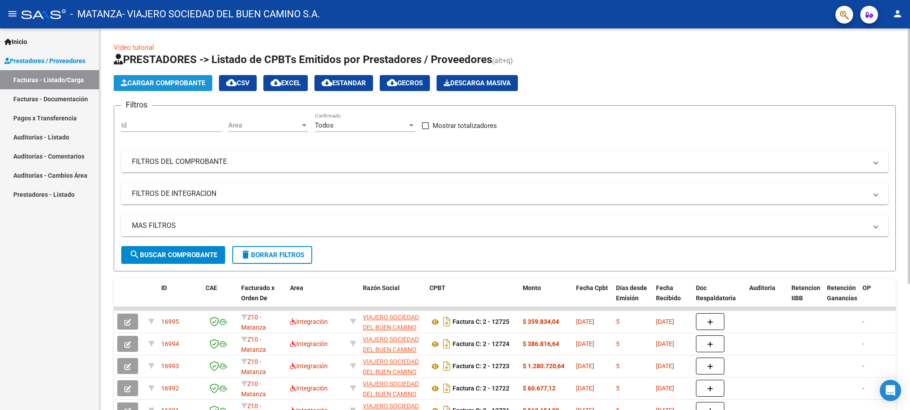
click at [171, 81] on span "Cargar Comprobante" at bounding box center [163, 83] width 84 height 8
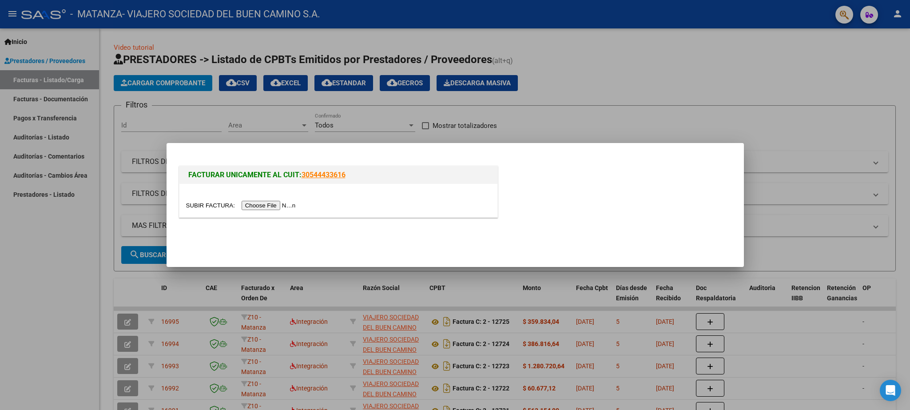
click at [195, 204] on input "file" at bounding box center [242, 205] width 112 height 9
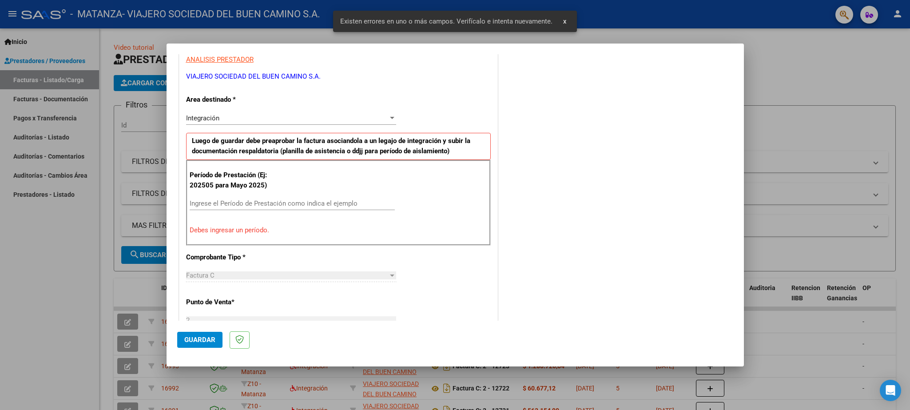
scroll to position [221, 0]
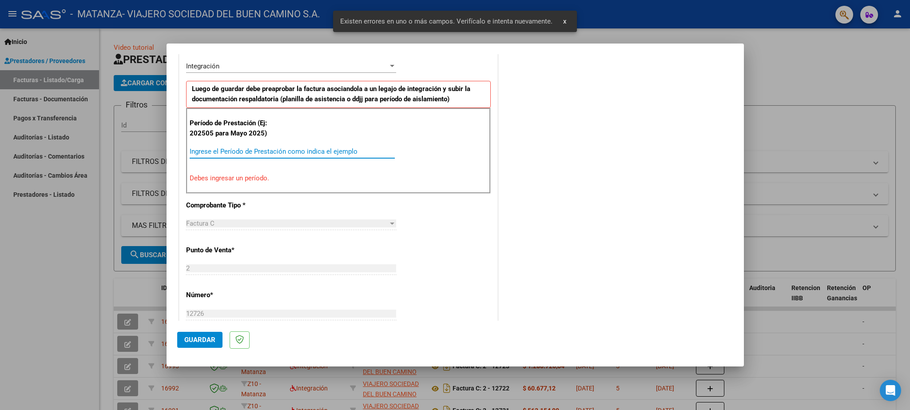
click at [261, 154] on input "Ingrese el Período de Prestación como indica el ejemplo" at bounding box center [292, 151] width 205 height 8
paste input "202508"
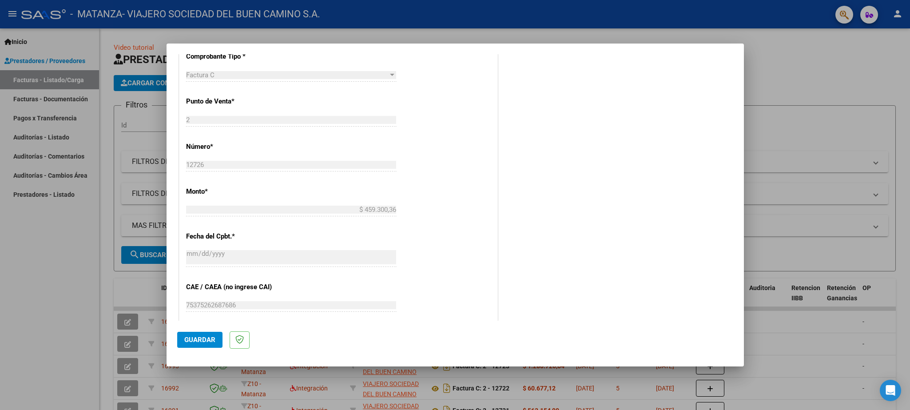
scroll to position [377, 0]
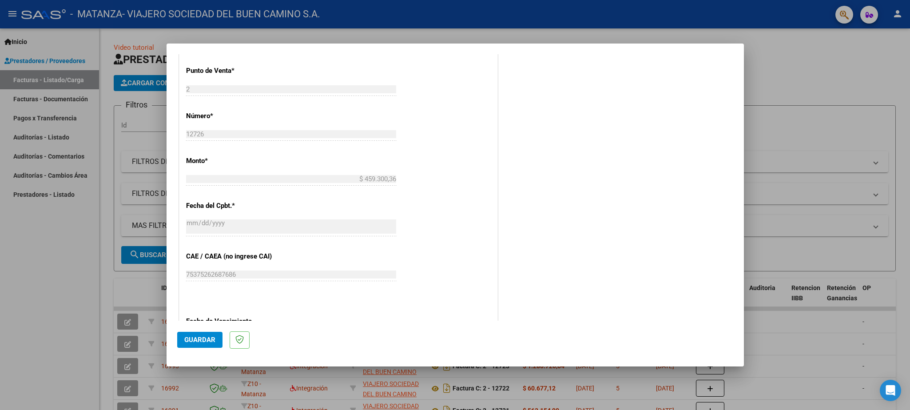
type input "202508"
click at [194, 341] on span "Guardar" at bounding box center [199, 340] width 31 height 8
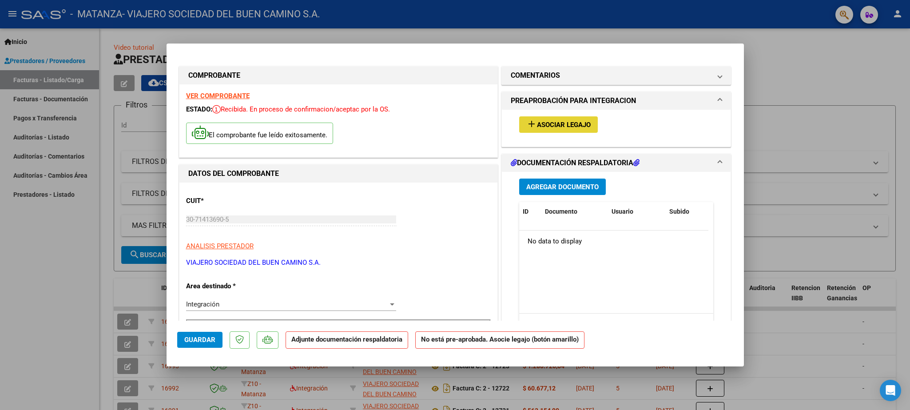
click at [561, 122] on span "Asociar Legajo" at bounding box center [564, 125] width 54 height 8
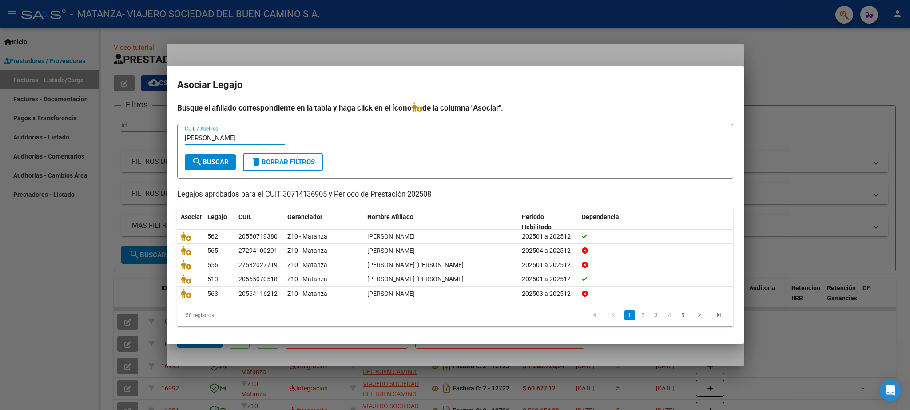
type input "[PERSON_NAME]"
click at [219, 161] on span "search Buscar" at bounding box center [210, 162] width 37 height 8
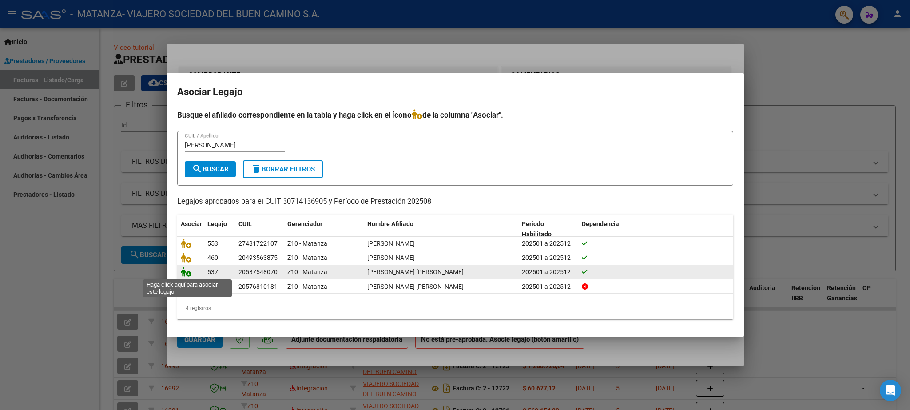
click at [185, 269] on icon at bounding box center [186, 272] width 11 height 10
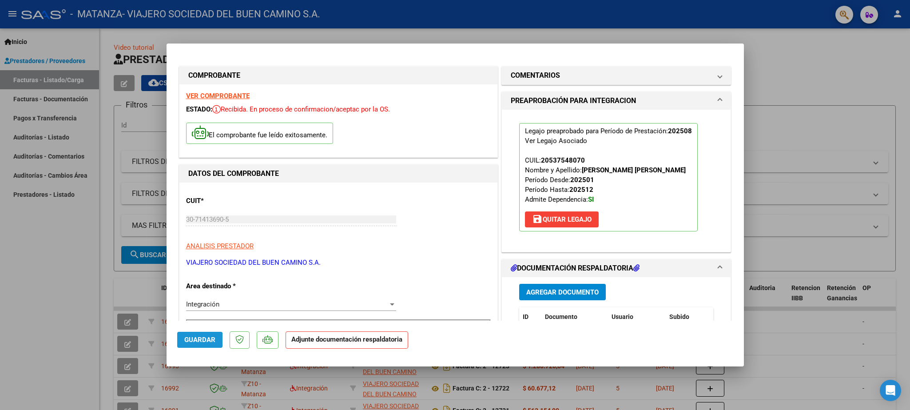
click at [197, 340] on span "Guardar" at bounding box center [199, 340] width 31 height 8
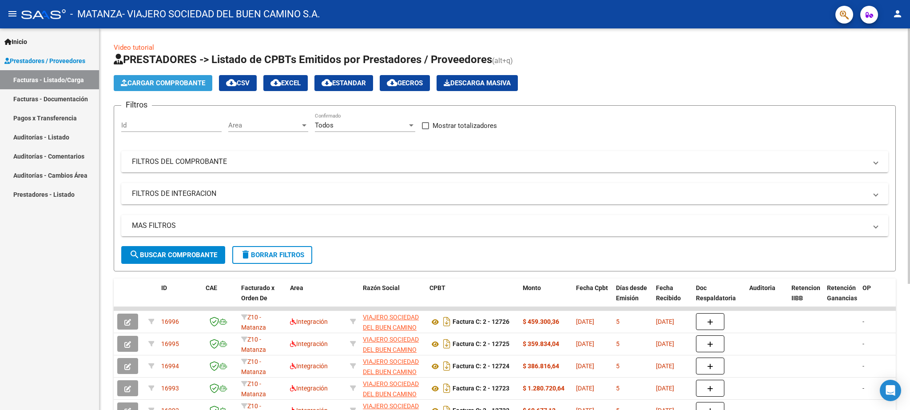
click at [165, 82] on span "Cargar Comprobante" at bounding box center [163, 83] width 84 height 8
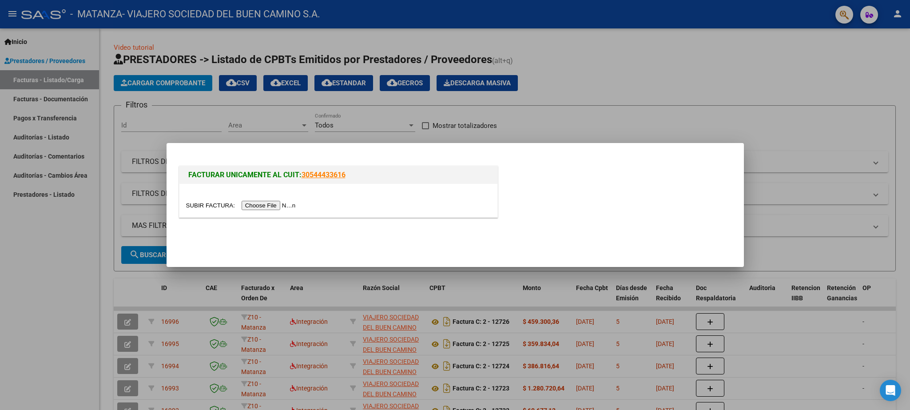
click at [205, 205] on input "file" at bounding box center [242, 205] width 112 height 9
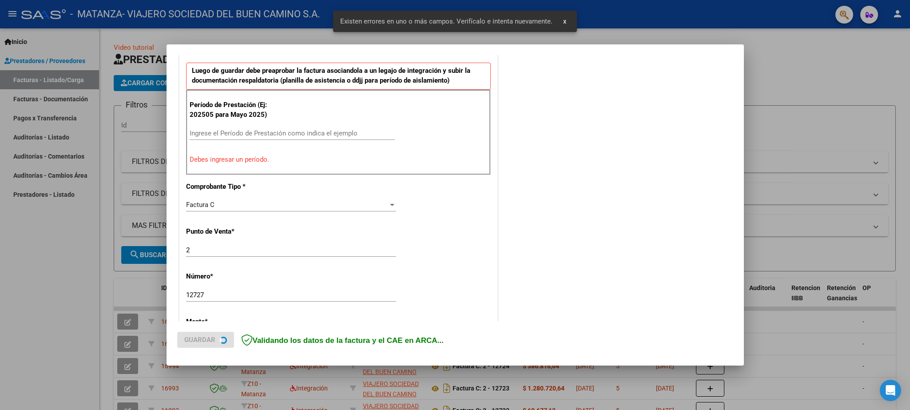
scroll to position [252, 0]
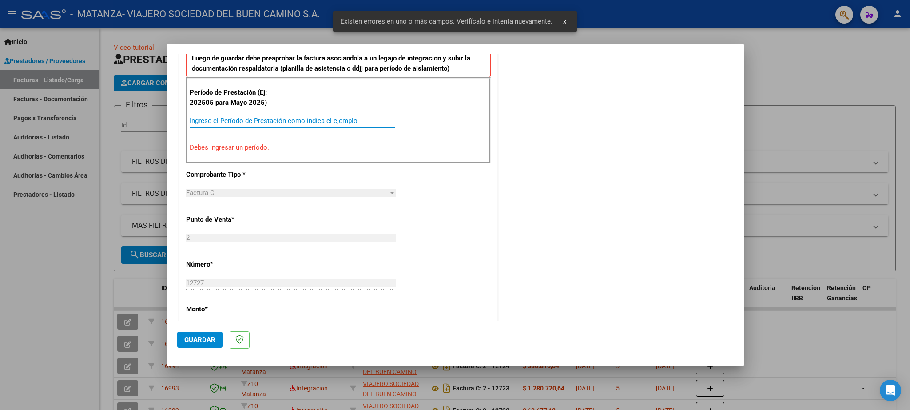
click at [237, 122] on input "Ingrese el Período de Prestación como indica el ejemplo" at bounding box center [292, 121] width 205 height 8
paste input "202508"
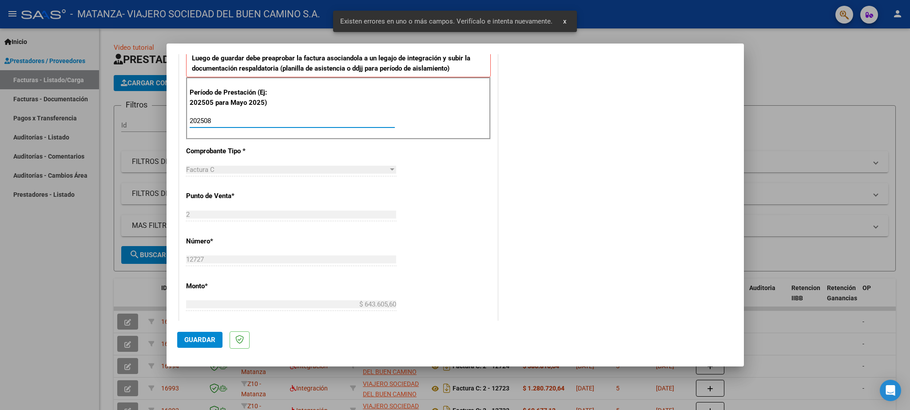
type input "202508"
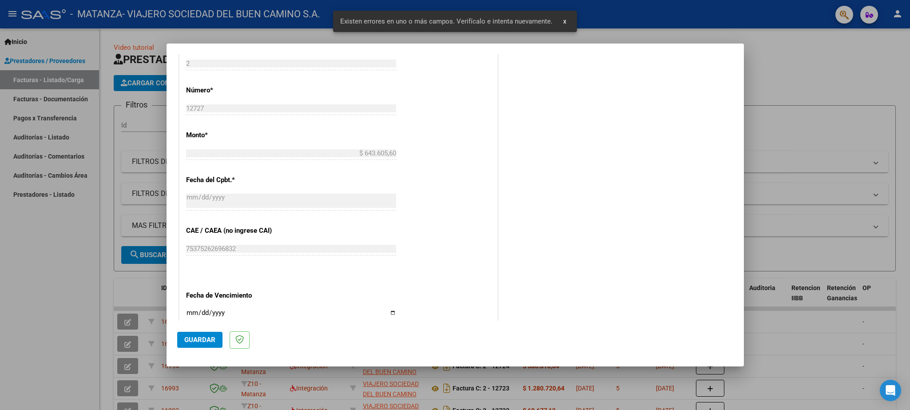
scroll to position [408, 0]
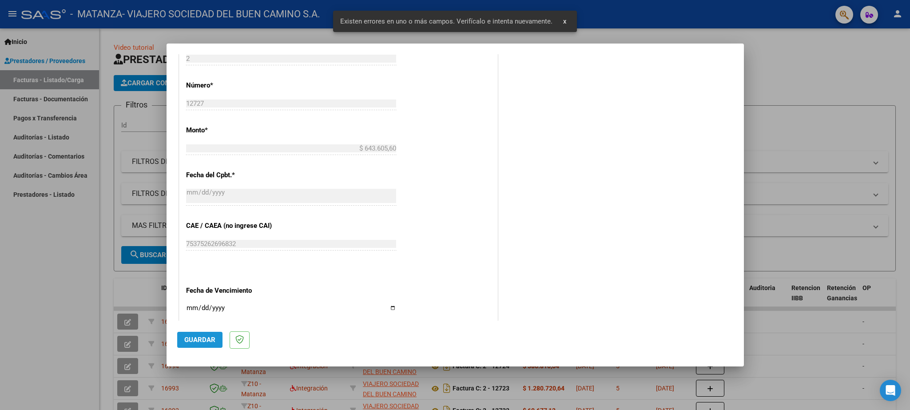
click at [192, 333] on button "Guardar" at bounding box center [199, 340] width 45 height 16
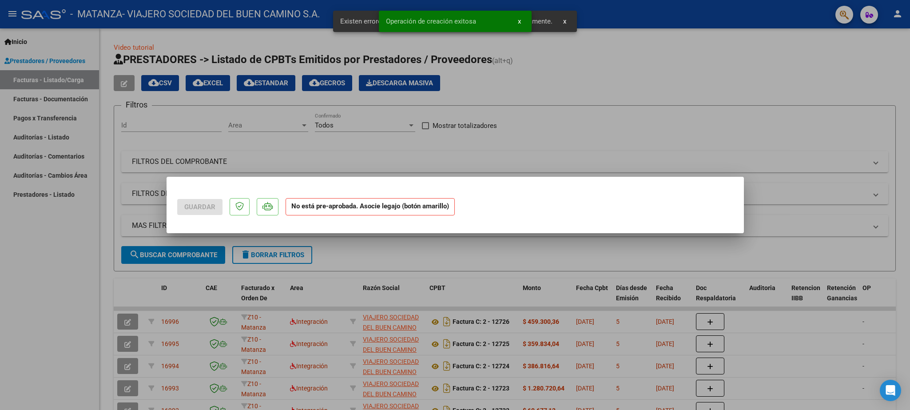
scroll to position [0, 0]
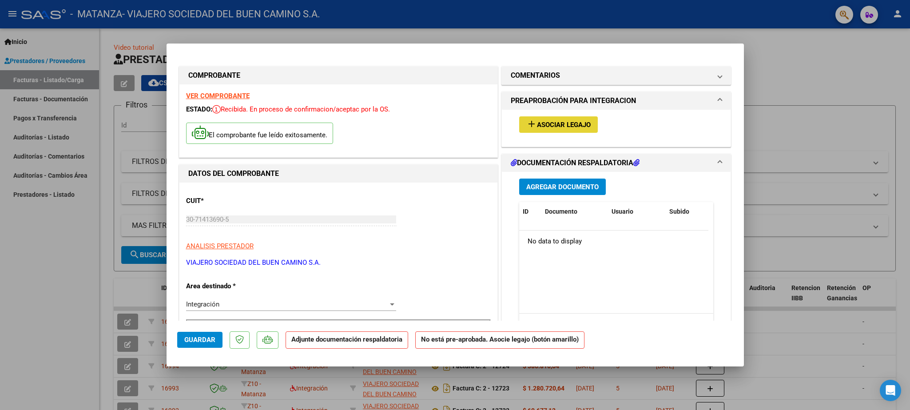
click at [538, 121] on span "add Asociar Legajo" at bounding box center [558, 124] width 64 height 8
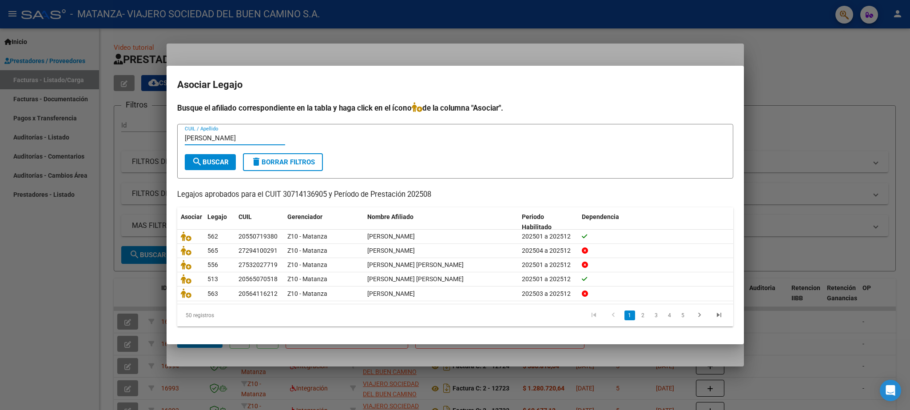
type input "[PERSON_NAME]"
drag, startPoint x: 229, startPoint y: 151, endPoint x: 194, endPoint y: 159, distance: 35.8
click at [224, 151] on div "[PERSON_NAME] CUIL / Apellido" at bounding box center [235, 142] width 100 height 22
click at [194, 159] on mat-icon "search" at bounding box center [197, 161] width 11 height 11
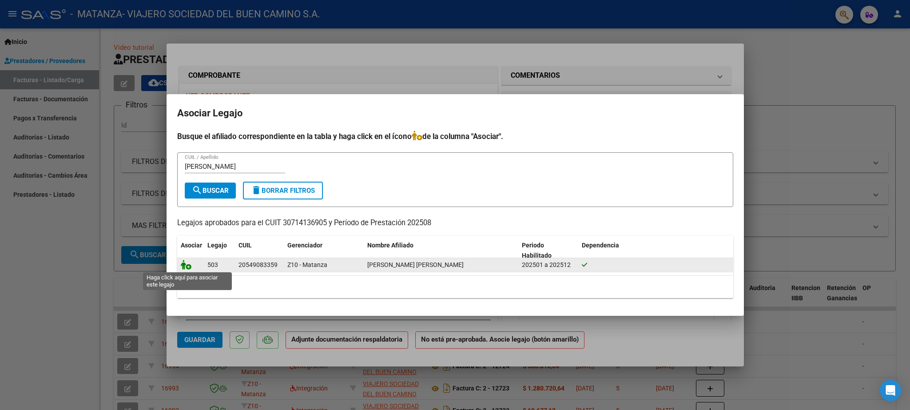
click at [185, 264] on icon at bounding box center [186, 265] width 11 height 10
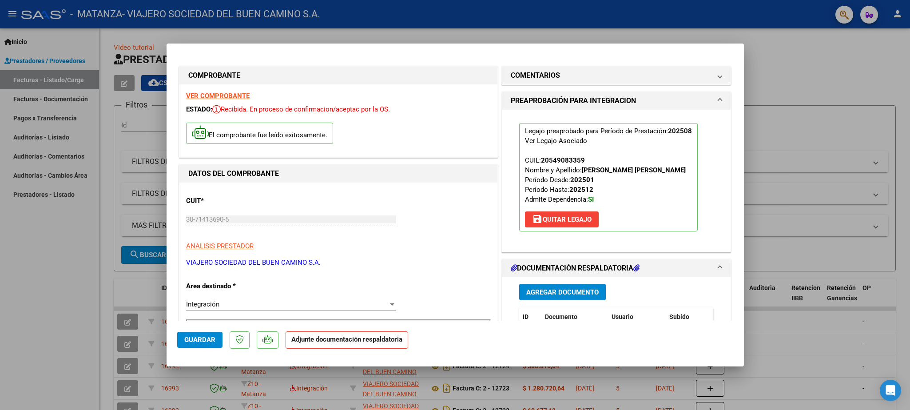
click at [211, 339] on span "Guardar" at bounding box center [199, 340] width 31 height 8
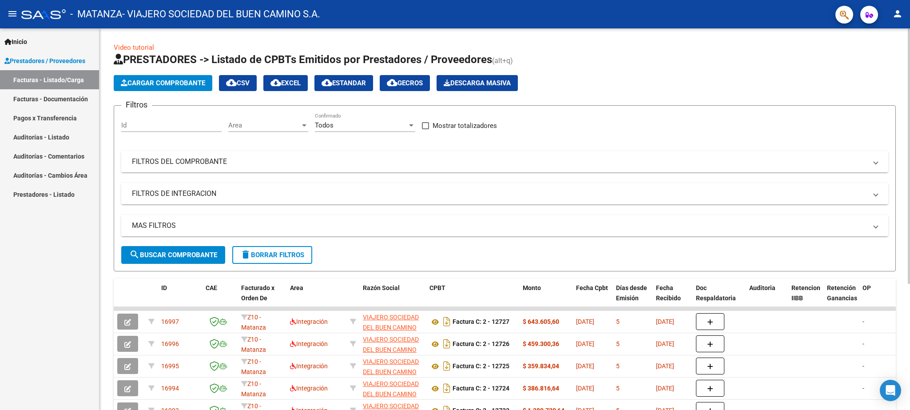
click at [182, 85] on span "Cargar Comprobante" at bounding box center [163, 83] width 84 height 8
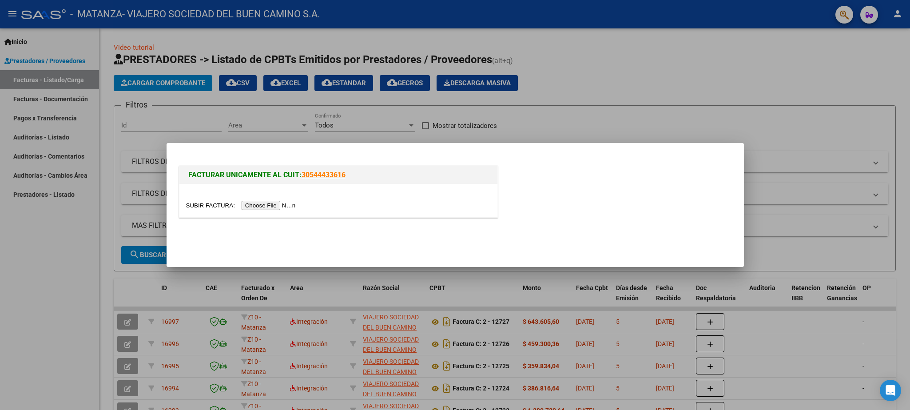
click at [198, 206] on input "file" at bounding box center [242, 205] width 112 height 9
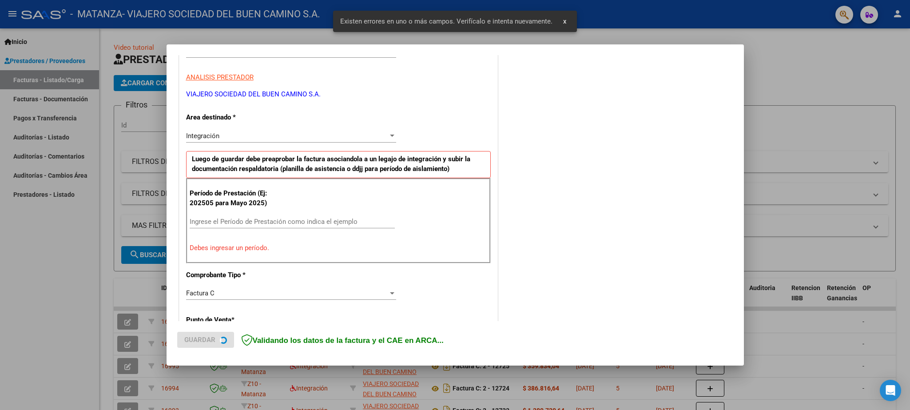
scroll to position [152, 0]
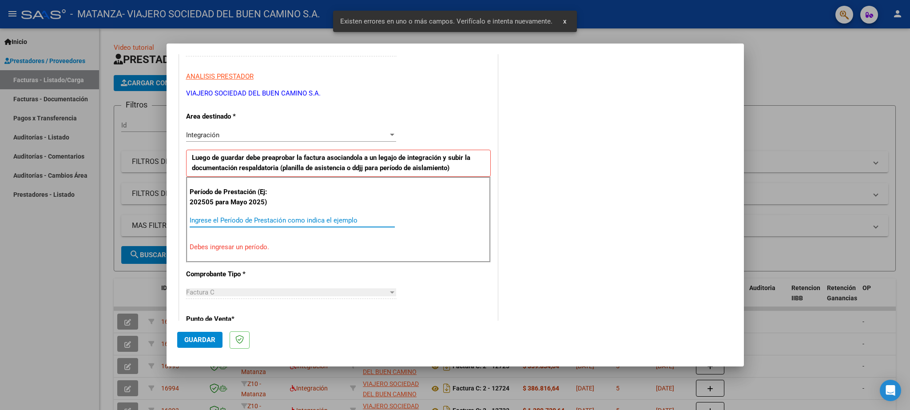
click at [212, 222] on input "Ingrese el Período de Prestación como indica el ejemplo" at bounding box center [292, 220] width 205 height 8
paste input "202508"
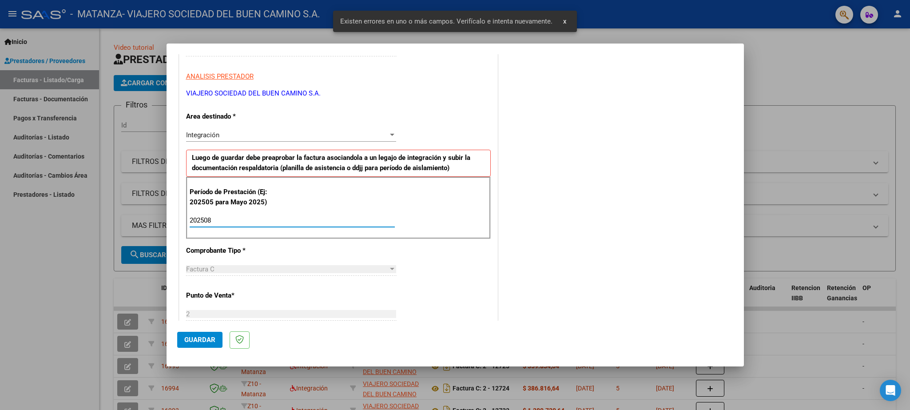
type input "202508"
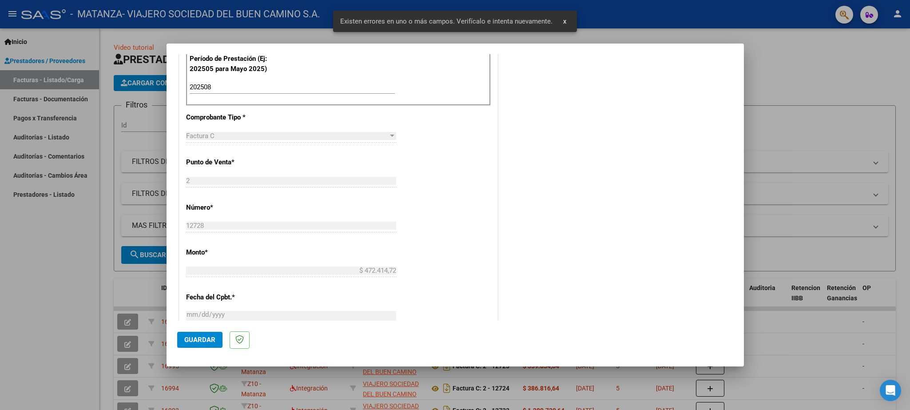
scroll to position [308, 0]
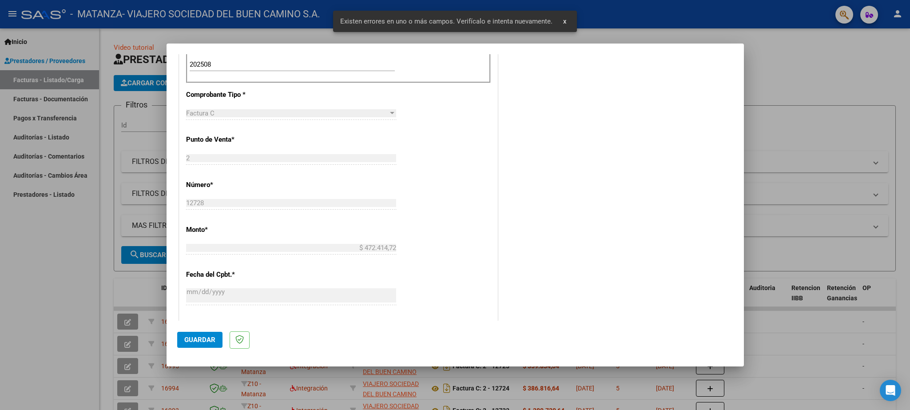
click at [201, 341] on span "Guardar" at bounding box center [199, 340] width 31 height 8
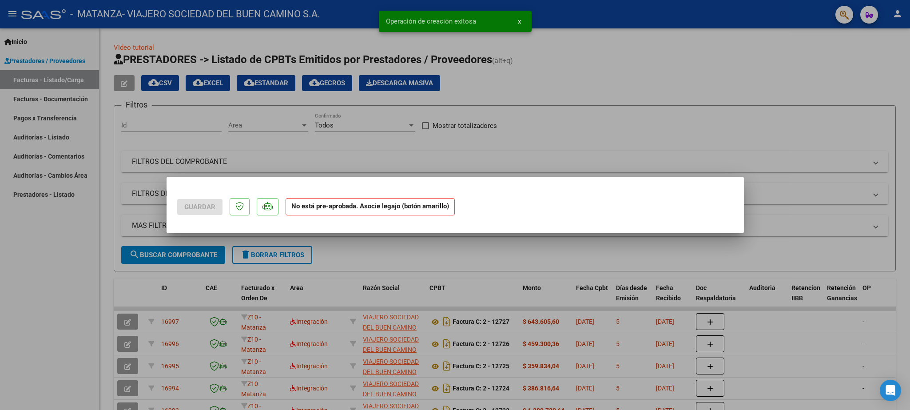
scroll to position [0, 0]
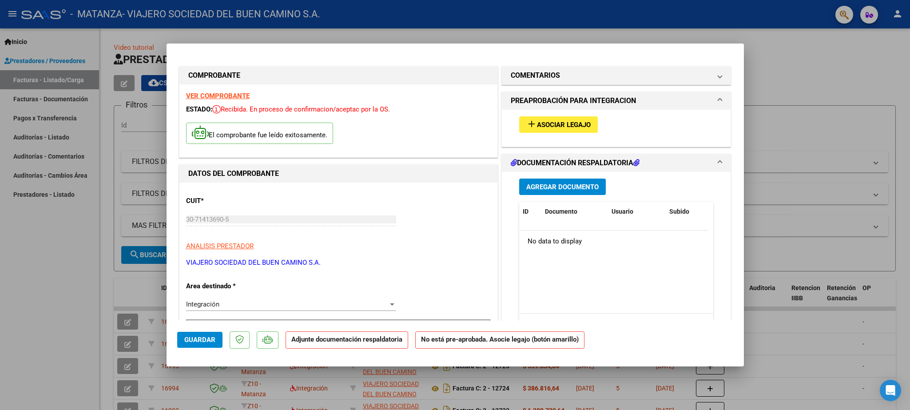
click at [563, 127] on span "Asociar Legajo" at bounding box center [564, 125] width 54 height 8
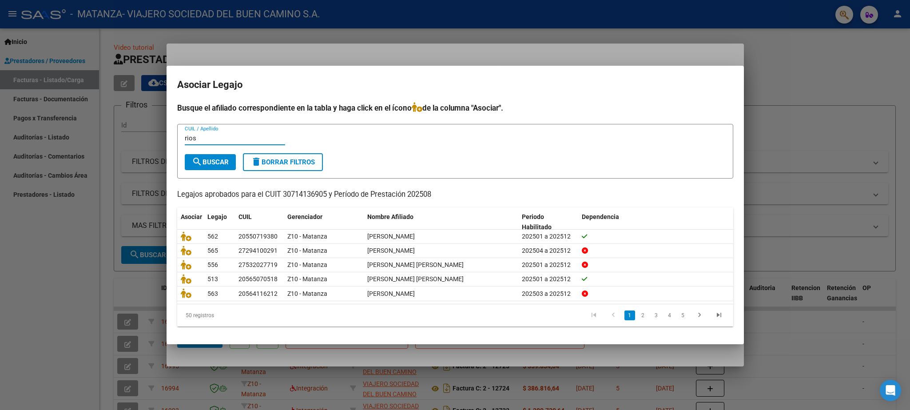
type input "rios"
click at [205, 159] on span "search Buscar" at bounding box center [210, 162] width 37 height 8
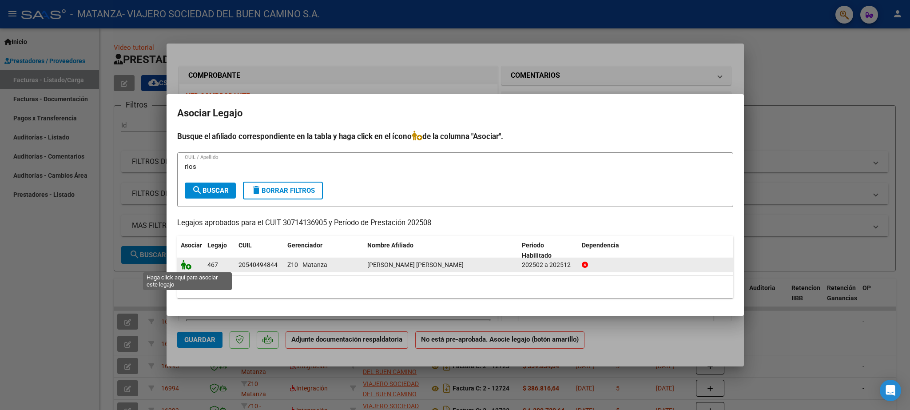
click at [182, 264] on icon at bounding box center [186, 265] width 11 height 10
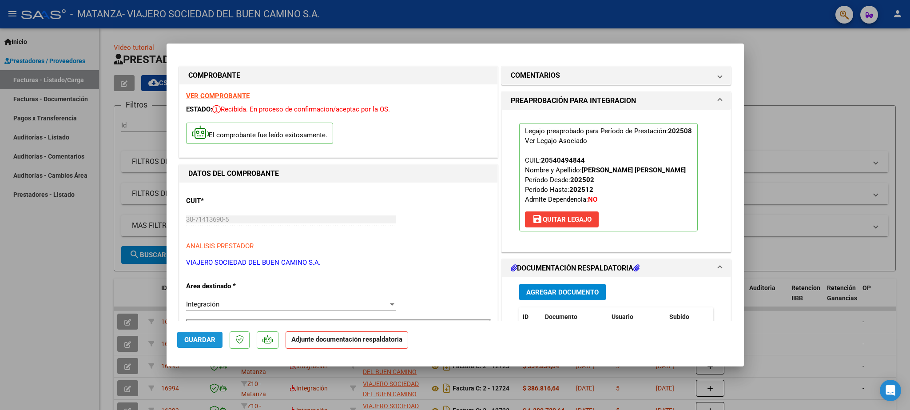
click at [203, 337] on span "Guardar" at bounding box center [199, 340] width 31 height 8
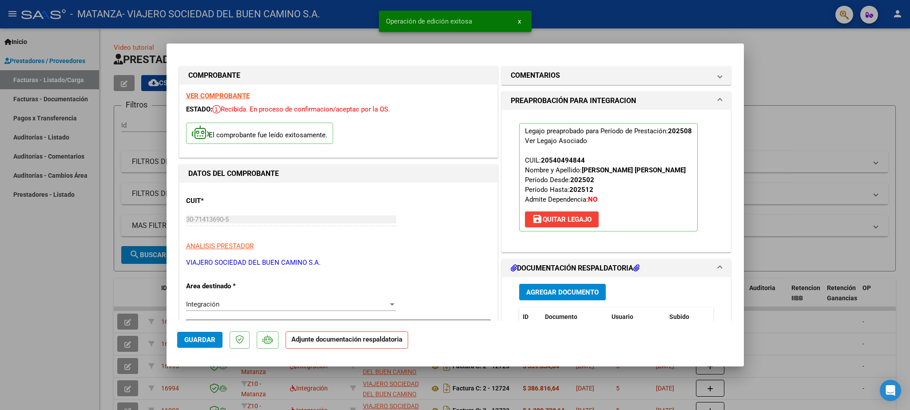
click at [203, 337] on span "Guardar" at bounding box center [199, 340] width 31 height 8
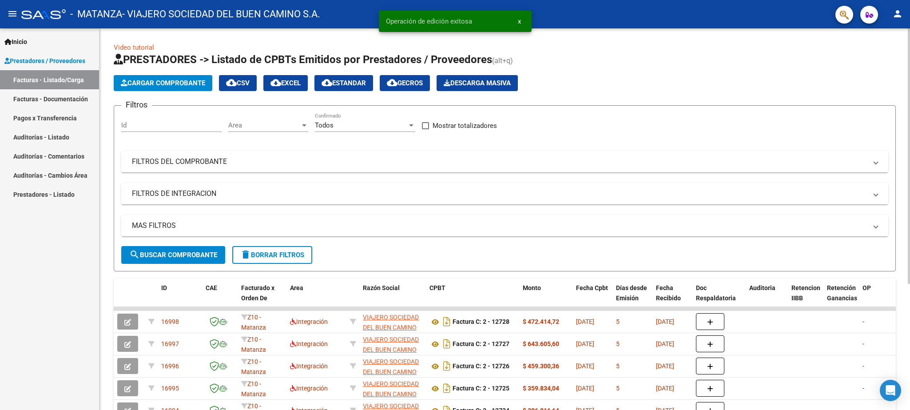
click at [173, 85] on span "Cargar Comprobante" at bounding box center [163, 83] width 84 height 8
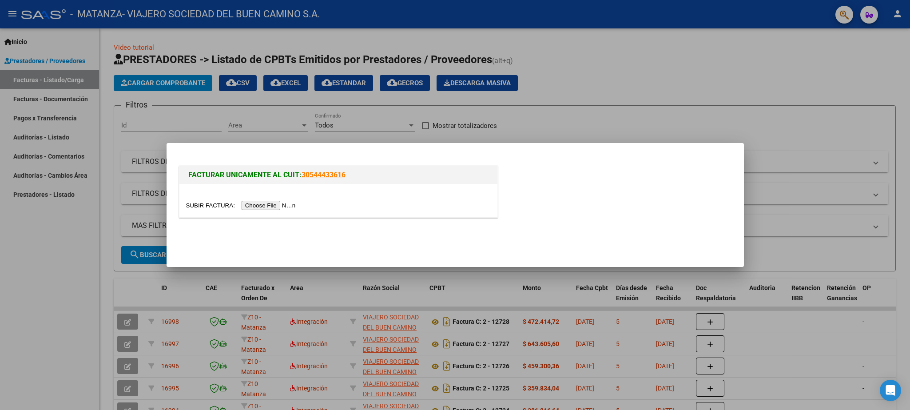
click at [198, 201] on input "file" at bounding box center [242, 205] width 112 height 9
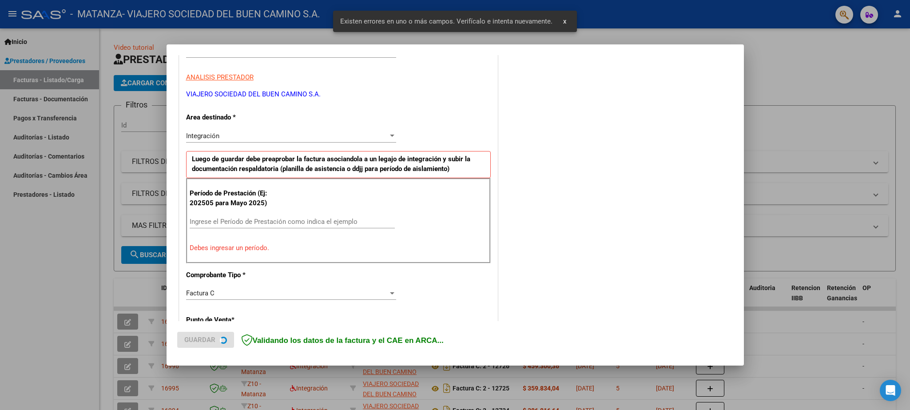
scroll to position [152, 0]
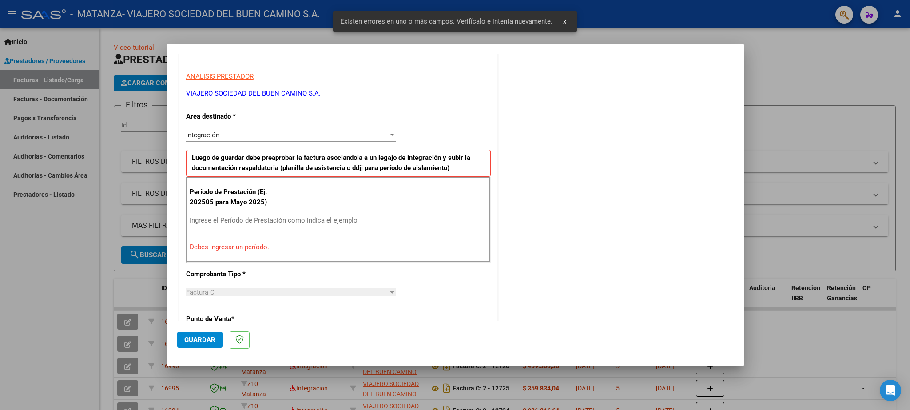
click at [241, 214] on div "Período de Prestación (Ej: 202505 para [DATE]) Ingrese el Período de Prestación…" at bounding box center [338, 219] width 305 height 85
click at [217, 219] on input "Ingrese el Período de Prestación como indica el ejemplo" at bounding box center [292, 220] width 205 height 8
paste input "202508"
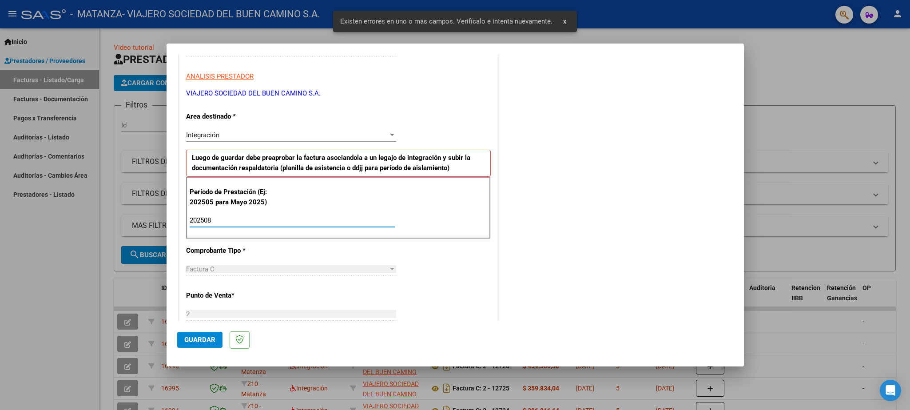
type input "202508"
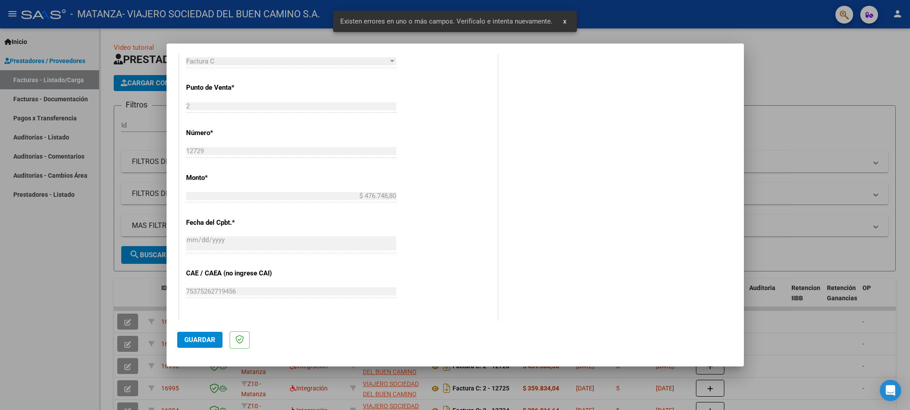
click at [200, 336] on span "Guardar" at bounding box center [199, 340] width 31 height 8
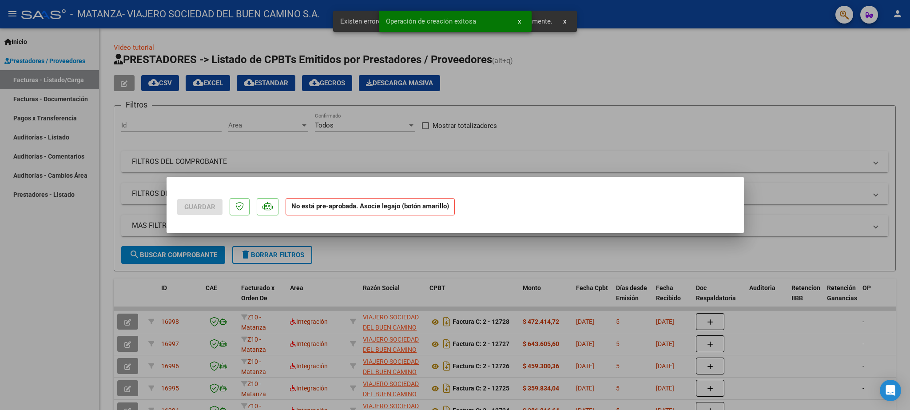
scroll to position [0, 0]
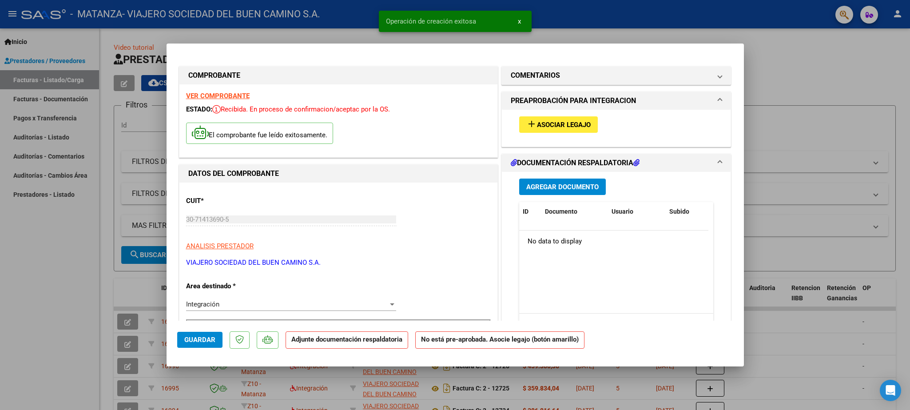
click at [558, 123] on span "Asociar Legajo" at bounding box center [564, 125] width 54 height 8
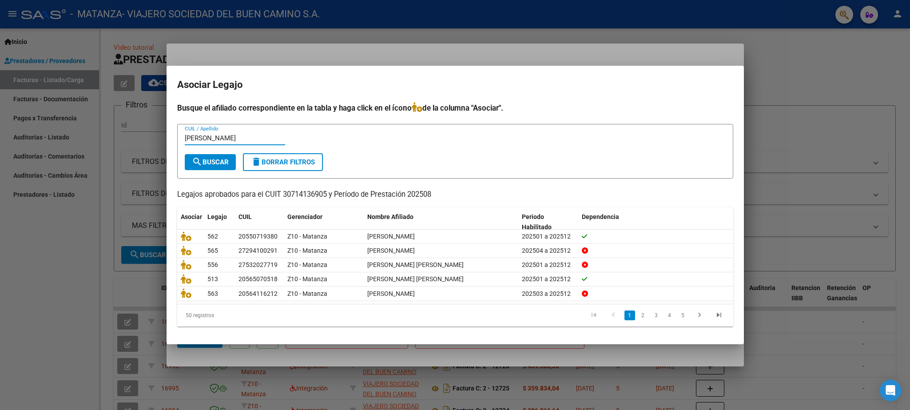
type input "[PERSON_NAME]"
click at [218, 165] on span "search Buscar" at bounding box center [210, 162] width 37 height 8
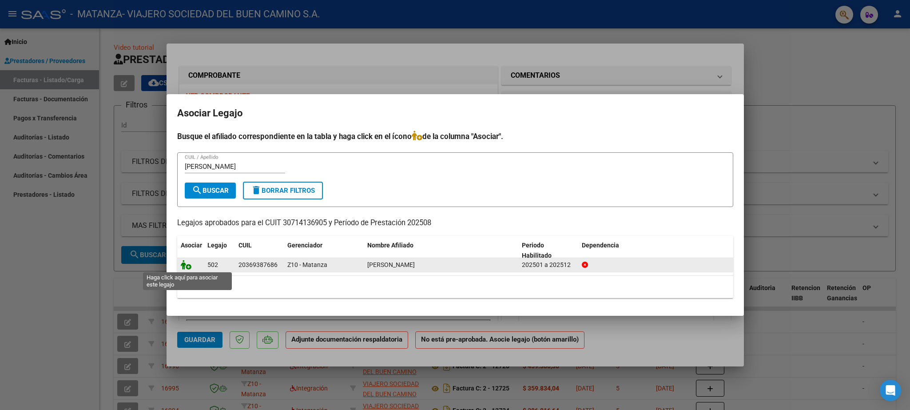
click at [187, 262] on icon at bounding box center [186, 265] width 11 height 10
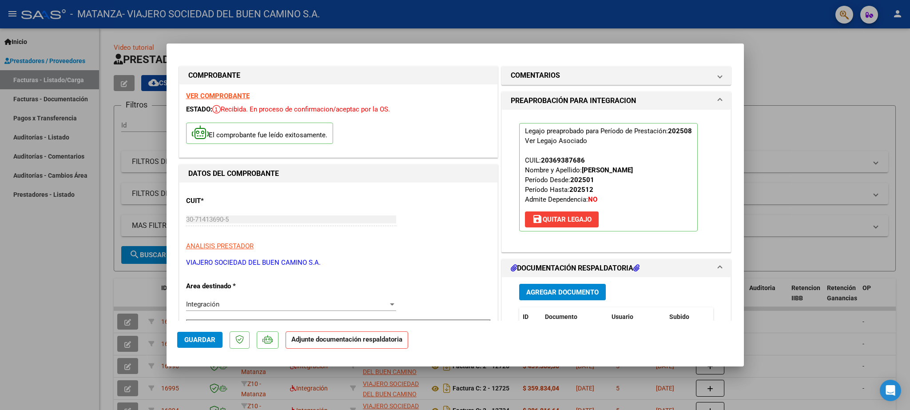
click at [206, 333] on button "Guardar" at bounding box center [199, 340] width 45 height 16
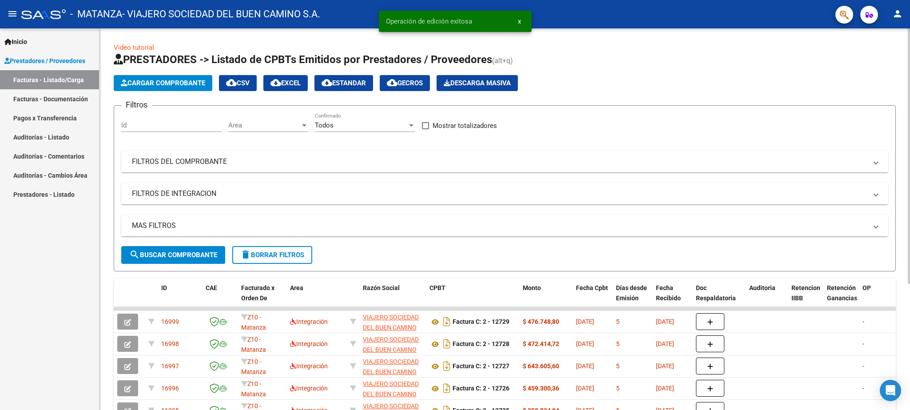
click at [167, 80] on span "Cargar Comprobante" at bounding box center [163, 83] width 84 height 8
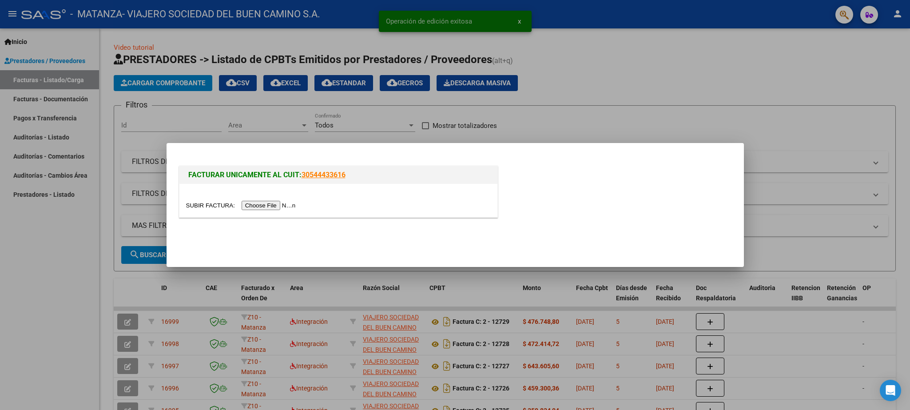
click at [210, 206] on input "file" at bounding box center [242, 205] width 112 height 9
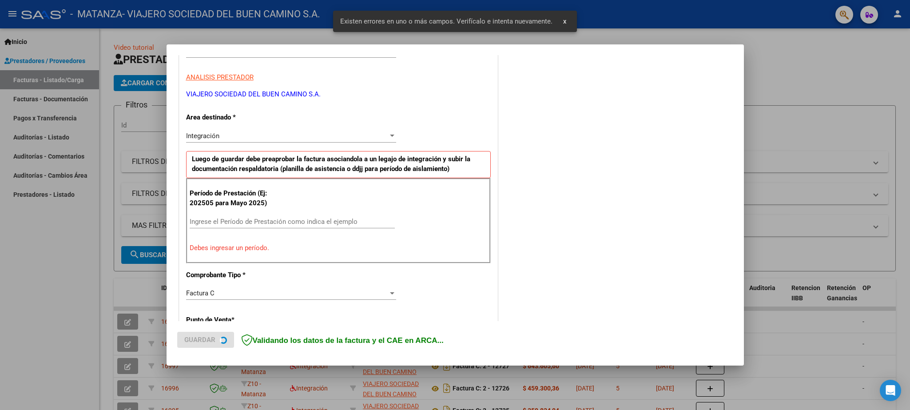
scroll to position [152, 0]
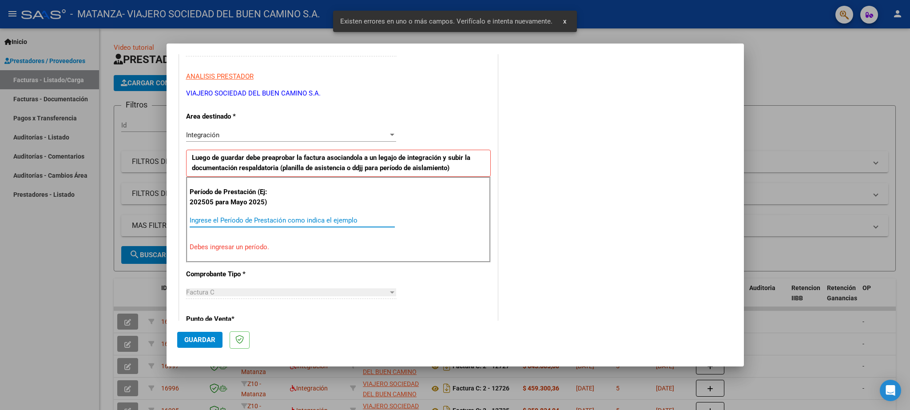
click at [238, 223] on input "Ingrese el Período de Prestación como indica el ejemplo" at bounding box center [292, 220] width 205 height 8
paste input "202508"
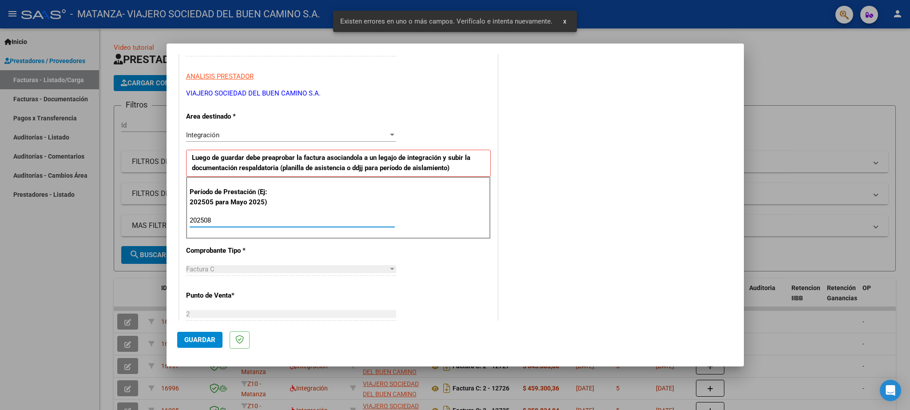
type input "202508"
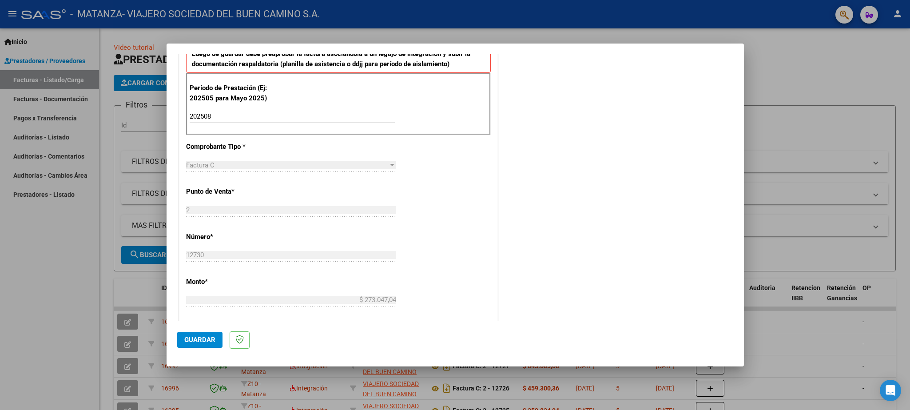
click at [202, 340] on span "Guardar" at bounding box center [199, 340] width 31 height 8
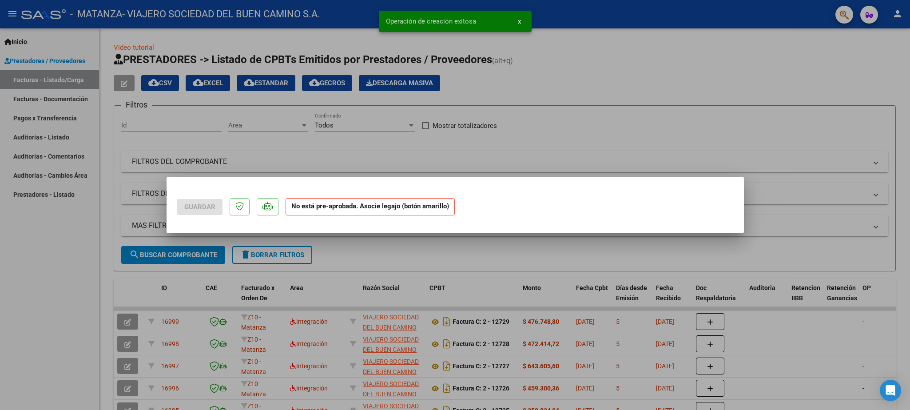
scroll to position [0, 0]
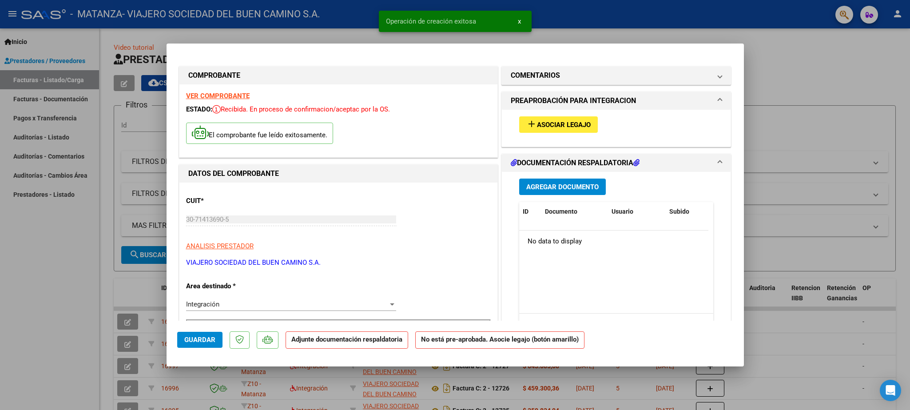
click at [537, 125] on span "Asociar Legajo" at bounding box center [564, 125] width 54 height 8
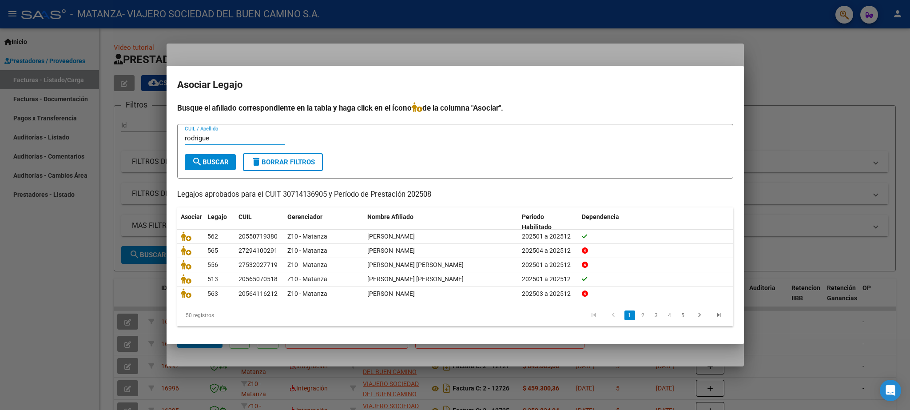
type input "rodrigue"
click at [209, 158] on span "search Buscar" at bounding box center [210, 162] width 37 height 8
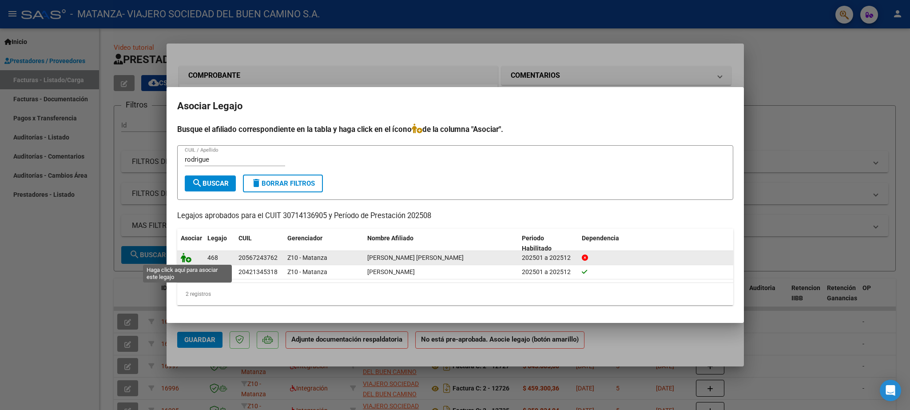
click at [187, 255] on icon at bounding box center [186, 258] width 11 height 10
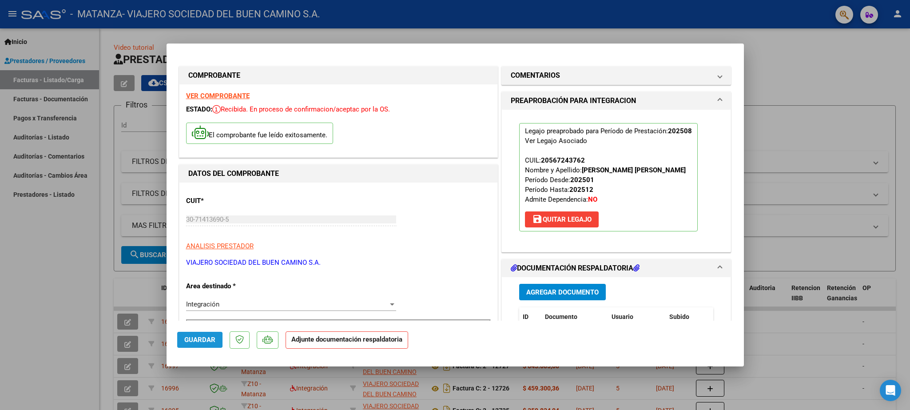
click at [195, 340] on span "Guardar" at bounding box center [199, 340] width 31 height 8
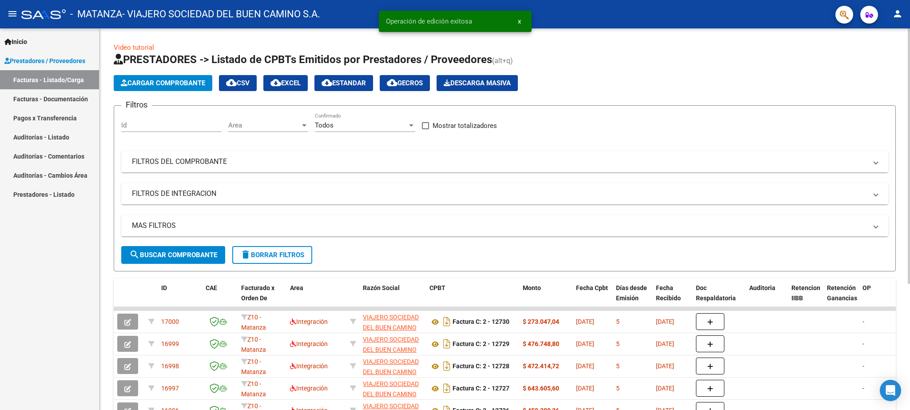
click at [181, 79] on button "Cargar Comprobante" at bounding box center [163, 83] width 99 height 16
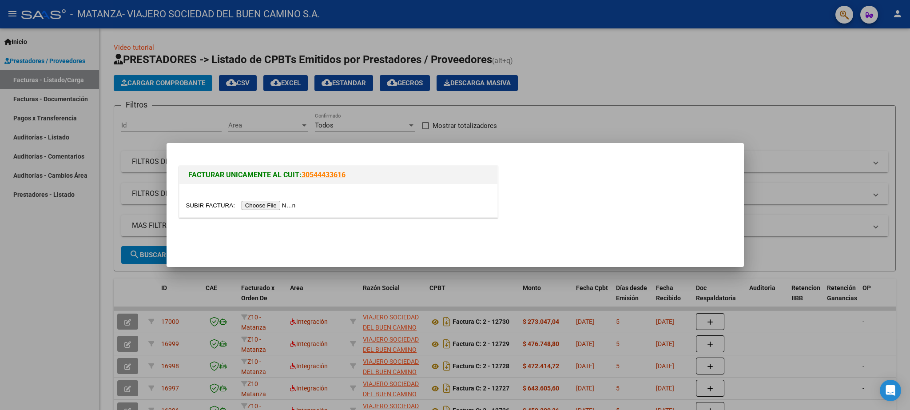
click at [201, 202] on input "file" at bounding box center [242, 205] width 112 height 9
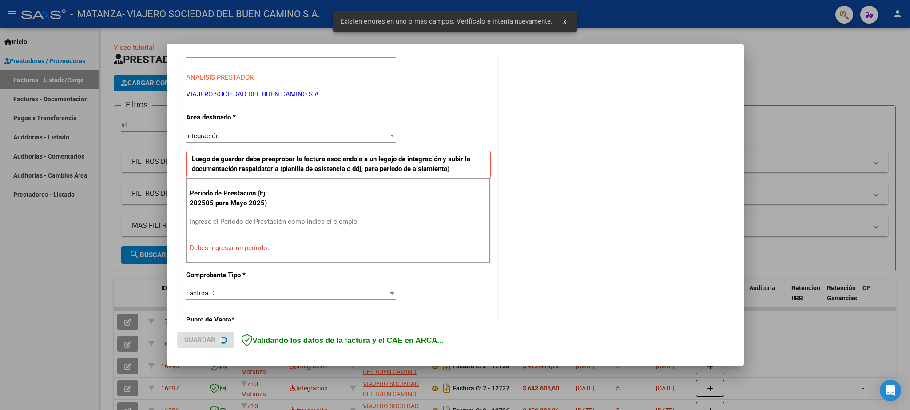
scroll to position [152, 0]
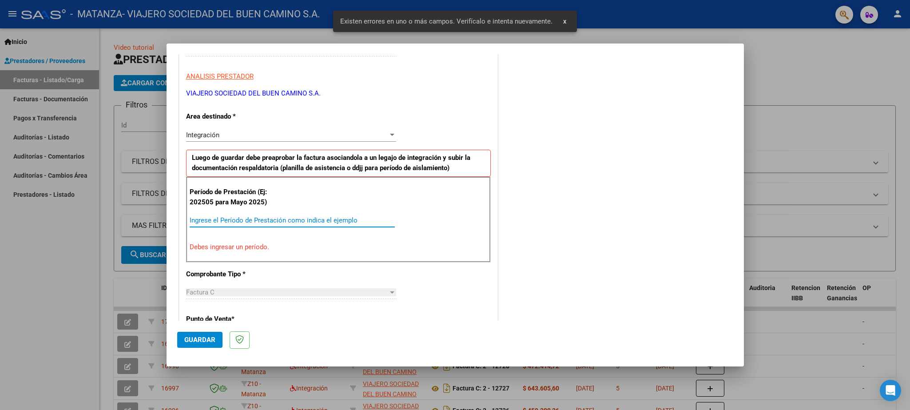
click at [240, 219] on input "Ingrese el Período de Prestación como indica el ejemplo" at bounding box center [292, 220] width 205 height 8
paste input "202508"
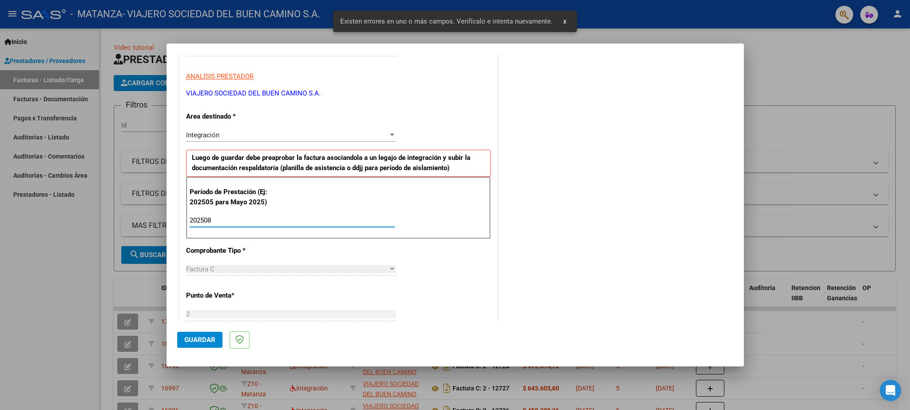
type input "202508"
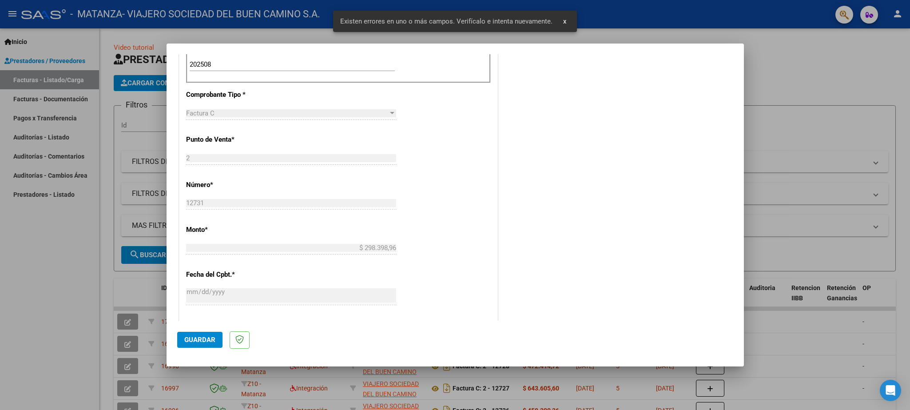
click at [200, 338] on span "Guardar" at bounding box center [199, 340] width 31 height 8
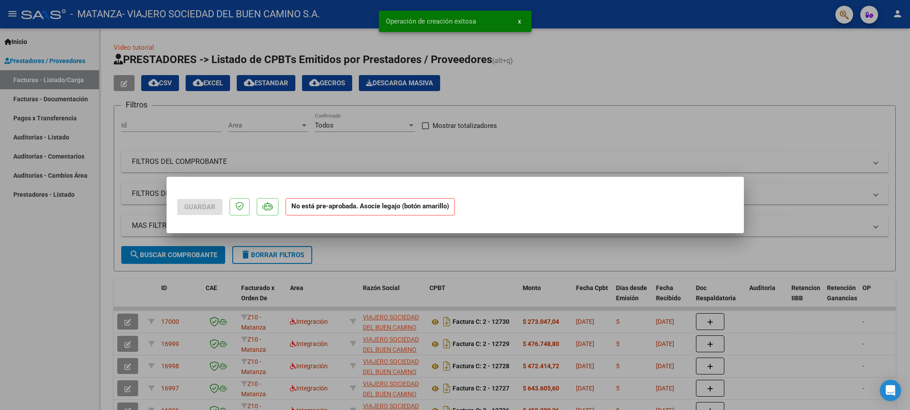
scroll to position [0, 0]
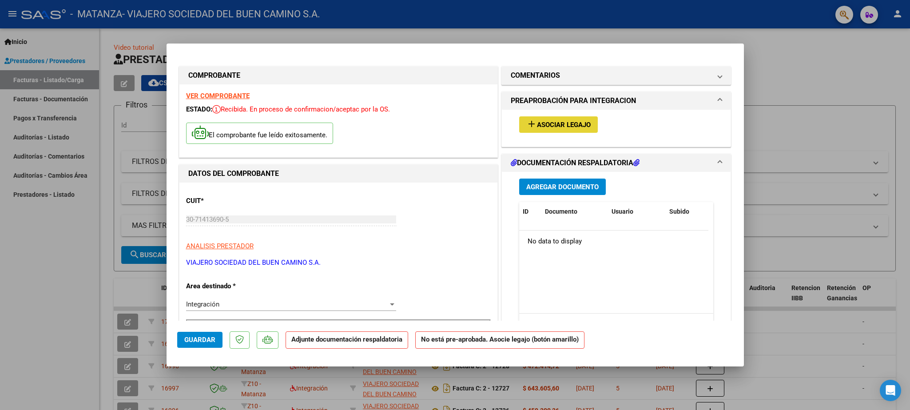
click at [551, 123] on span "Asociar Legajo" at bounding box center [564, 125] width 54 height 8
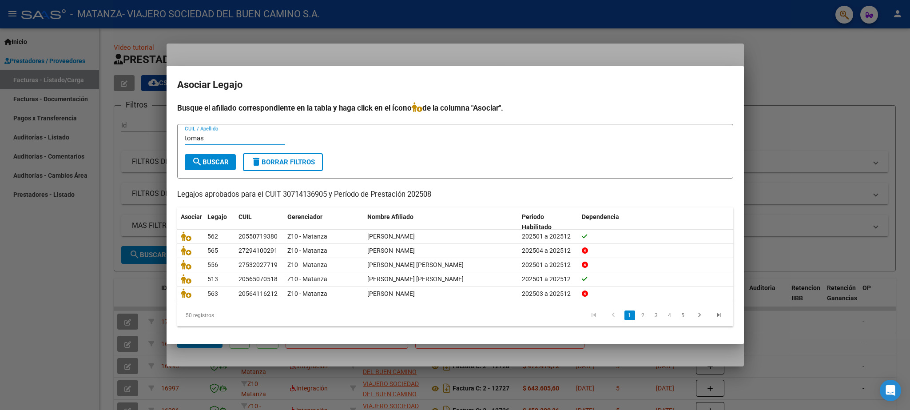
type input "tomas"
click at [206, 155] on button "search Buscar" at bounding box center [210, 162] width 51 height 16
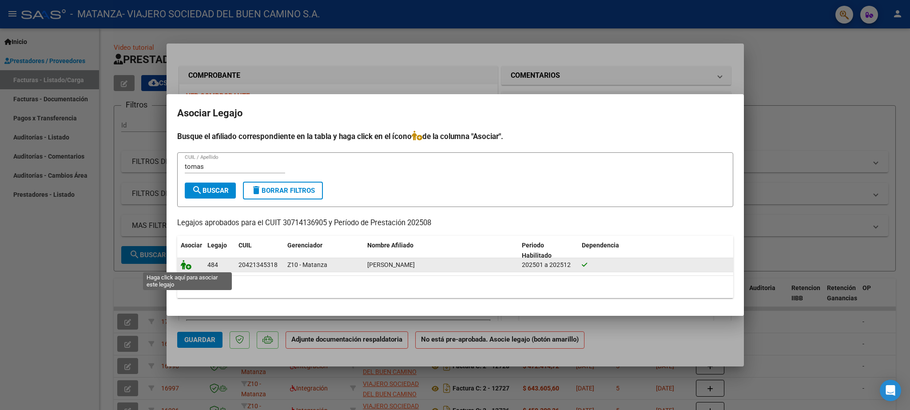
click at [184, 265] on icon at bounding box center [186, 265] width 11 height 10
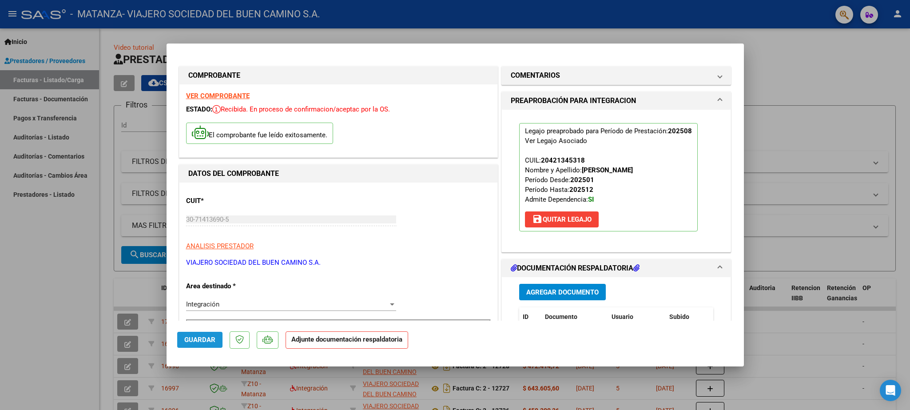
click at [198, 333] on button "Guardar" at bounding box center [199, 340] width 45 height 16
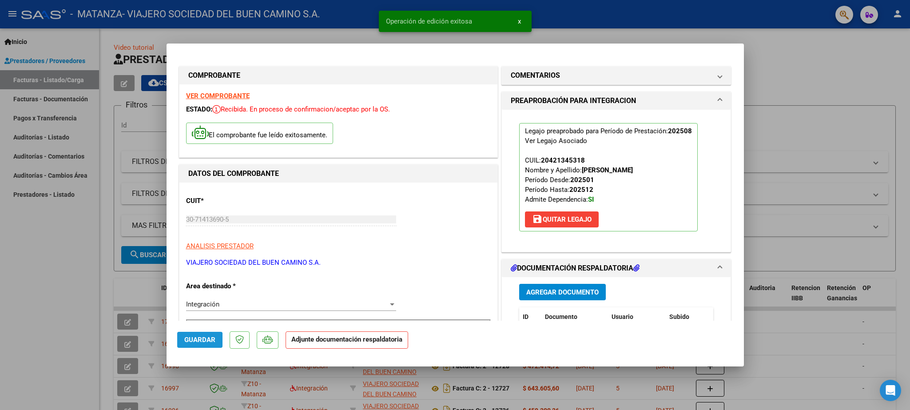
click at [197, 341] on span "Guardar" at bounding box center [199, 340] width 31 height 8
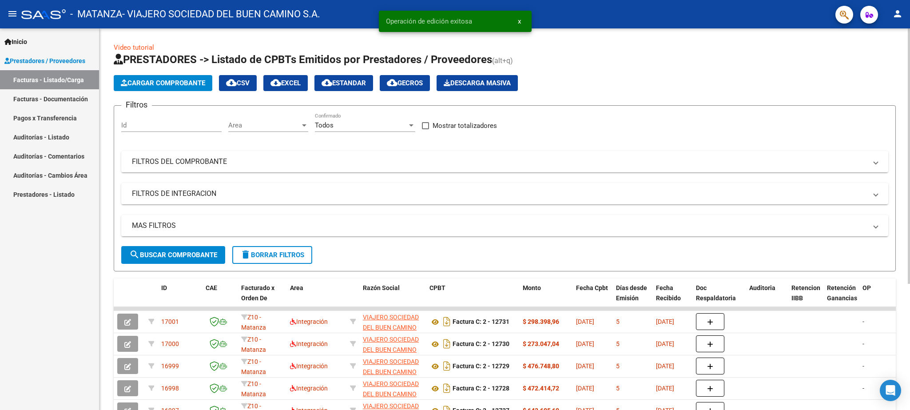
click at [182, 79] on span "Cargar Comprobante" at bounding box center [163, 83] width 84 height 8
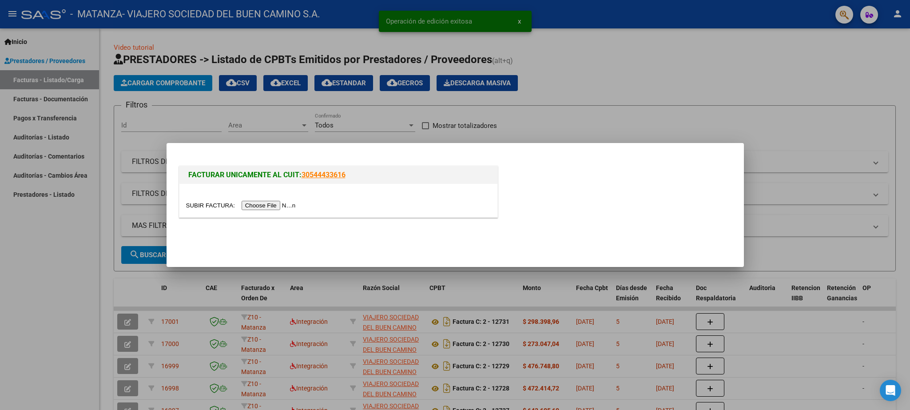
click at [199, 206] on input "file" at bounding box center [242, 205] width 112 height 9
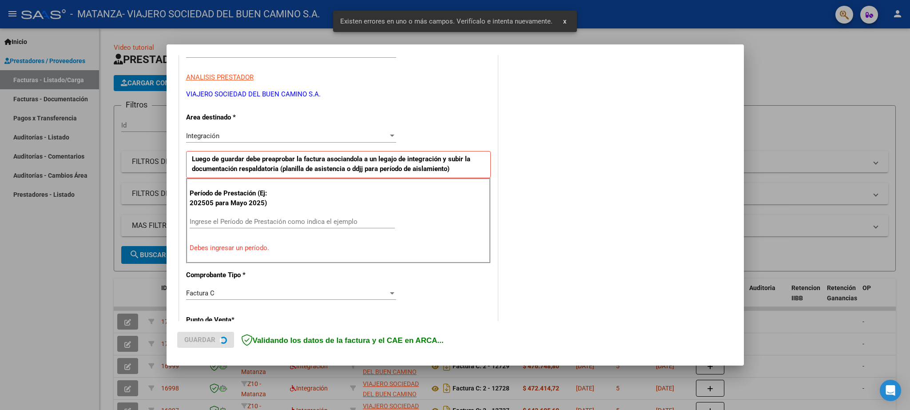
scroll to position [152, 0]
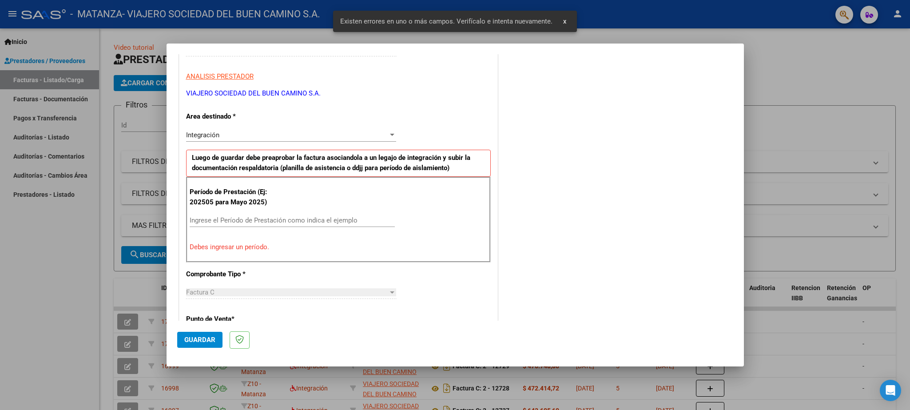
click at [232, 224] on input "Ingrese el Período de Prestación como indica el ejemplo" at bounding box center [292, 220] width 205 height 8
paste input "202508"
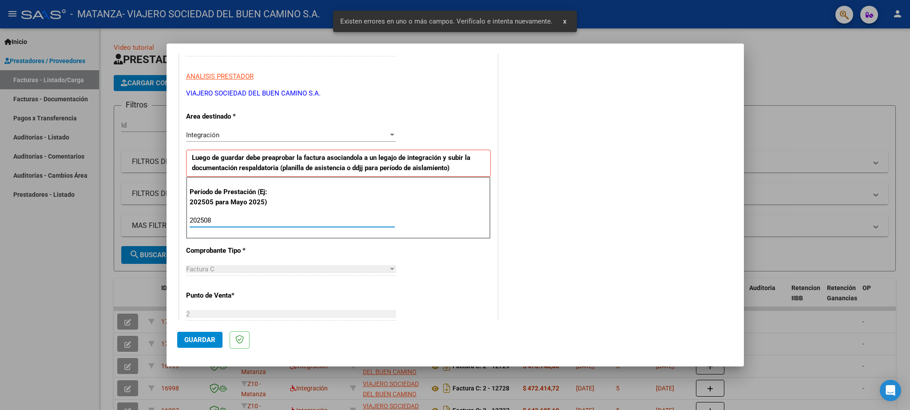
type input "202508"
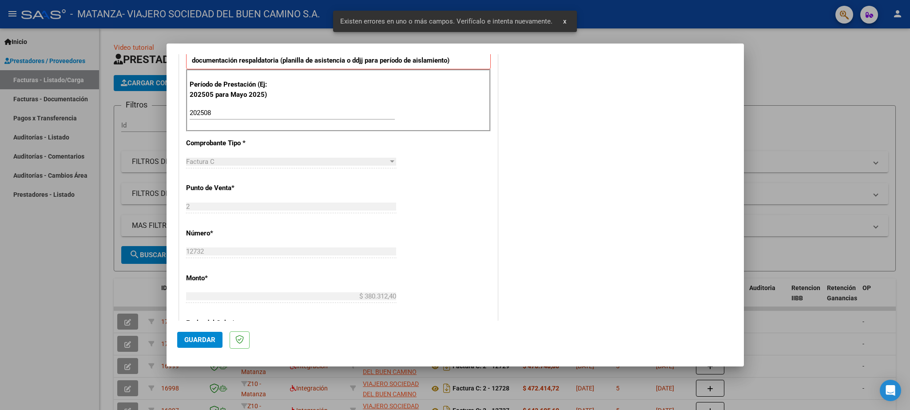
scroll to position [308, 0]
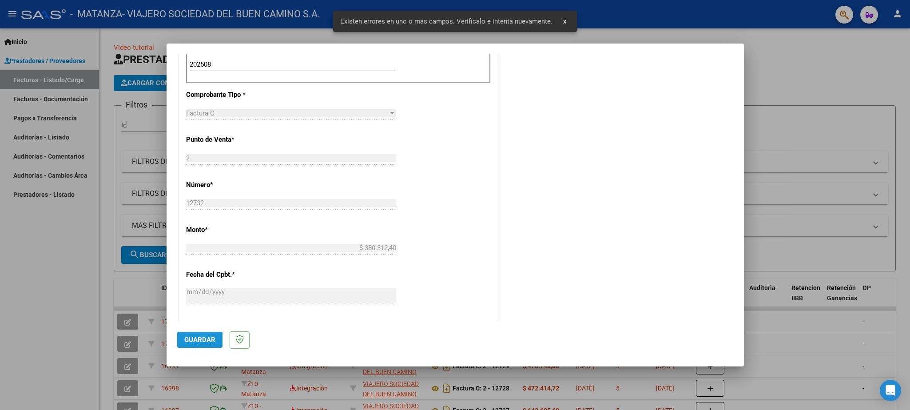
click at [201, 337] on span "Guardar" at bounding box center [199, 340] width 31 height 8
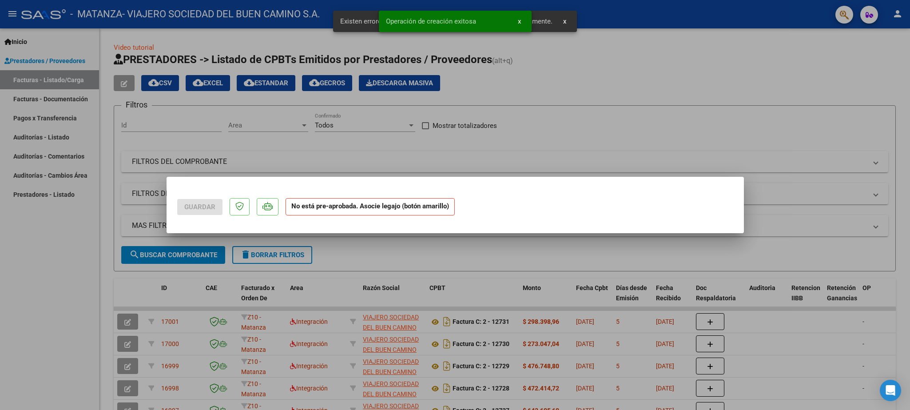
scroll to position [0, 0]
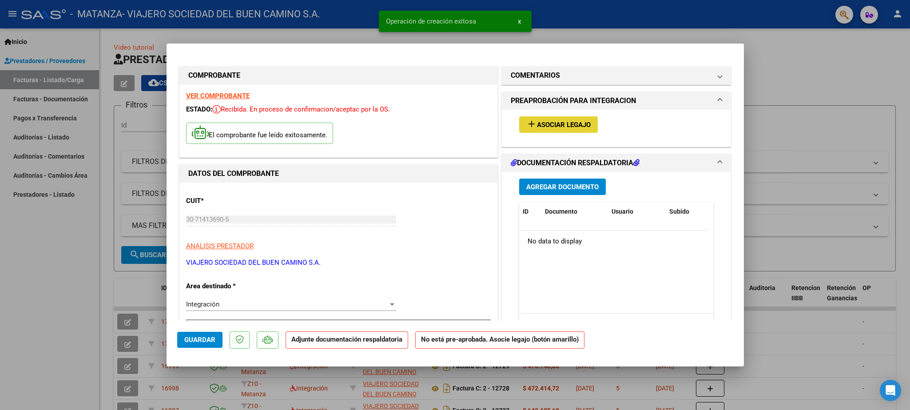
click at [542, 120] on button "add Asociar Legajo" at bounding box center [558, 124] width 79 height 16
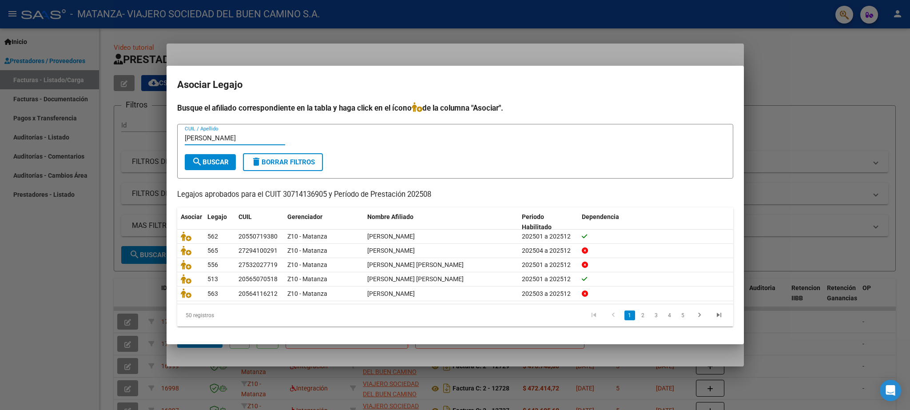
type input "[PERSON_NAME]"
click at [221, 161] on span "search Buscar" at bounding box center [210, 162] width 37 height 8
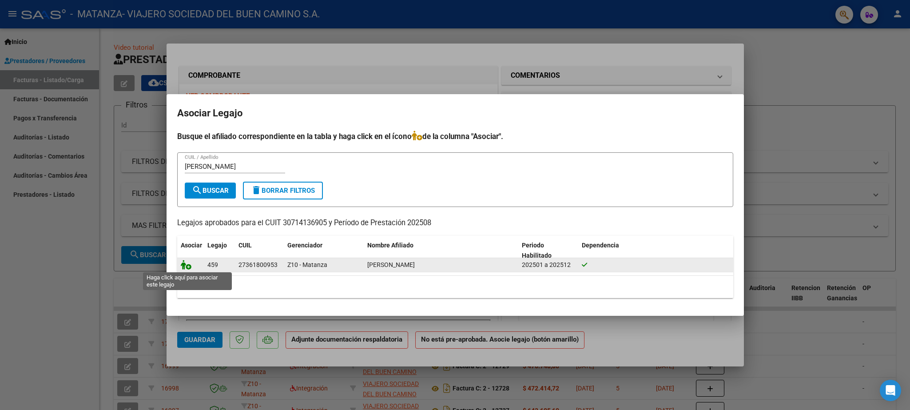
click at [185, 263] on icon at bounding box center [186, 265] width 11 height 10
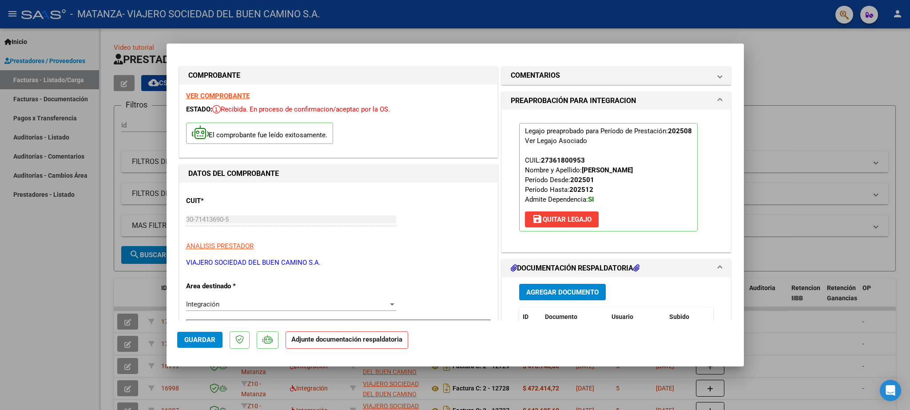
click at [205, 336] on span "Guardar" at bounding box center [199, 340] width 31 height 8
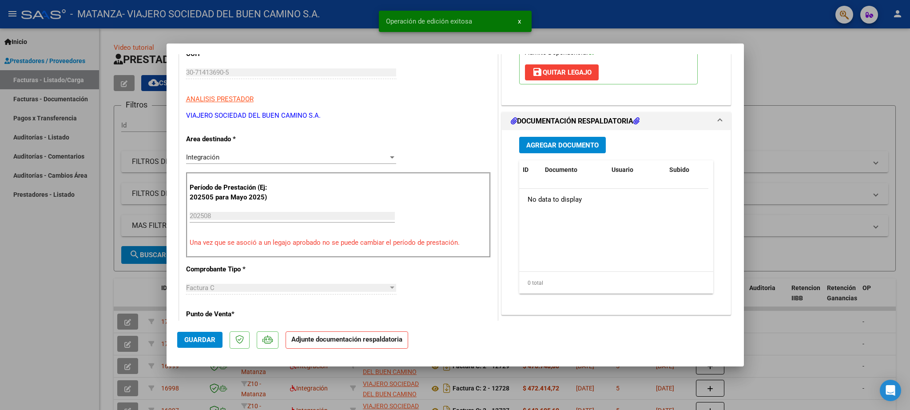
scroll to position [208, 0]
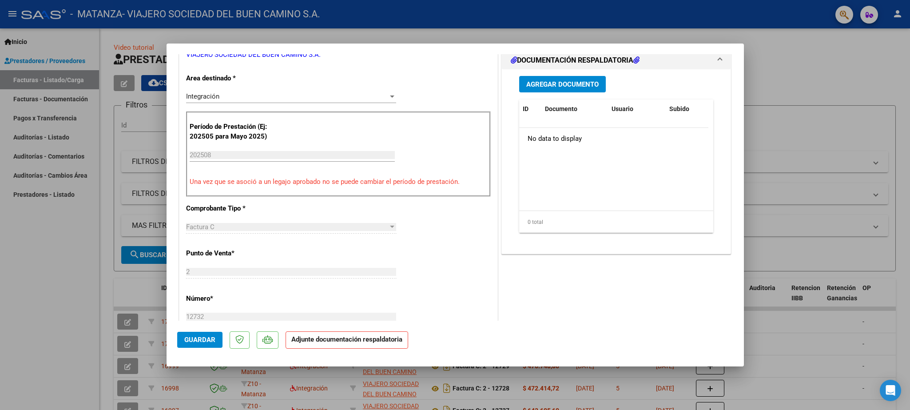
click at [198, 336] on span "Guardar" at bounding box center [199, 340] width 31 height 8
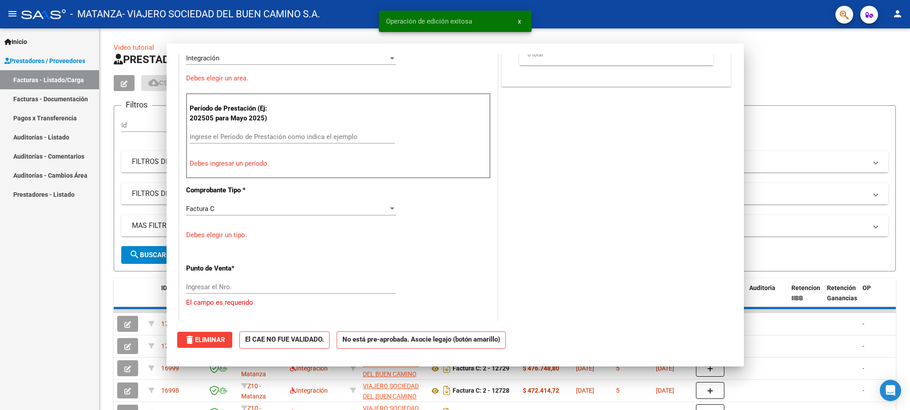
scroll to position [0, 0]
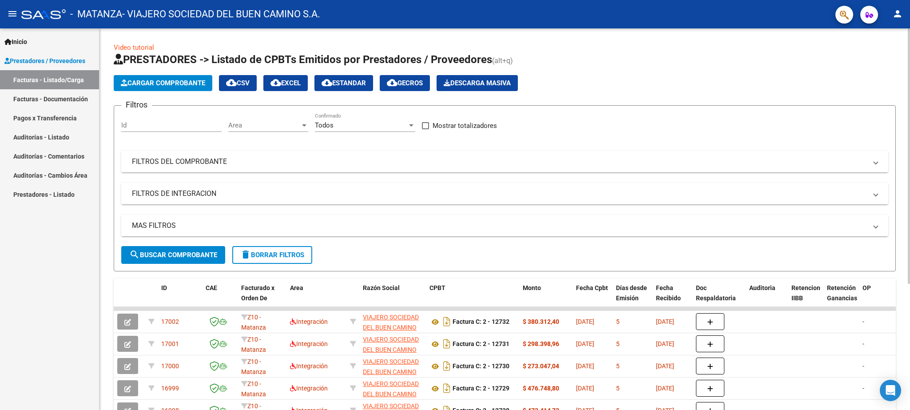
click at [165, 81] on span "Cargar Comprobante" at bounding box center [163, 83] width 84 height 8
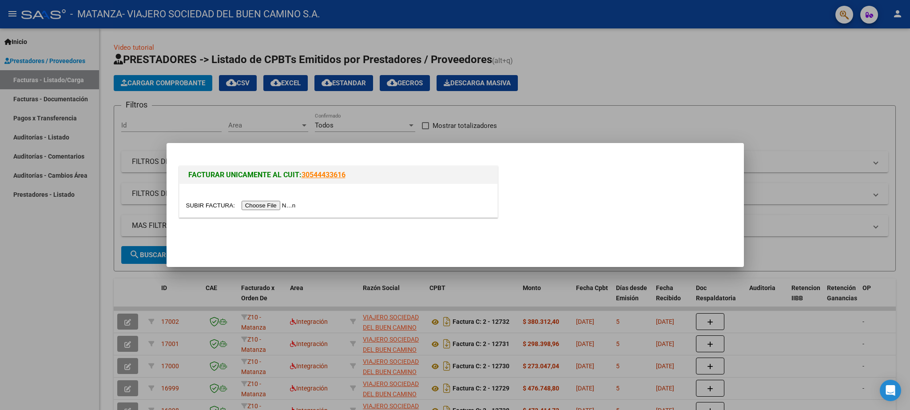
click at [205, 203] on input "file" at bounding box center [242, 205] width 112 height 9
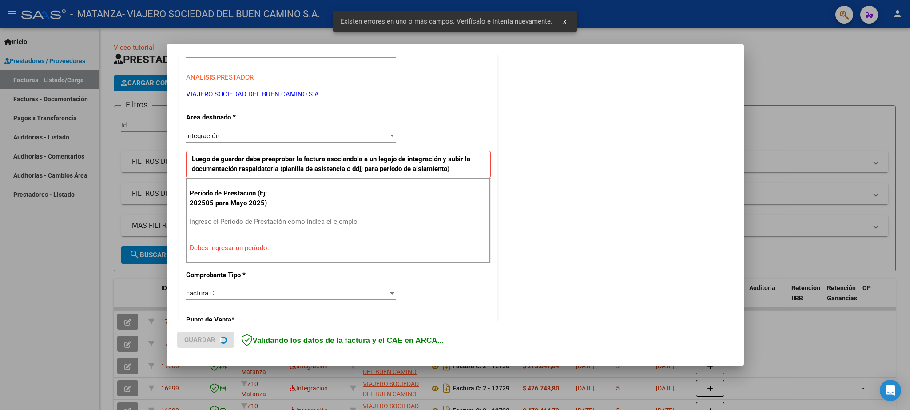
scroll to position [152, 0]
click at [228, 218] on input "Ingrese el Período de Prestación como indica el ejemplo" at bounding box center [292, 221] width 205 height 8
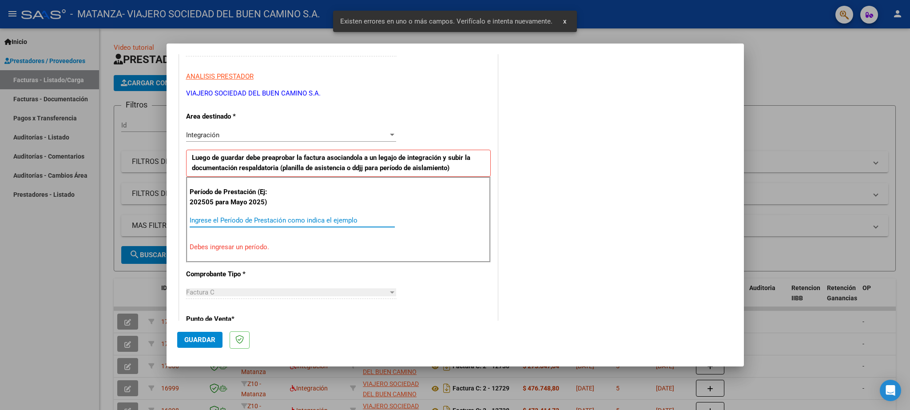
paste input "202508"
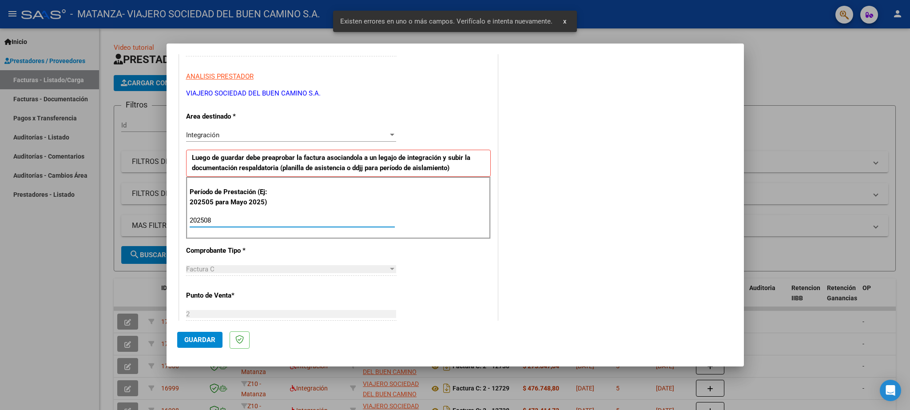
type input "202508"
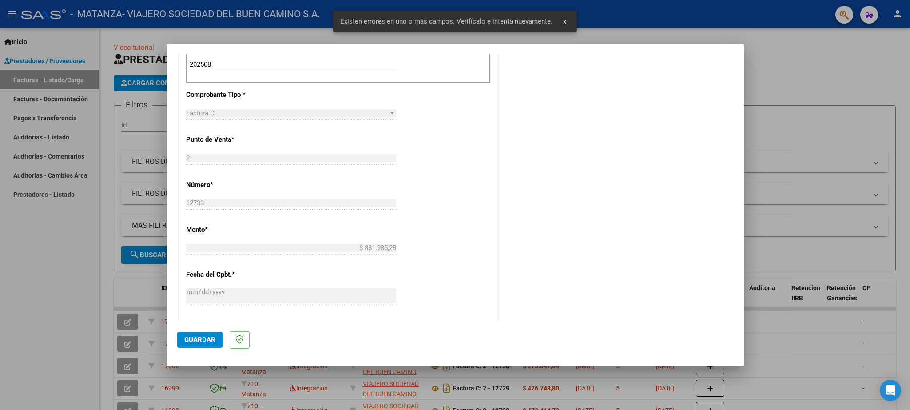
click at [198, 341] on span "Guardar" at bounding box center [199, 340] width 31 height 8
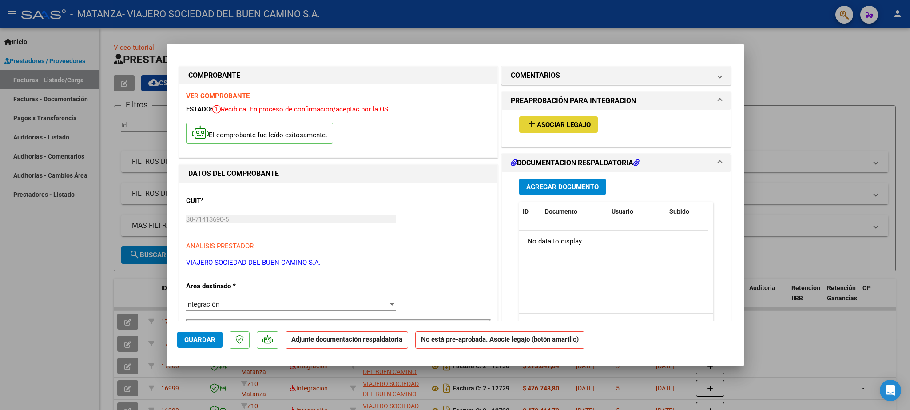
click at [562, 127] on span "Asociar Legajo" at bounding box center [564, 125] width 54 height 8
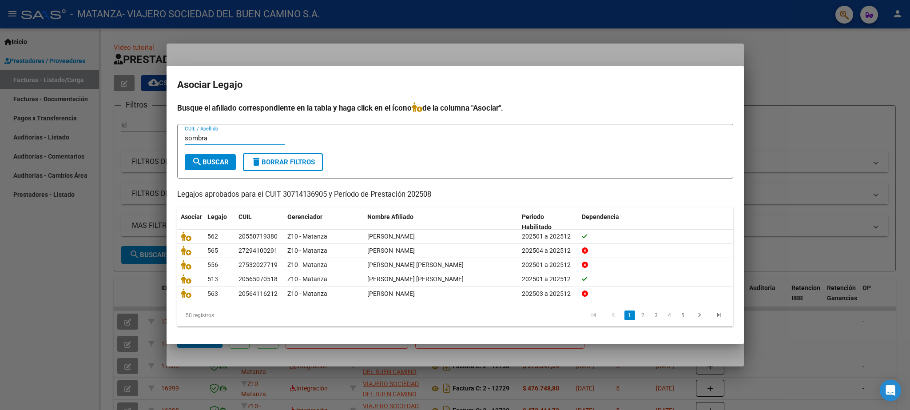
type input "sombra"
click at [202, 160] on mat-icon "search" at bounding box center [197, 161] width 11 height 11
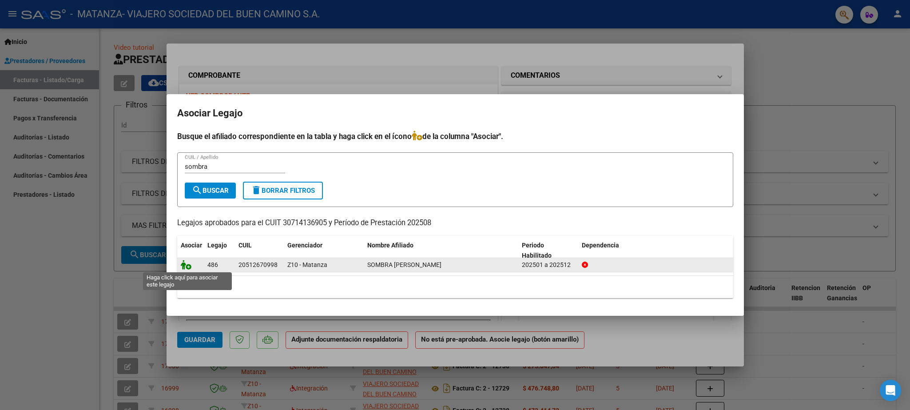
click at [186, 265] on icon at bounding box center [186, 265] width 11 height 10
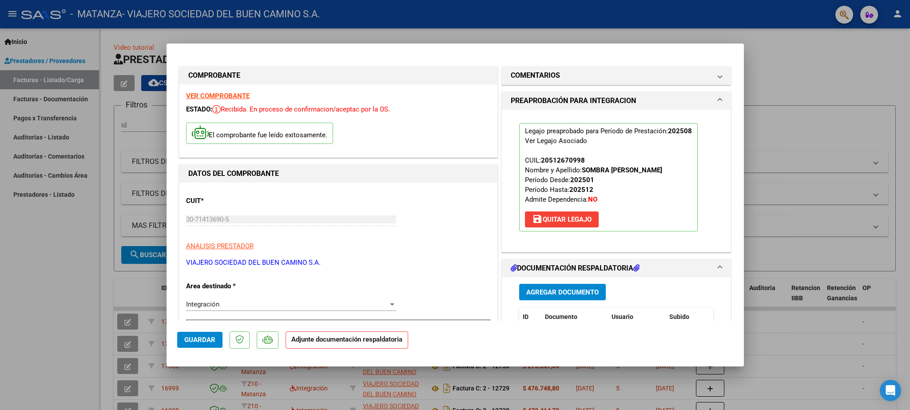
click at [190, 341] on span "Guardar" at bounding box center [199, 340] width 31 height 8
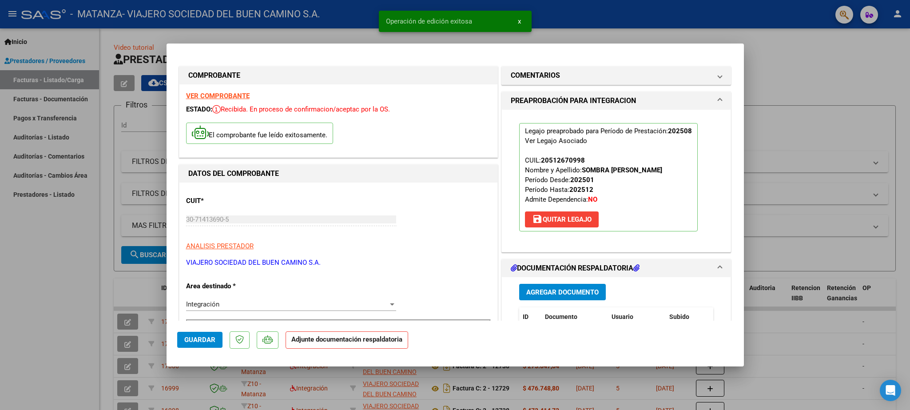
type input "$ 0,00"
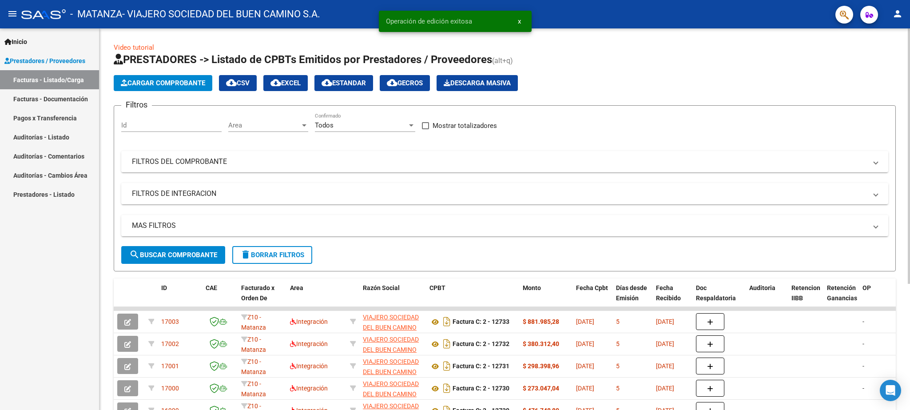
click at [179, 81] on span "Cargar Comprobante" at bounding box center [163, 83] width 84 height 8
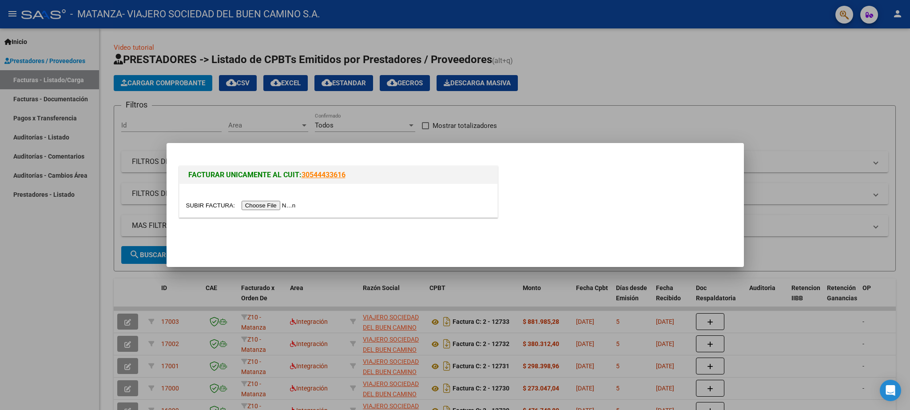
click at [197, 206] on input "file" at bounding box center [242, 205] width 112 height 9
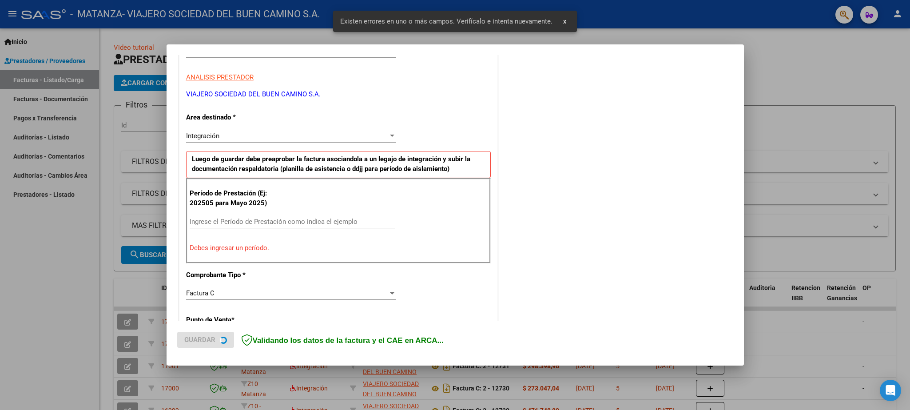
scroll to position [152, 0]
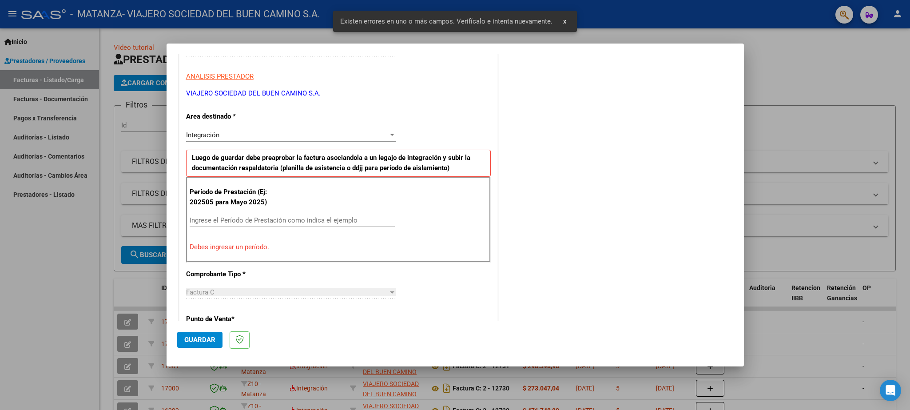
click at [231, 223] on input "Ingrese el Período de Prestación como indica el ejemplo" at bounding box center [292, 220] width 205 height 8
paste input "202508"
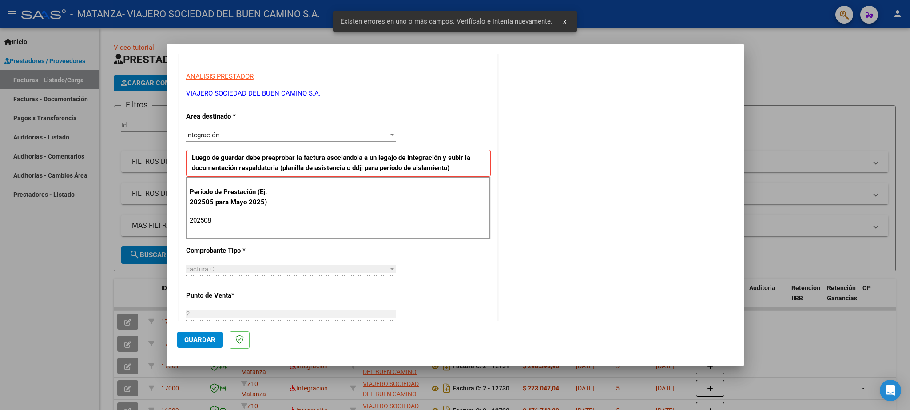
type input "202508"
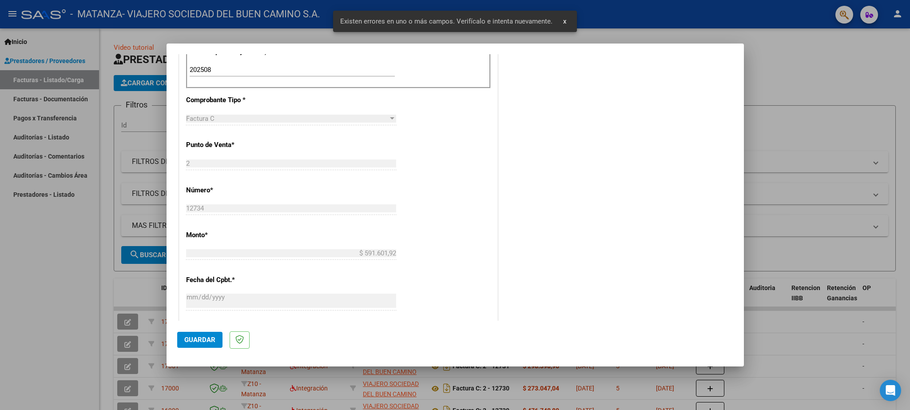
scroll to position [308, 0]
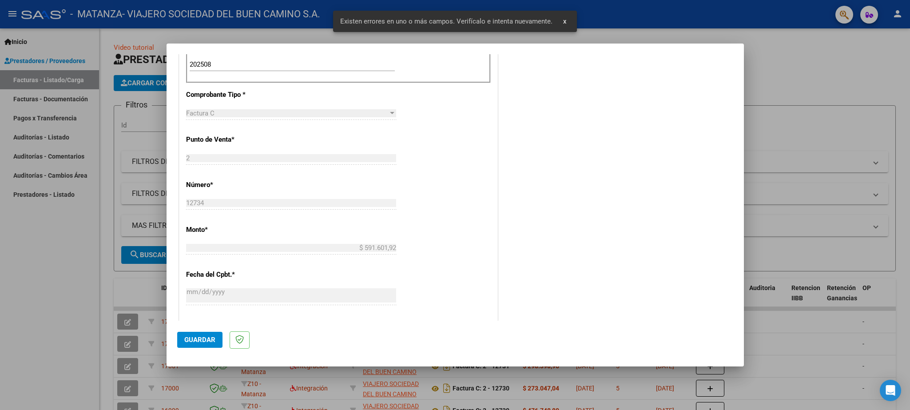
click at [202, 337] on span "Guardar" at bounding box center [199, 340] width 31 height 8
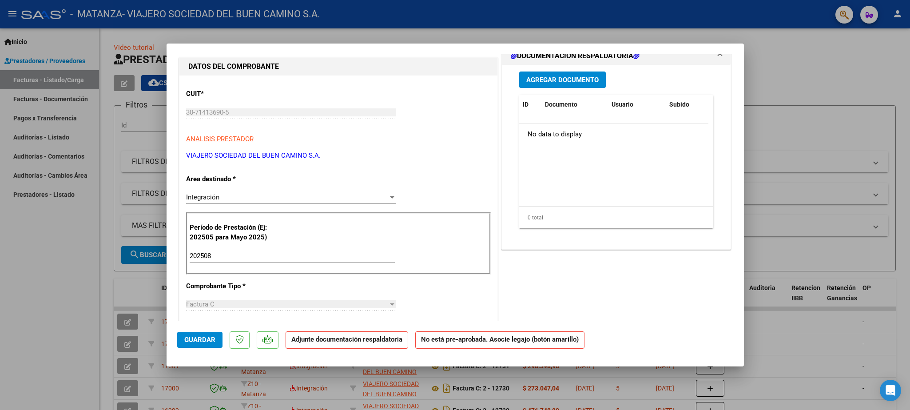
scroll to position [52, 0]
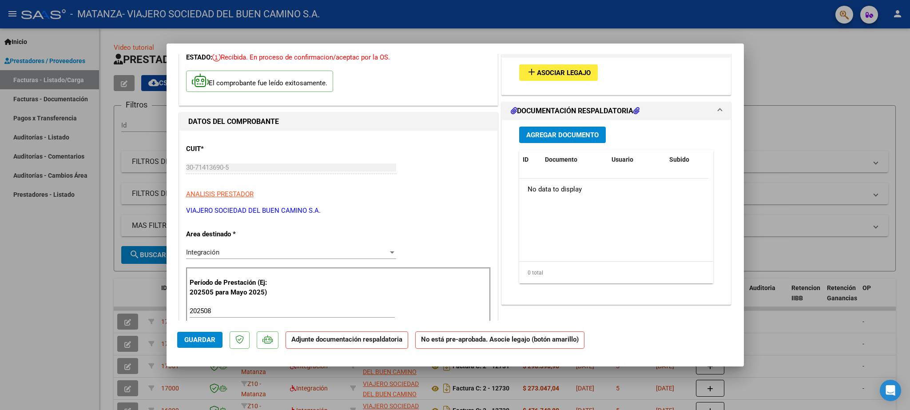
click at [562, 69] on span "Asociar Legajo" at bounding box center [564, 73] width 54 height 8
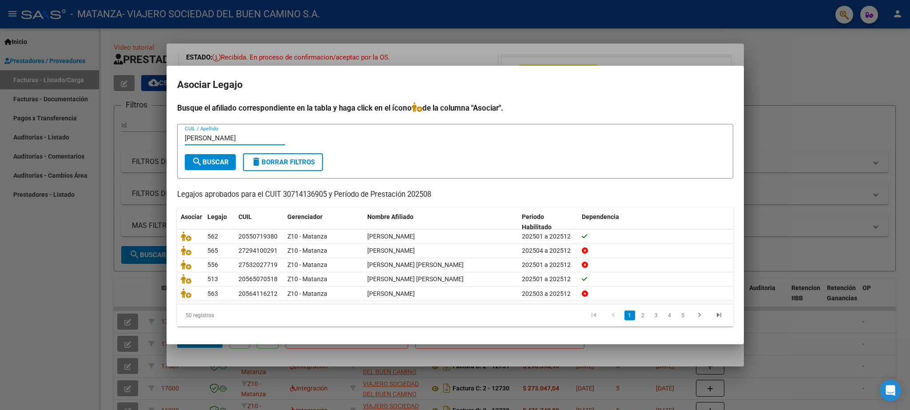
type input "[PERSON_NAME]"
click at [208, 159] on span "search Buscar" at bounding box center [210, 162] width 37 height 8
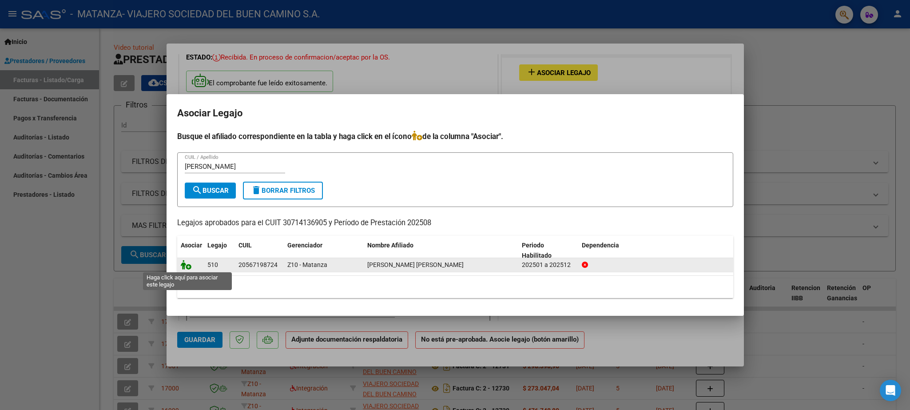
click at [183, 266] on icon at bounding box center [186, 265] width 11 height 10
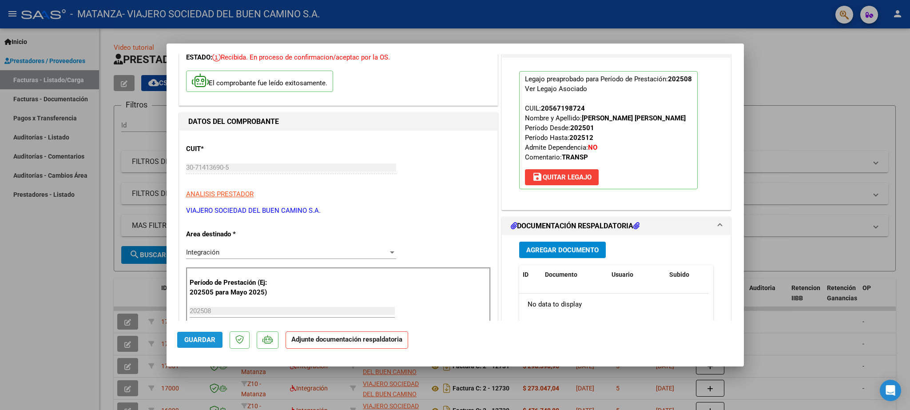
click at [194, 337] on span "Guardar" at bounding box center [199, 340] width 31 height 8
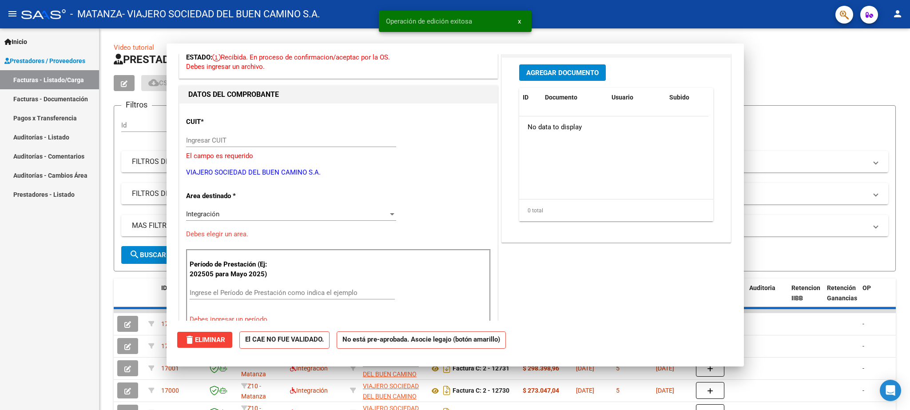
scroll to position [0, 0]
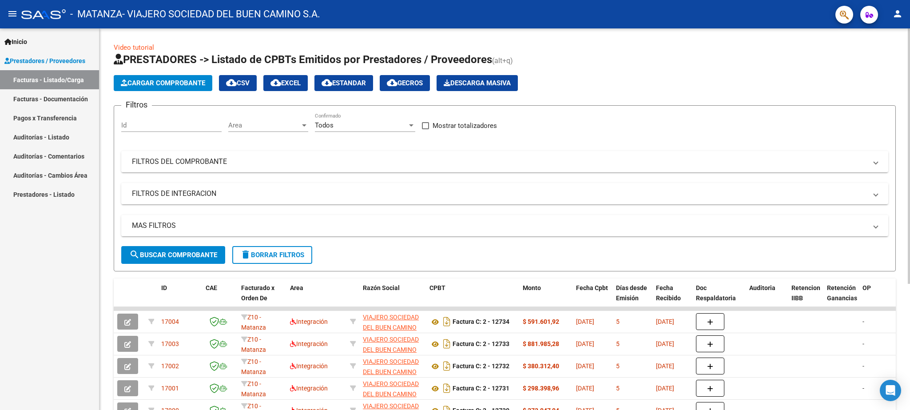
click at [165, 84] on span "Cargar Comprobante" at bounding box center [163, 83] width 84 height 8
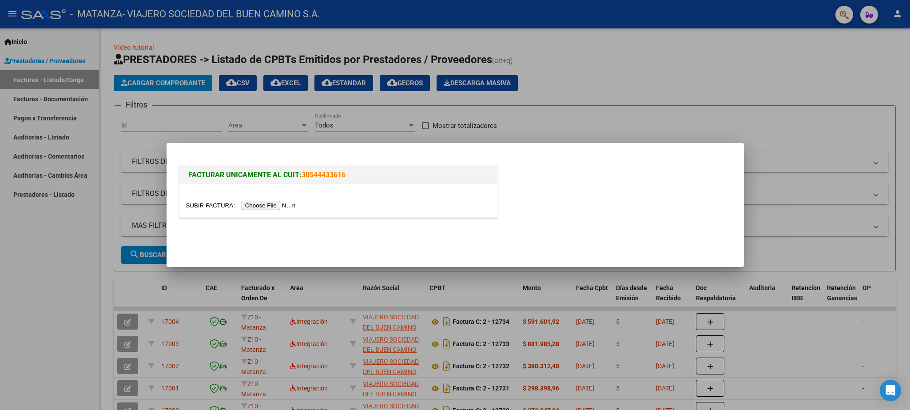
click at [203, 205] on input "file" at bounding box center [242, 205] width 112 height 9
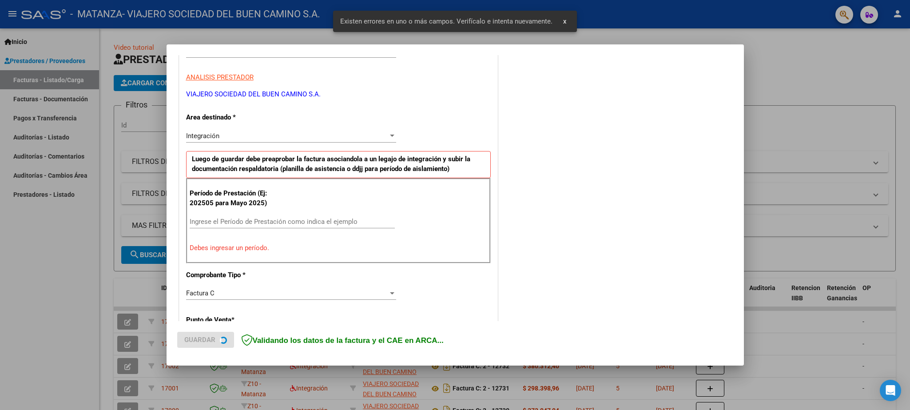
scroll to position [152, 0]
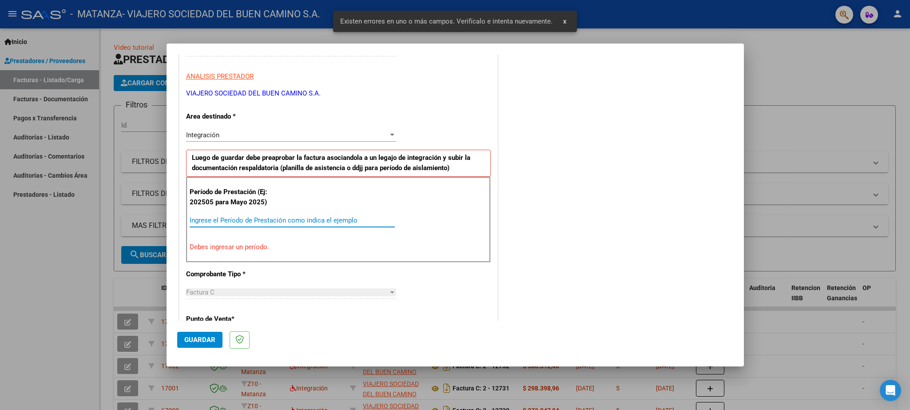
click at [250, 219] on input "Ingrese el Período de Prestación como indica el ejemplo" at bounding box center [292, 220] width 205 height 8
paste input "202508"
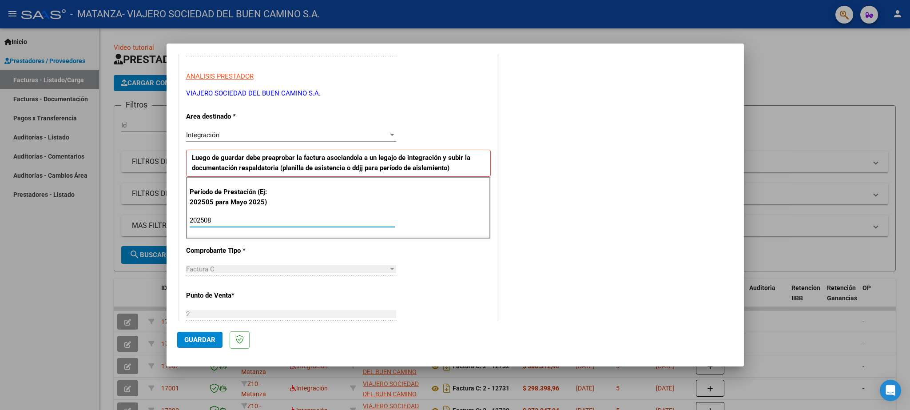
type input "202508"
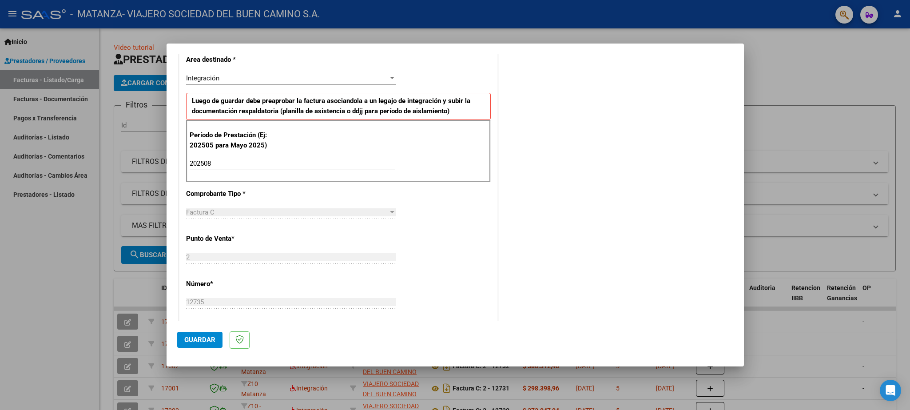
scroll to position [256, 0]
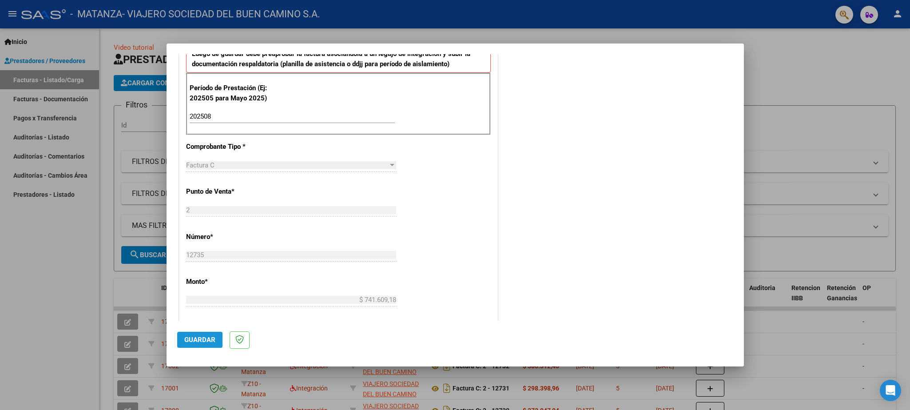
click at [189, 341] on span "Guardar" at bounding box center [199, 340] width 31 height 8
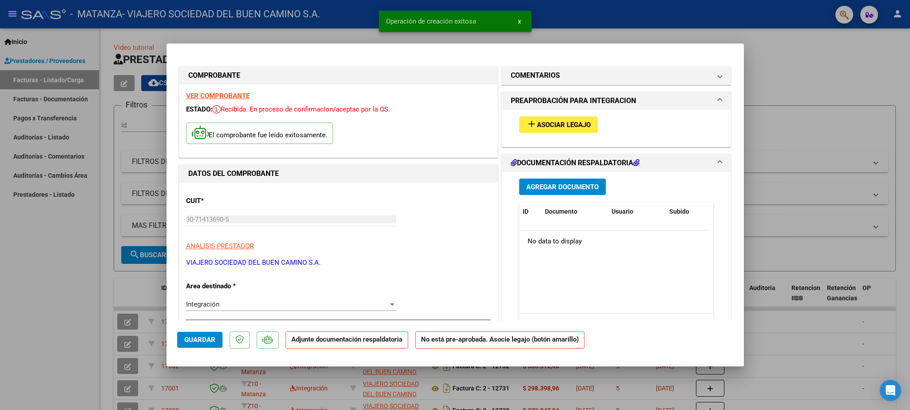
click at [549, 123] on span "Asociar Legajo" at bounding box center [564, 125] width 54 height 8
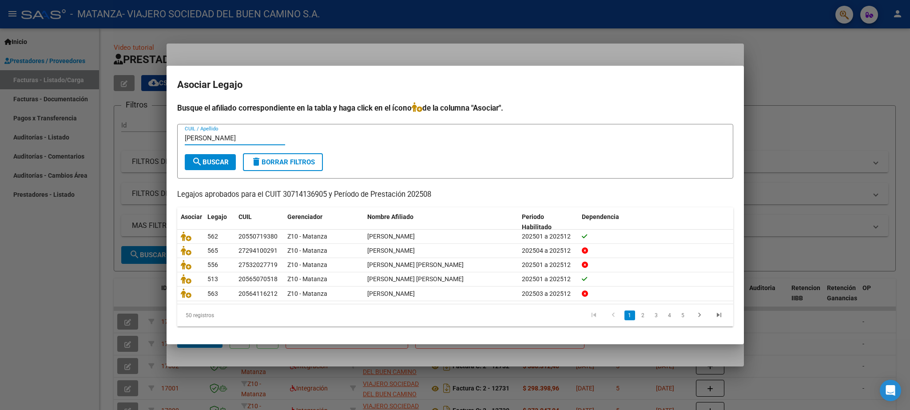
type input "[PERSON_NAME]"
click at [218, 161] on span "search Buscar" at bounding box center [210, 162] width 37 height 8
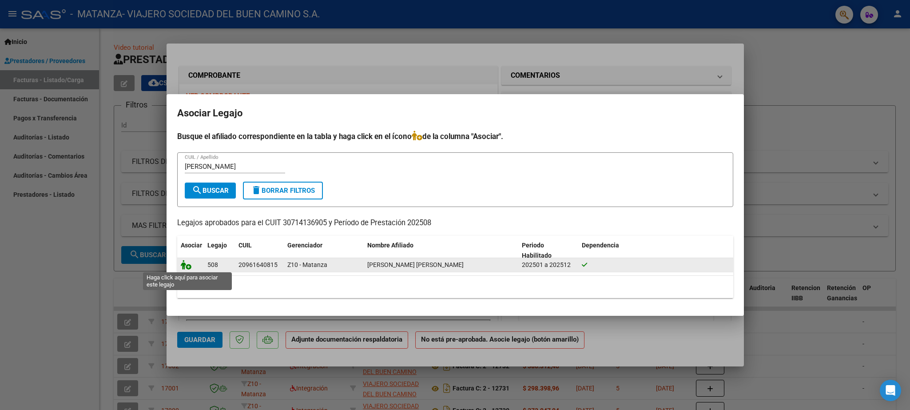
click at [185, 269] on icon at bounding box center [186, 265] width 11 height 10
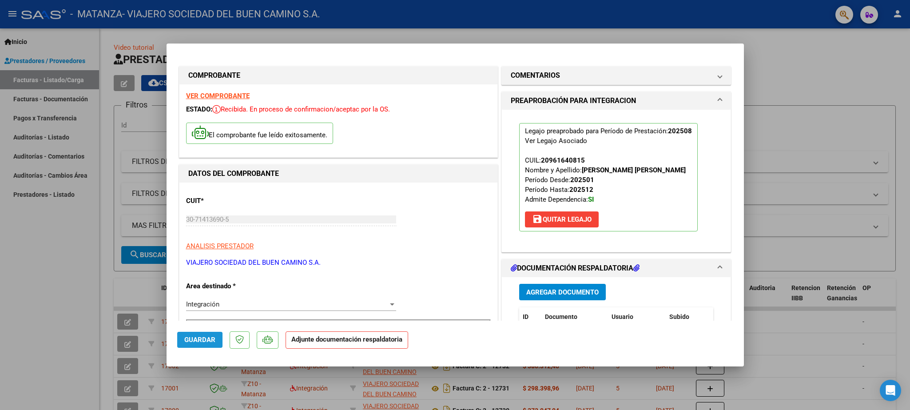
click at [196, 341] on span "Guardar" at bounding box center [199, 340] width 31 height 8
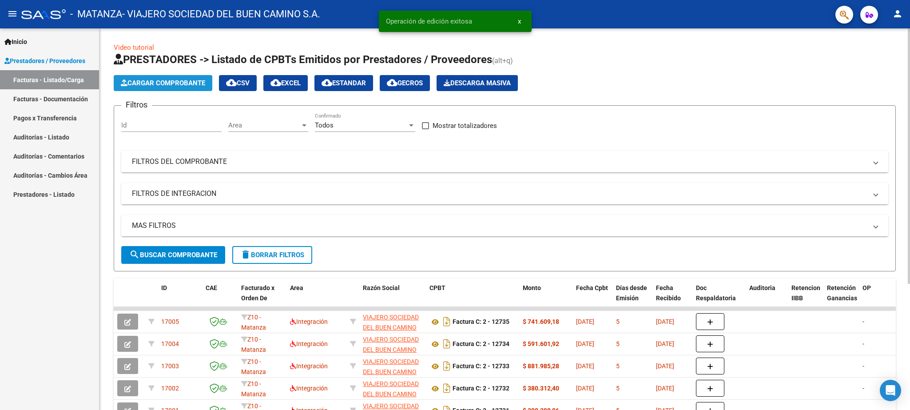
click at [182, 87] on span "Cargar Comprobante" at bounding box center [163, 83] width 84 height 8
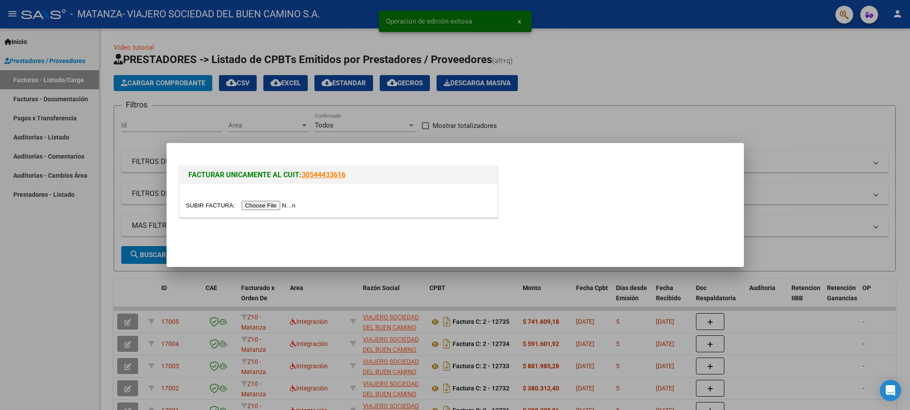
click at [199, 205] on input "file" at bounding box center [242, 205] width 112 height 9
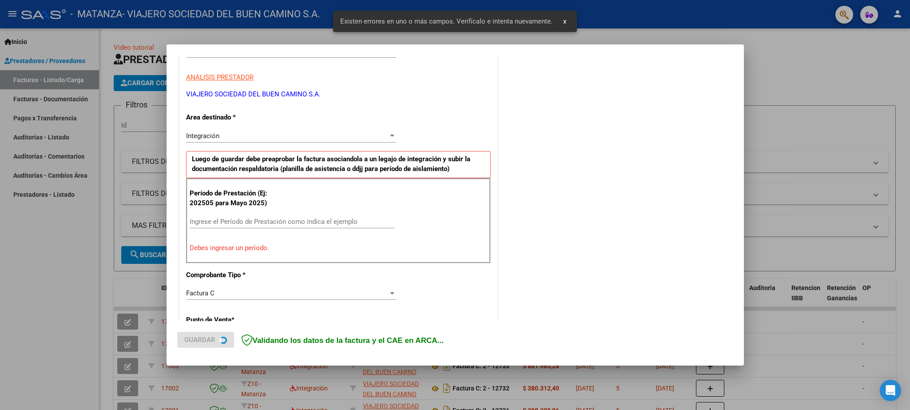
scroll to position [152, 0]
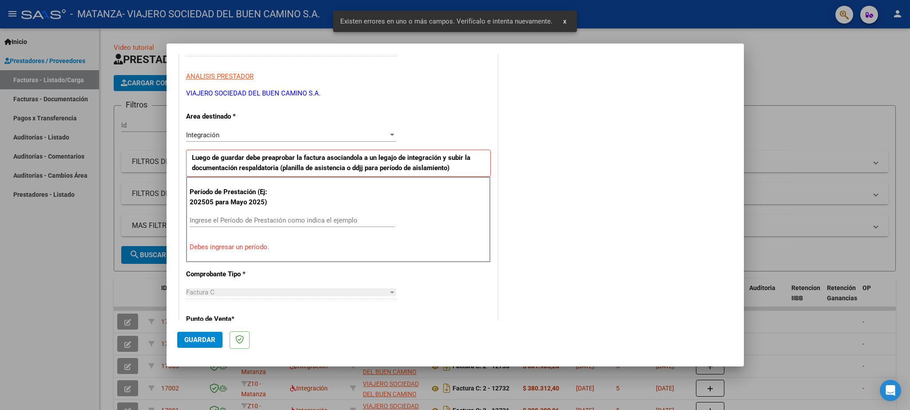
click at [206, 218] on input "Ingrese el Período de Prestación como indica el ejemplo" at bounding box center [292, 220] width 205 height 8
paste input "202508"
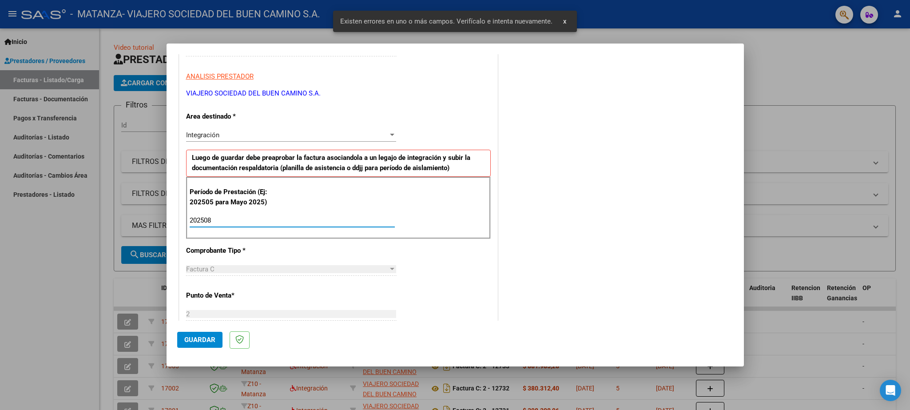
type input "202508"
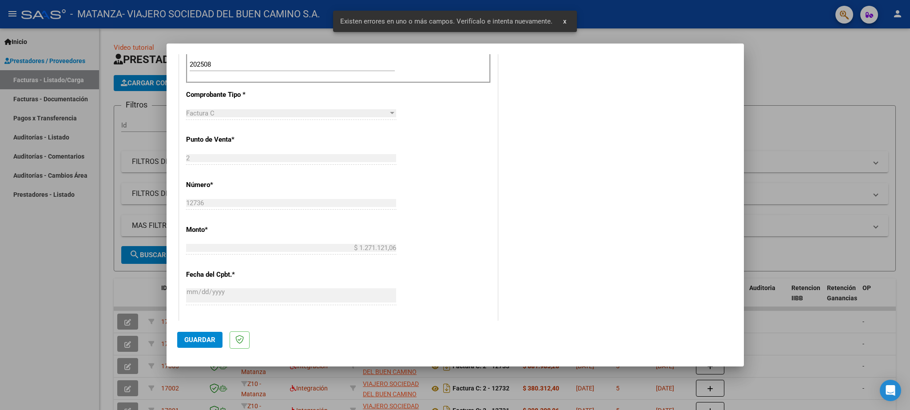
click at [200, 340] on span "Guardar" at bounding box center [199, 340] width 31 height 8
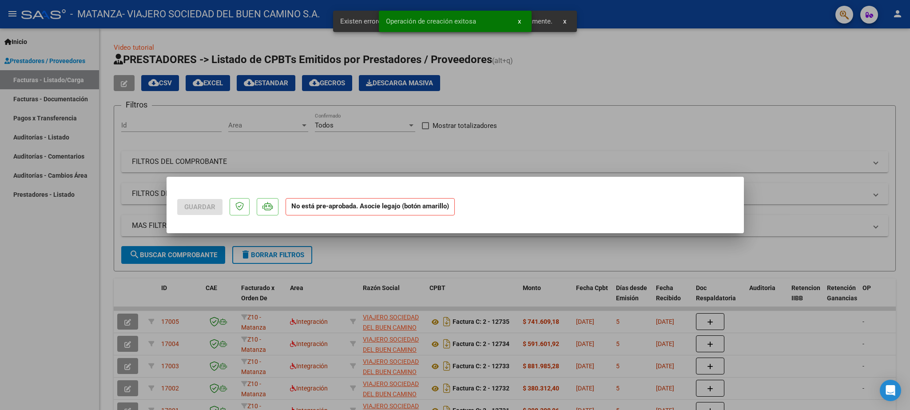
scroll to position [0, 0]
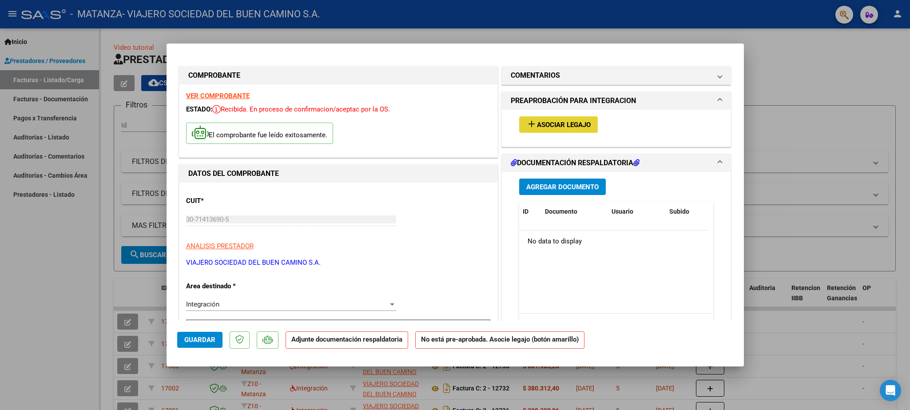
click at [530, 126] on mat-icon "add" at bounding box center [531, 124] width 11 height 11
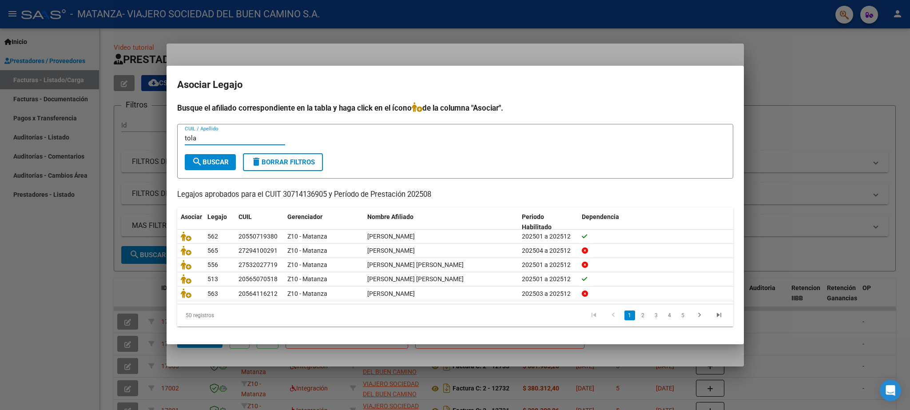
type input "tola"
click at [201, 160] on mat-icon "search" at bounding box center [197, 161] width 11 height 11
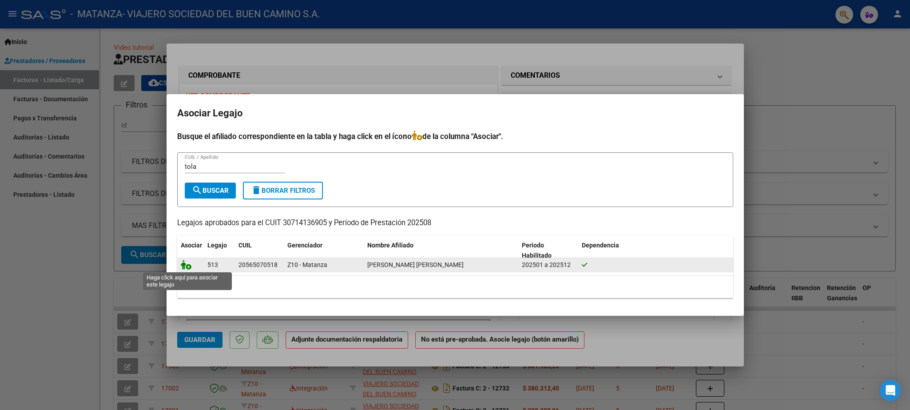
click at [188, 265] on icon at bounding box center [186, 265] width 11 height 10
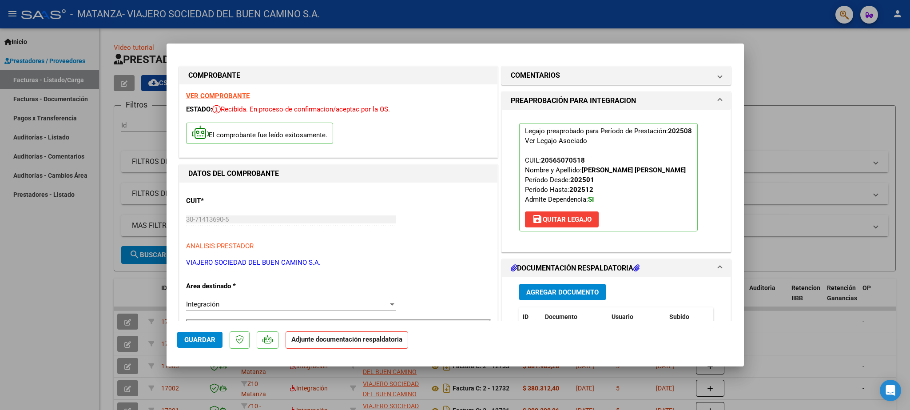
click at [200, 338] on span "Guardar" at bounding box center [199, 340] width 31 height 8
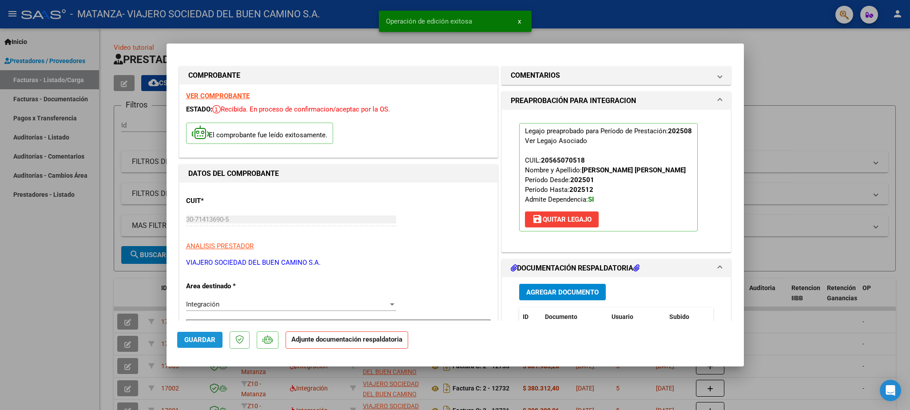
click at [200, 338] on span "Guardar" at bounding box center [199, 340] width 31 height 8
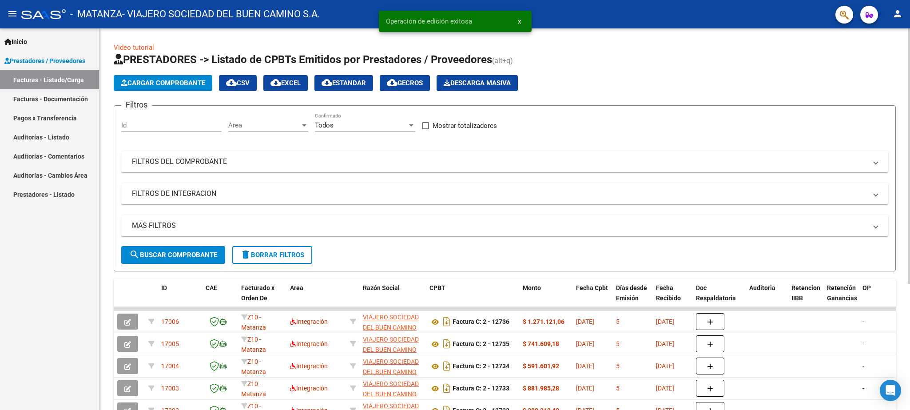
click at [171, 81] on span "Cargar Comprobante" at bounding box center [163, 83] width 84 height 8
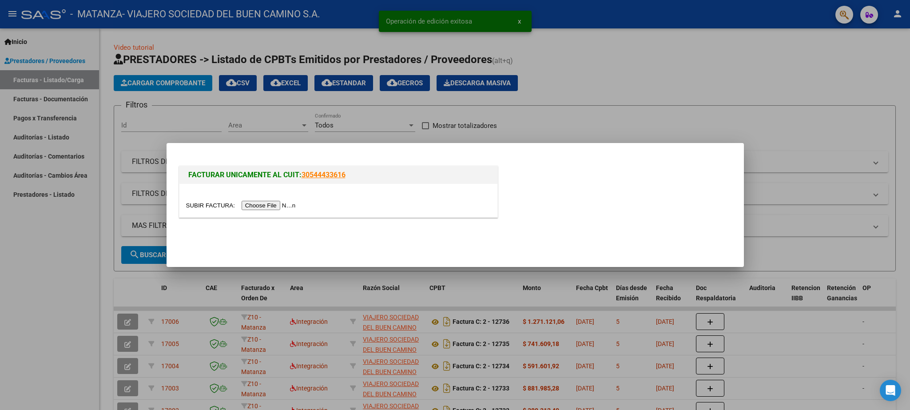
click at [202, 207] on input "file" at bounding box center [242, 205] width 112 height 9
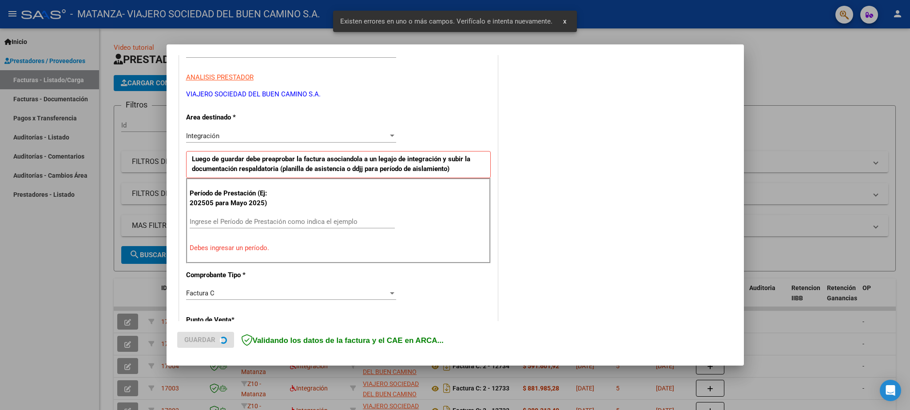
scroll to position [152, 0]
click at [216, 226] on div "Ingrese el Período de Prestación como indica el ejemplo" at bounding box center [292, 220] width 205 height 13
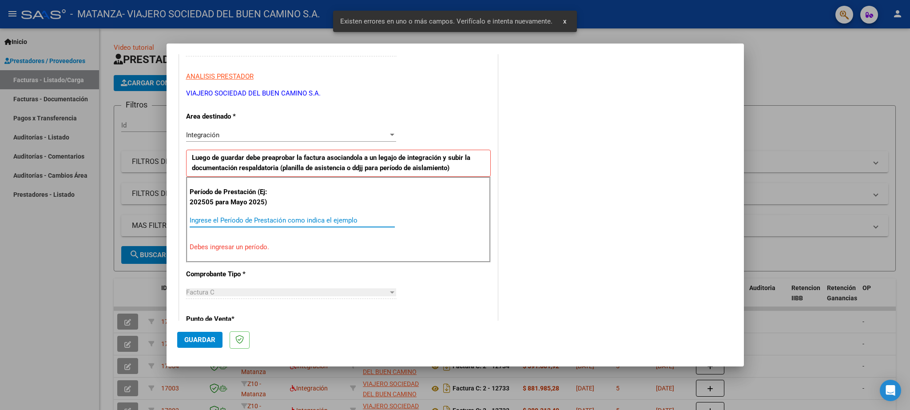
paste input "202508"
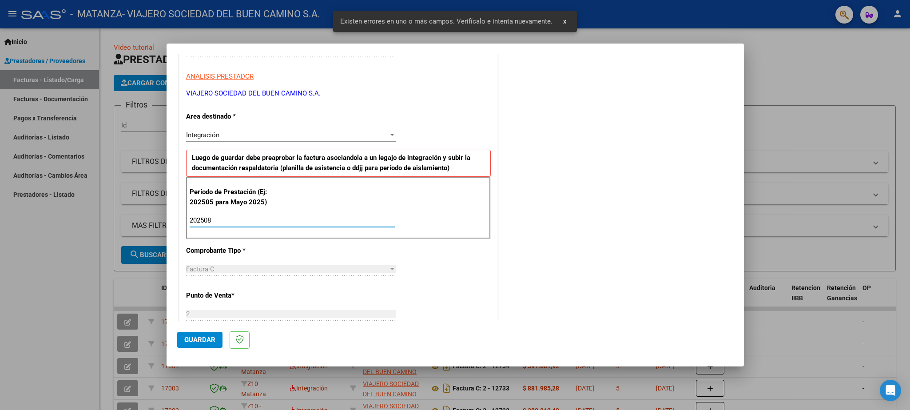
type input "202508"
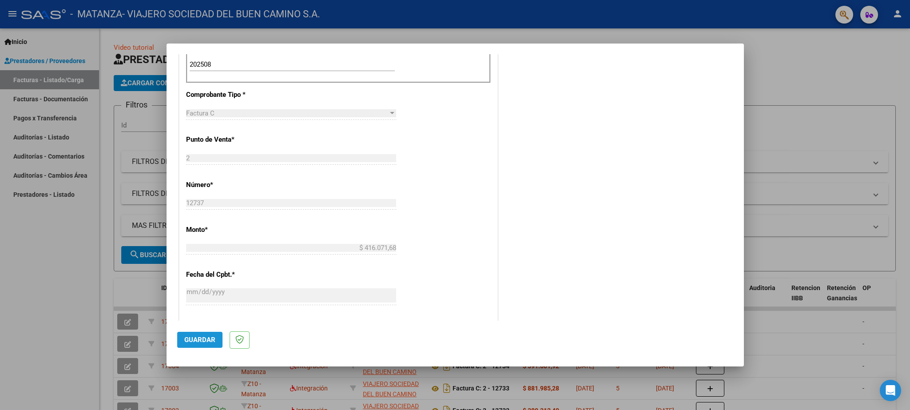
click at [194, 334] on button "Guardar" at bounding box center [199, 340] width 45 height 16
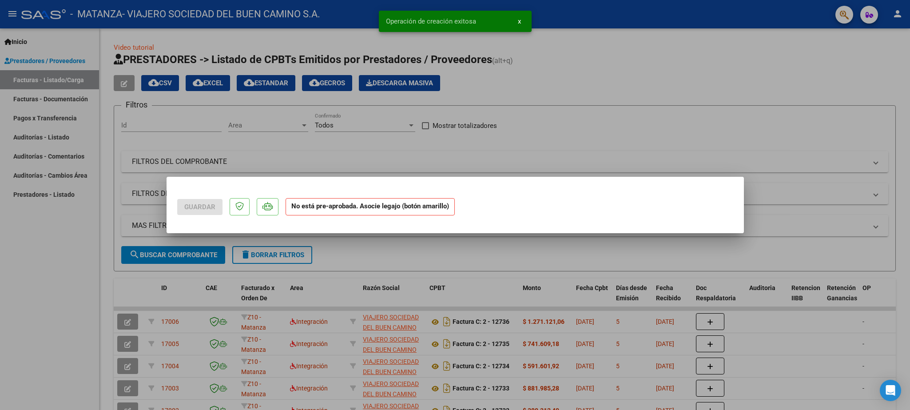
scroll to position [0, 0]
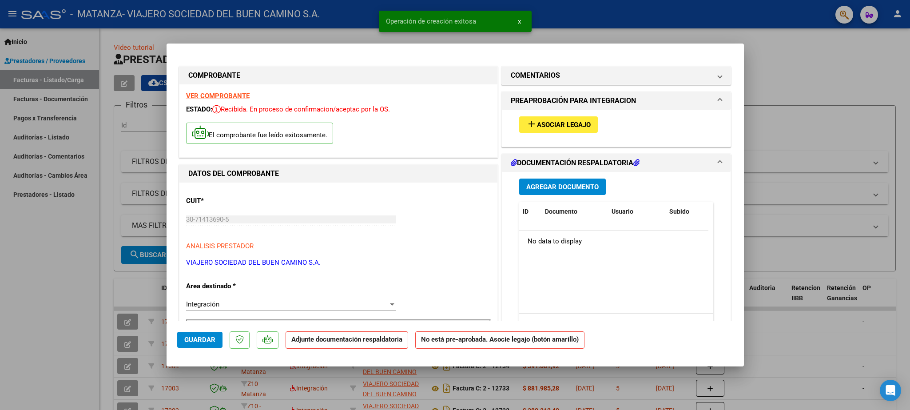
click at [537, 124] on span "Asociar Legajo" at bounding box center [564, 125] width 54 height 8
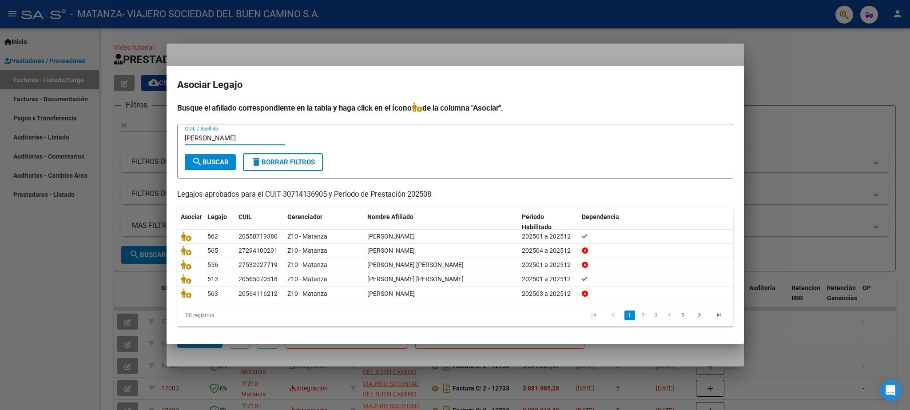
type input "[PERSON_NAME]"
click at [200, 165] on mat-icon "search" at bounding box center [197, 161] width 11 height 11
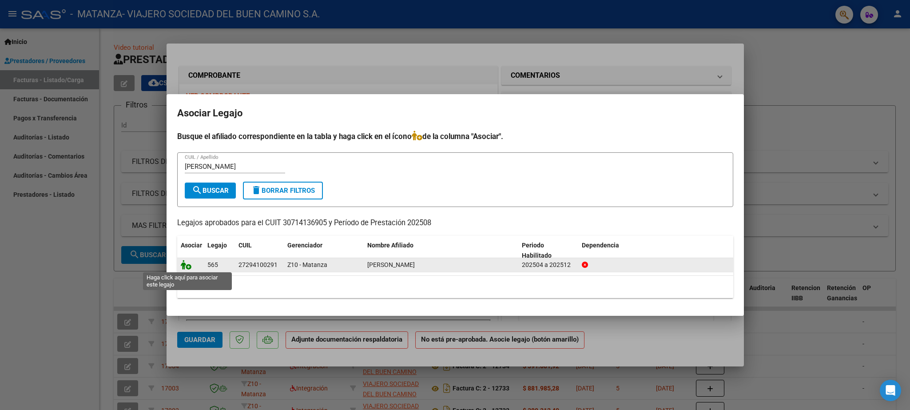
click at [182, 269] on icon at bounding box center [186, 265] width 11 height 10
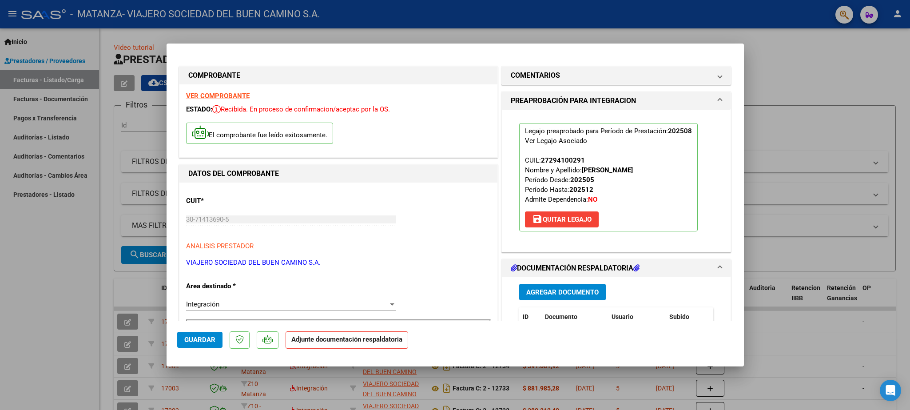
click at [200, 333] on button "Guardar" at bounding box center [199, 340] width 45 height 16
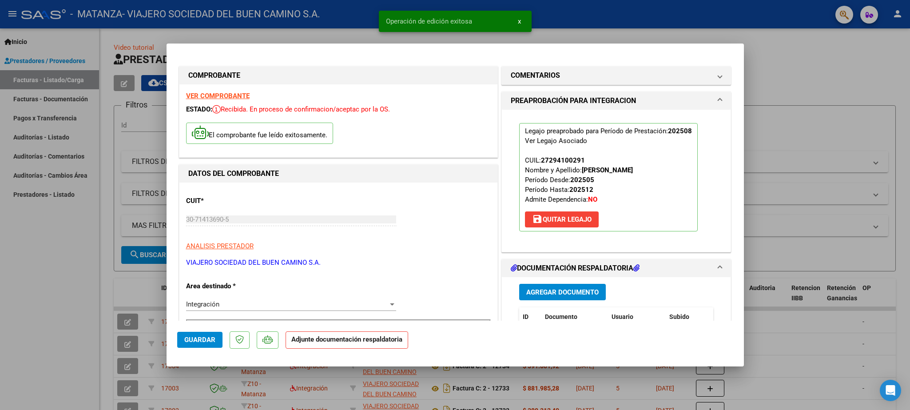
click at [200, 341] on span "Guardar" at bounding box center [199, 340] width 31 height 8
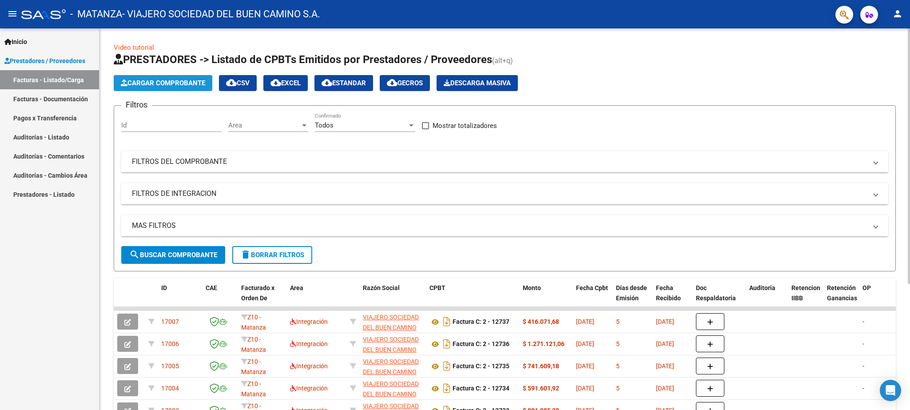
click at [161, 82] on span "Cargar Comprobante" at bounding box center [163, 83] width 84 height 8
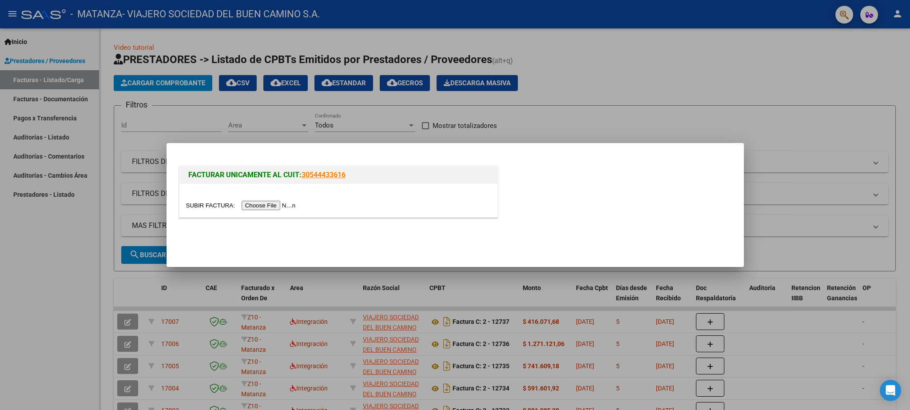
click at [199, 204] on input "file" at bounding box center [242, 205] width 112 height 9
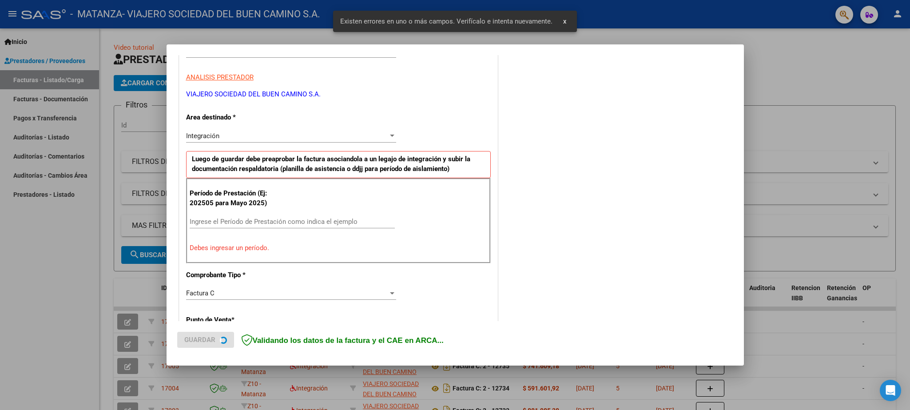
scroll to position [152, 0]
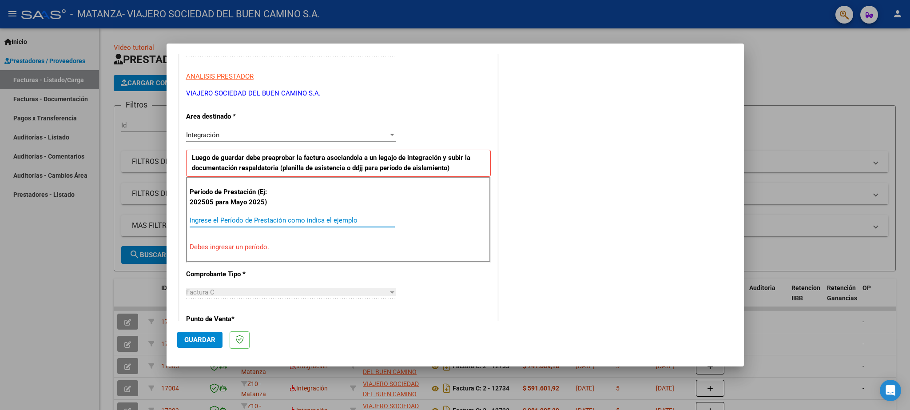
click at [199, 218] on input "Ingrese el Período de Prestación como indica el ejemplo" at bounding box center [292, 220] width 205 height 8
paste input "202508"
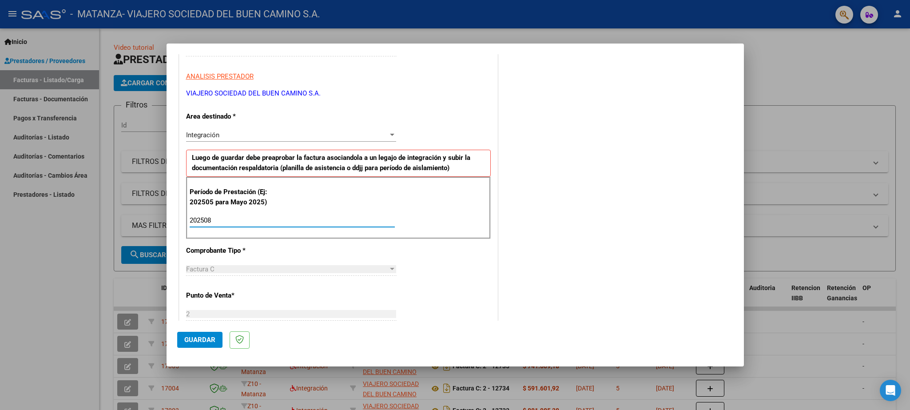
type input "202508"
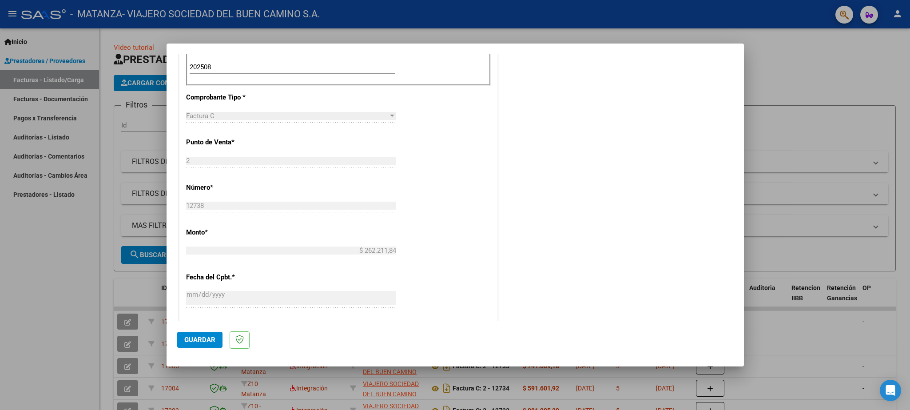
scroll to position [308, 0]
click at [202, 339] on span "Guardar" at bounding box center [199, 340] width 31 height 8
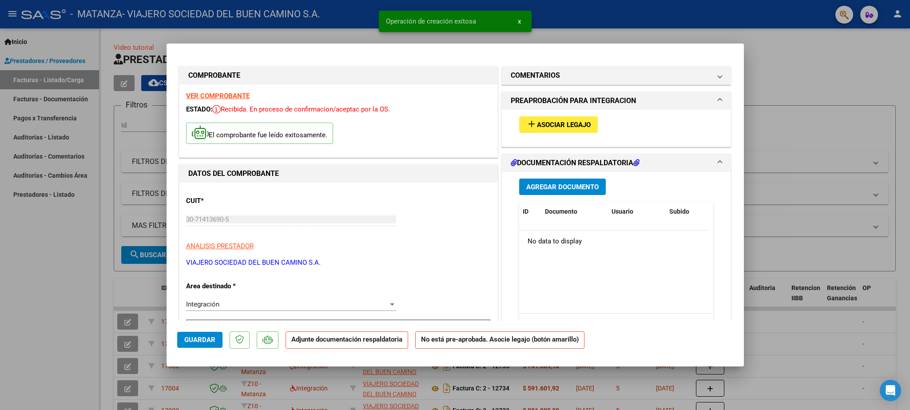
click at [540, 119] on button "add Asociar Legajo" at bounding box center [558, 124] width 79 height 16
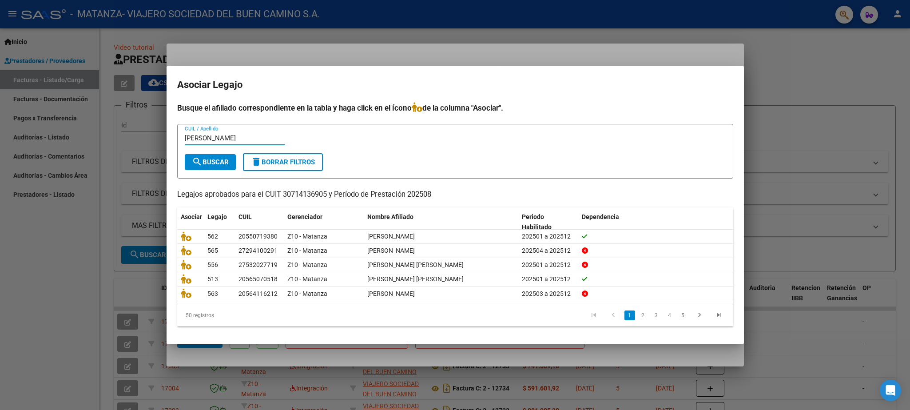
type input "[PERSON_NAME]"
click at [203, 158] on span "search Buscar" at bounding box center [210, 162] width 37 height 8
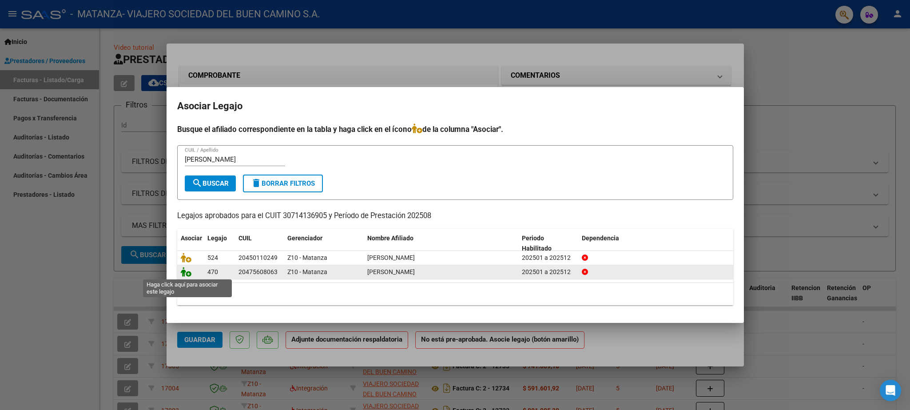
click at [185, 274] on icon at bounding box center [186, 272] width 11 height 10
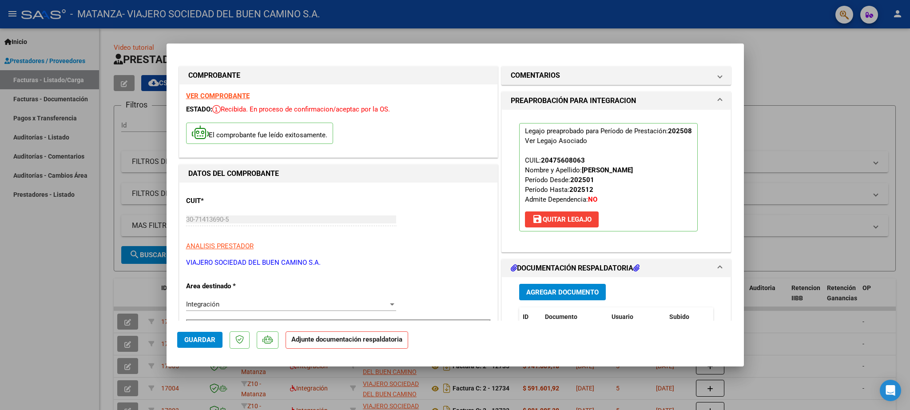
click at [194, 339] on span "Guardar" at bounding box center [199, 340] width 31 height 8
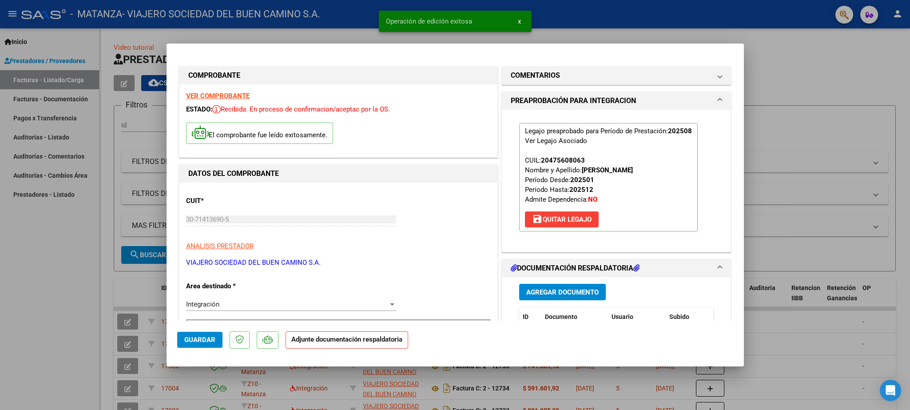
type input "$ 0,00"
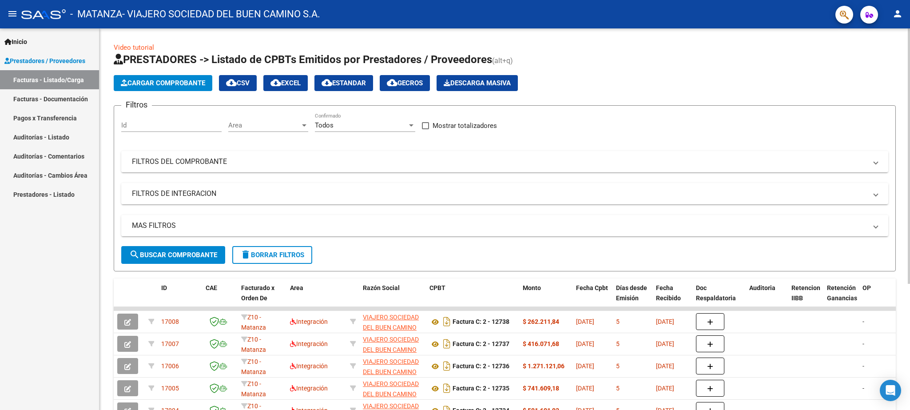
click at [161, 83] on span "Cargar Comprobante" at bounding box center [163, 83] width 84 height 8
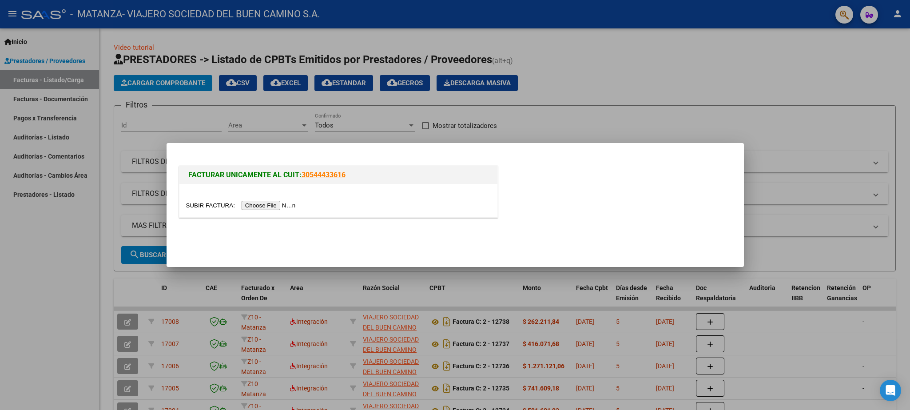
click at [206, 205] on input "file" at bounding box center [242, 205] width 112 height 9
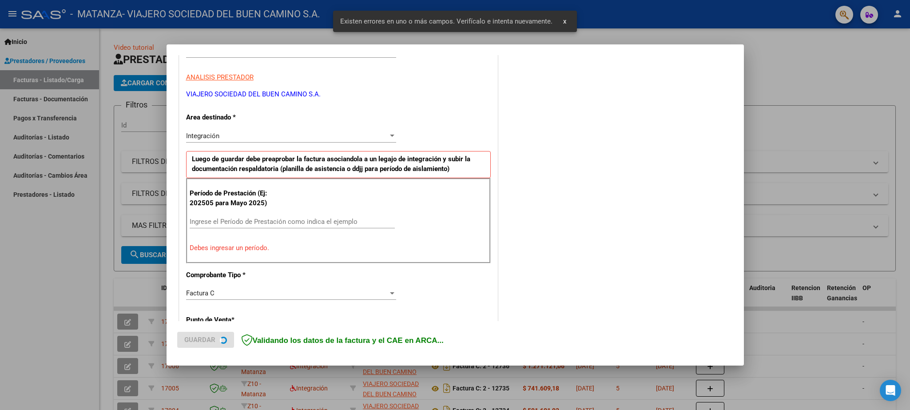
scroll to position [152, 0]
click at [230, 223] on input "Ingrese el Período de Prestación como indica el ejemplo" at bounding box center [292, 221] width 205 height 8
paste input "202508"
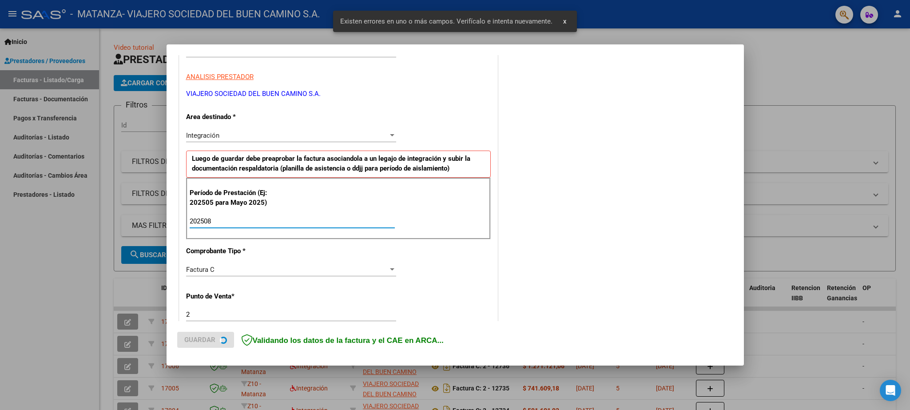
type input "202508"
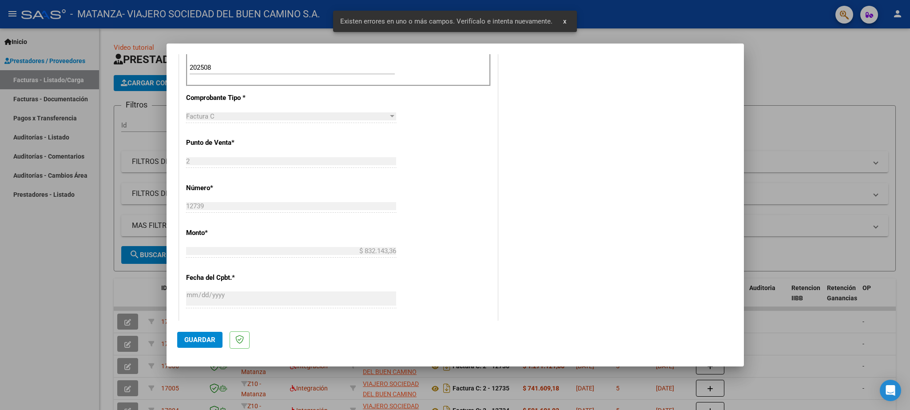
scroll to position [308, 0]
click at [198, 341] on span "Guardar" at bounding box center [199, 340] width 31 height 8
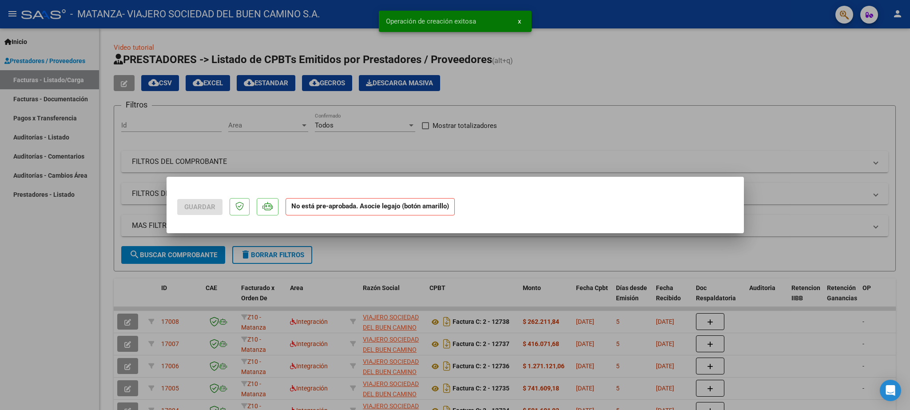
scroll to position [0, 0]
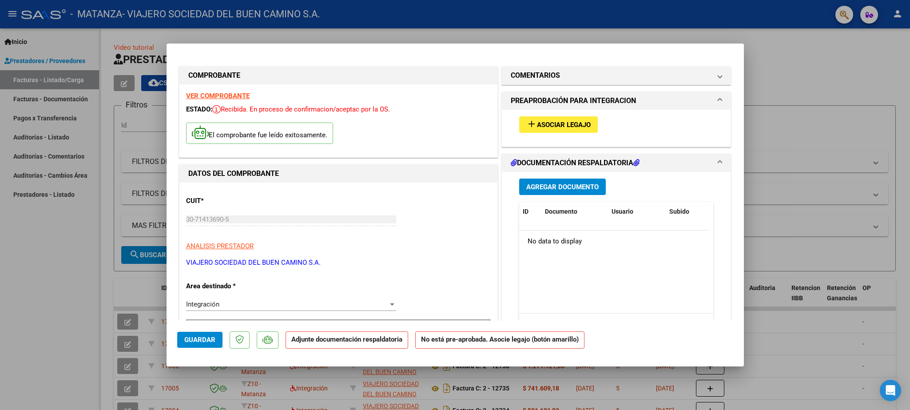
click at [564, 127] on span "Asociar Legajo" at bounding box center [564, 125] width 54 height 8
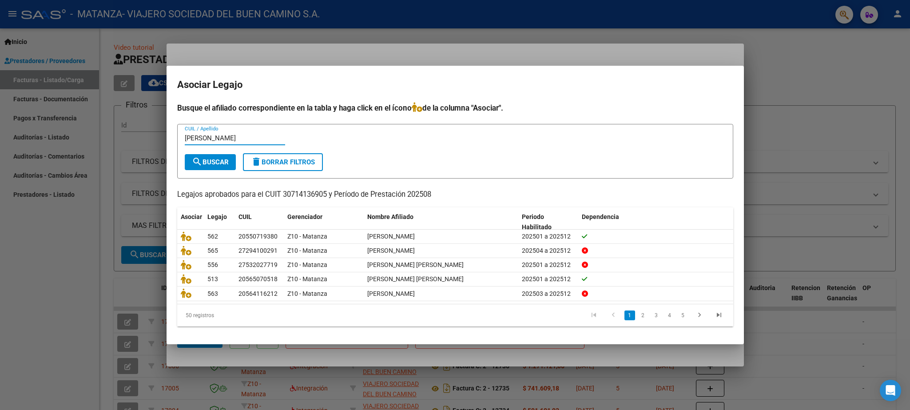
type input "[PERSON_NAME]"
click at [219, 159] on span "search Buscar" at bounding box center [210, 162] width 37 height 8
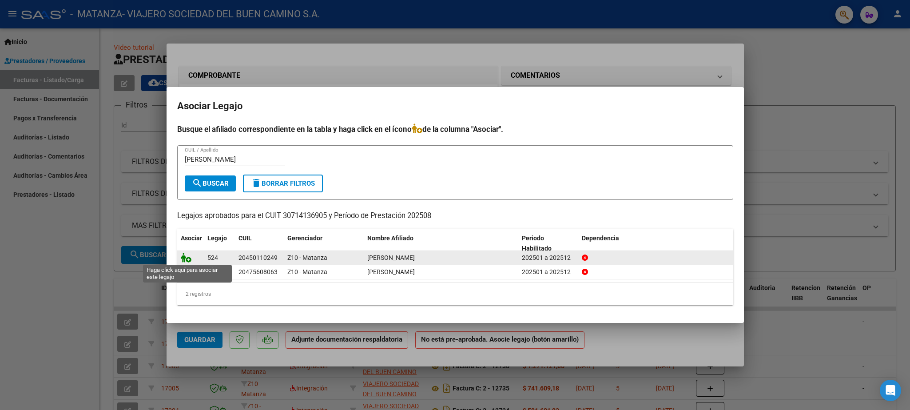
click at [185, 258] on icon at bounding box center [186, 258] width 11 height 10
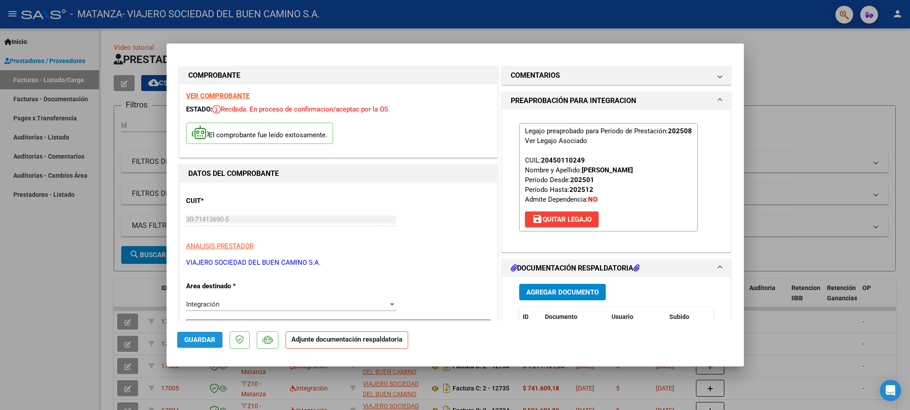
click at [208, 338] on span "Guardar" at bounding box center [199, 340] width 31 height 8
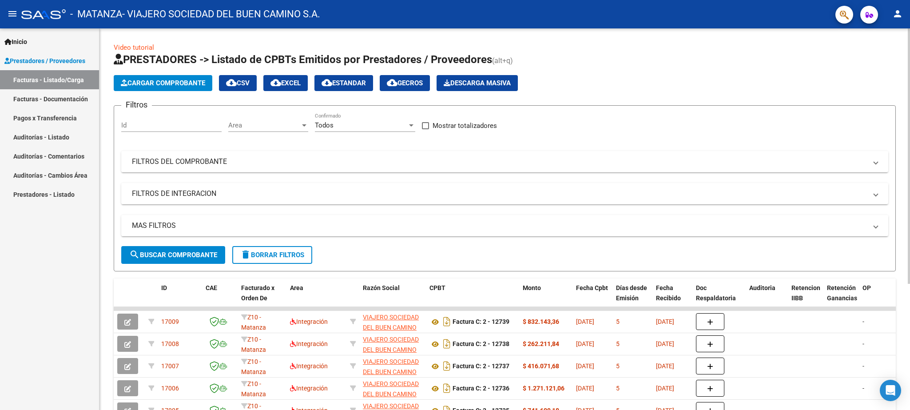
click at [179, 83] on span "Cargar Comprobante" at bounding box center [163, 83] width 84 height 8
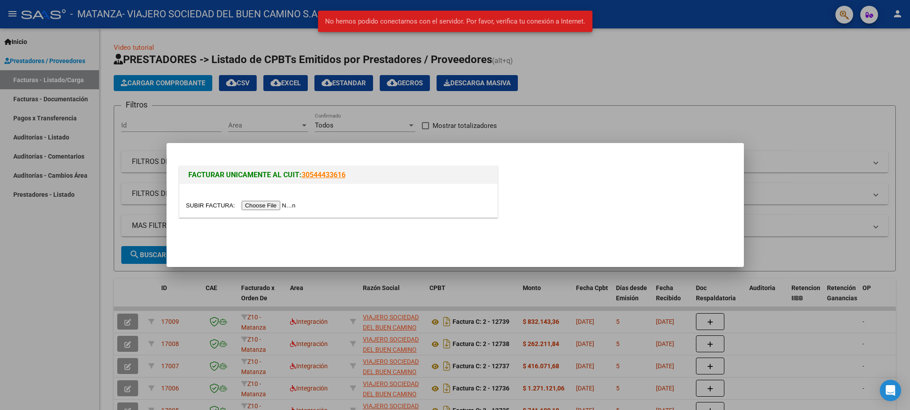
click at [195, 206] on input "file" at bounding box center [242, 205] width 112 height 9
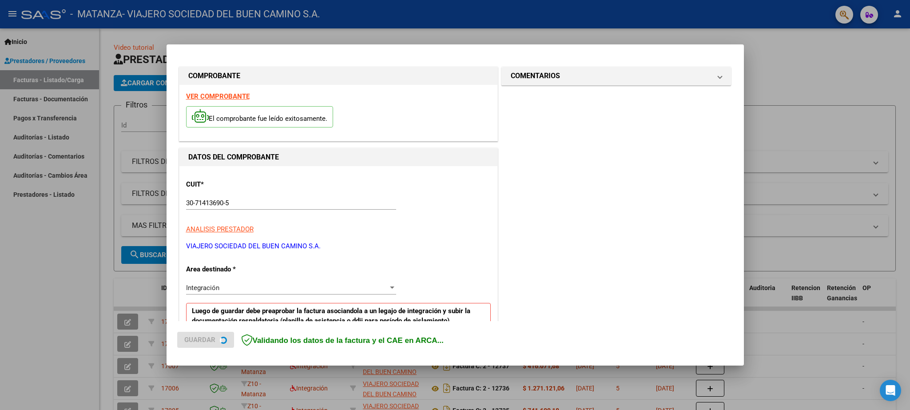
scroll to position [104, 0]
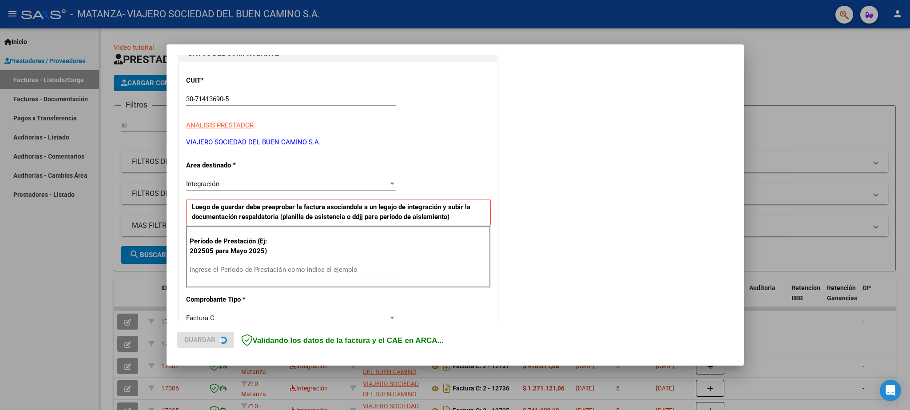
click at [225, 268] on input "Ingrese el Período de Prestación como indica el ejemplo" at bounding box center [292, 270] width 205 height 8
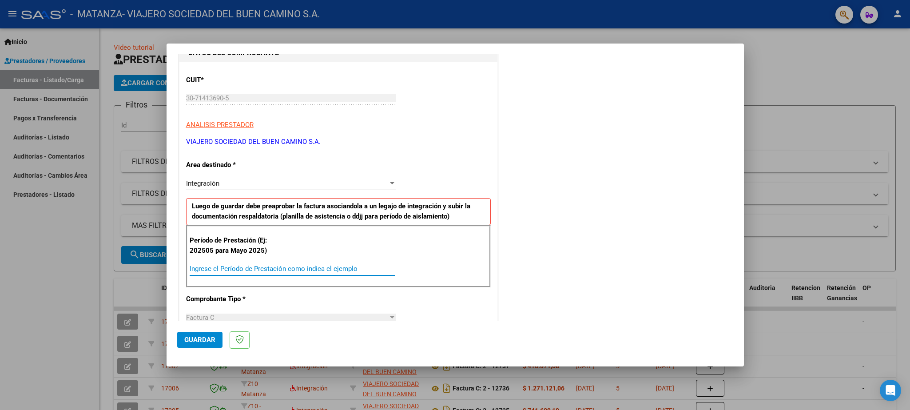
paste input "202508"
type input "202508"
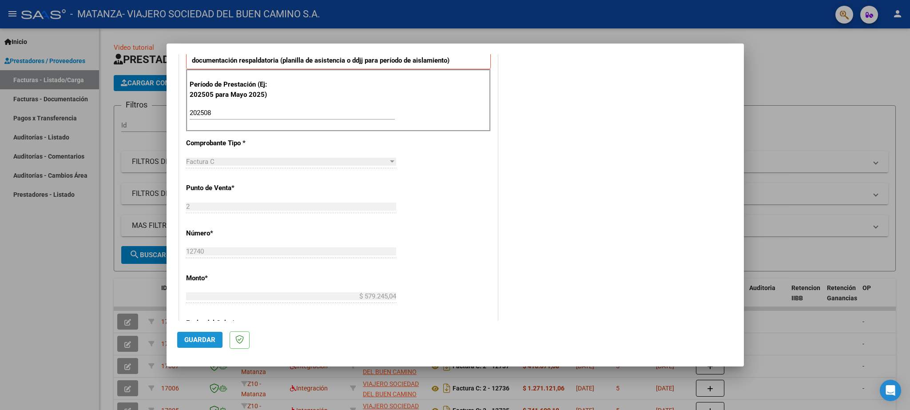
click at [198, 341] on span "Guardar" at bounding box center [199, 340] width 31 height 8
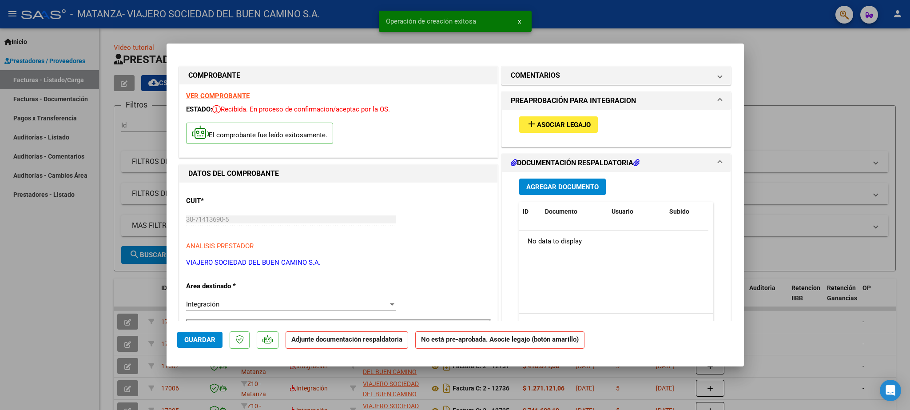
click at [537, 123] on span "Asociar Legajo" at bounding box center [564, 125] width 54 height 8
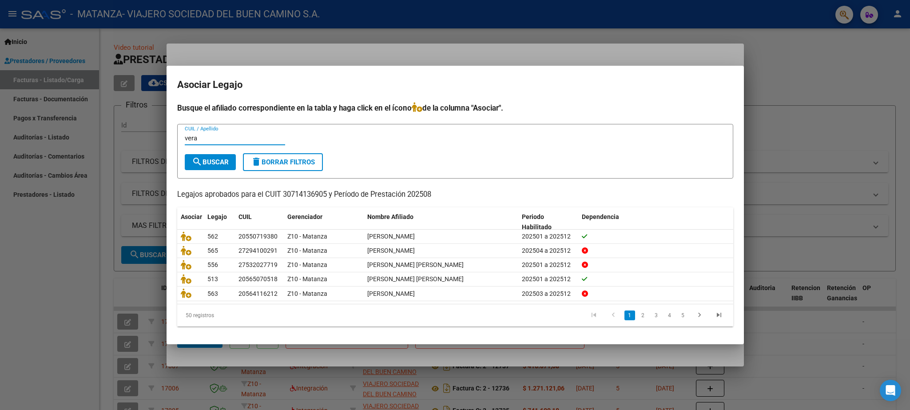
type input "vera"
click at [216, 161] on span "search Buscar" at bounding box center [210, 162] width 37 height 8
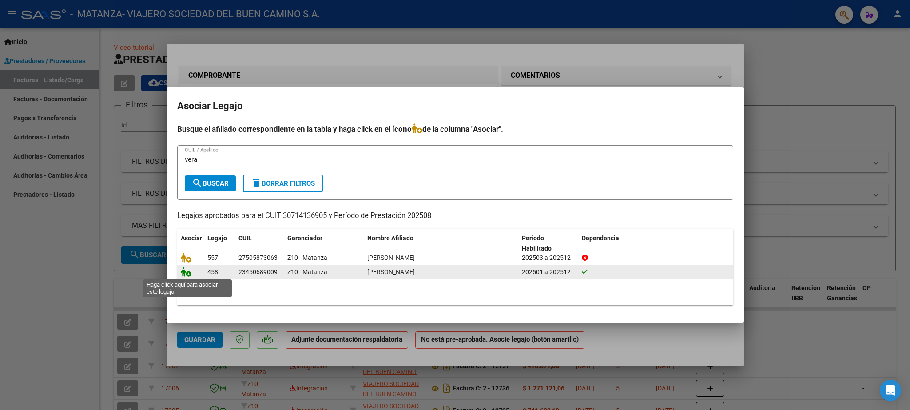
click at [187, 271] on icon at bounding box center [186, 272] width 11 height 10
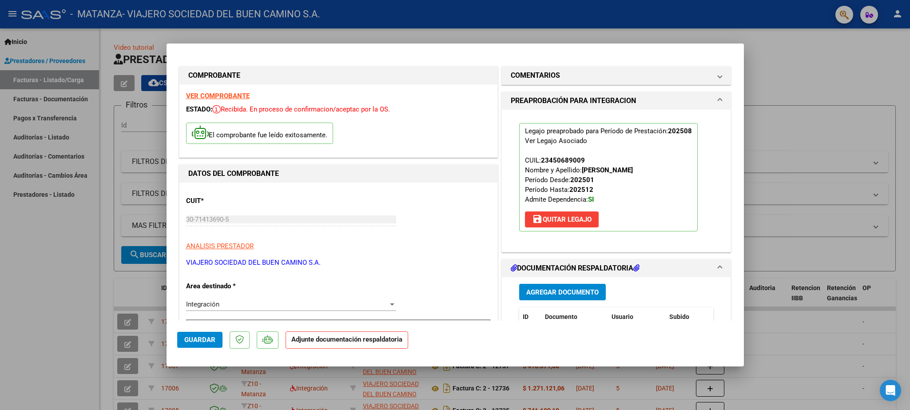
click at [198, 339] on span "Guardar" at bounding box center [199, 340] width 31 height 8
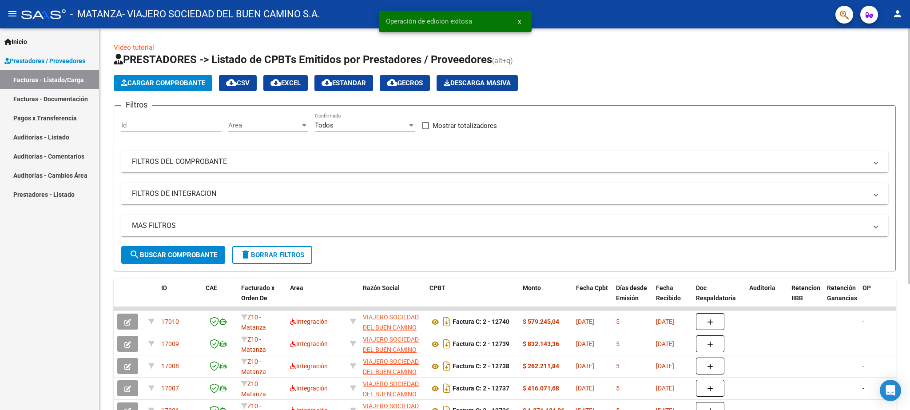
click at [169, 84] on span "Cargar Comprobante" at bounding box center [163, 83] width 84 height 8
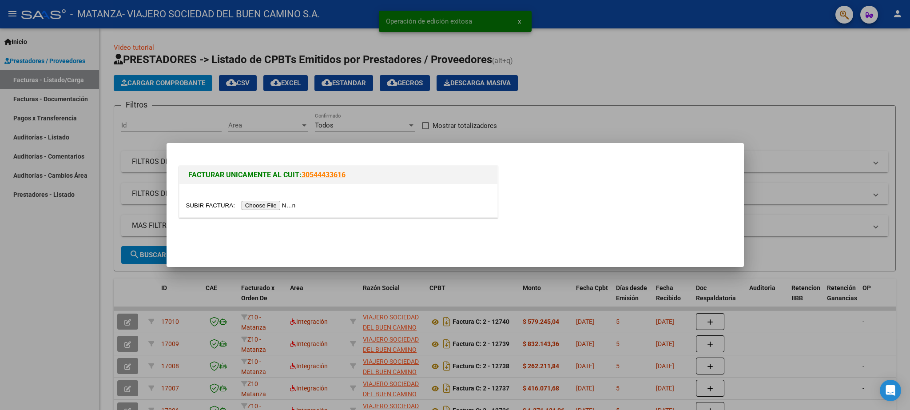
click at [204, 205] on input "file" at bounding box center [242, 205] width 112 height 9
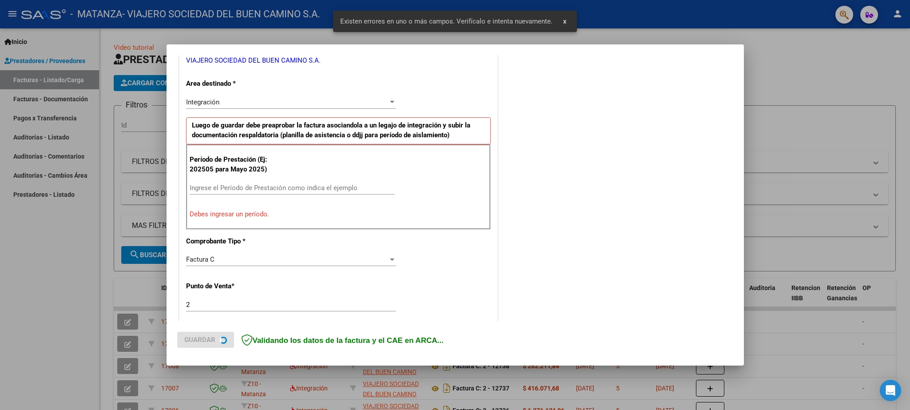
scroll to position [238, 0]
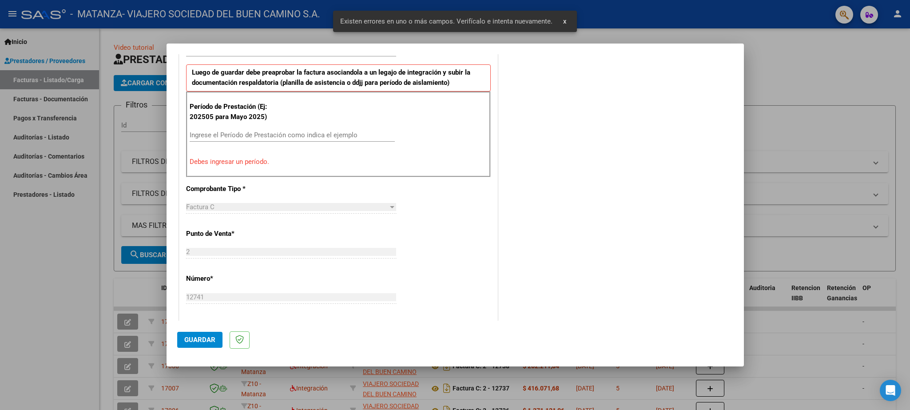
click at [209, 135] on input "Ingrese el Período de Prestación como indica el ejemplo" at bounding box center [292, 135] width 205 height 8
paste input "202508"
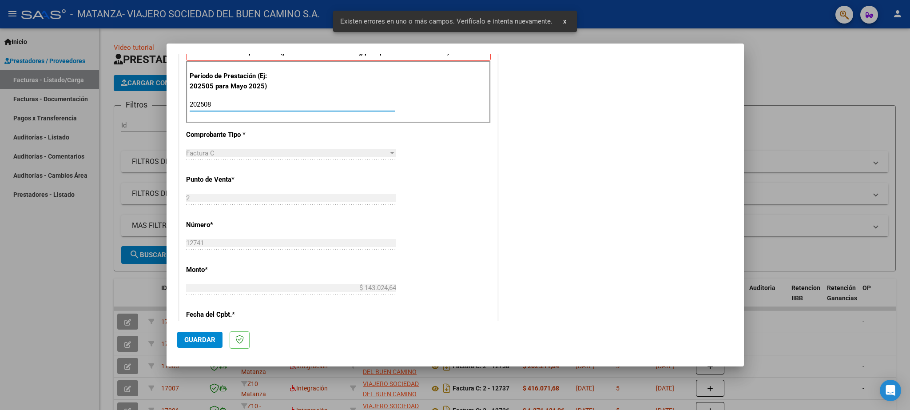
scroll to position [290, 0]
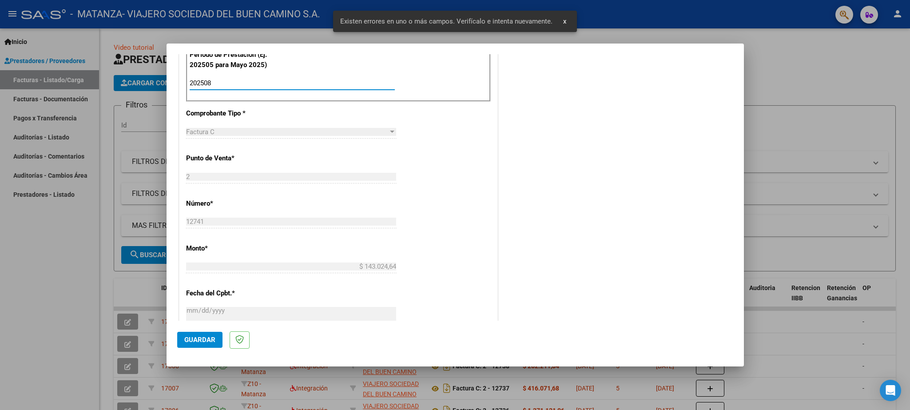
type input "202508"
click at [208, 341] on span "Guardar" at bounding box center [199, 340] width 31 height 8
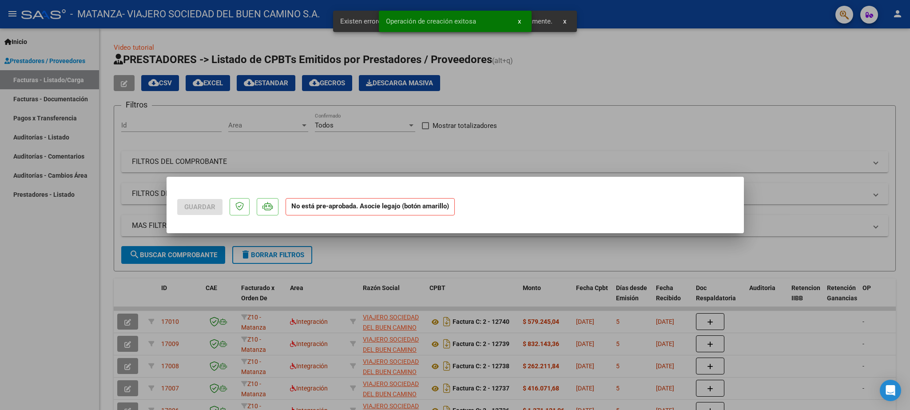
scroll to position [0, 0]
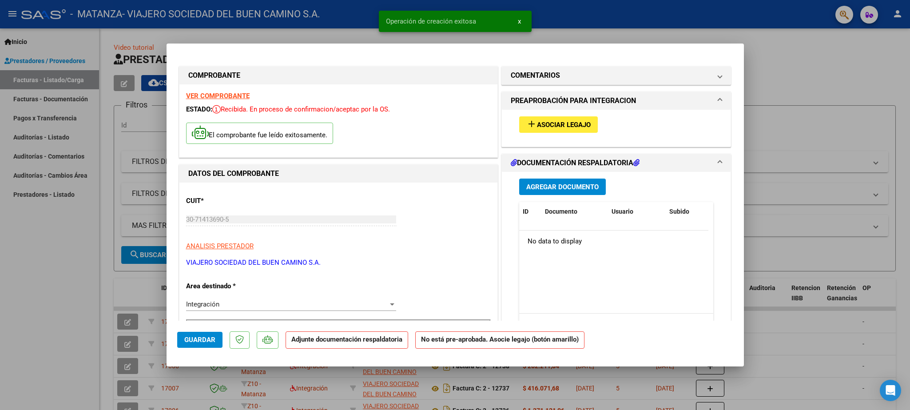
click at [537, 128] on span "Asociar Legajo" at bounding box center [564, 125] width 54 height 8
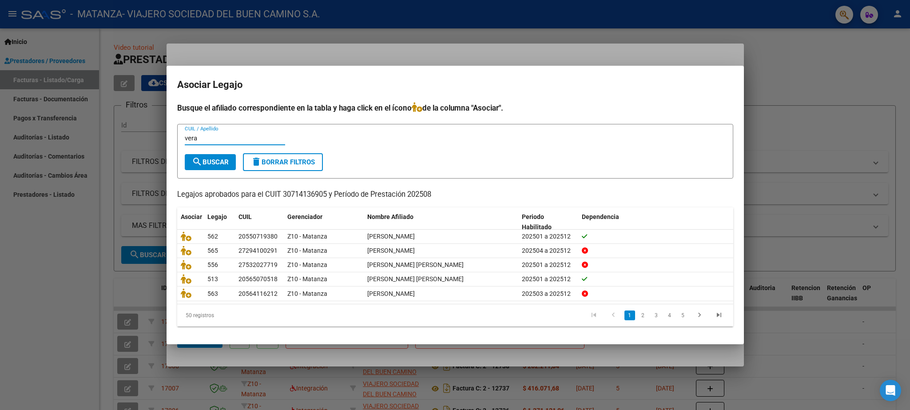
type input "vera"
click at [195, 154] on button "search Buscar" at bounding box center [210, 162] width 51 height 16
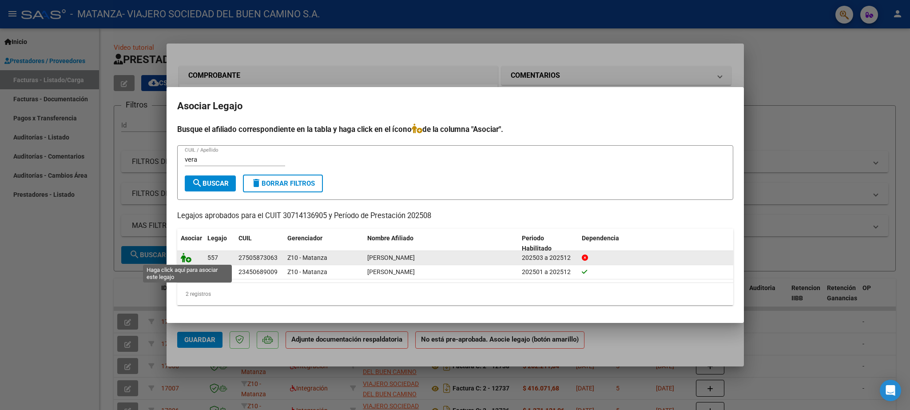
click at [186, 259] on icon at bounding box center [186, 258] width 11 height 10
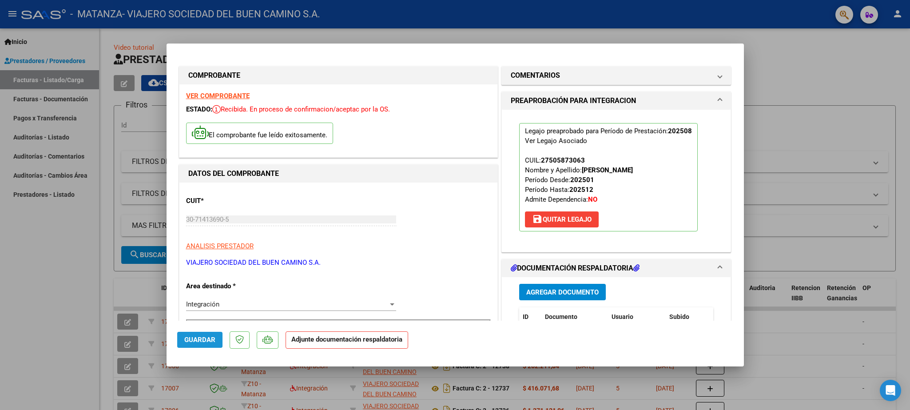
click at [192, 335] on button "Guardar" at bounding box center [199, 340] width 45 height 16
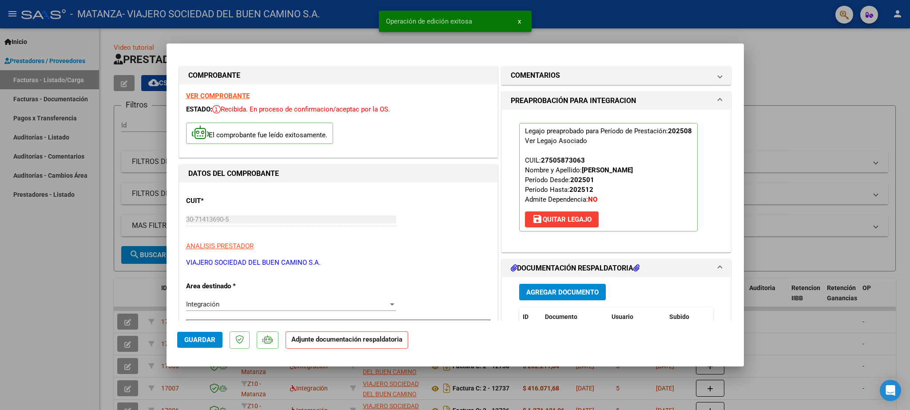
click at [192, 335] on button "Guardar" at bounding box center [199, 340] width 45 height 16
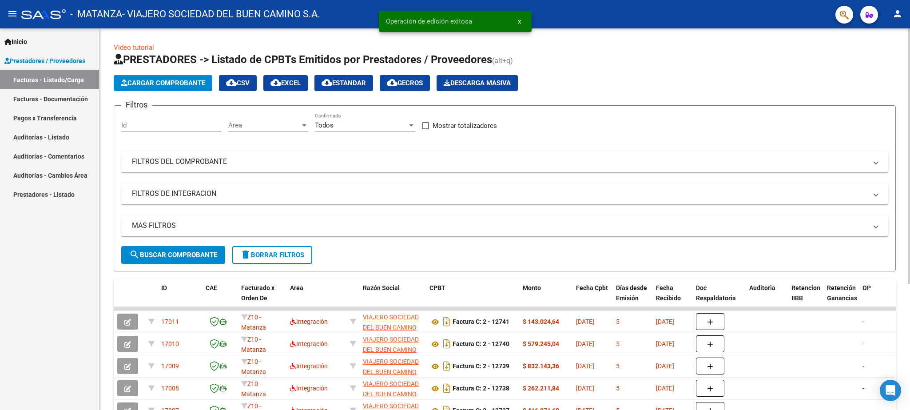
click at [157, 85] on span "Cargar Comprobante" at bounding box center [163, 83] width 84 height 8
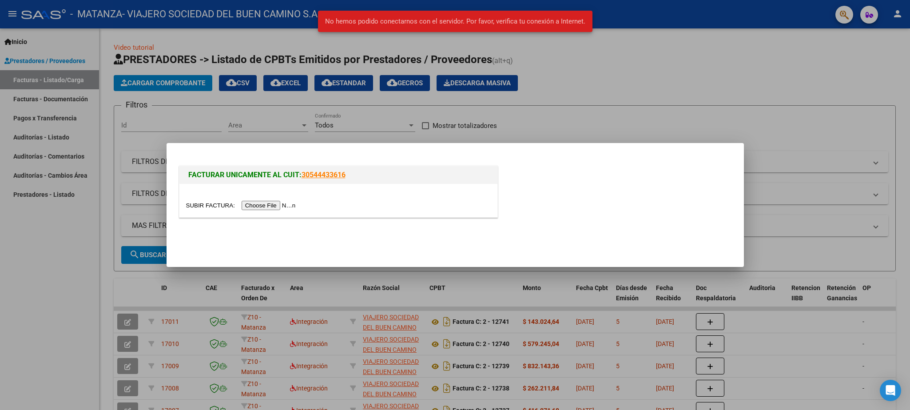
click at [193, 205] on input "file" at bounding box center [242, 205] width 112 height 9
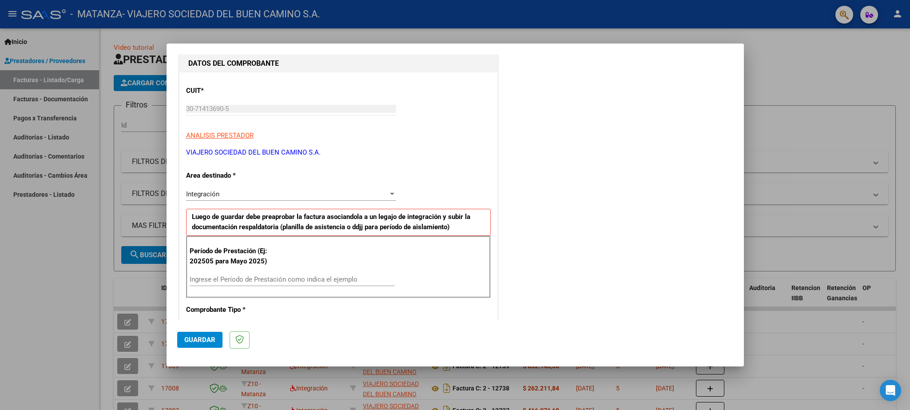
scroll to position [104, 0]
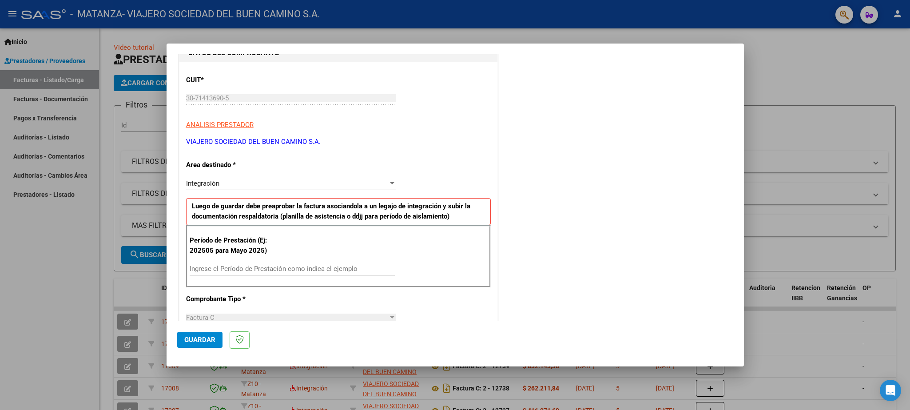
click at [197, 269] on input "Ingrese el Período de Prestación como indica el ejemplo" at bounding box center [292, 269] width 205 height 8
paste input "202508"
type input "202508"
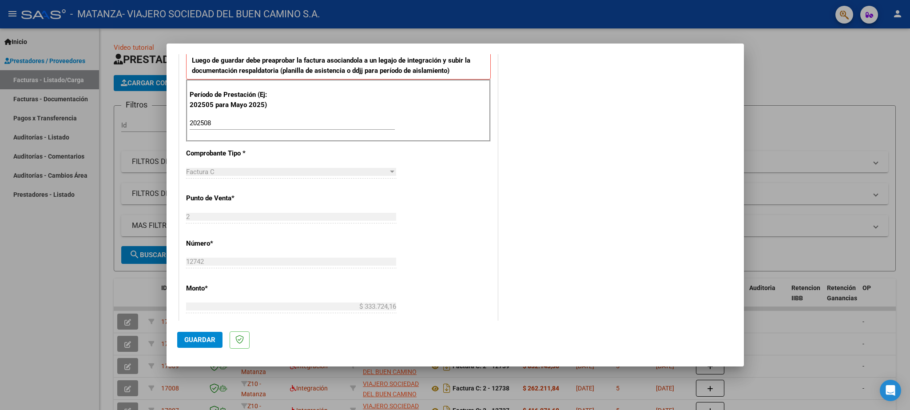
scroll to position [260, 0]
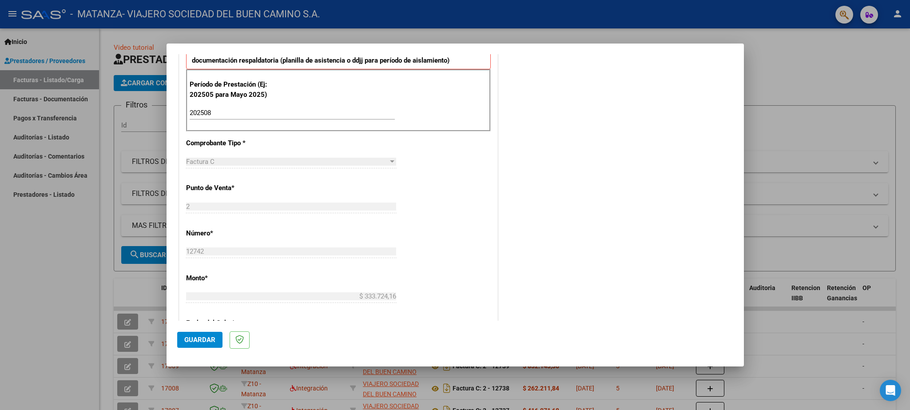
click at [198, 341] on span "Guardar" at bounding box center [199, 340] width 31 height 8
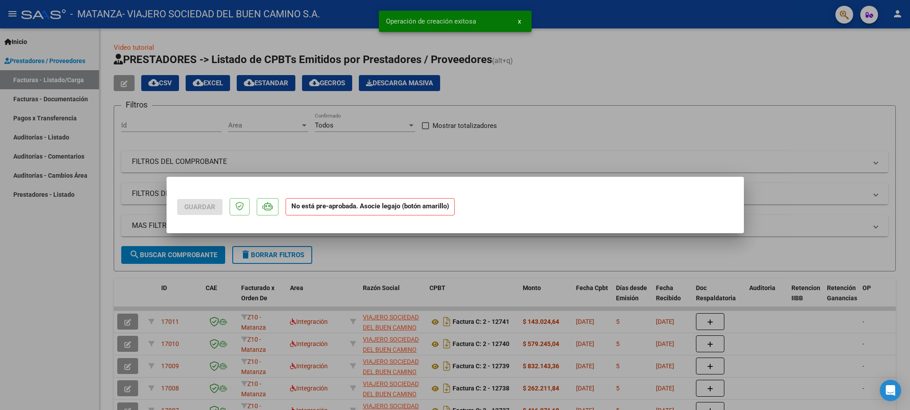
scroll to position [0, 0]
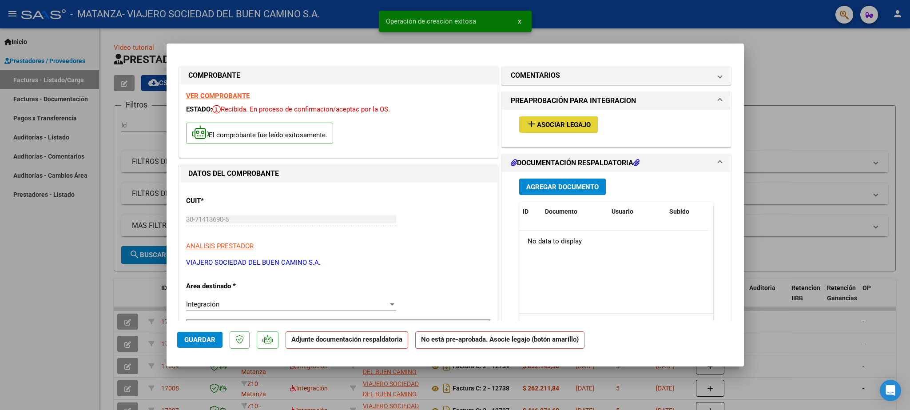
click at [537, 127] on span "Asociar Legajo" at bounding box center [564, 125] width 54 height 8
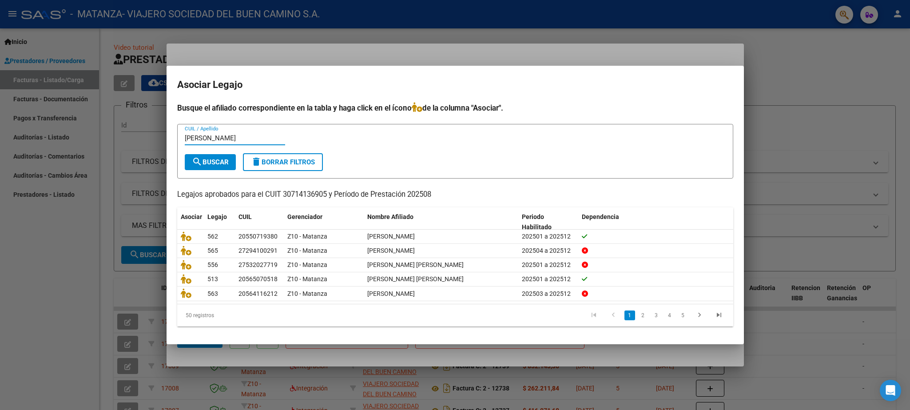
type input "[PERSON_NAME]"
click at [205, 163] on span "search Buscar" at bounding box center [210, 162] width 37 height 8
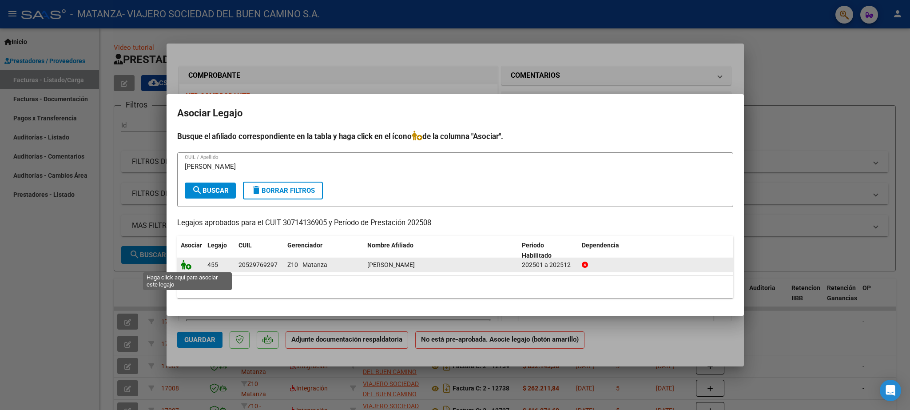
click at [185, 266] on icon at bounding box center [186, 265] width 11 height 10
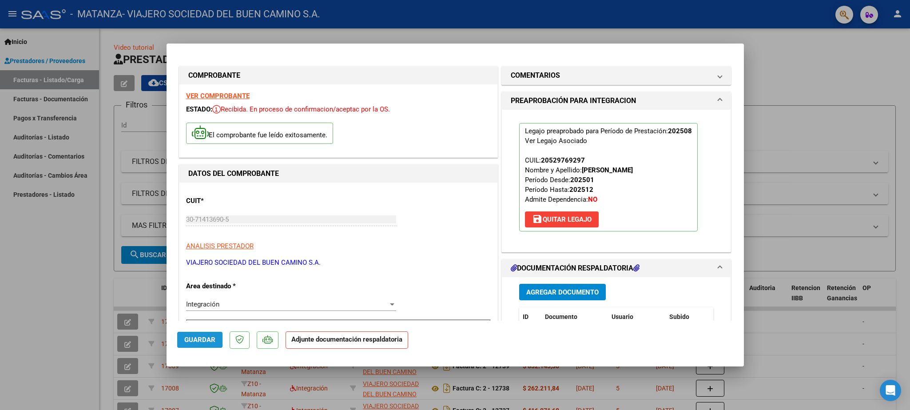
click at [192, 337] on span "Guardar" at bounding box center [199, 340] width 31 height 8
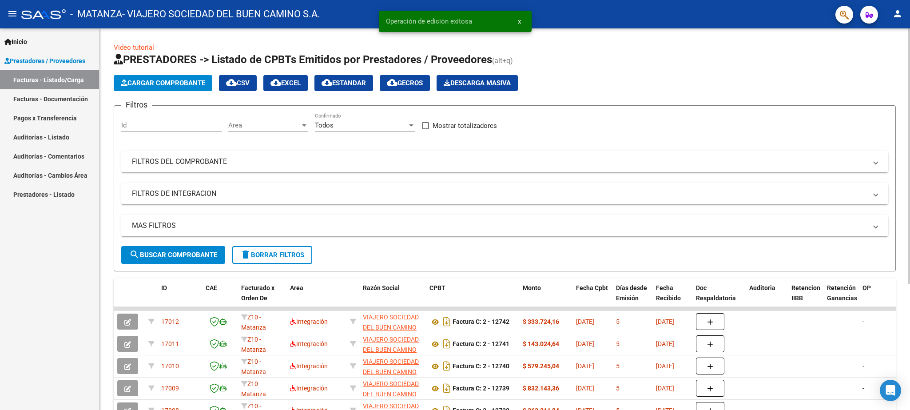
click at [177, 77] on button "Cargar Comprobante" at bounding box center [163, 83] width 99 height 16
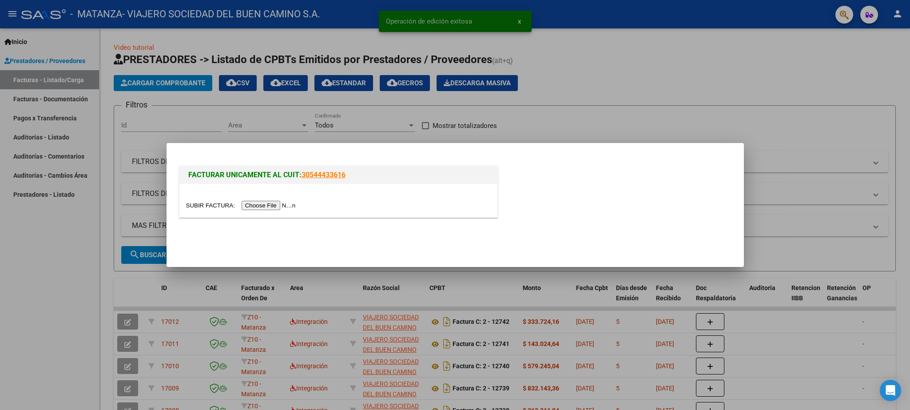
click at [205, 202] on input "file" at bounding box center [242, 205] width 112 height 9
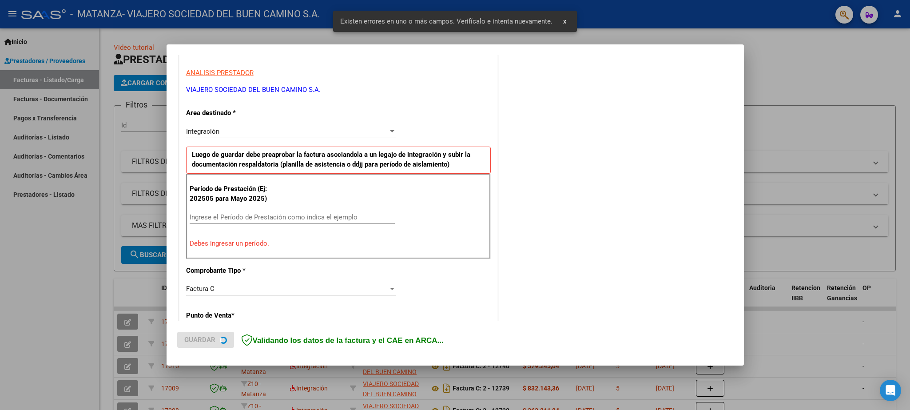
scroll to position [257, 0]
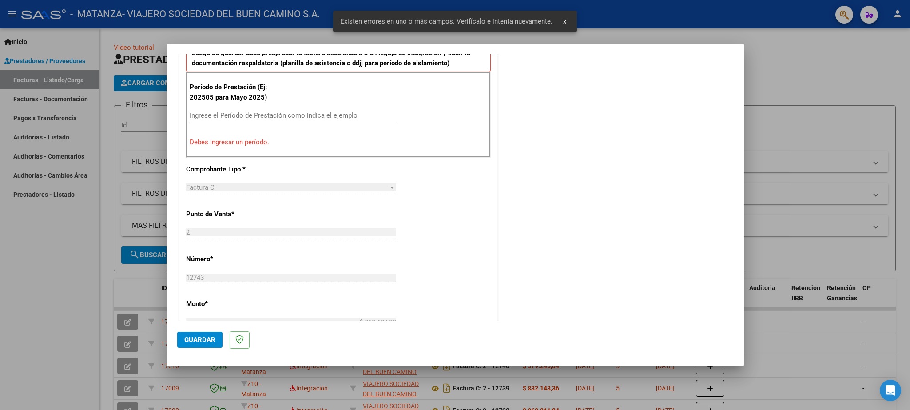
click at [229, 119] on input "Ingrese el Período de Prestación como indica el ejemplo" at bounding box center [292, 115] width 205 height 8
paste input "202508"
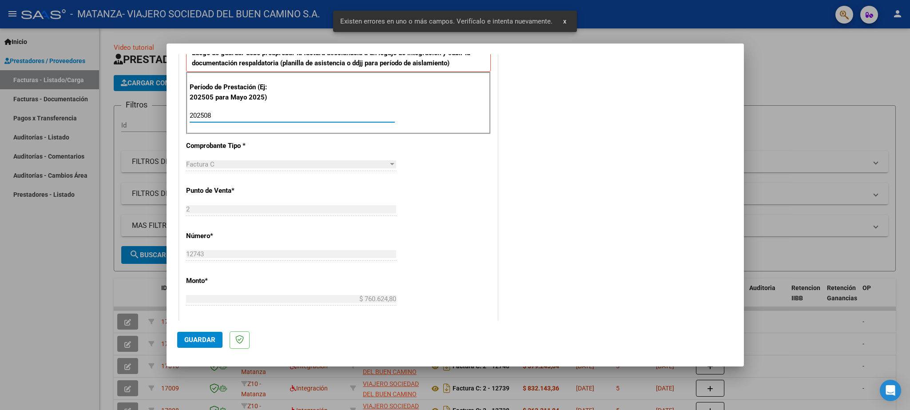
type input "202508"
click at [188, 340] on span "Guardar" at bounding box center [199, 340] width 31 height 8
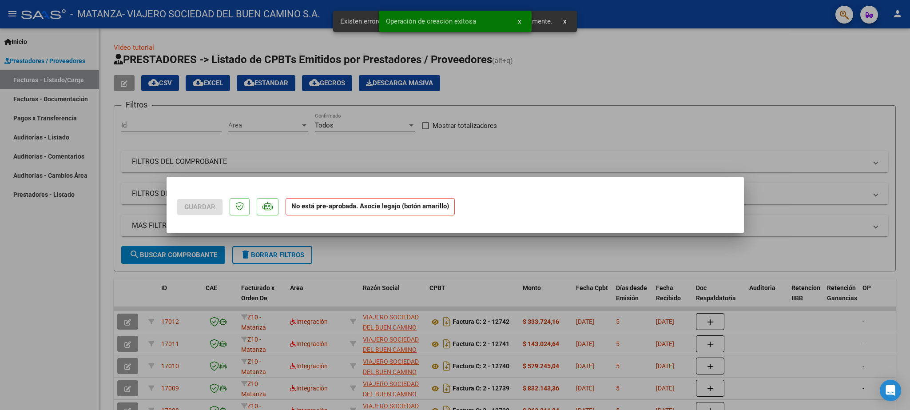
scroll to position [0, 0]
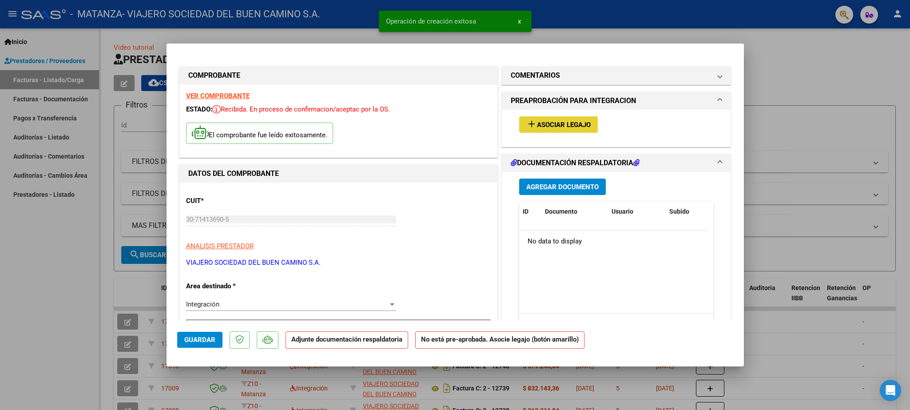
click at [550, 124] on span "Asociar Legajo" at bounding box center [564, 125] width 54 height 8
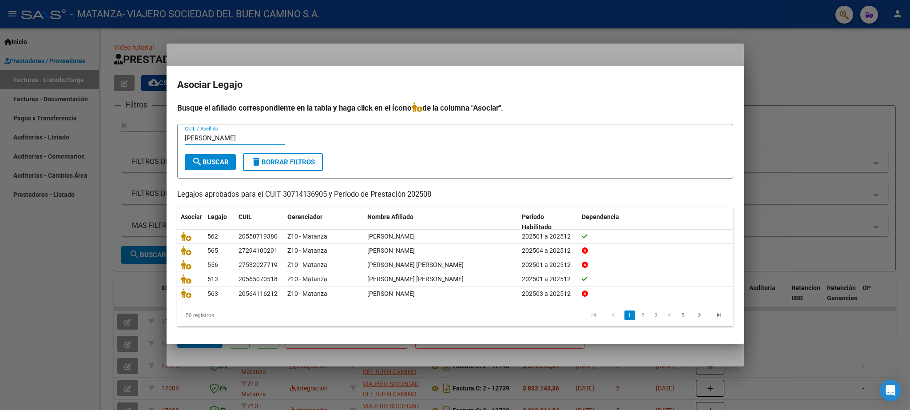
type input "[PERSON_NAME]"
click at [213, 158] on span "search Buscar" at bounding box center [210, 162] width 37 height 8
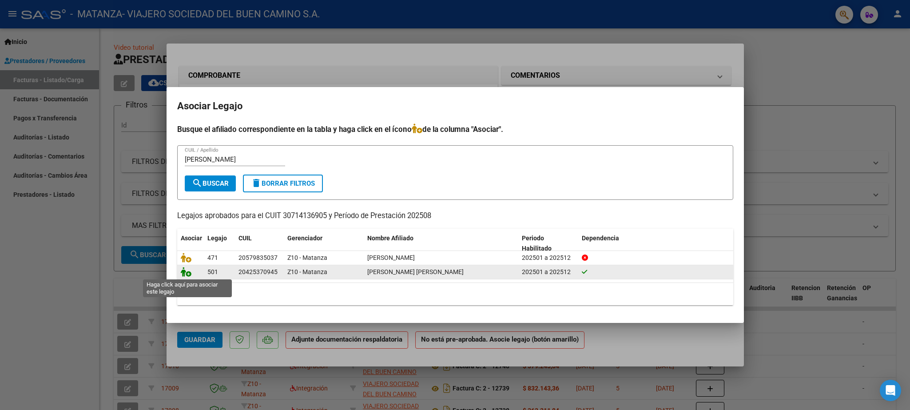
click at [189, 271] on icon at bounding box center [186, 272] width 11 height 10
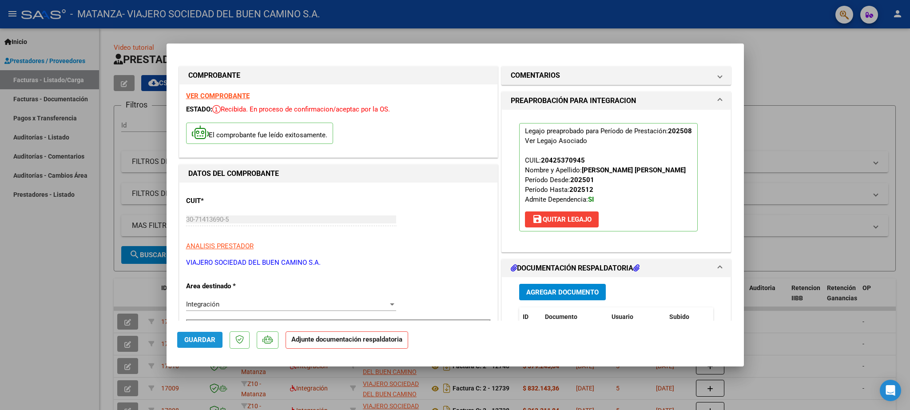
click at [201, 338] on span "Guardar" at bounding box center [199, 340] width 31 height 8
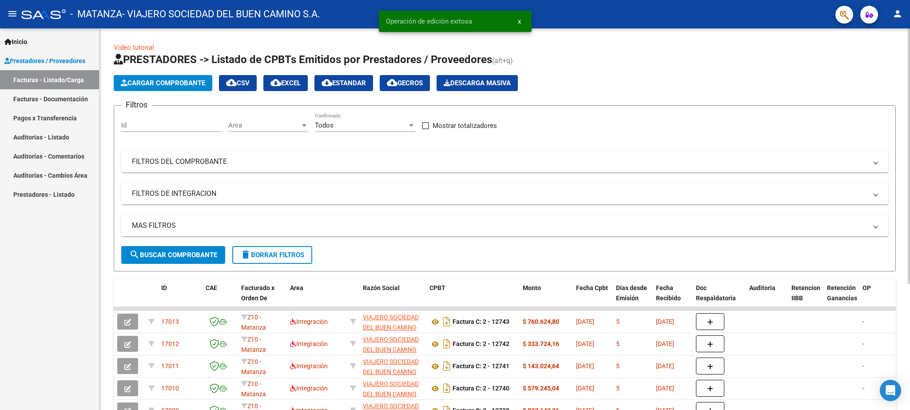
click at [175, 83] on span "Cargar Comprobante" at bounding box center [163, 83] width 84 height 8
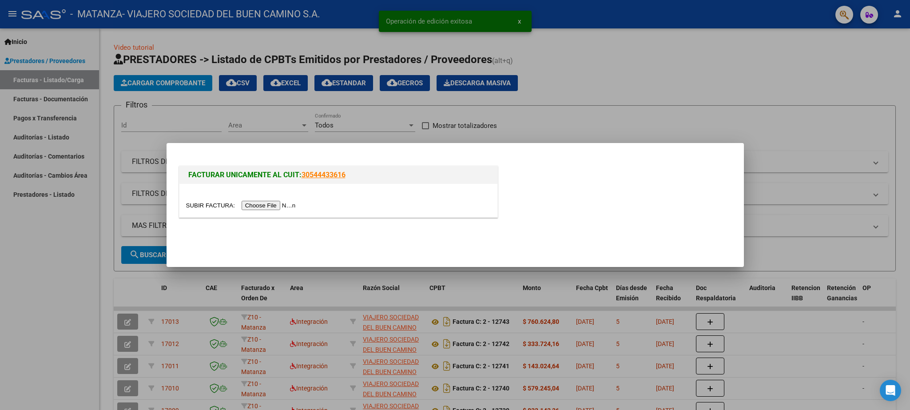
click at [202, 207] on input "file" at bounding box center [242, 205] width 112 height 9
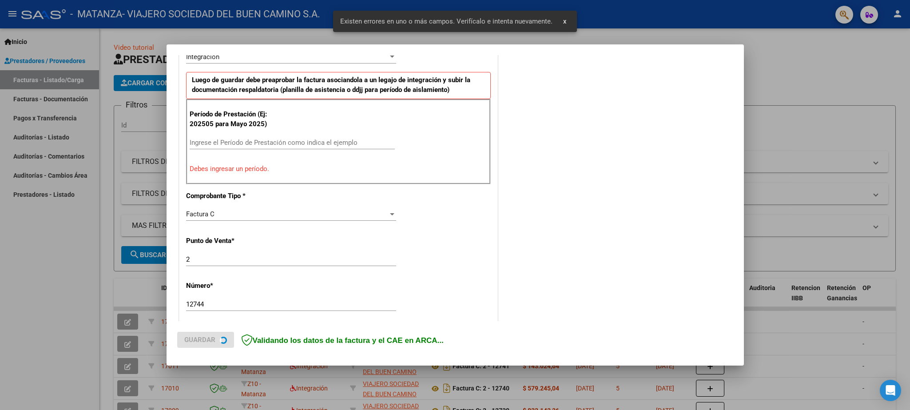
scroll to position [250, 0]
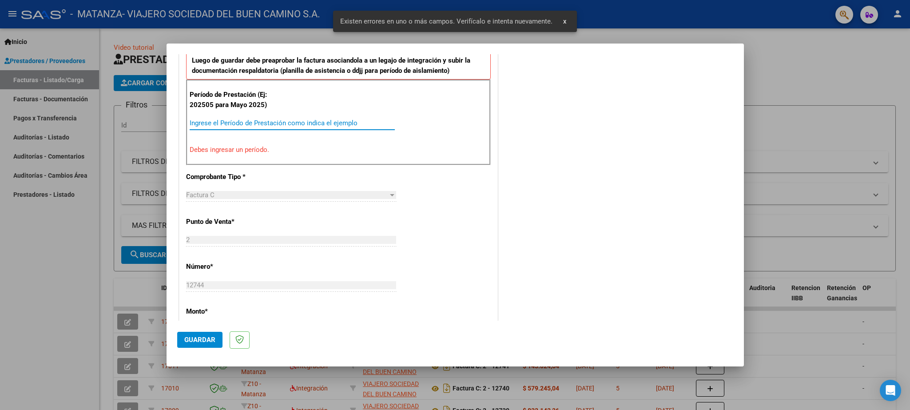
click at [217, 122] on input "Ingrese el Período de Prestación como indica el ejemplo" at bounding box center [292, 123] width 205 height 8
paste input "202508"
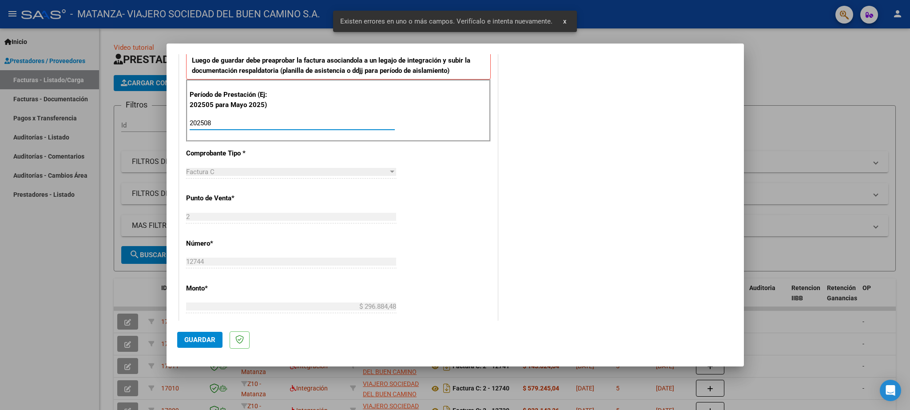
type input "202508"
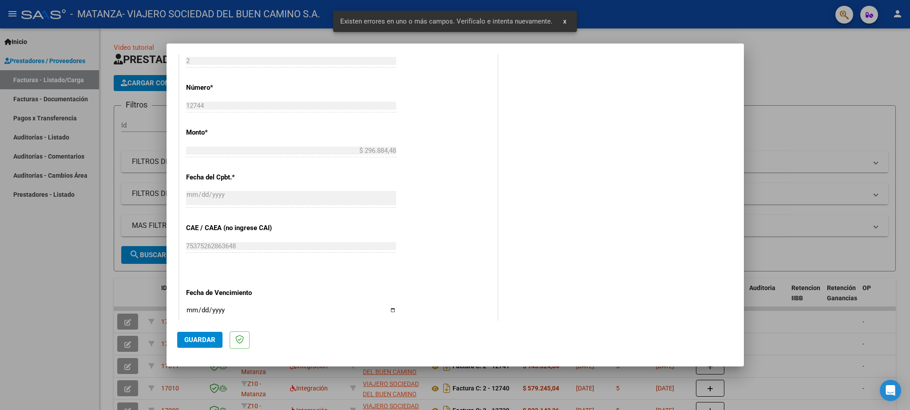
click at [201, 341] on span "Guardar" at bounding box center [199, 340] width 31 height 8
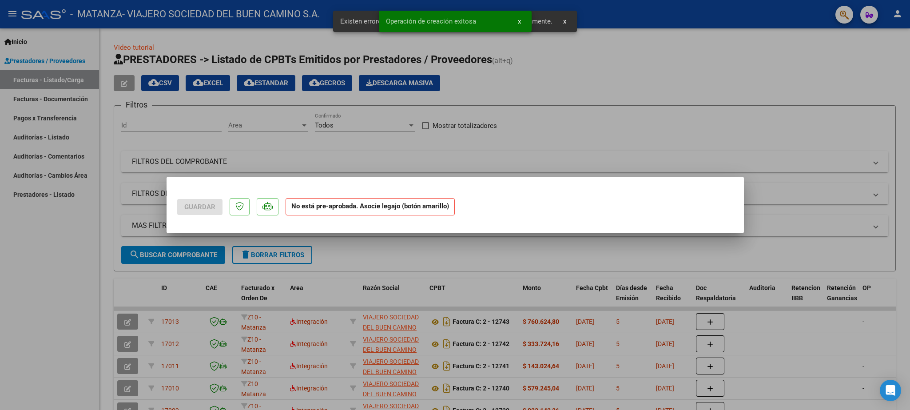
scroll to position [0, 0]
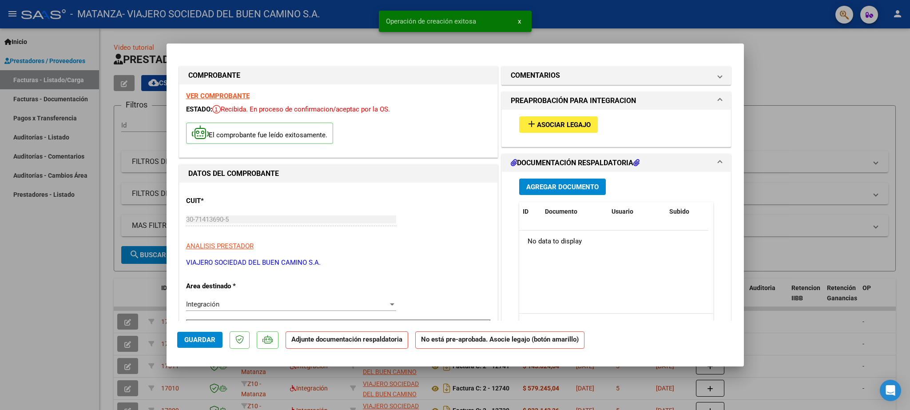
click at [532, 119] on button "add Asociar Legajo" at bounding box center [558, 124] width 79 height 16
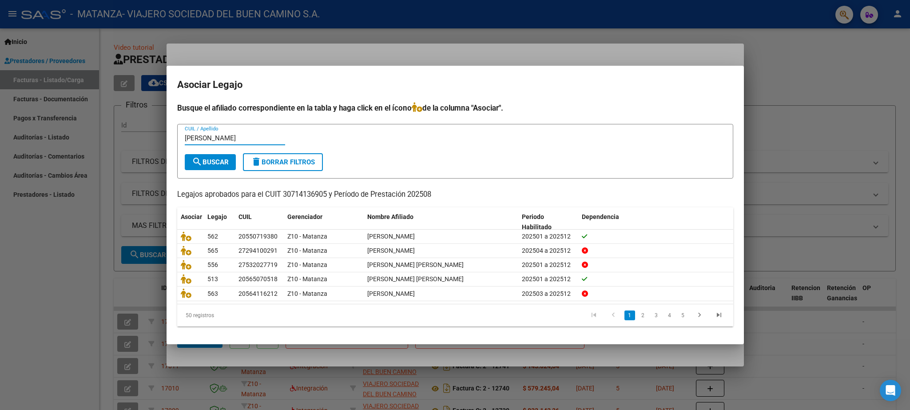
type input "[PERSON_NAME]"
click at [220, 165] on span "search Buscar" at bounding box center [210, 162] width 37 height 8
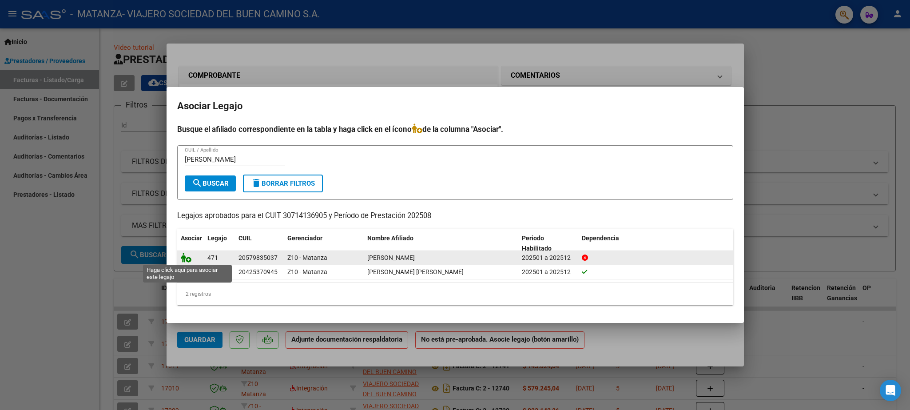
click at [187, 256] on icon at bounding box center [186, 258] width 11 height 10
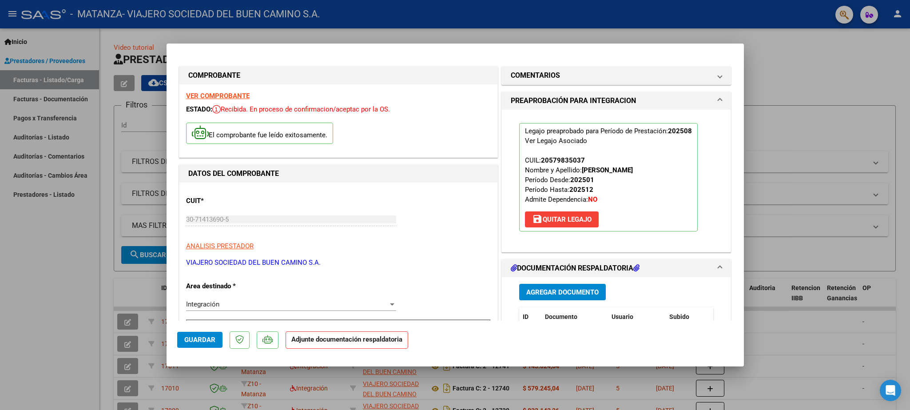
click at [195, 338] on span "Guardar" at bounding box center [199, 340] width 31 height 8
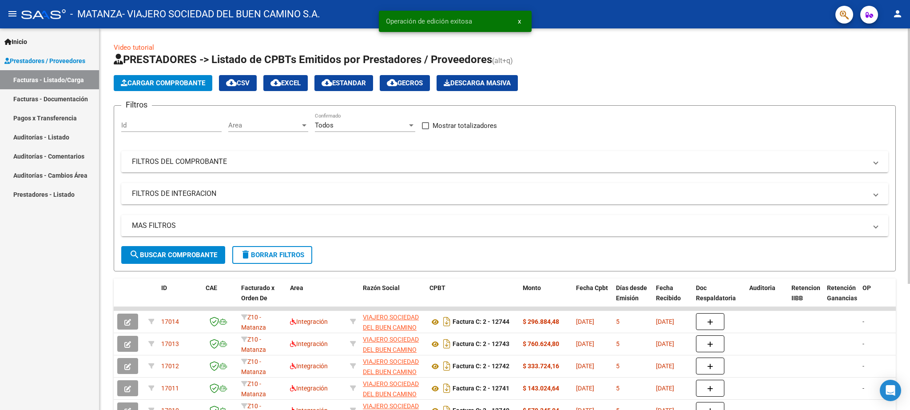
click at [180, 81] on span "Cargar Comprobante" at bounding box center [163, 83] width 84 height 8
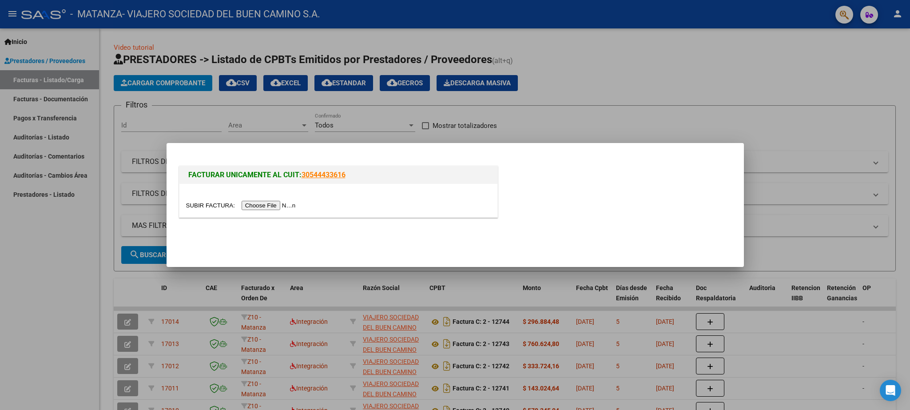
click at [209, 206] on input "file" at bounding box center [242, 205] width 112 height 9
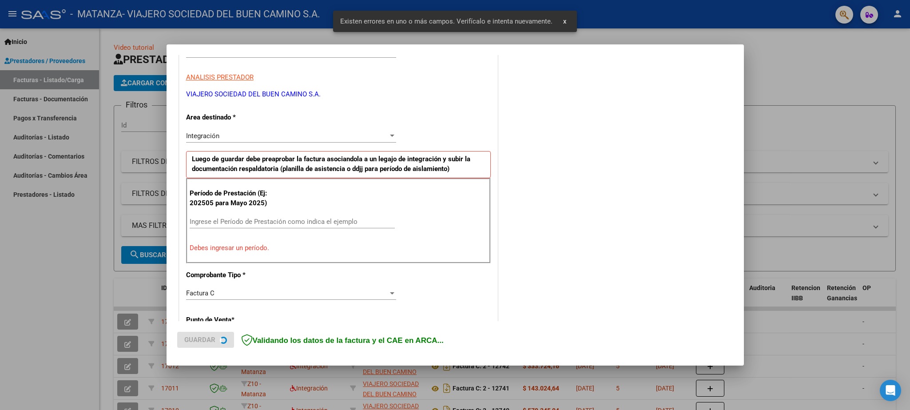
scroll to position [152, 0]
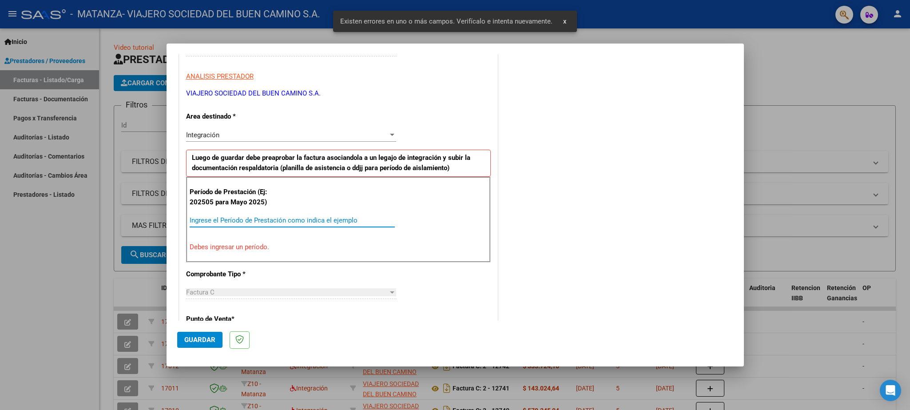
click at [209, 220] on input "Ingrese el Período de Prestación como indica el ejemplo" at bounding box center [292, 220] width 205 height 8
paste input "202508"
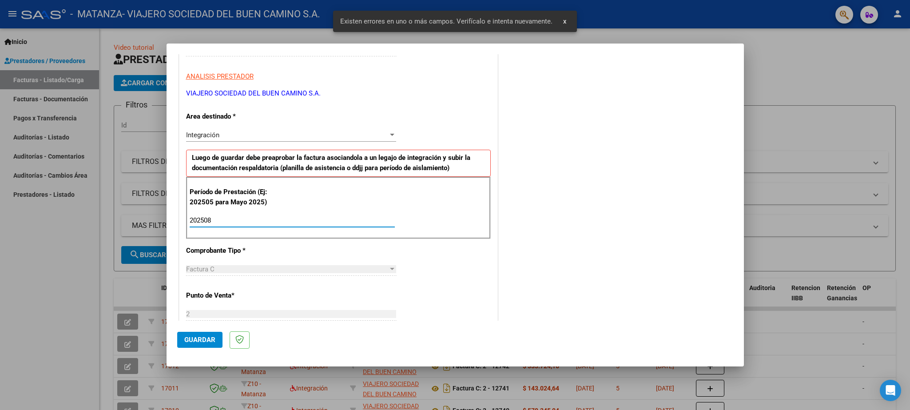
type input "202508"
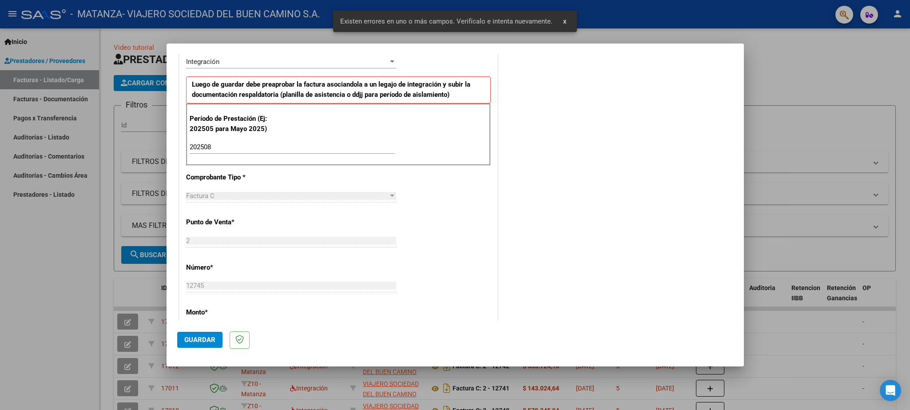
scroll to position [256, 0]
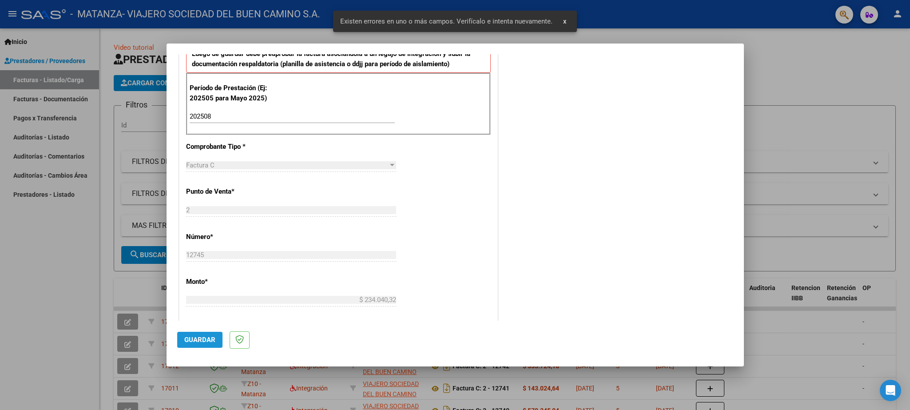
click at [205, 337] on span "Guardar" at bounding box center [199, 340] width 31 height 8
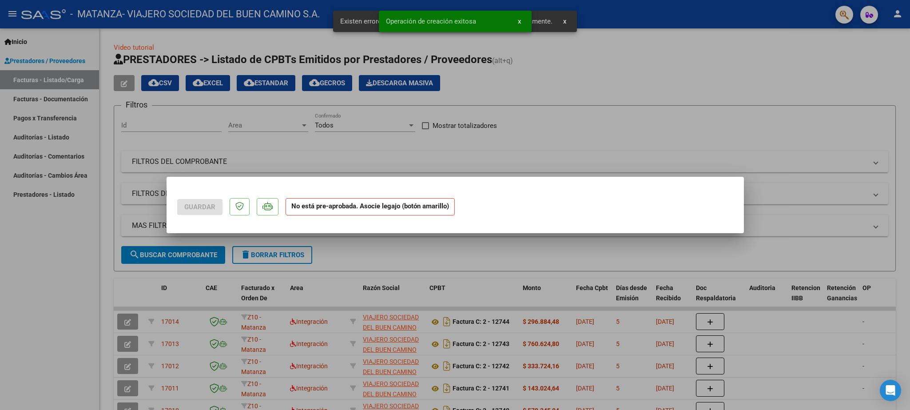
scroll to position [0, 0]
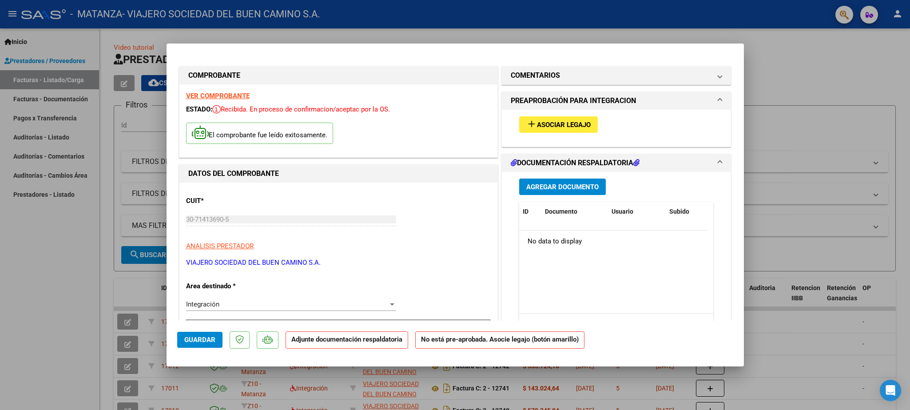
click at [551, 128] on span "Asociar Legajo" at bounding box center [564, 125] width 54 height 8
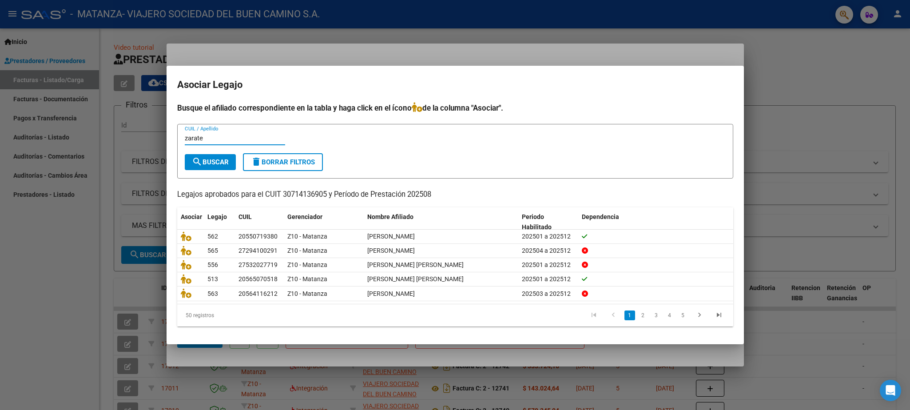
type input "zarate"
click at [224, 159] on span "search Buscar" at bounding box center [210, 162] width 37 height 8
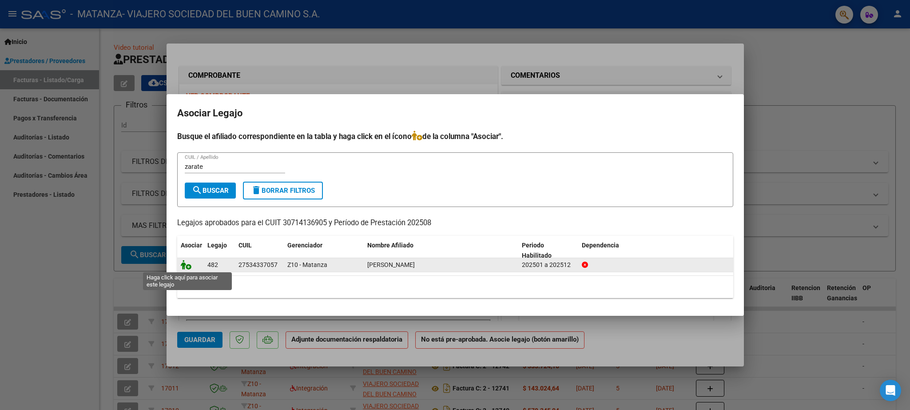
click at [187, 267] on icon at bounding box center [186, 265] width 11 height 10
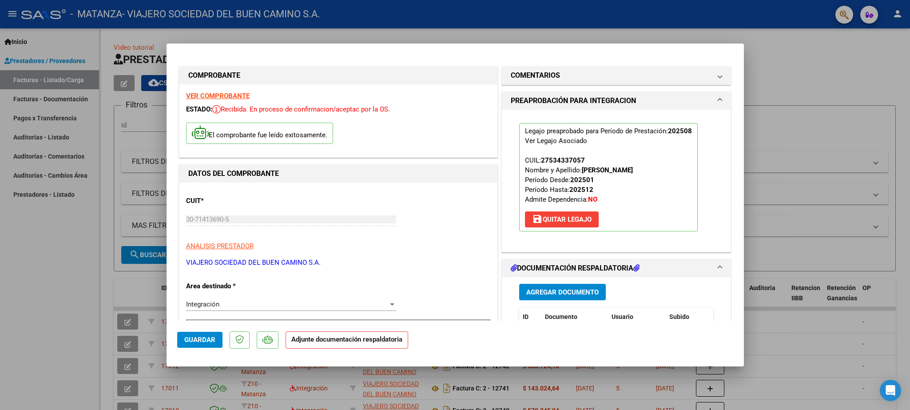
click at [189, 338] on span "Guardar" at bounding box center [199, 340] width 31 height 8
click at [200, 341] on span "Guardar" at bounding box center [199, 340] width 31 height 8
click at [198, 335] on button "Guardar" at bounding box center [199, 340] width 45 height 16
